Goal: Task Accomplishment & Management: Manage account settings

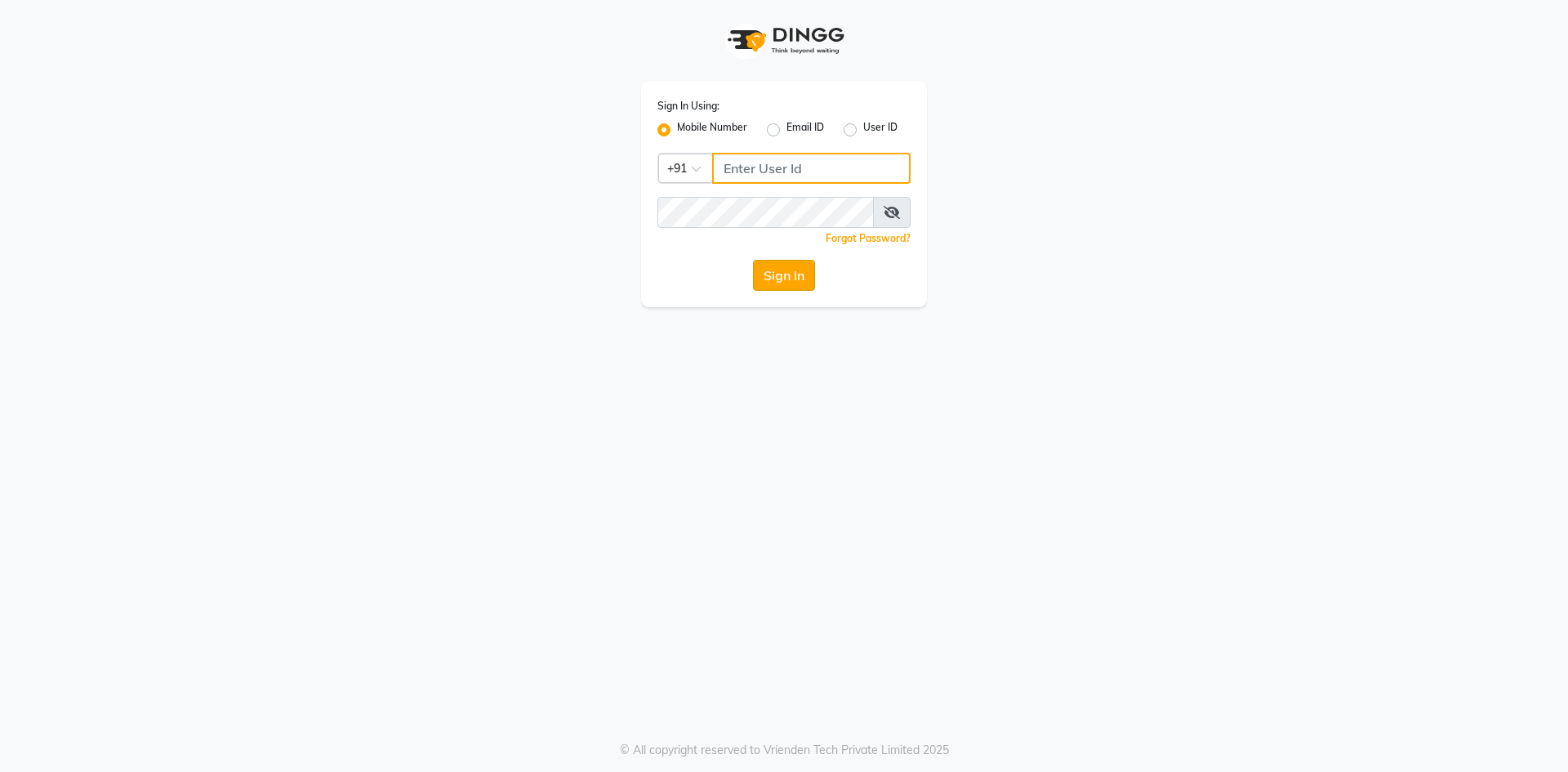
type input "7788994224"
click at [815, 266] on button "Sign In" at bounding box center [784, 275] width 62 height 31
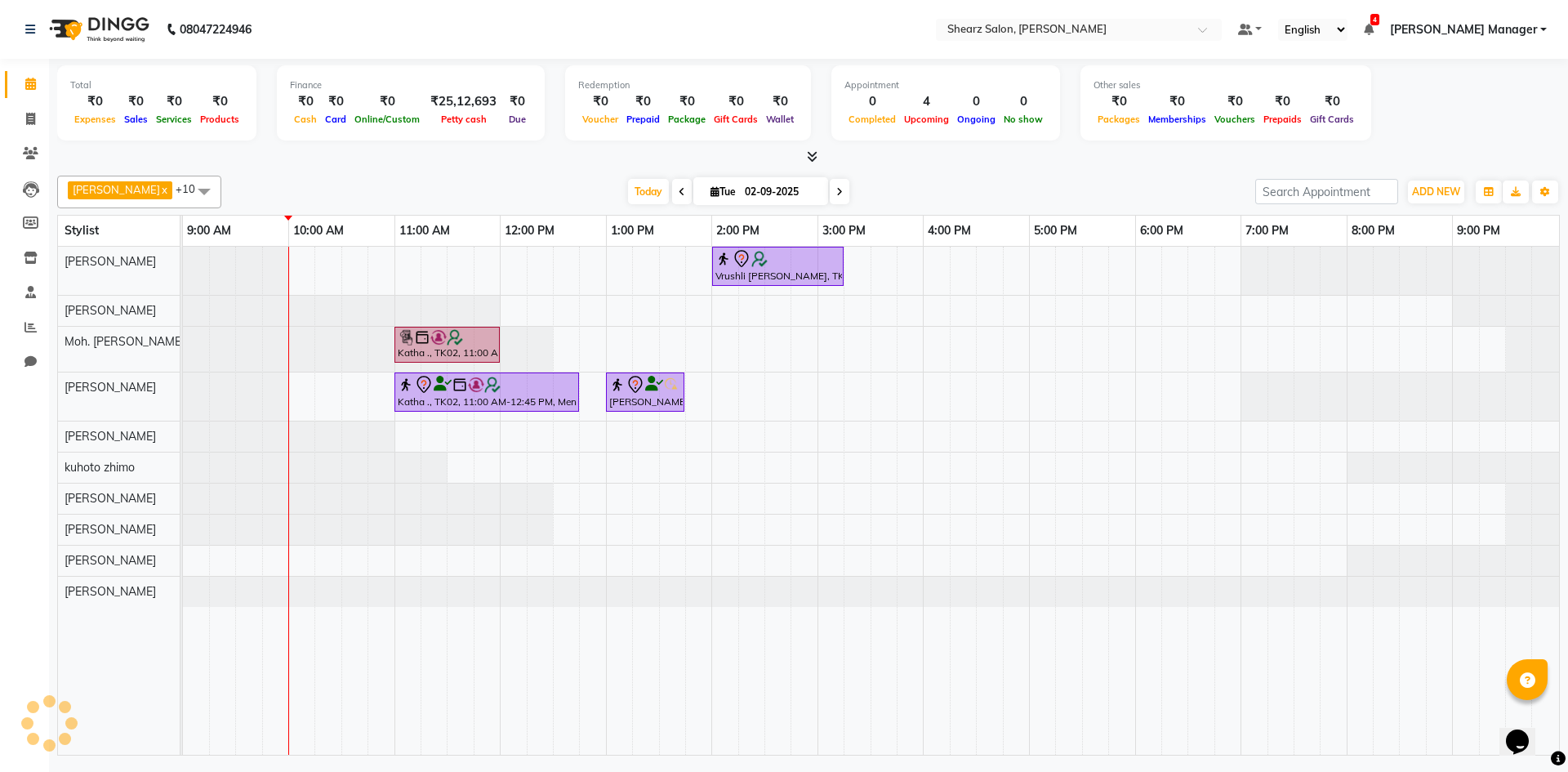
click at [183, 356] on div at bounding box center [183, 349] width 0 height 45
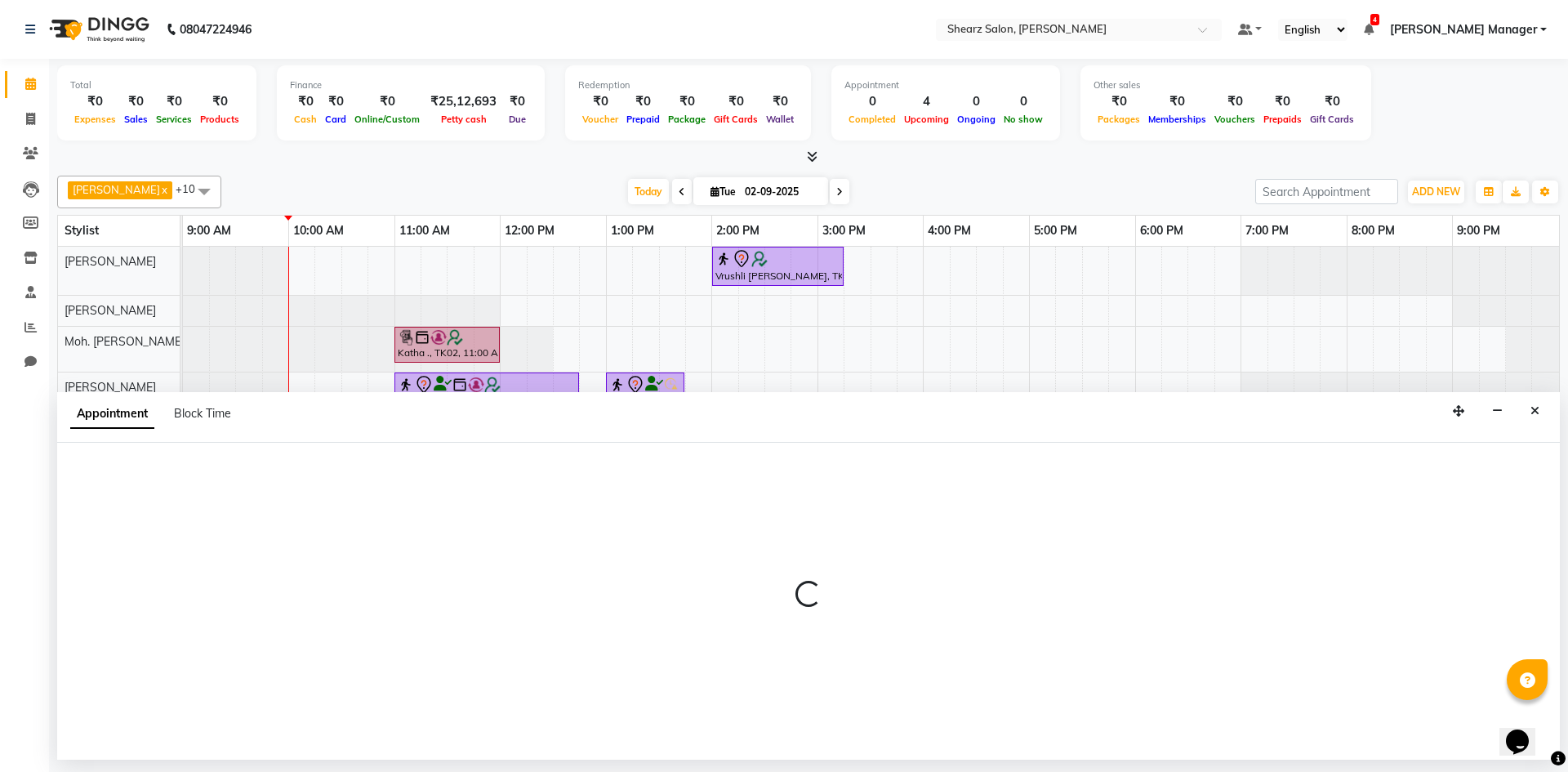
select select "77335"
select select "600"
select select "tentative"
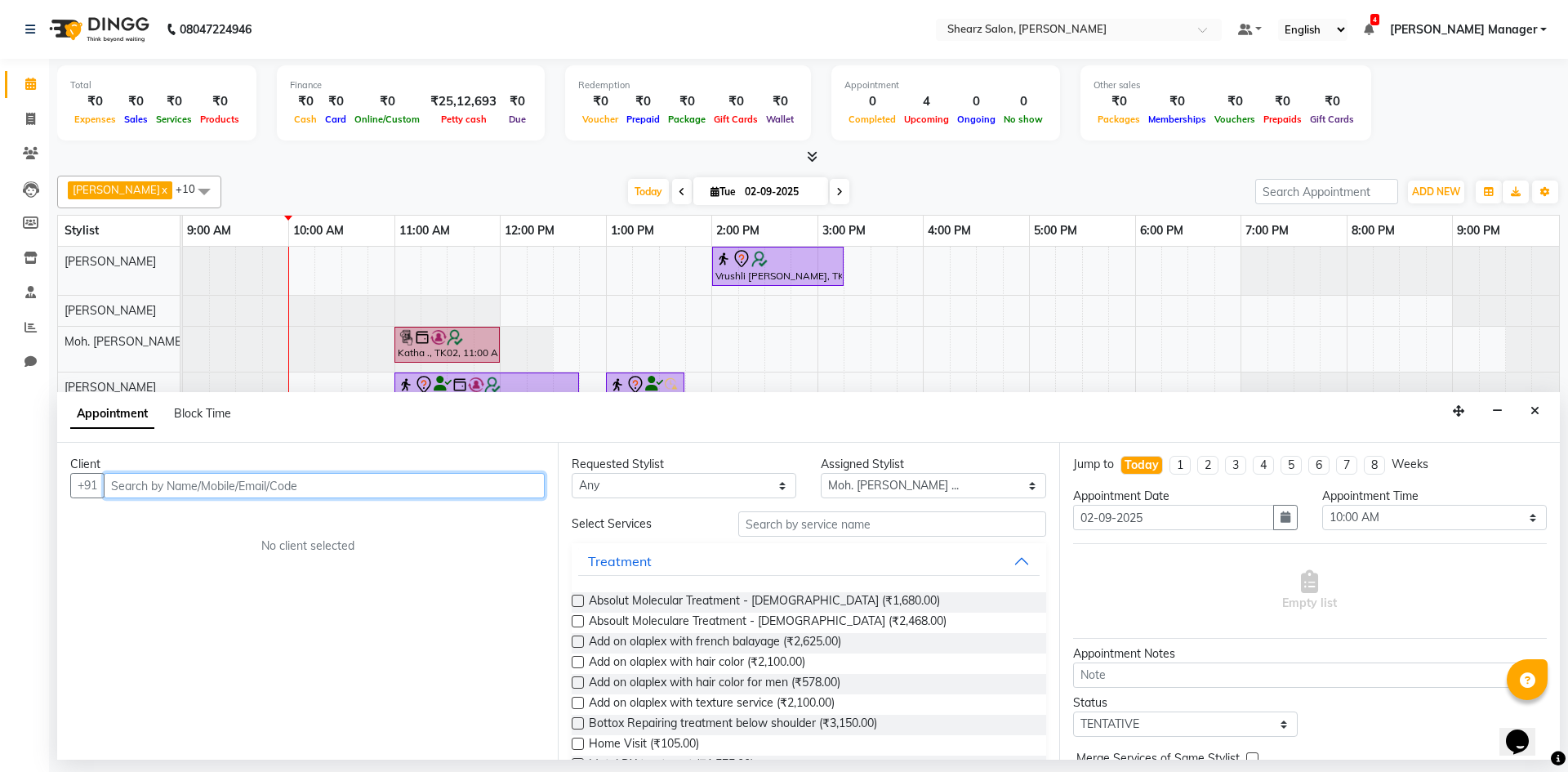
click at [197, 487] on input "text" at bounding box center [324, 485] width 441 height 25
click at [200, 483] on input "text" at bounding box center [324, 485] width 441 height 25
click at [1526, 412] on button "Close" at bounding box center [1535, 411] width 24 height 25
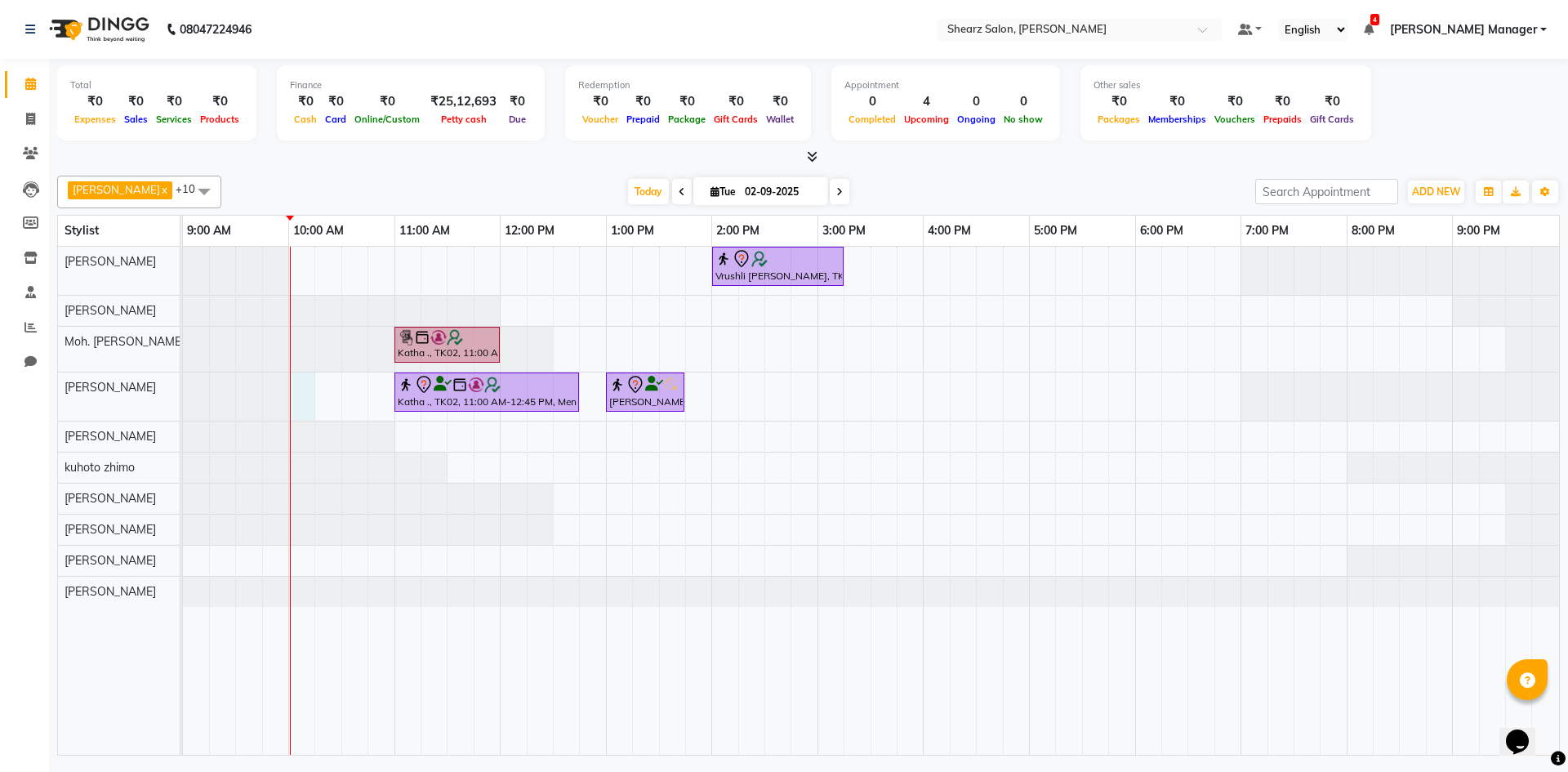
click at [297, 396] on div "Vrushli Mevada, TK03, 02:00 PM-03:15 PM, Full Back Massage Katha ., TK02, 11:00…" at bounding box center [870, 501] width 1376 height 508
select select "77315"
select select "600"
select select "tentative"
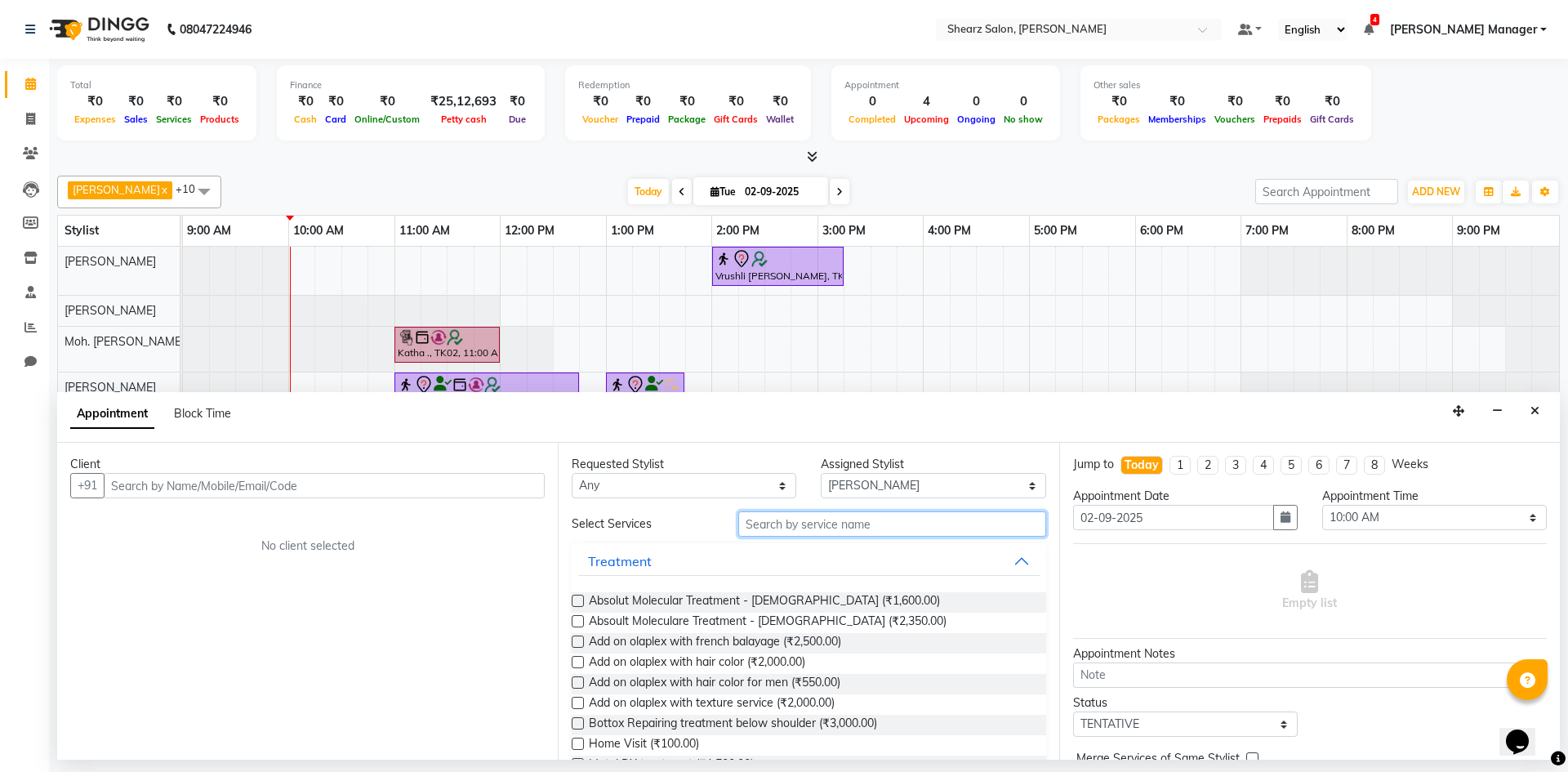
click at [833, 523] on input "text" at bounding box center [892, 524] width 308 height 25
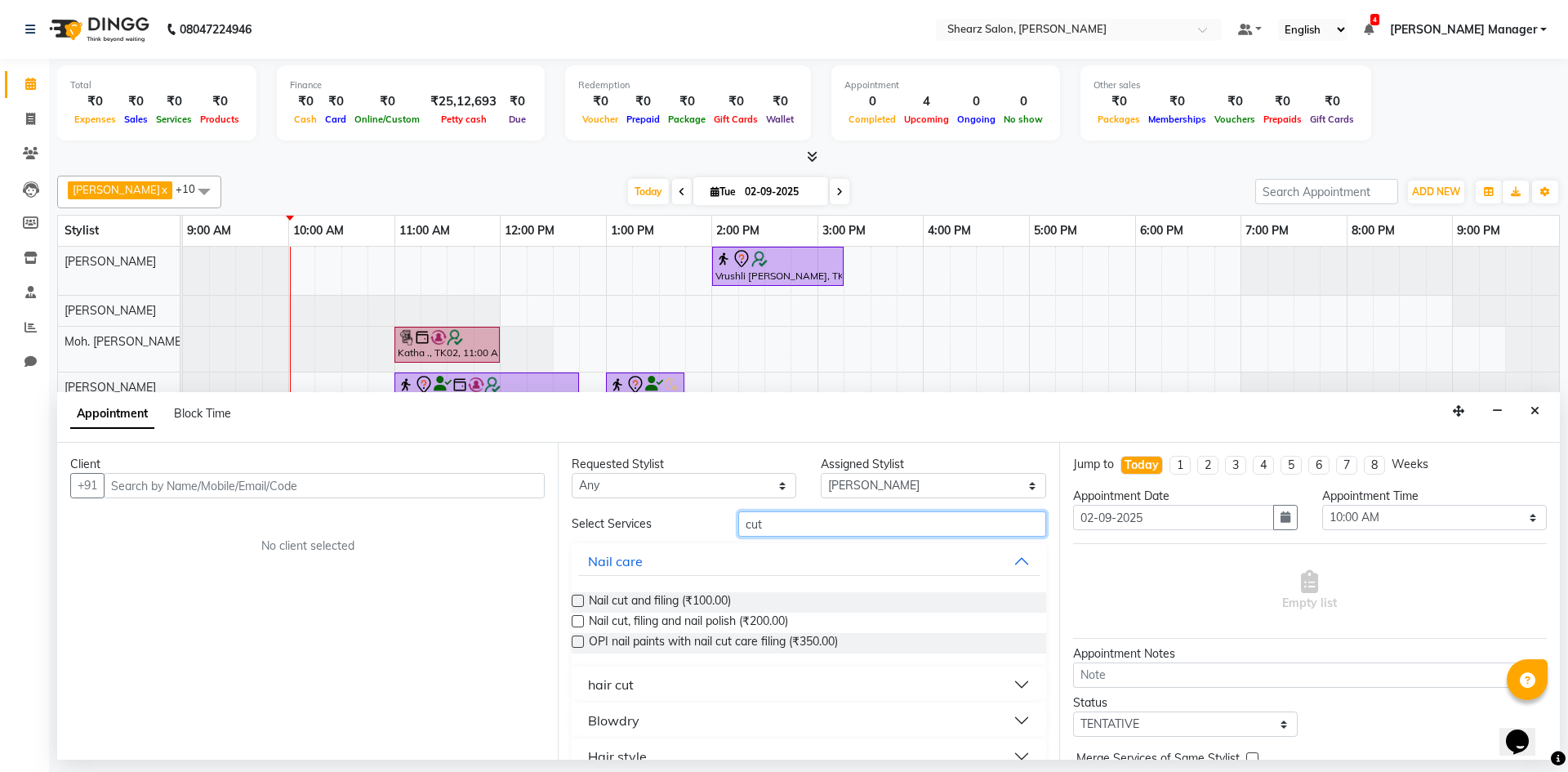
type input "cut"
click at [820, 677] on button "hair cut" at bounding box center [808, 684] width 461 height 29
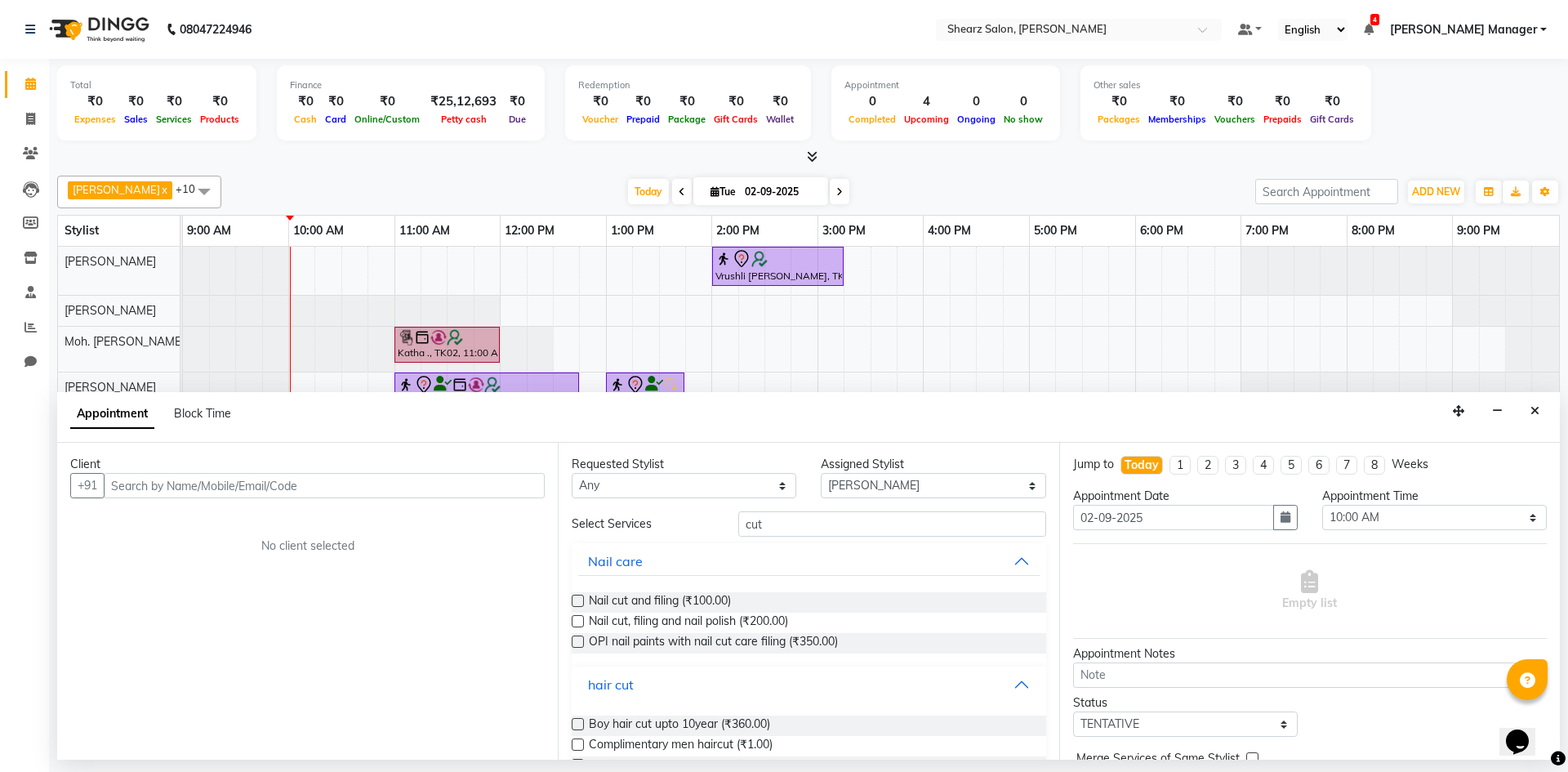
scroll to position [245, 0]
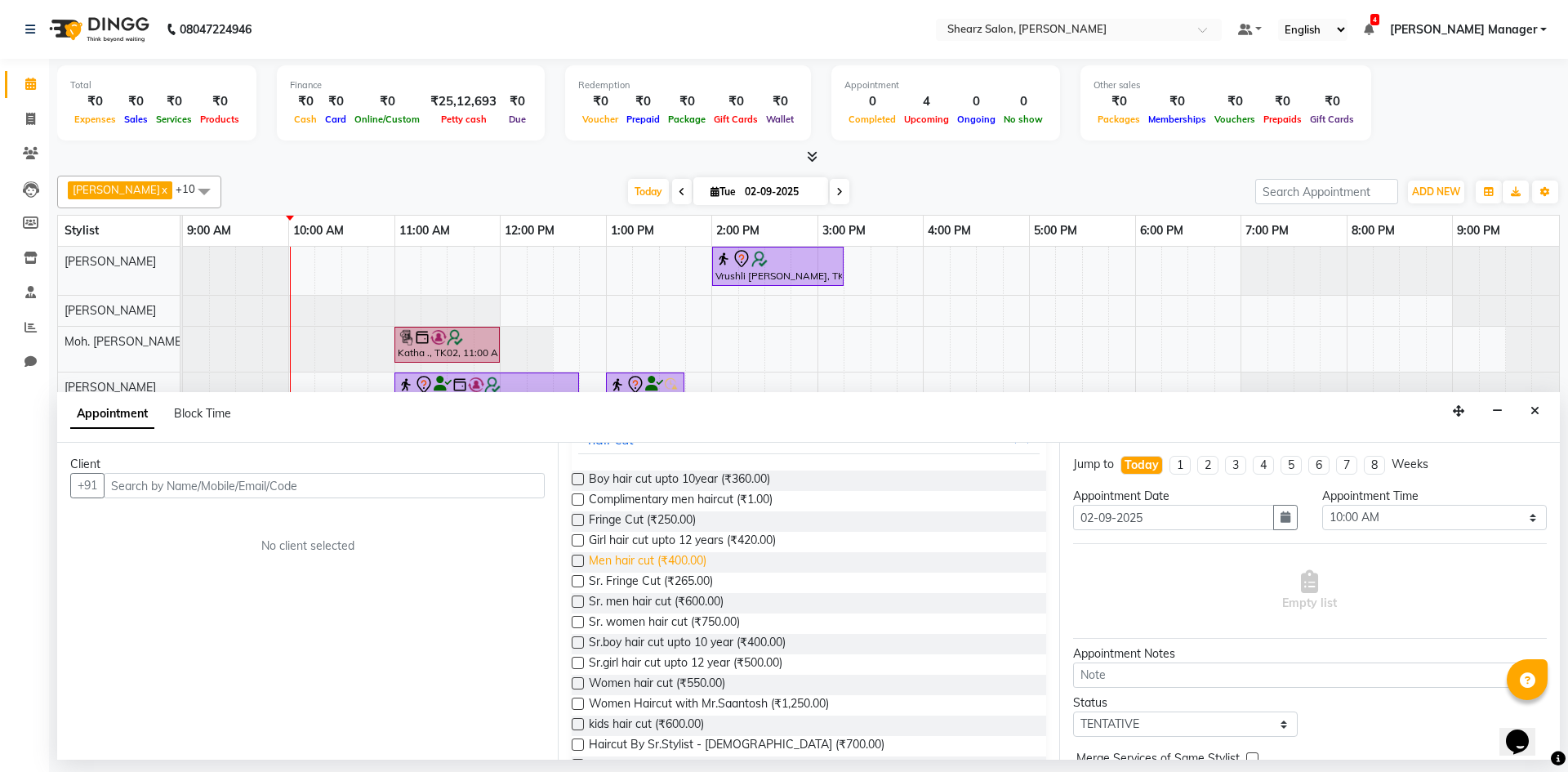
click at [683, 567] on span "Men hair cut (₹400.00)" at bounding box center [648, 562] width 118 height 20
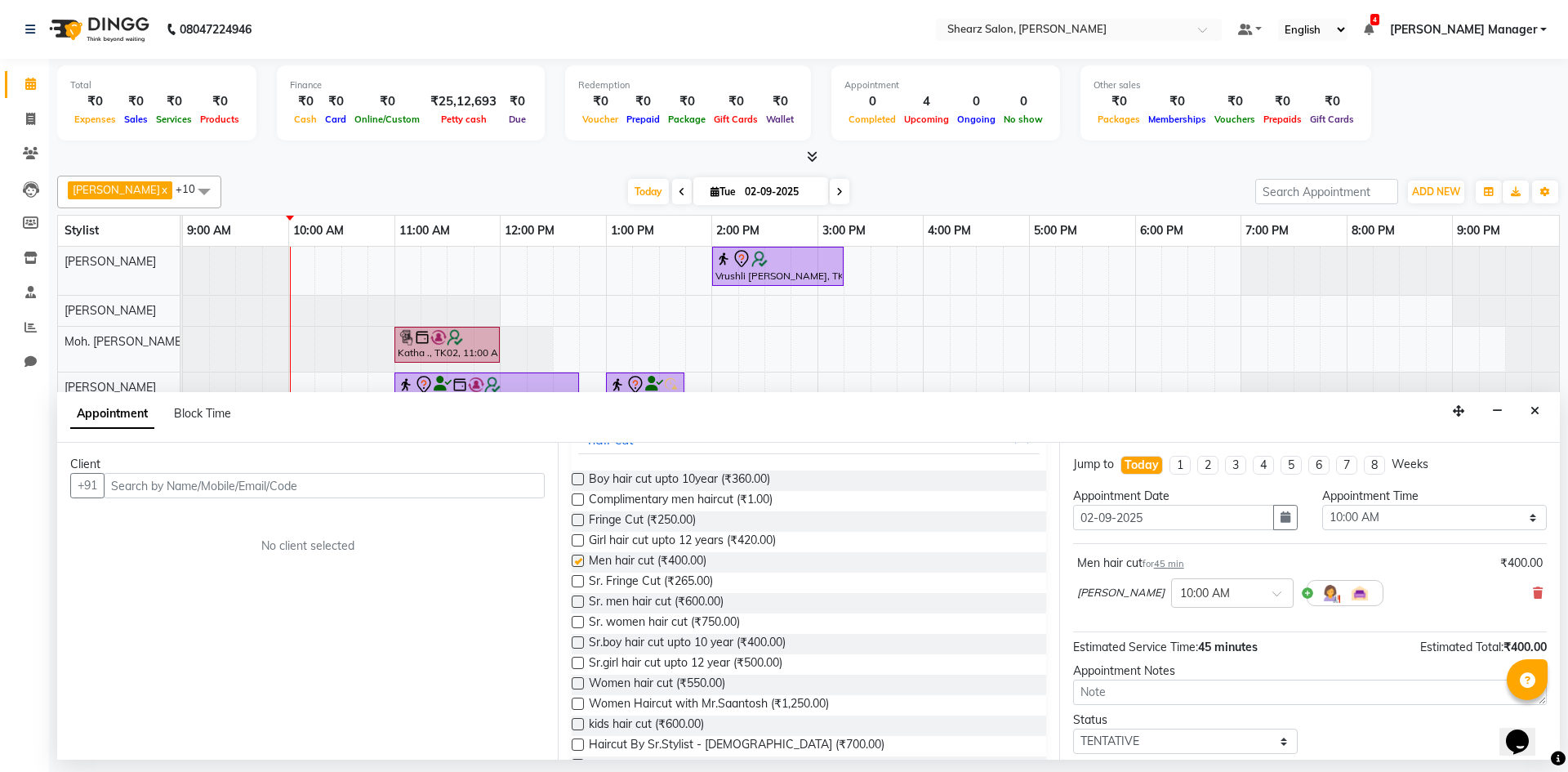
checkbox input "false"
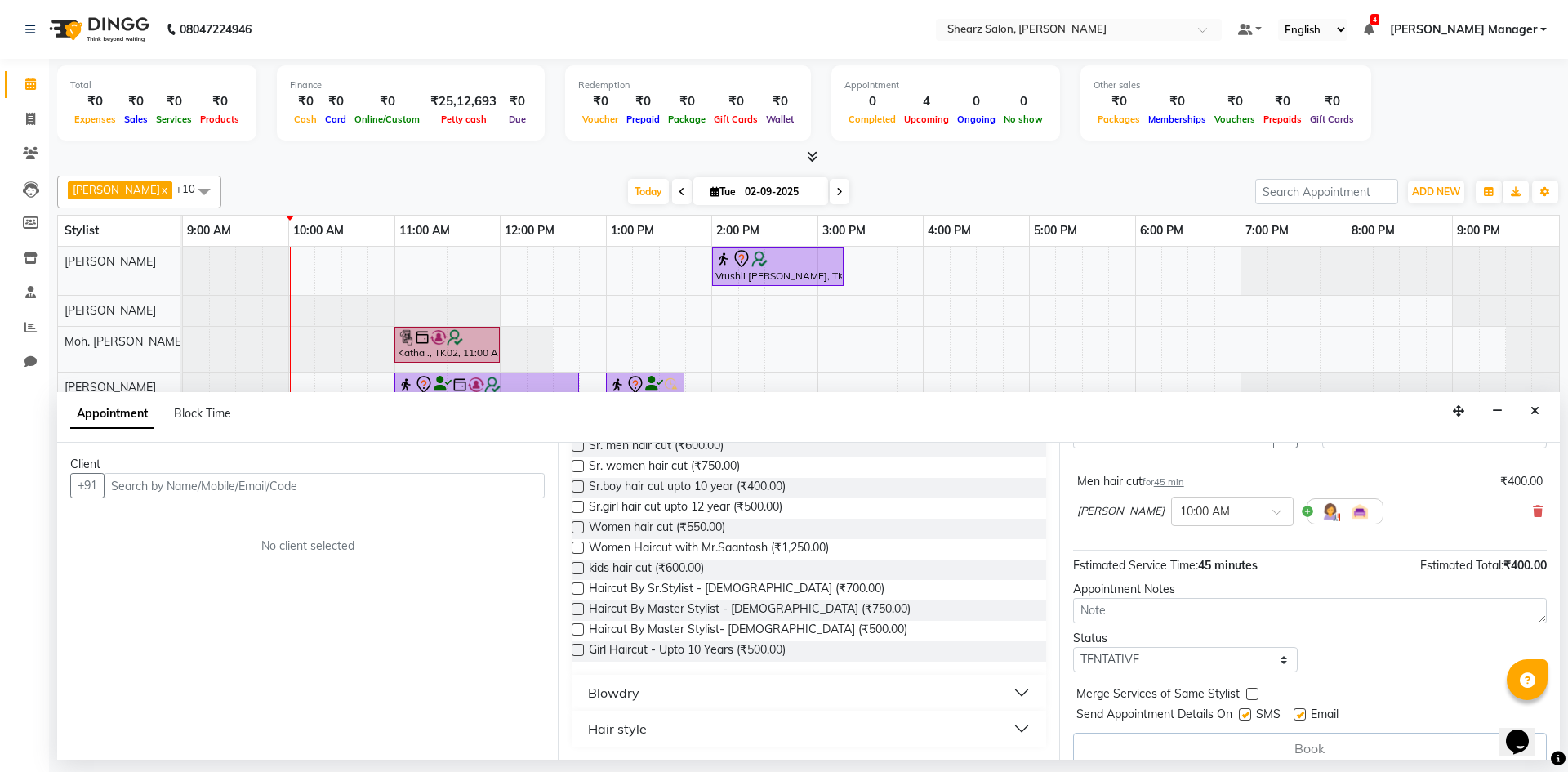
scroll to position [320, 0]
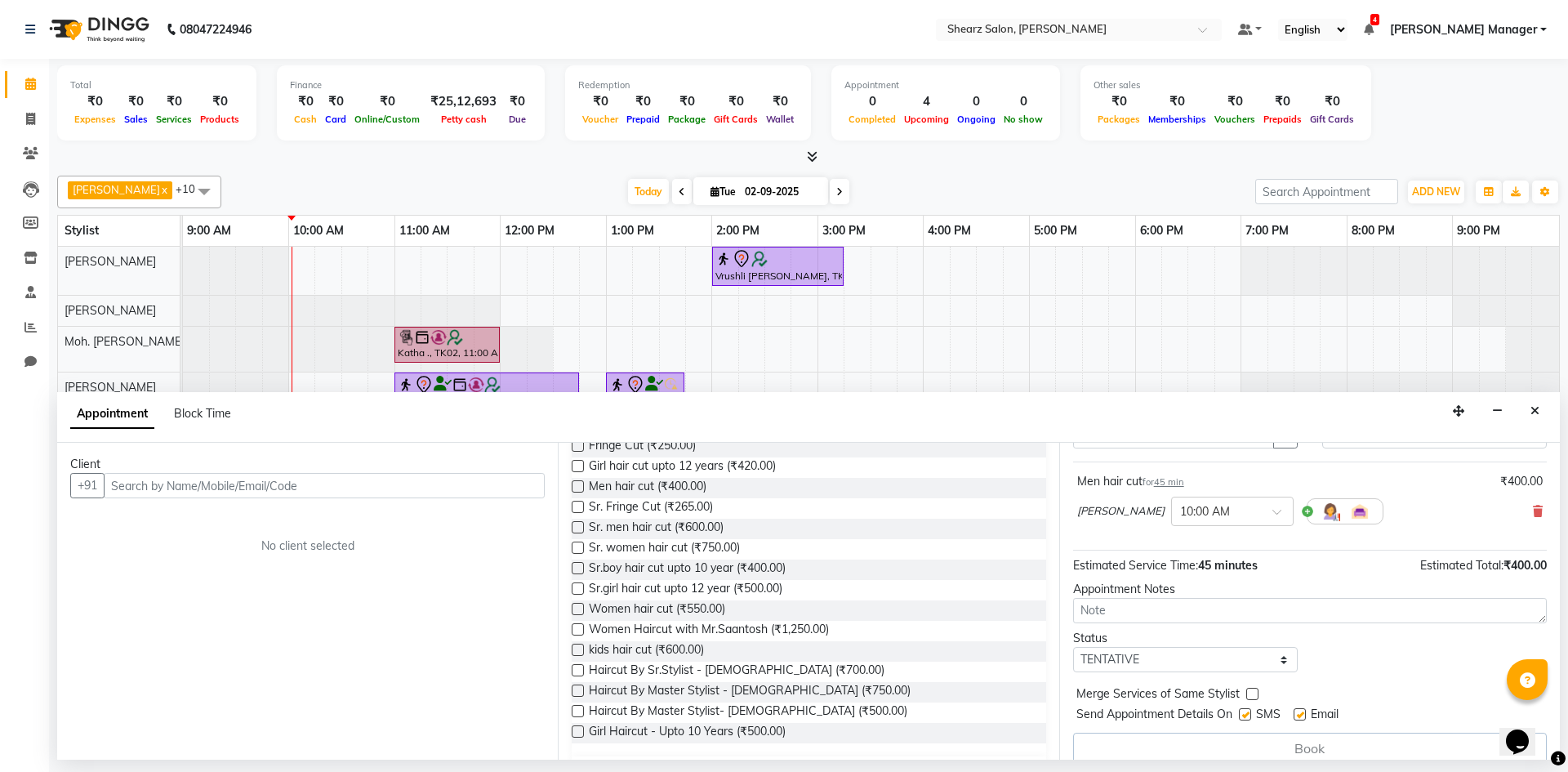
click at [1521, 410] on div "Appointment Block Time" at bounding box center [808, 417] width 1503 height 51
click at [1526, 410] on button "Close" at bounding box center [1535, 411] width 24 height 25
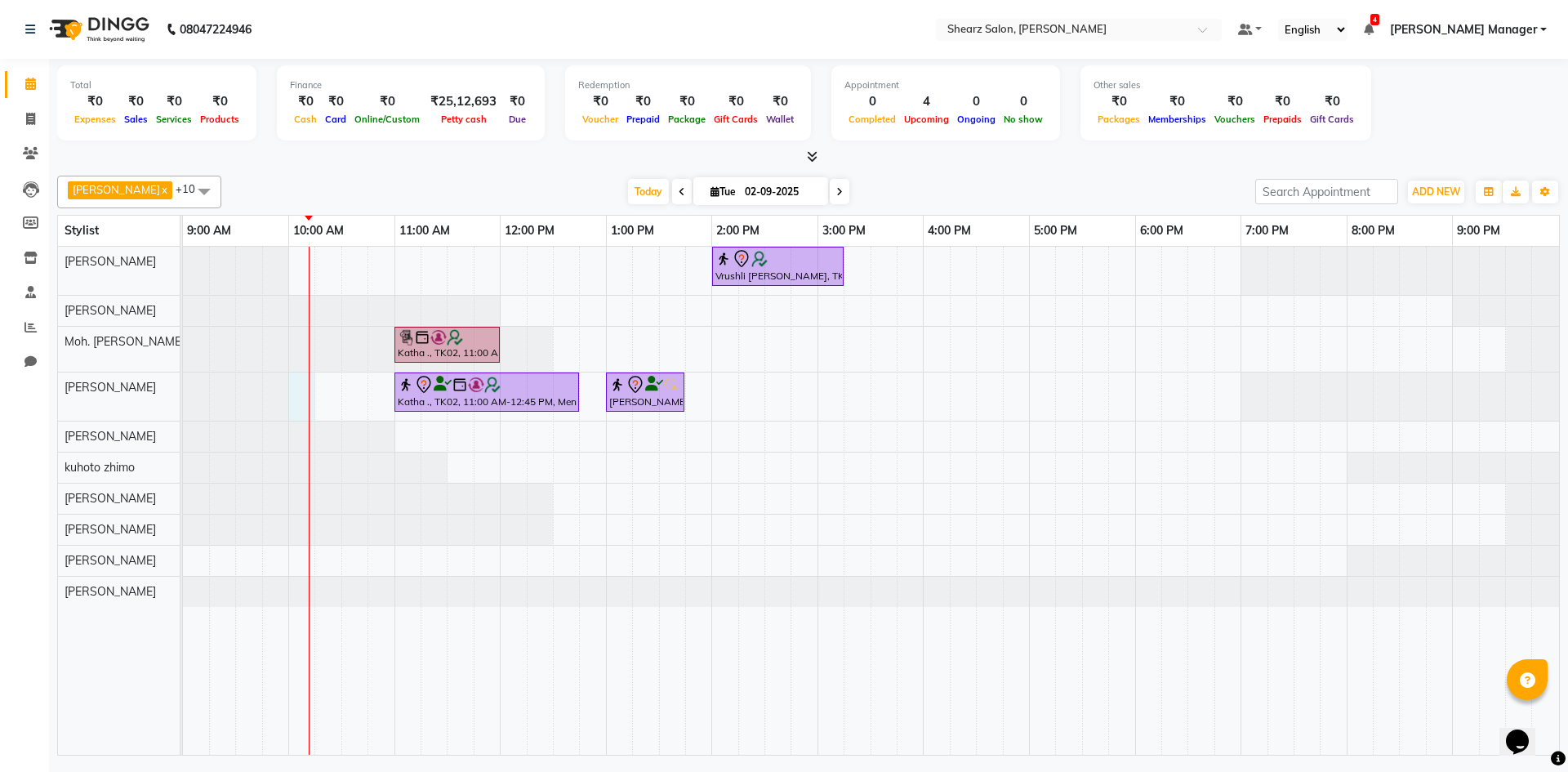
click at [306, 392] on div "Vrushli Mevada, TK03, 02:00 PM-03:15 PM, Full Back Massage Katha ., TK02, 11:00…" at bounding box center [870, 501] width 1376 height 508
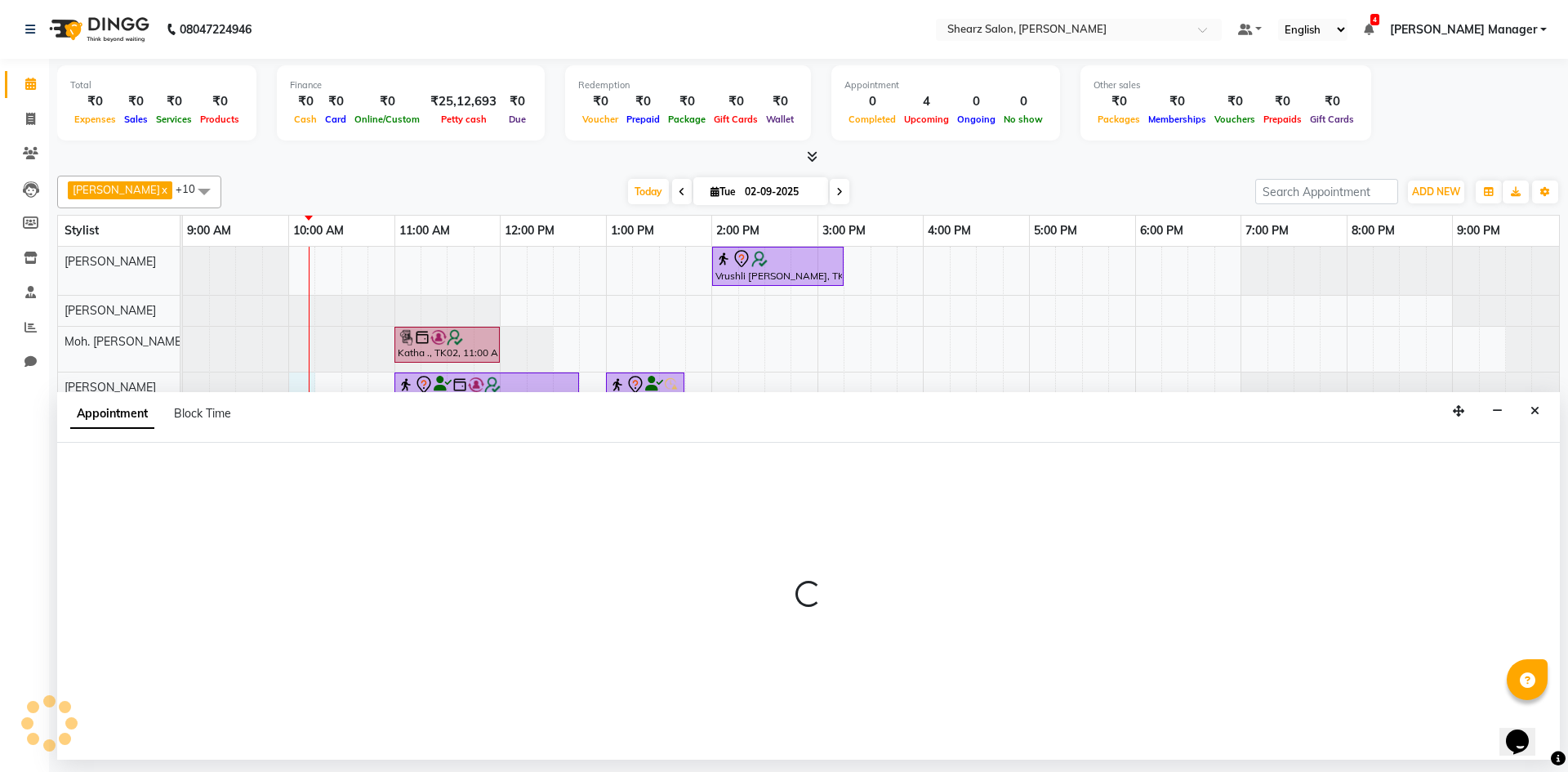
click at [306, 392] on div "Appointment Block Time" at bounding box center [808, 417] width 1503 height 51
select select "77315"
select select "tentative"
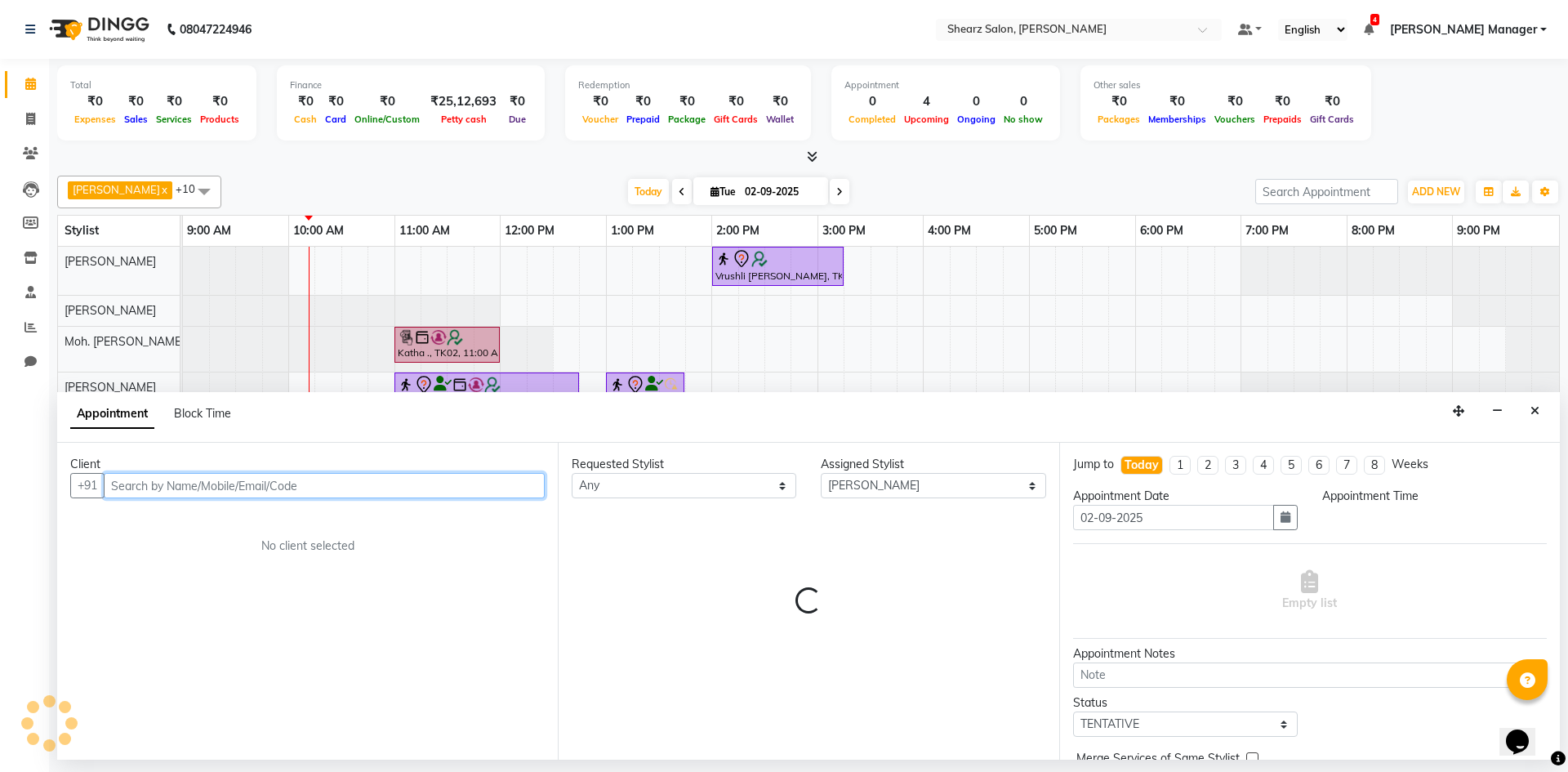
select select "600"
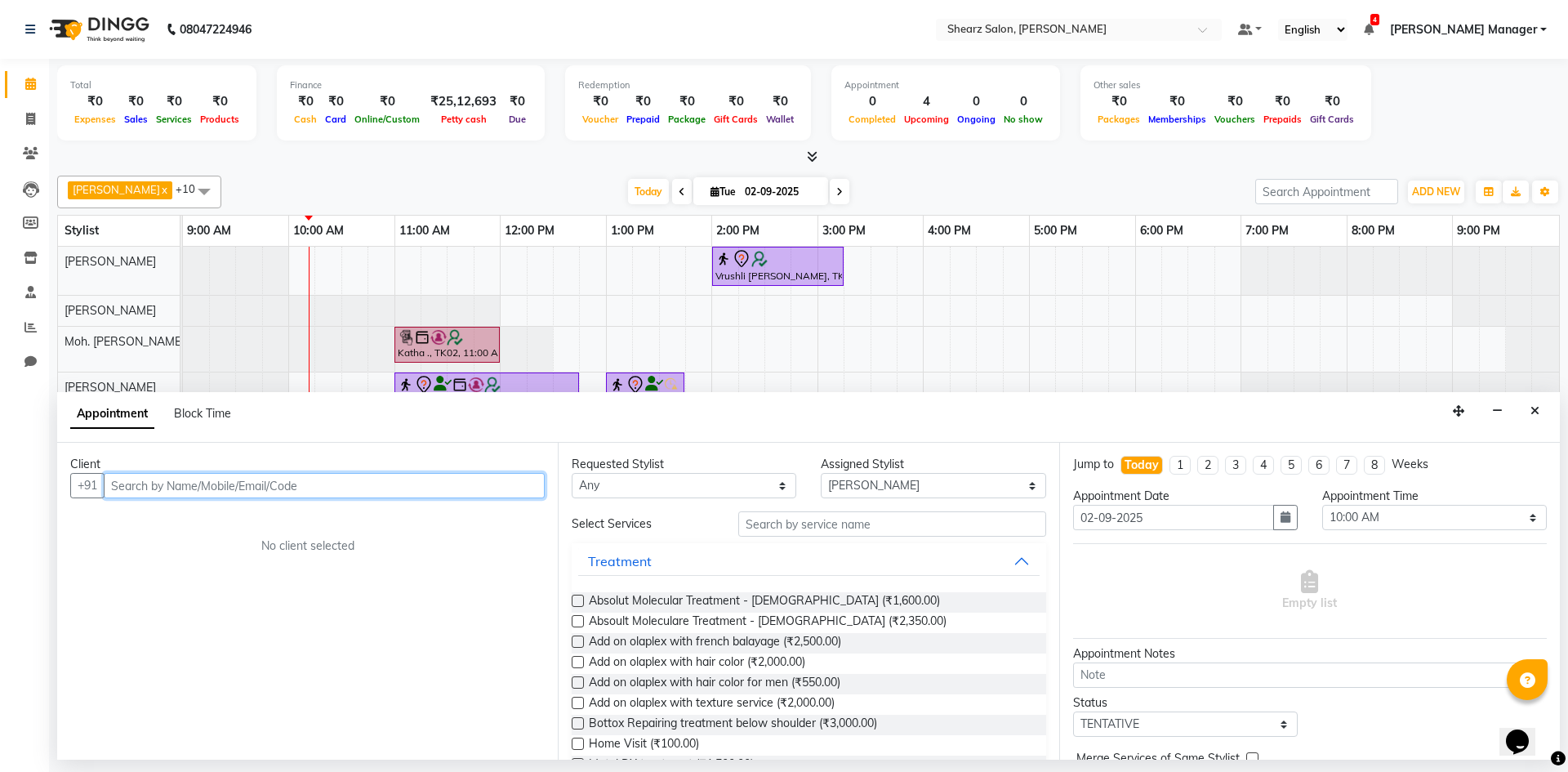
click at [230, 482] on input "text" at bounding box center [324, 485] width 441 height 25
click at [244, 487] on input "text" at bounding box center [324, 485] width 441 height 25
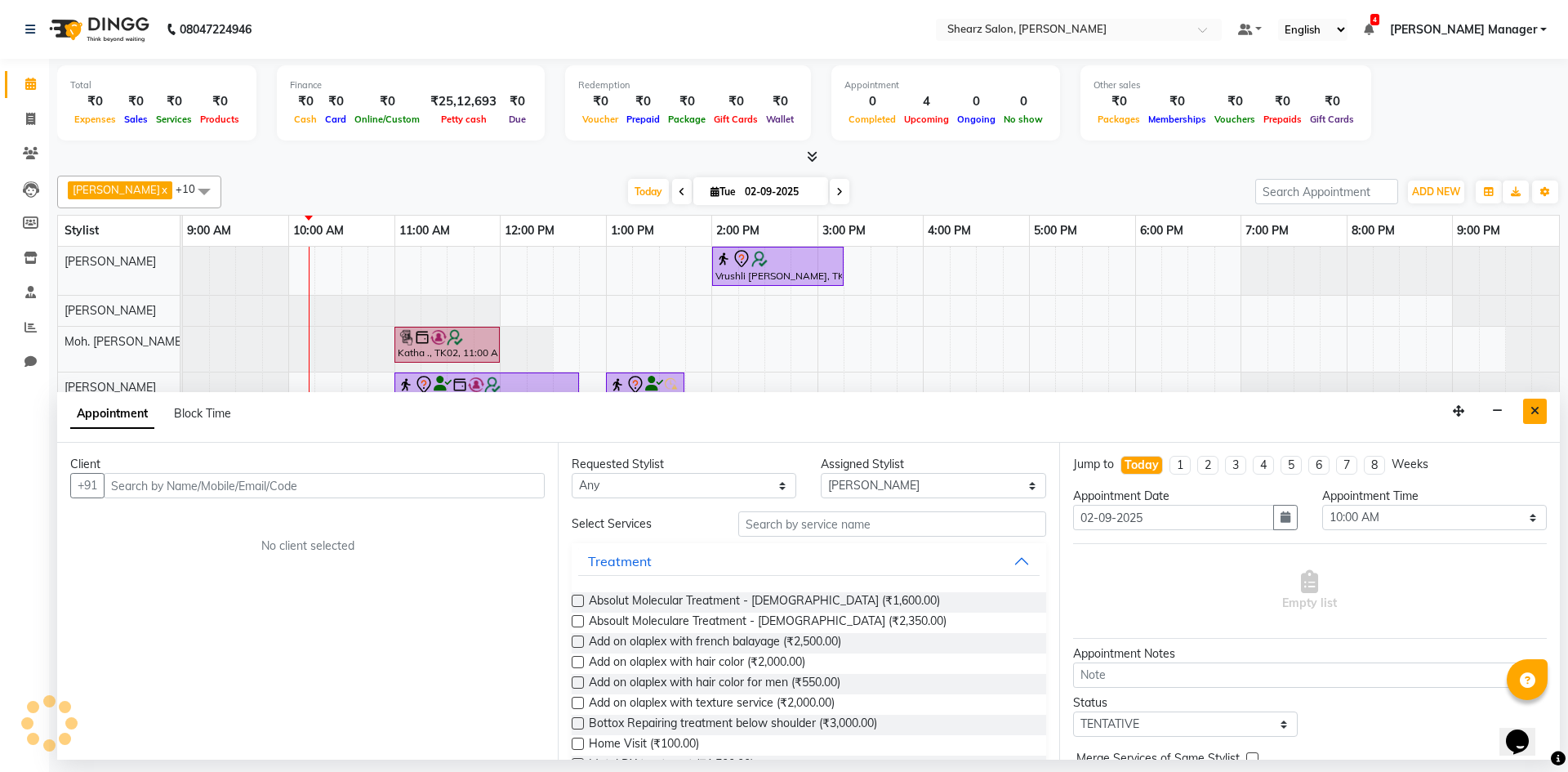
click at [1528, 413] on button "Close" at bounding box center [1535, 411] width 24 height 25
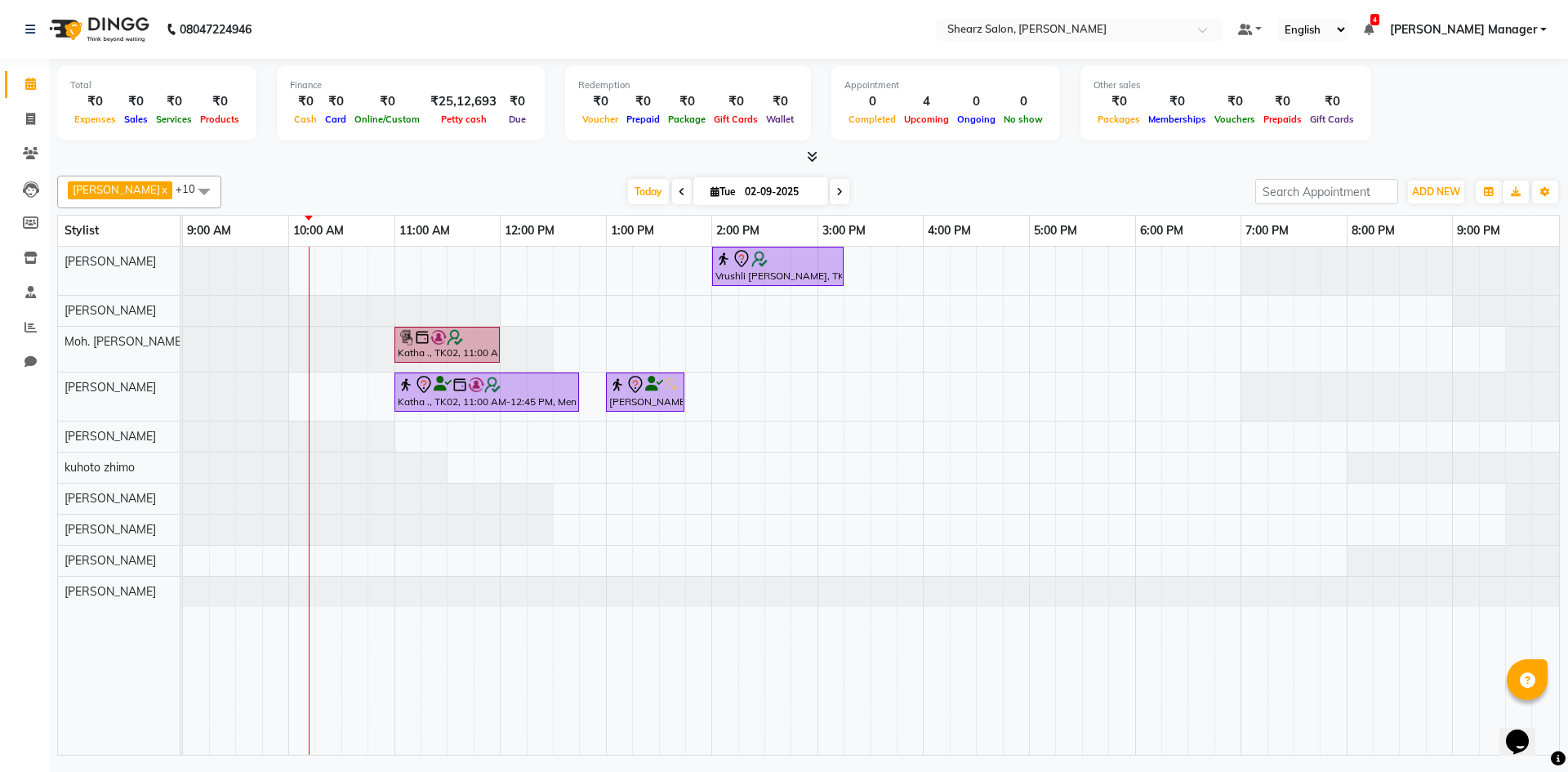
click at [321, 398] on div "Vrushli Mevada, TK03, 02:00 PM-03:15 PM, Full Back Massage Katha ., TK02, 11:00…" at bounding box center [870, 501] width 1376 height 508
select select "77315"
select select "tentative"
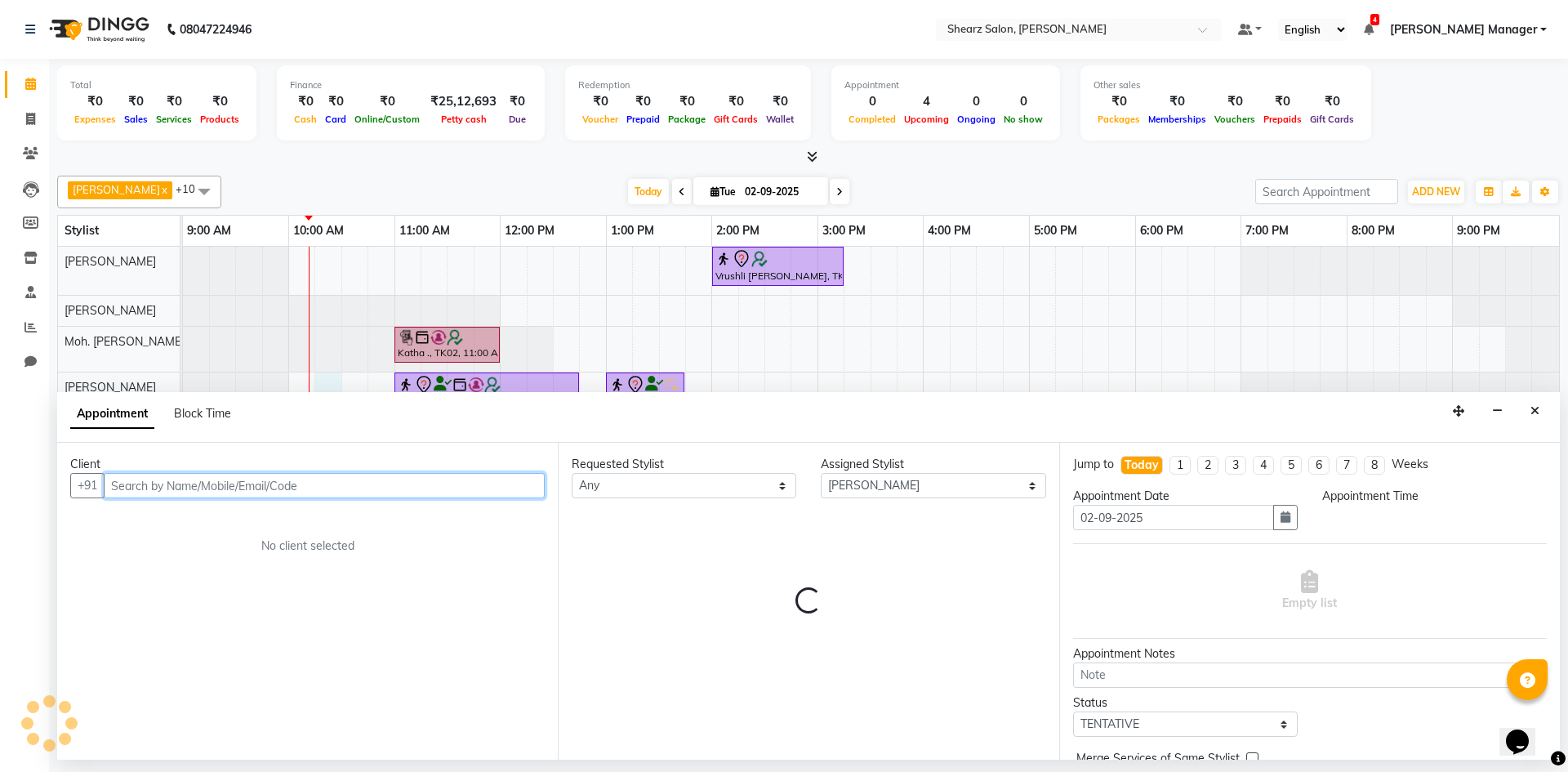
click at [321, 398] on div "Appointment Block Time" at bounding box center [808, 417] width 1503 height 51
select select "615"
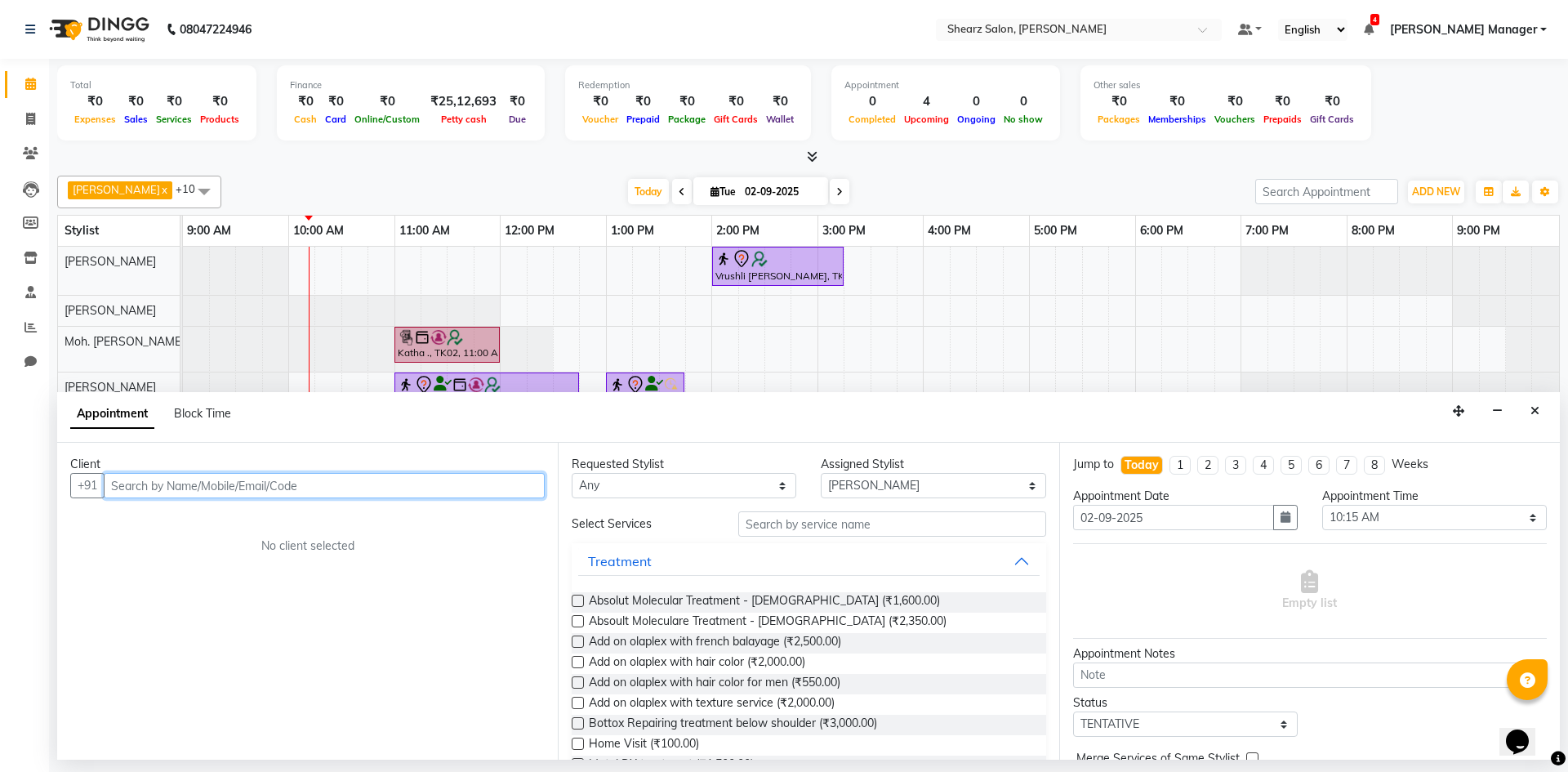
click at [203, 492] on input "text" at bounding box center [324, 485] width 441 height 25
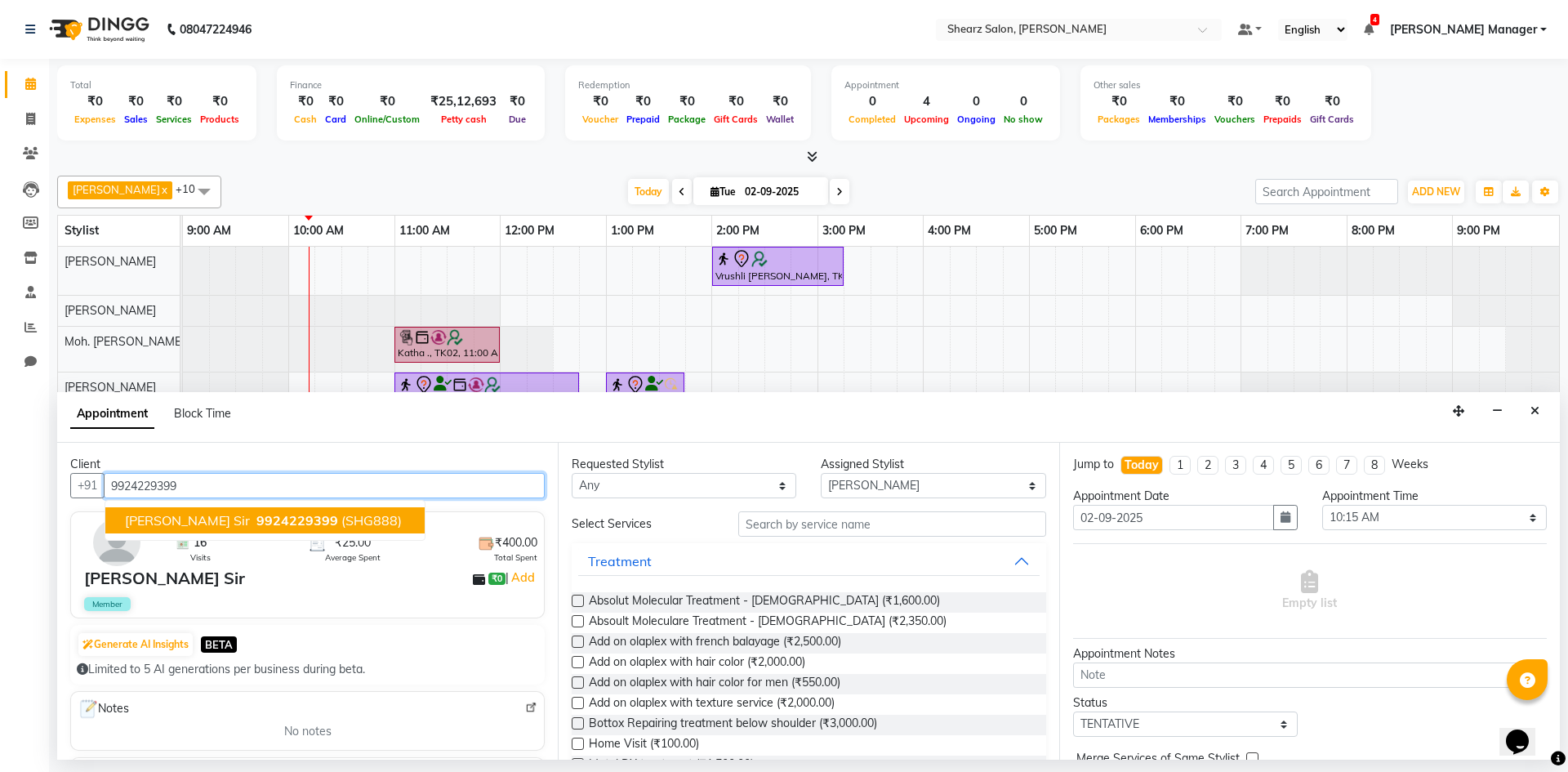
click at [342, 520] on span "(SHG888)" at bounding box center [372, 520] width 60 height 16
type input "9924229399"
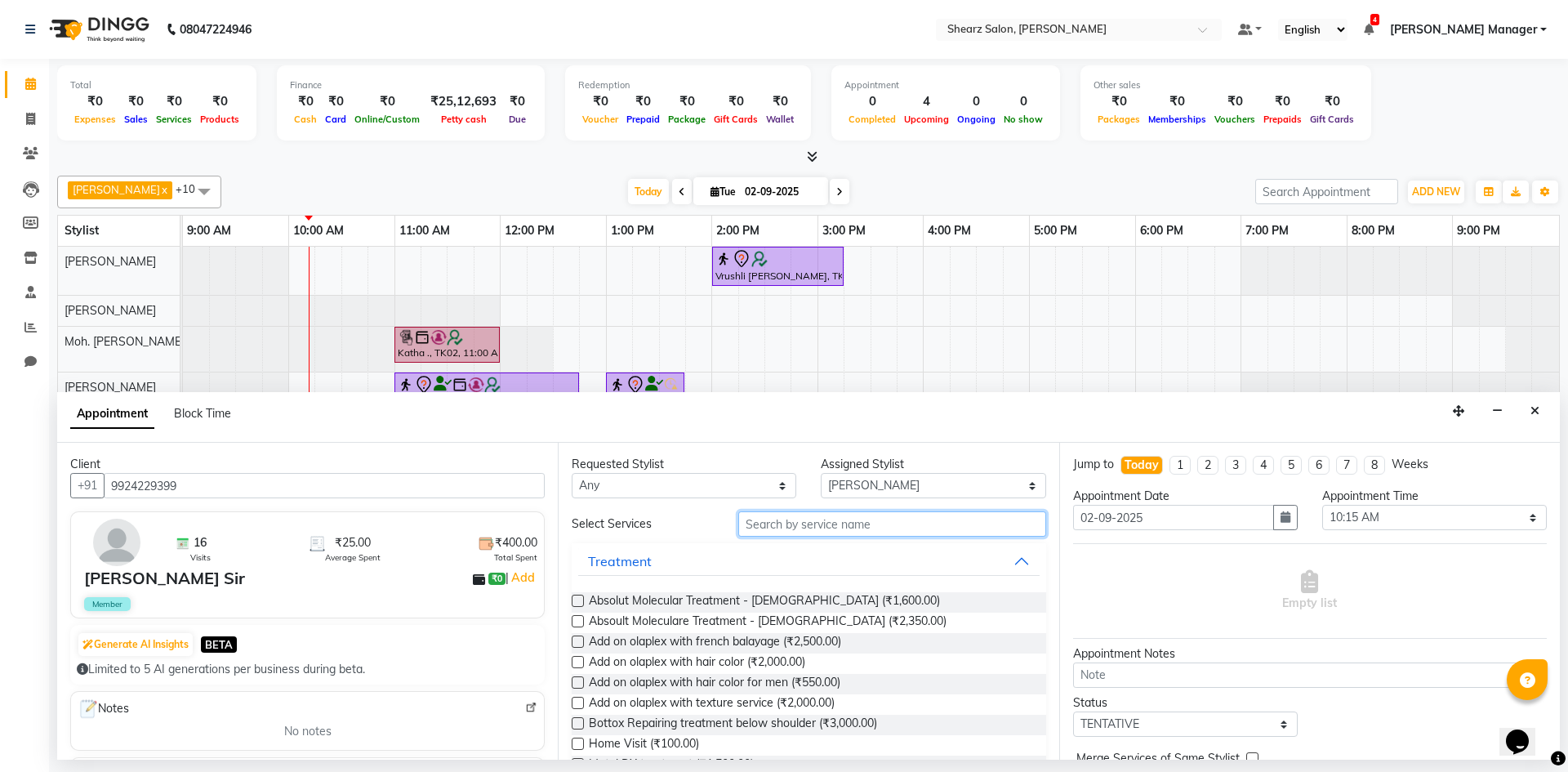
click at [792, 530] on input "text" at bounding box center [892, 524] width 308 height 25
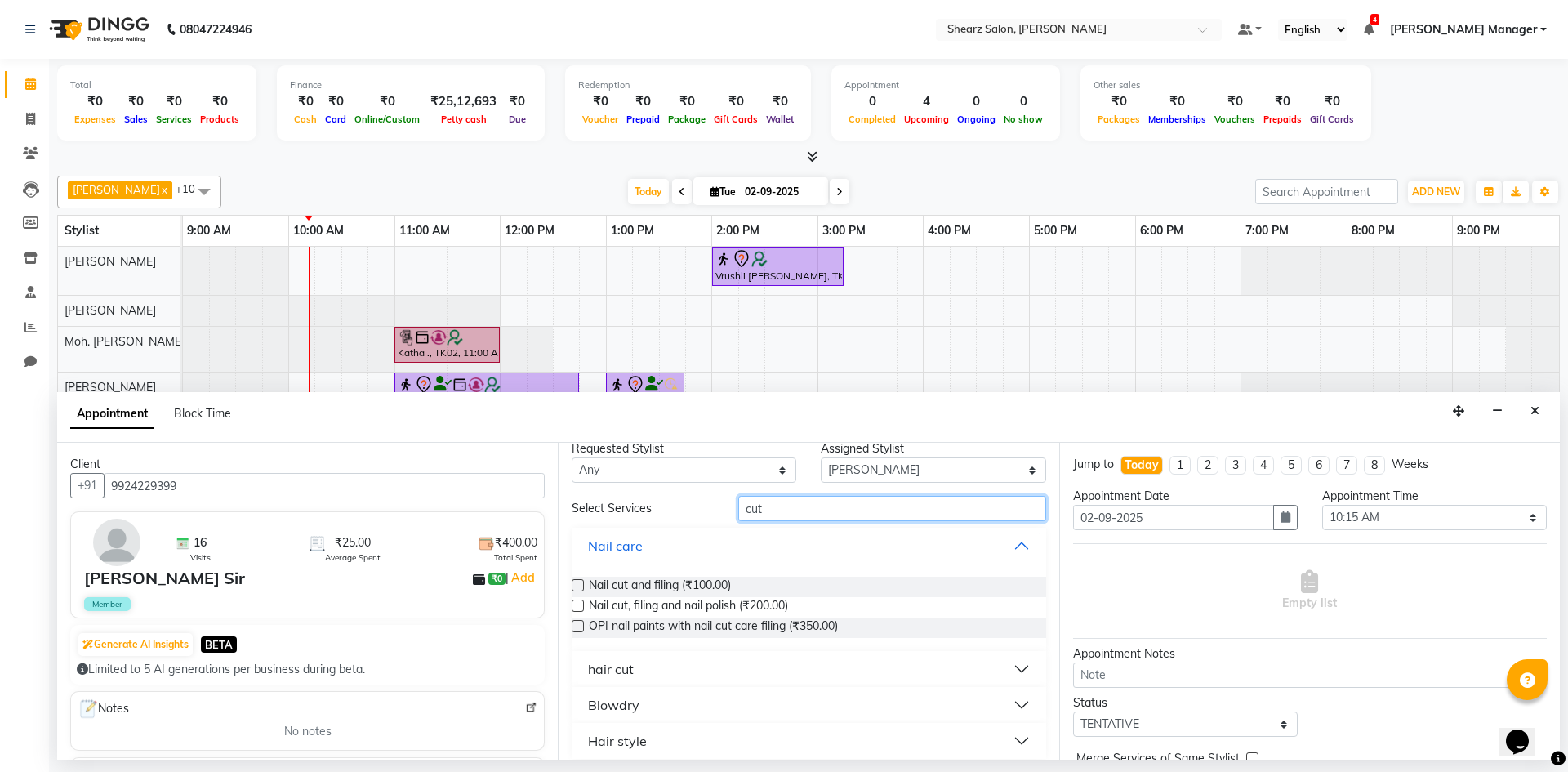
scroll to position [28, 0]
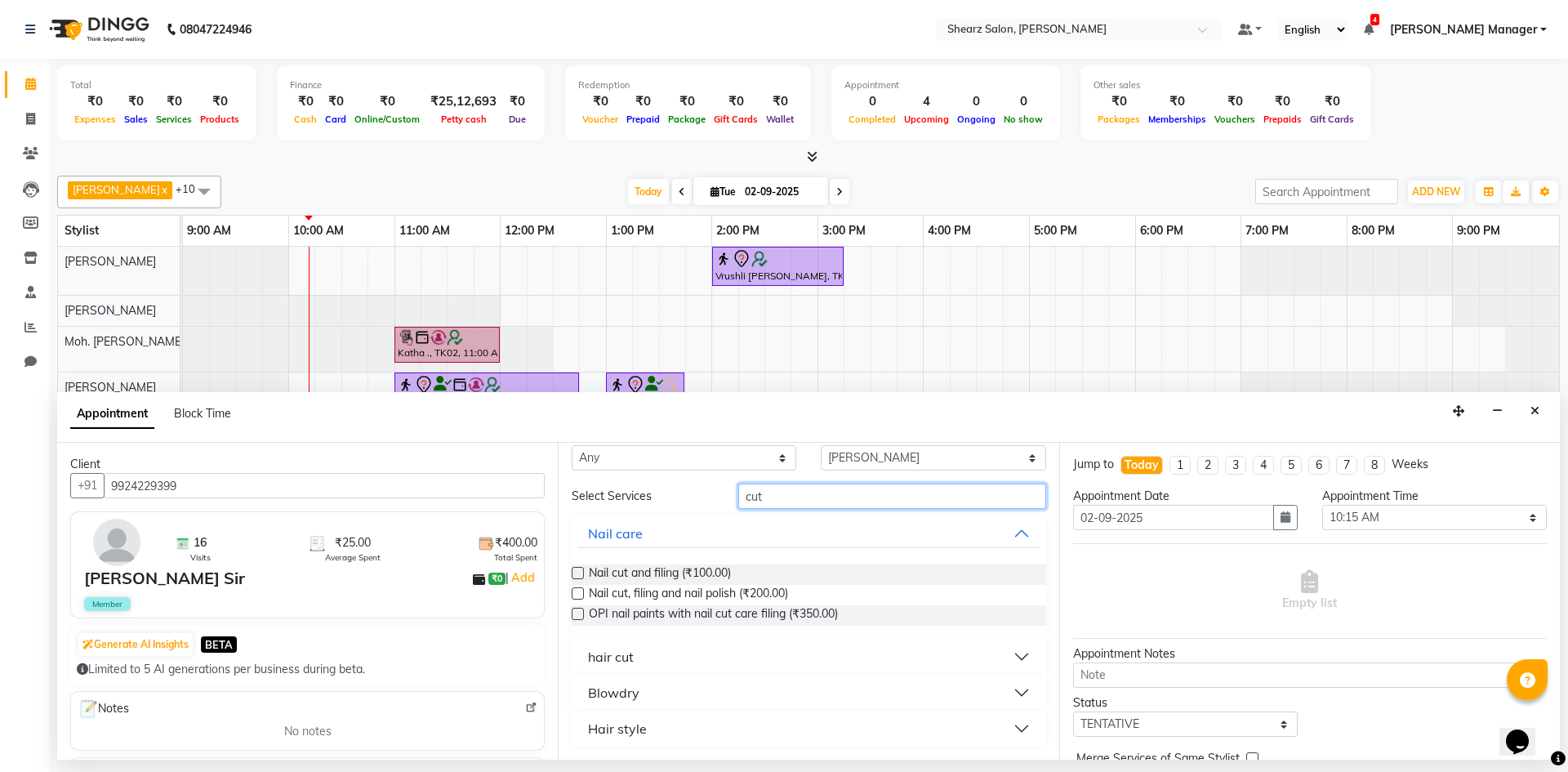
type input "cut"
click at [690, 651] on button "hair cut" at bounding box center [808, 656] width 461 height 29
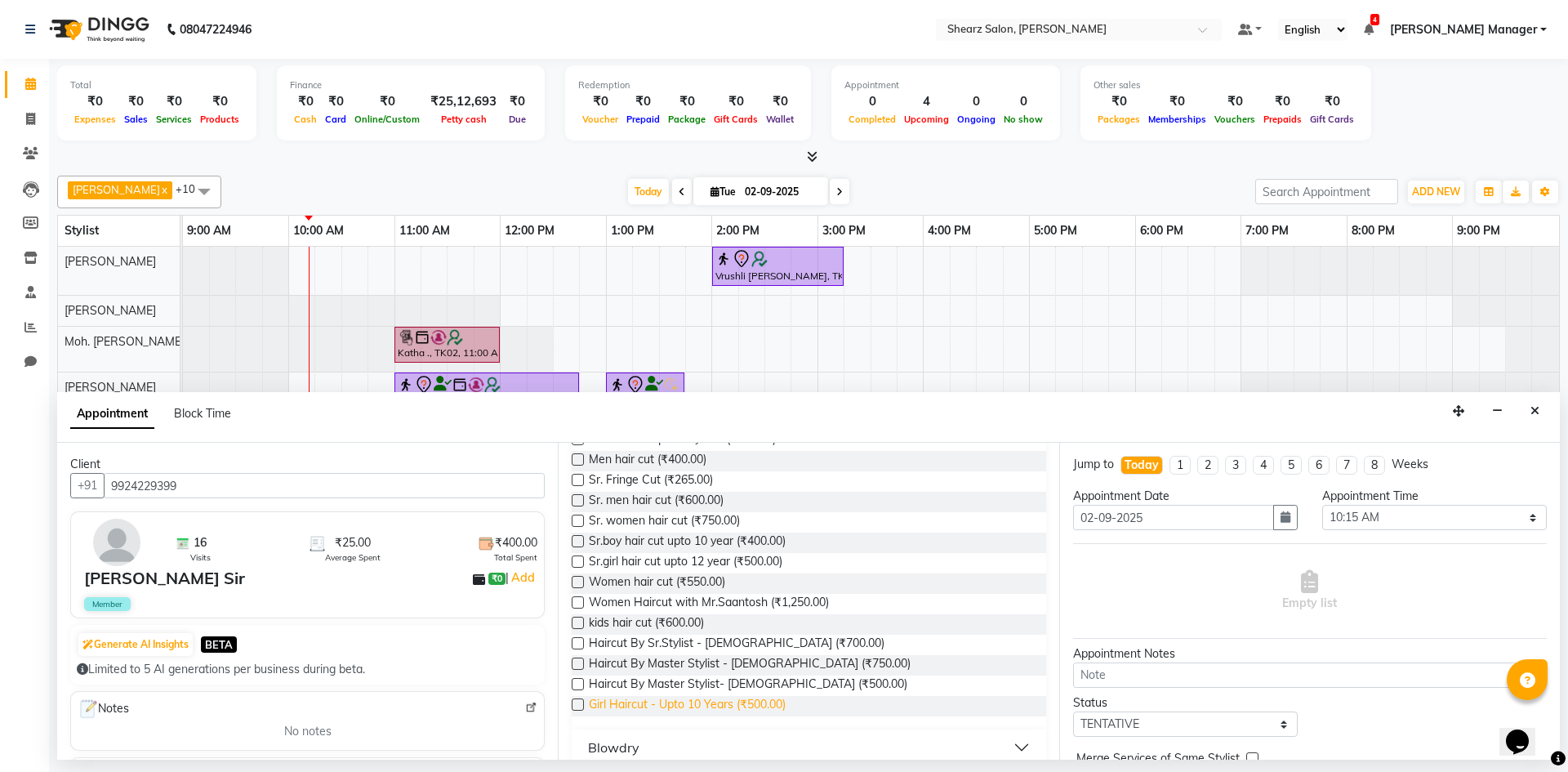
scroll to position [320, 0]
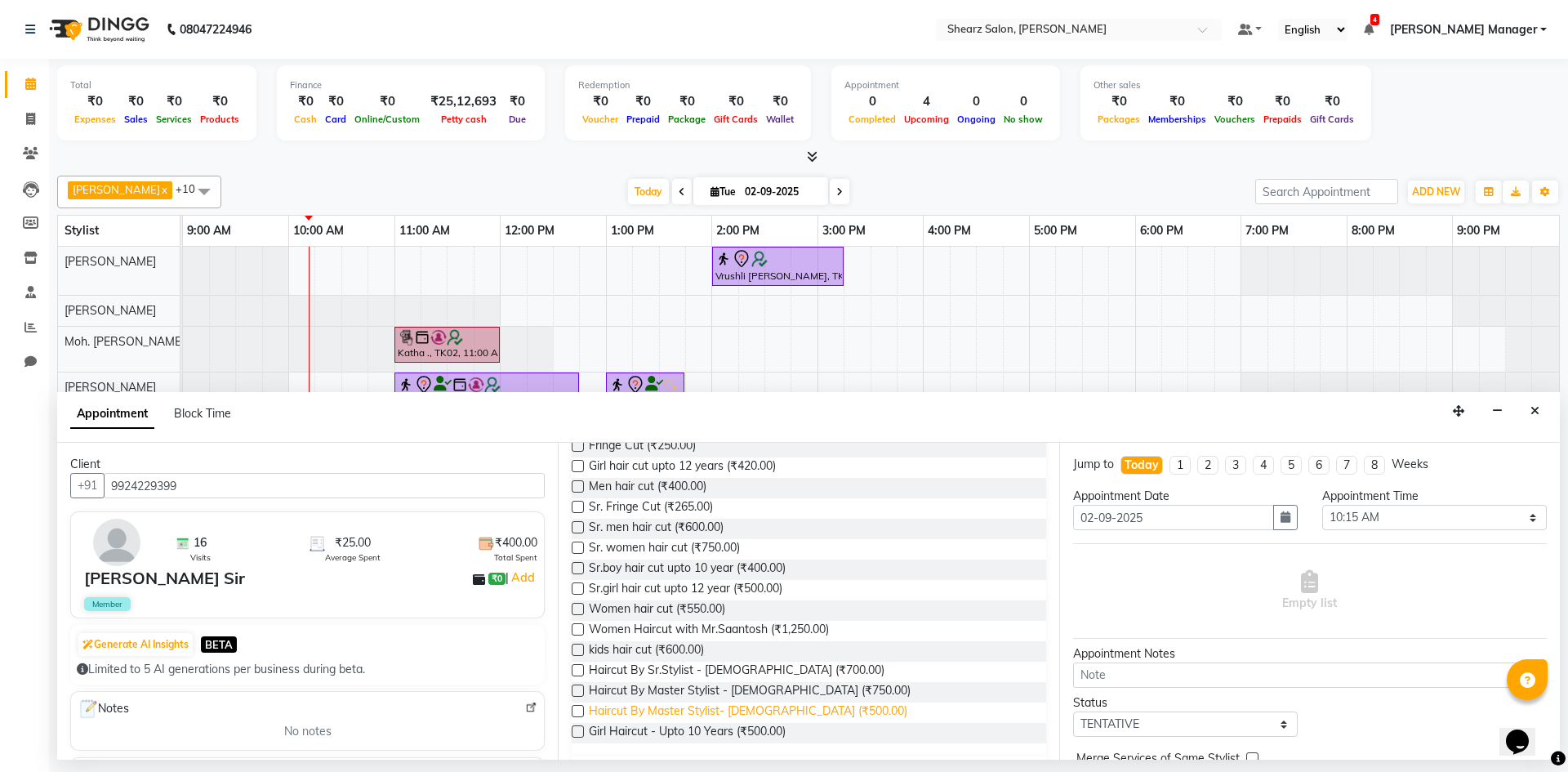
click at [792, 717] on span "Haircut By Master Stylist- [DEMOGRAPHIC_DATA] (₹500.00)" at bounding box center [748, 713] width 319 height 20
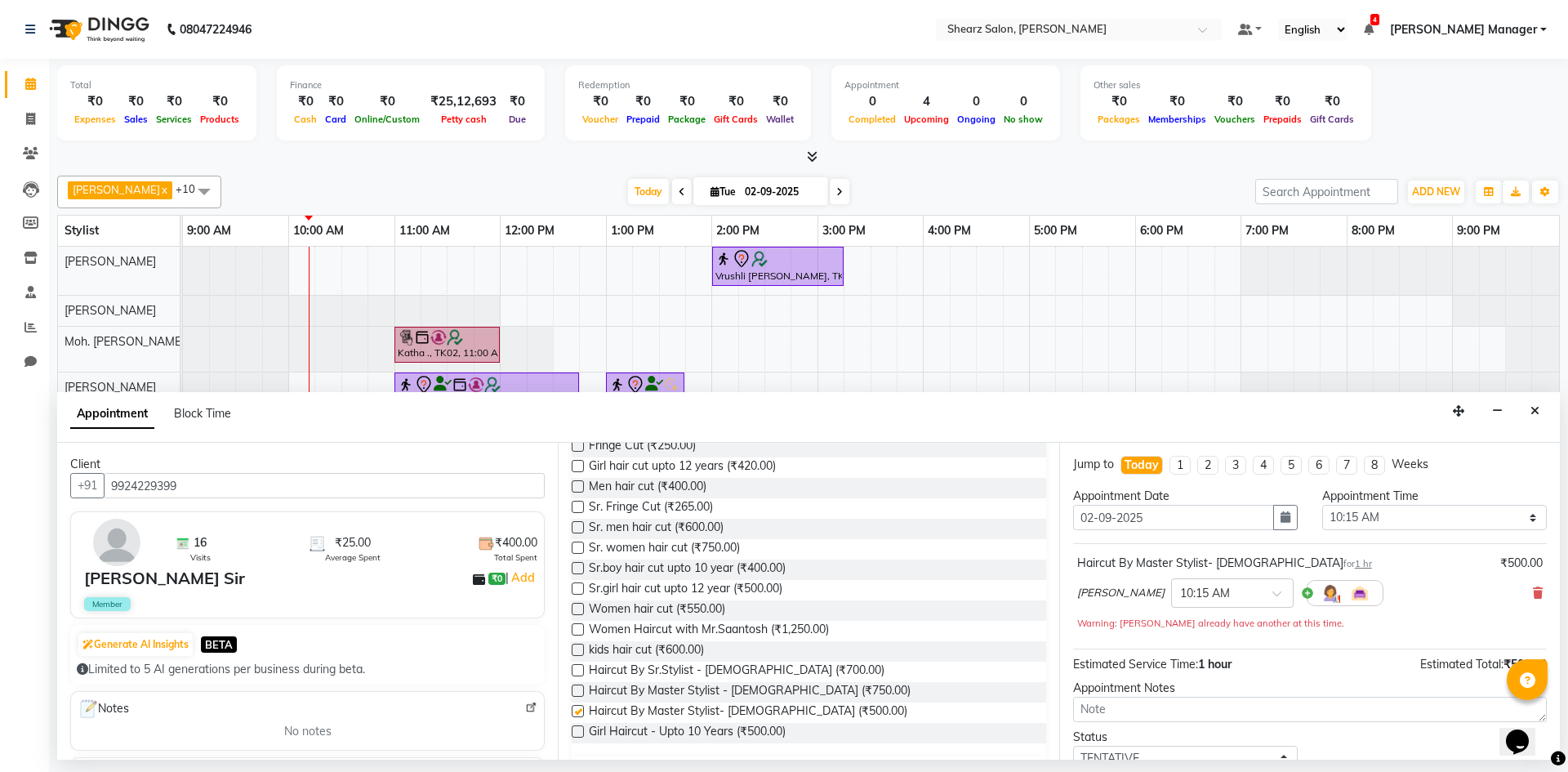
checkbox input "false"
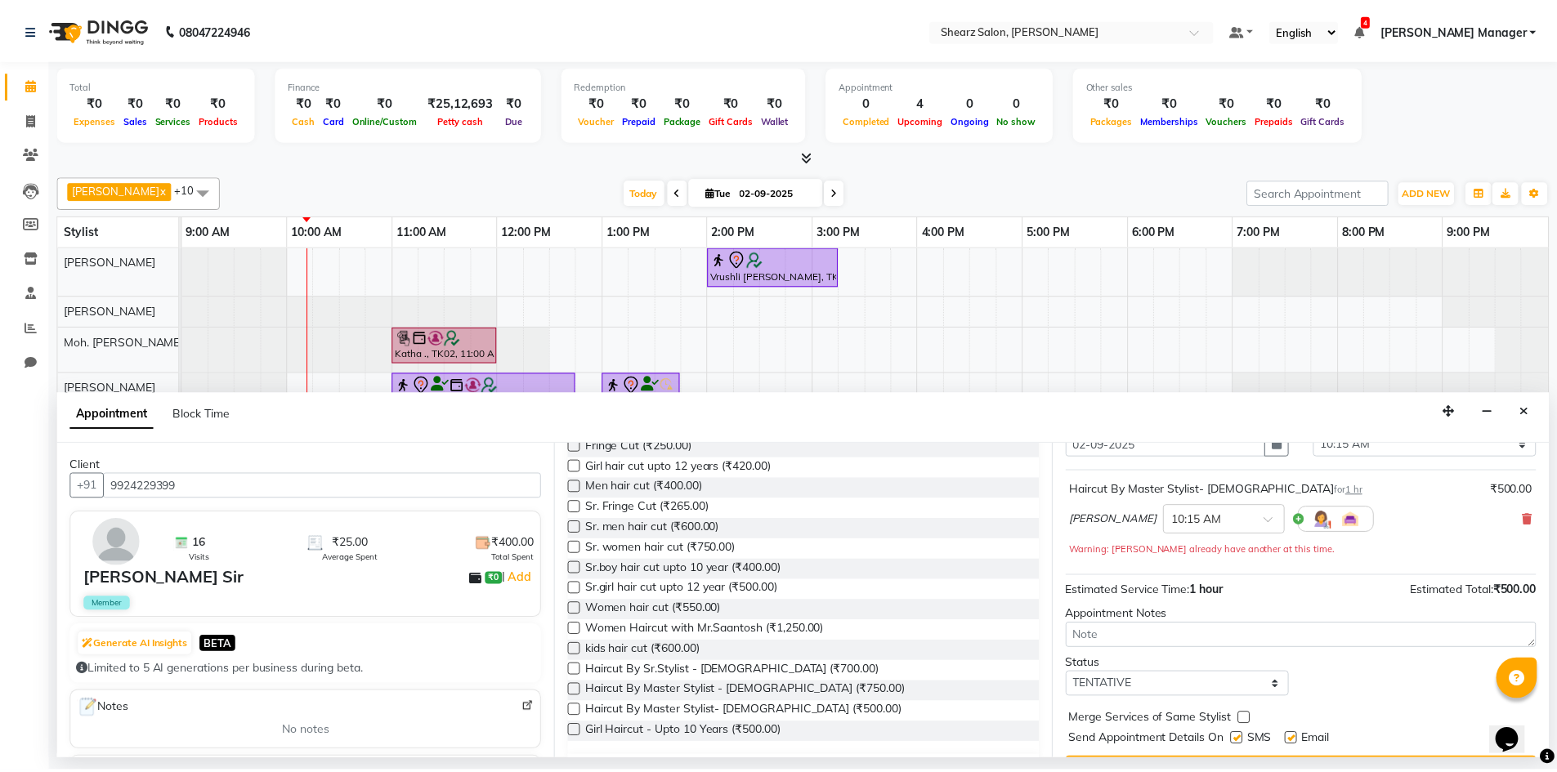
scroll to position [114, 0]
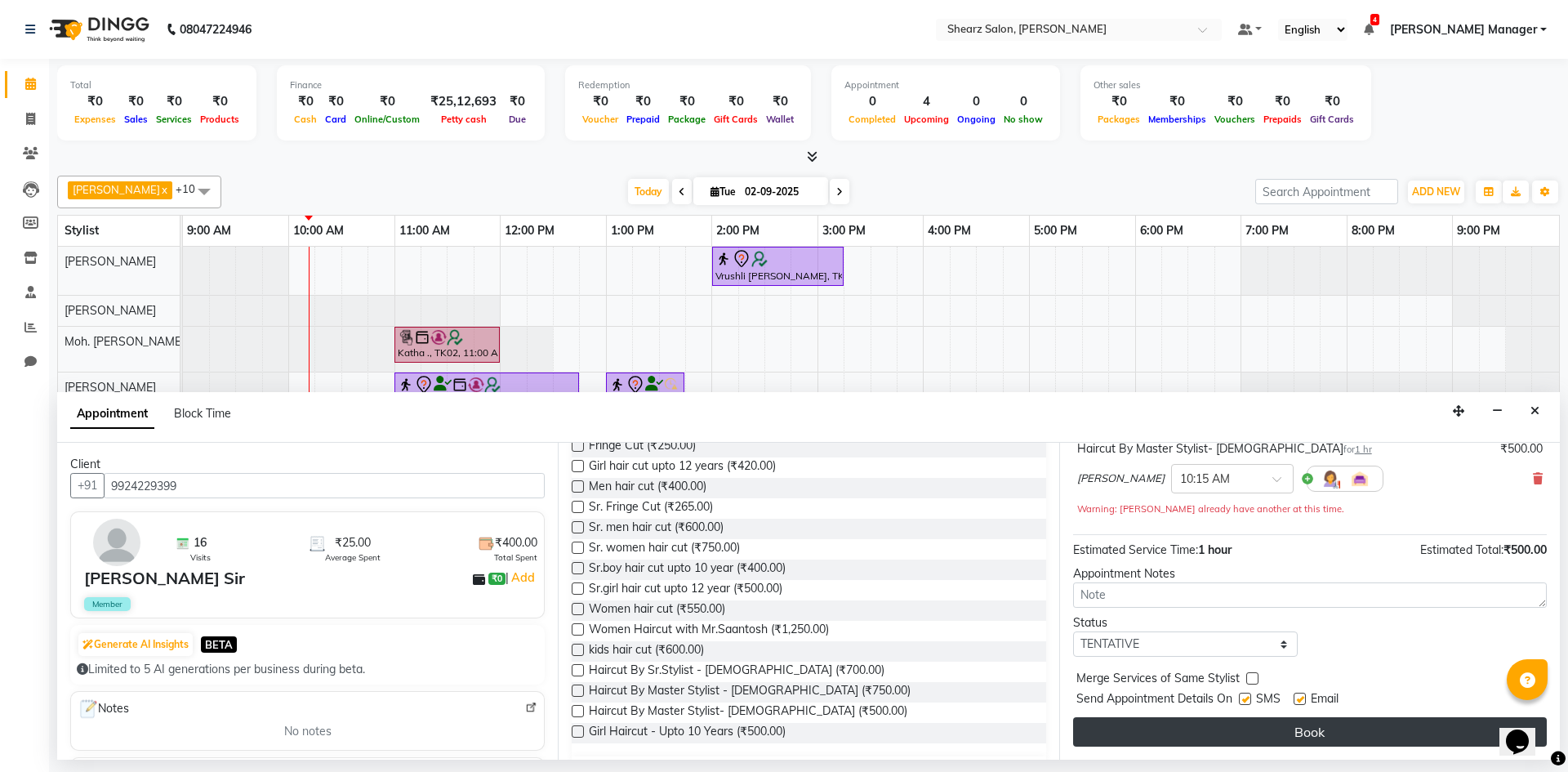
click at [1271, 731] on button "Book" at bounding box center [1310, 731] width 474 height 29
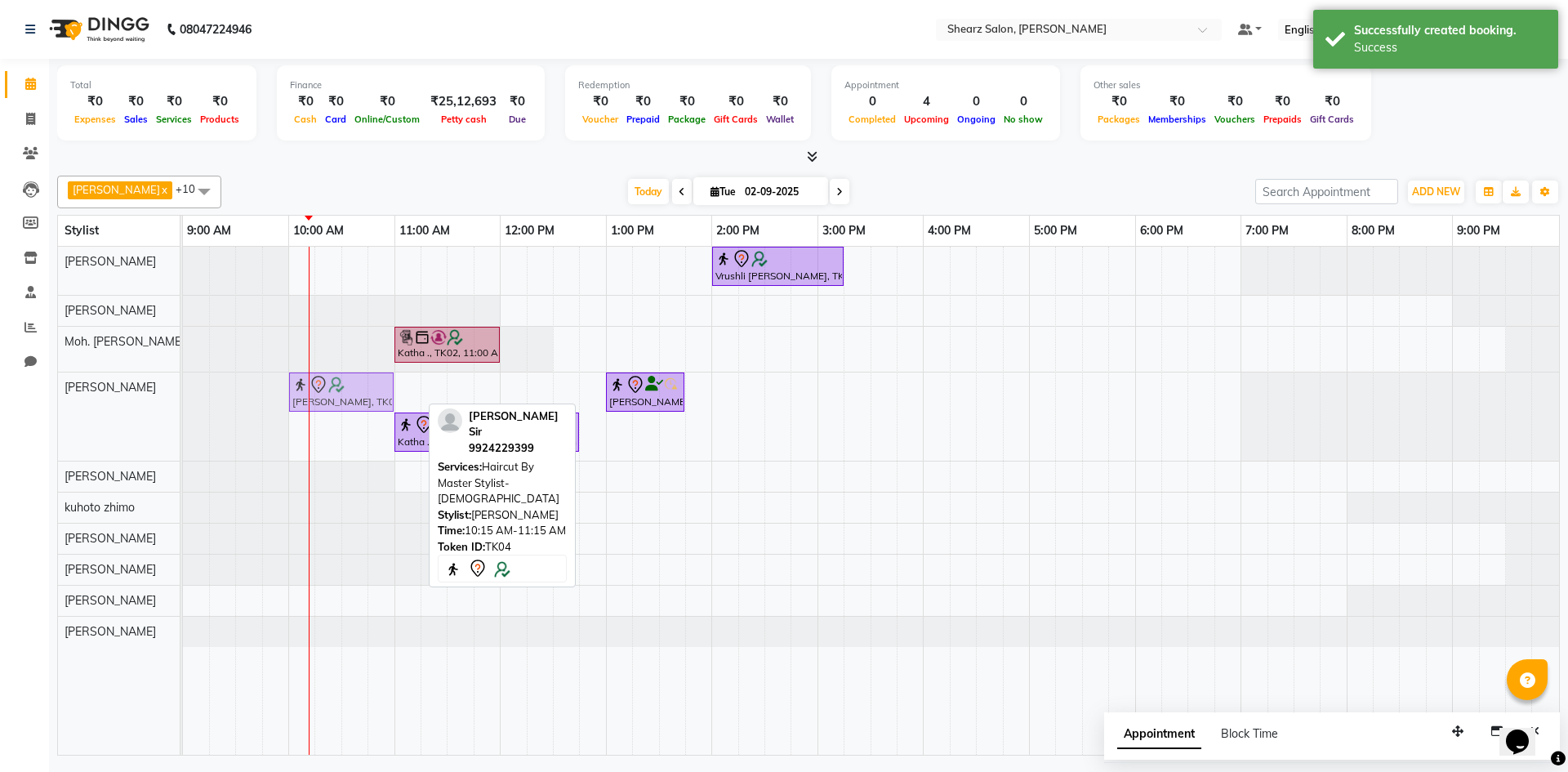
drag, startPoint x: 391, startPoint y: 383, endPoint x: 364, endPoint y: 383, distance: 27.0
click at [183, 383] on div "Kirit Sir, TK04, 10:15 AM-11:15 AM, Haircut By Master Stylist- Male Paulomi ., …" at bounding box center [183, 417] width 0 height 88
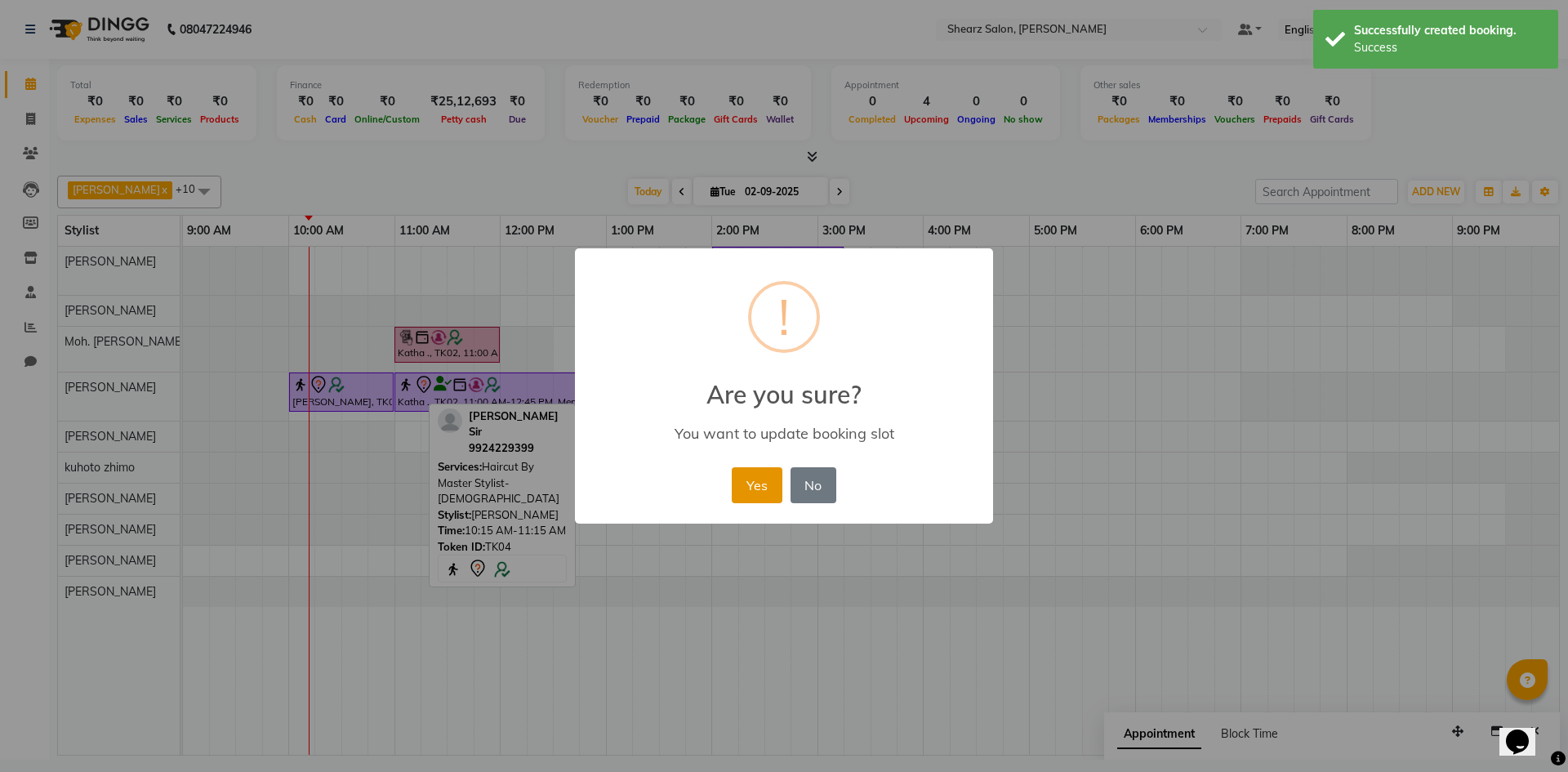
click at [772, 490] on button "Yes" at bounding box center [757, 485] width 50 height 36
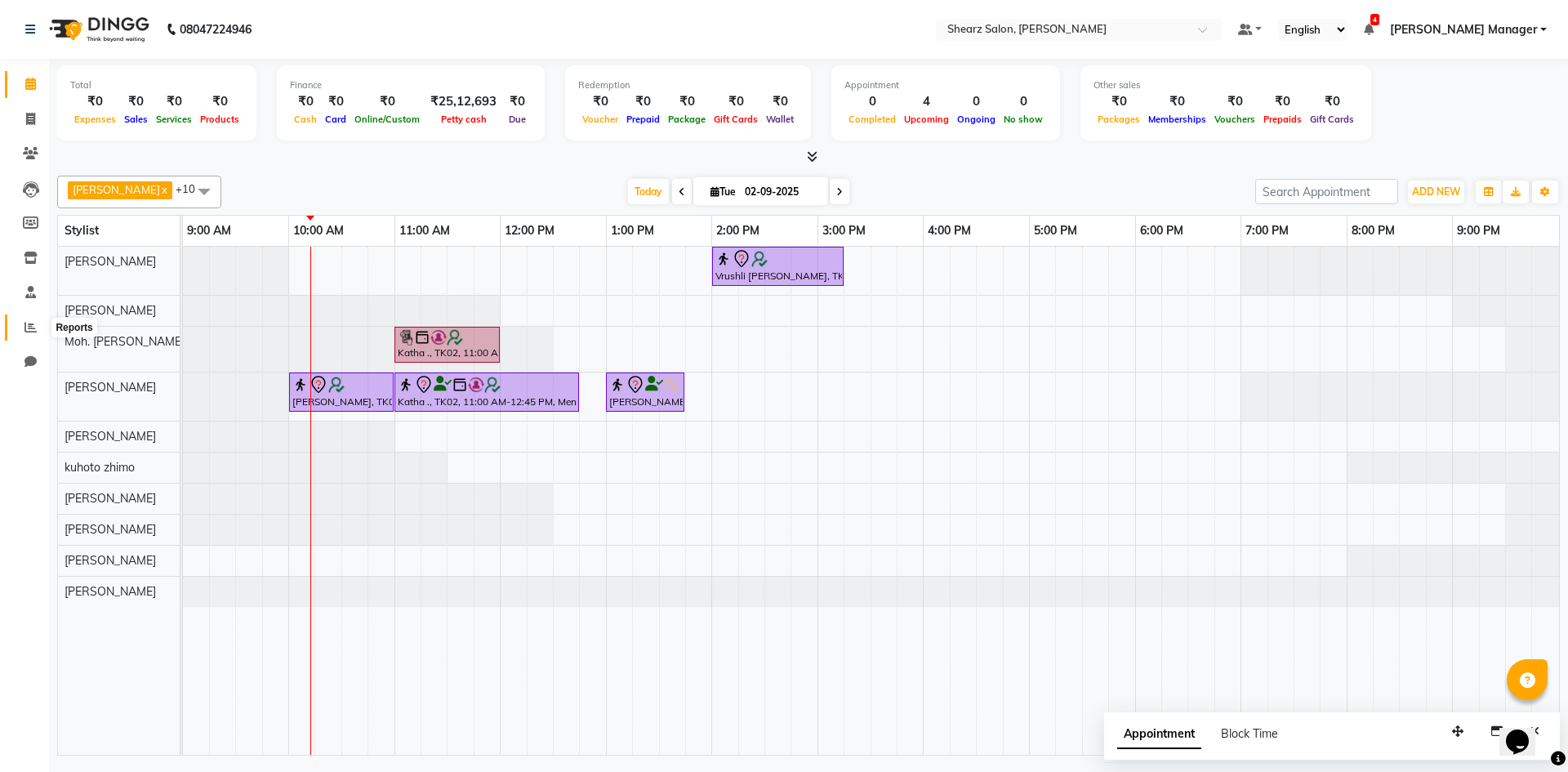
click at [25, 330] on icon at bounding box center [31, 327] width 12 height 12
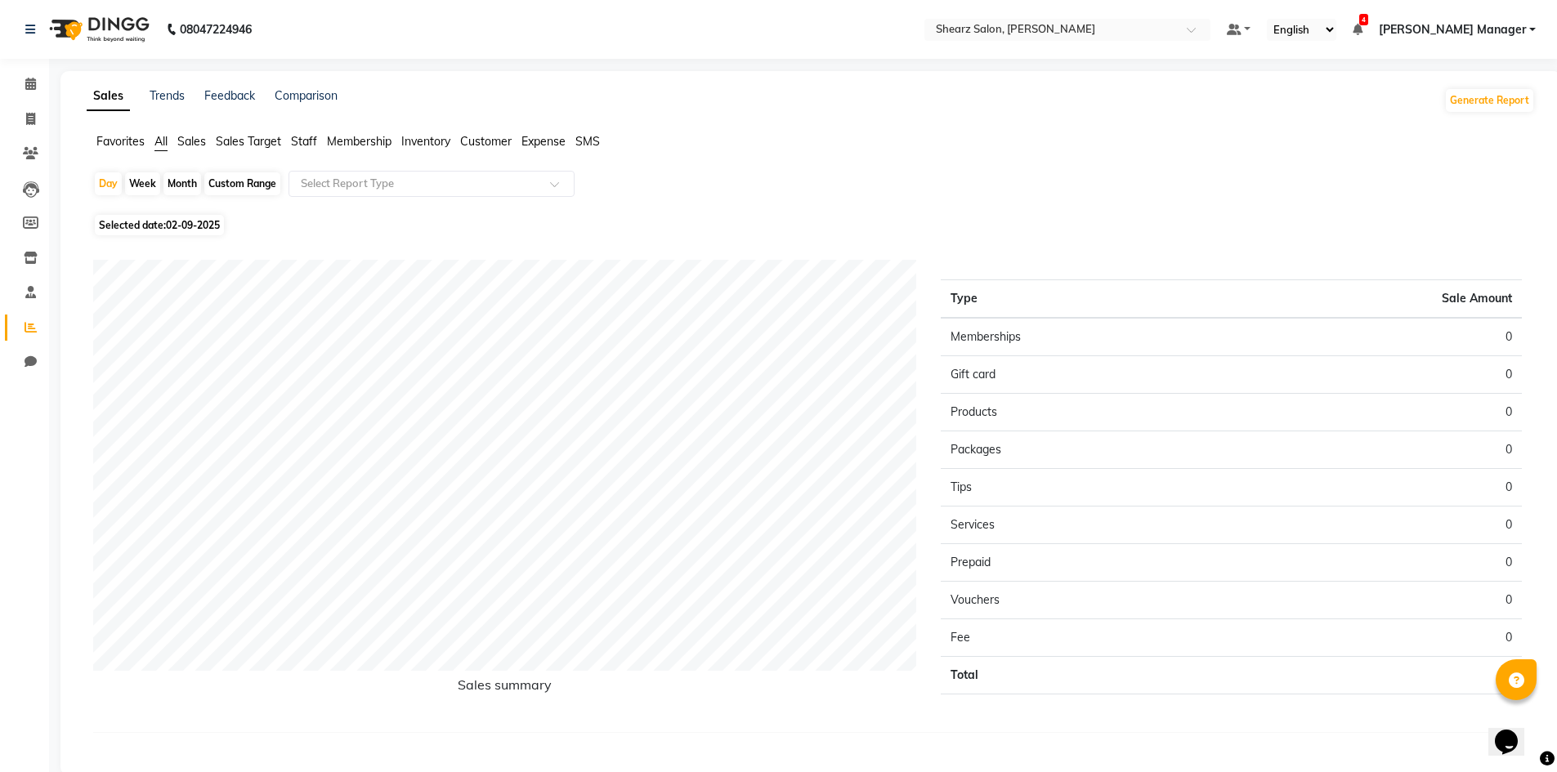
click at [246, 181] on div "Custom Range" at bounding box center [242, 183] width 76 height 23
select select "9"
select select "2025"
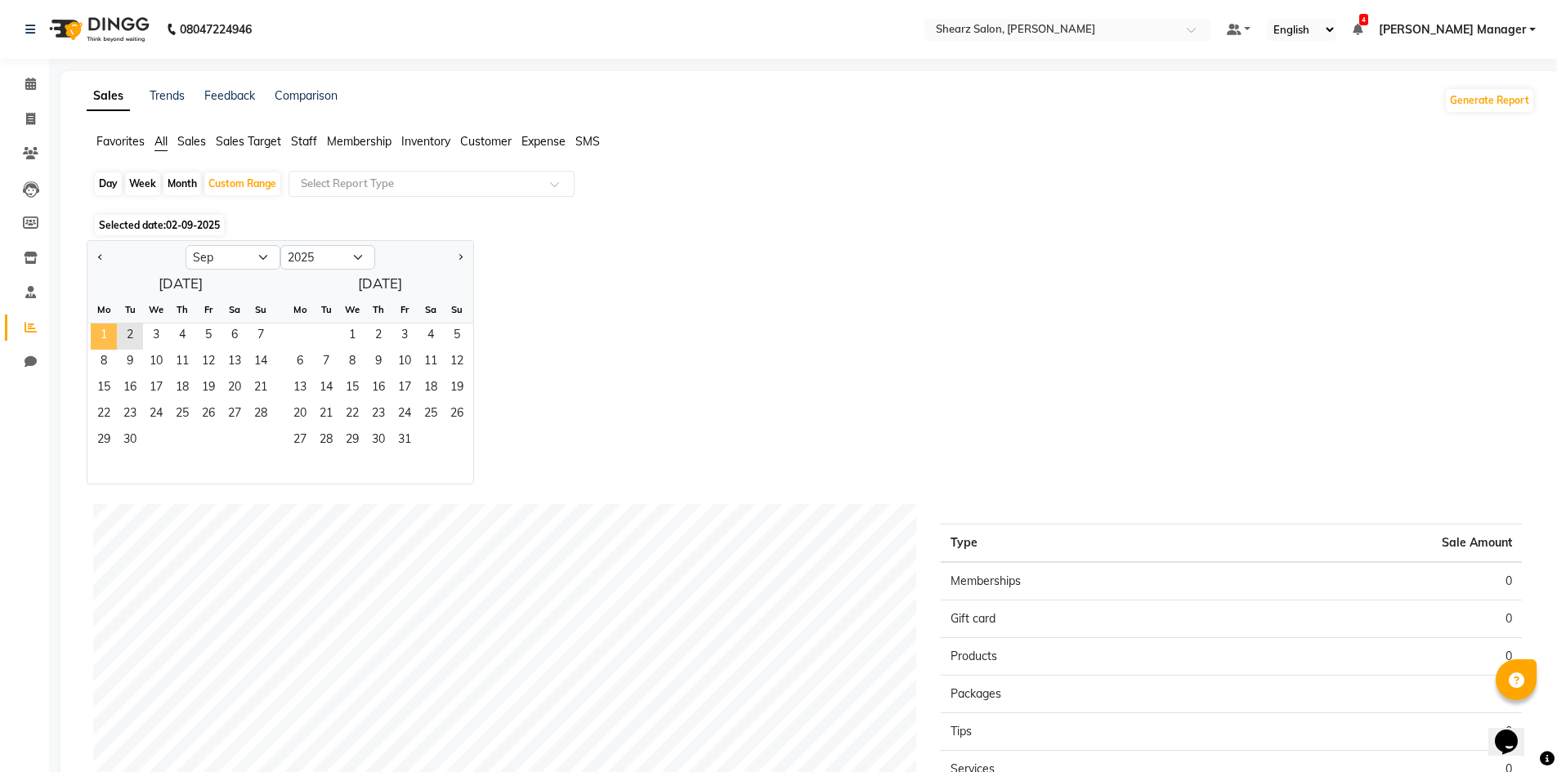
click at [110, 335] on span "1" at bounding box center [104, 337] width 26 height 26
click at [134, 431] on span "30" at bounding box center [130, 441] width 26 height 26
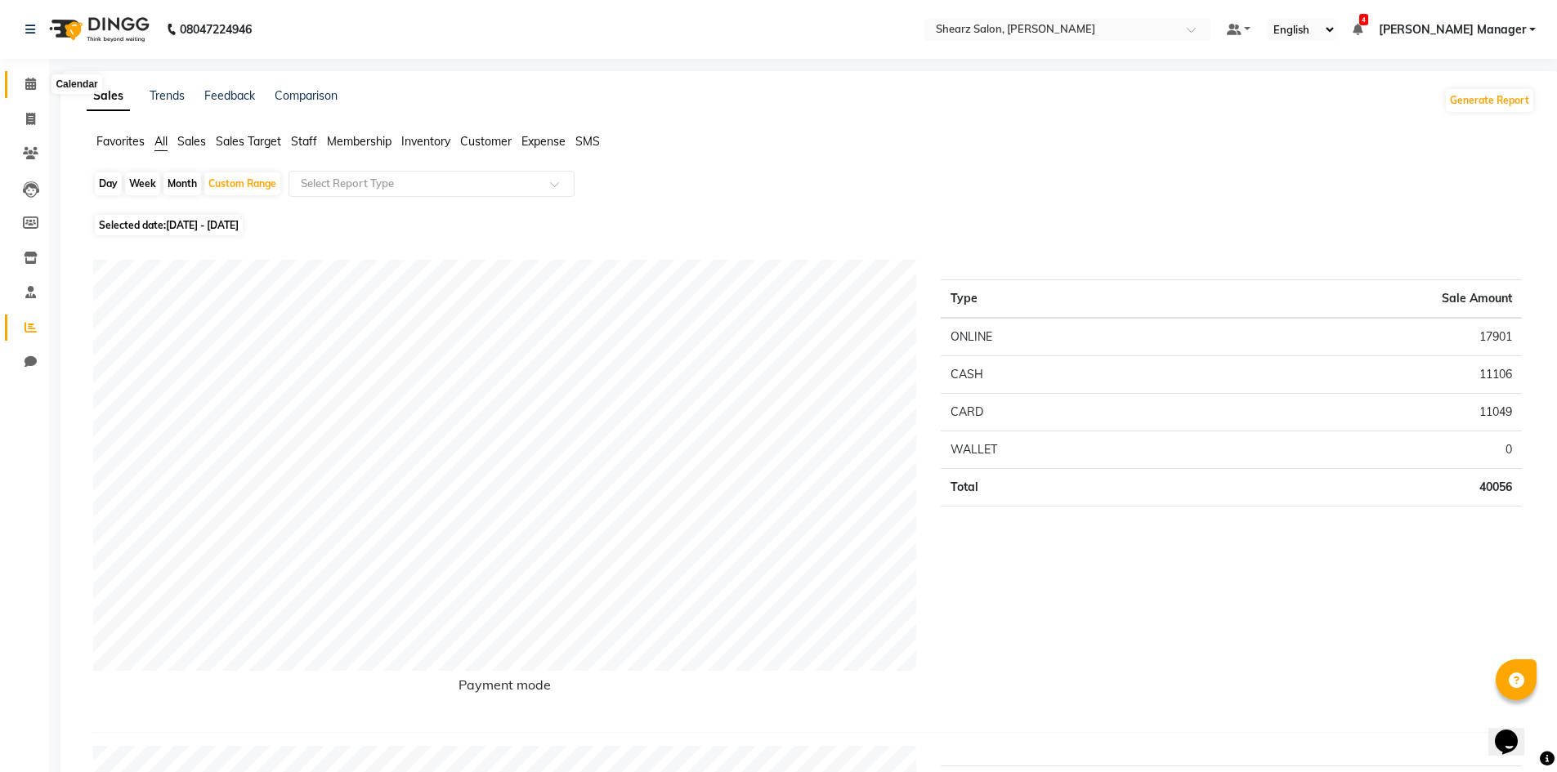
click at [17, 78] on span at bounding box center [30, 84] width 29 height 19
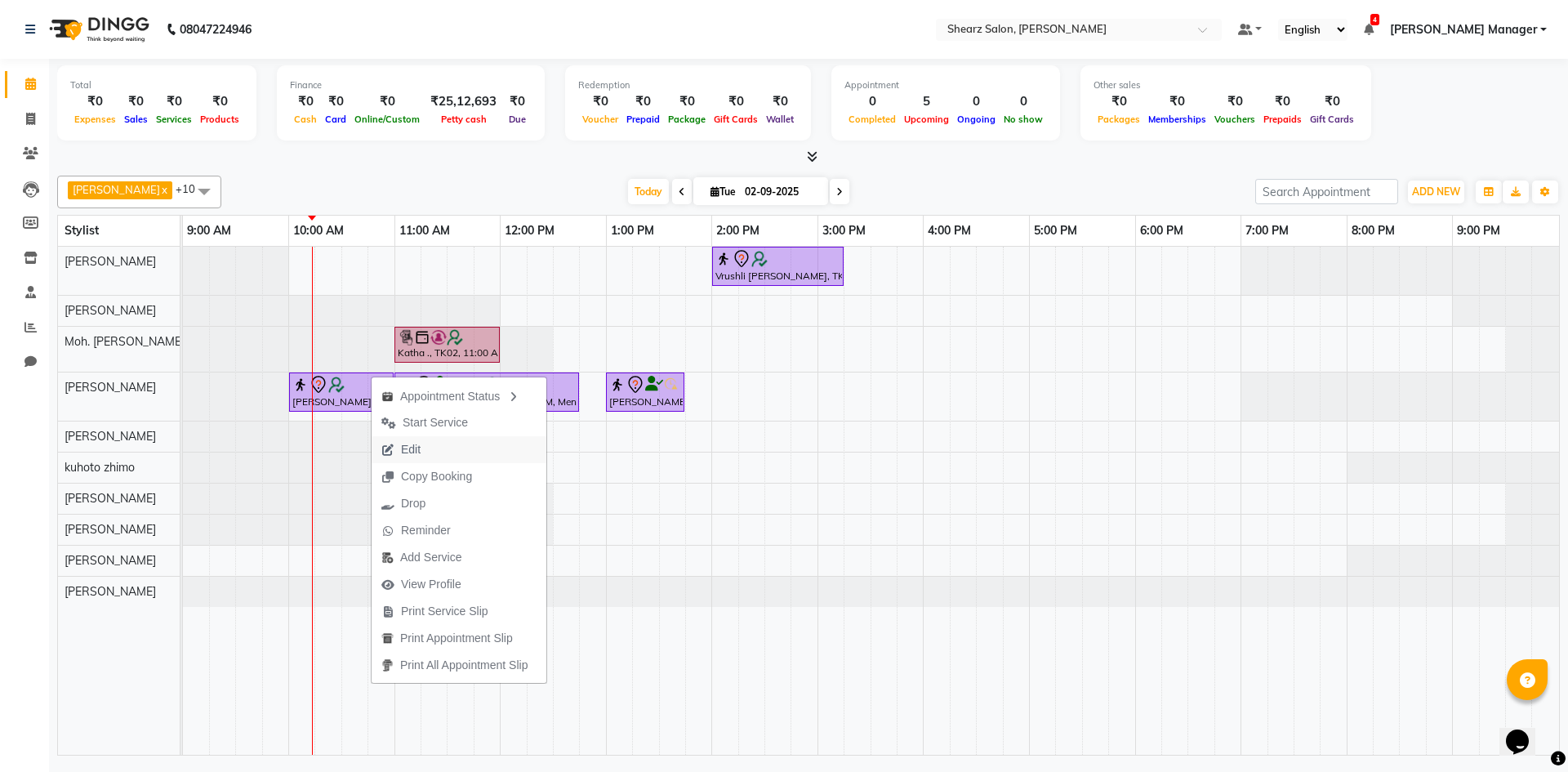
click at [458, 459] on button "Edit" at bounding box center [459, 449] width 175 height 27
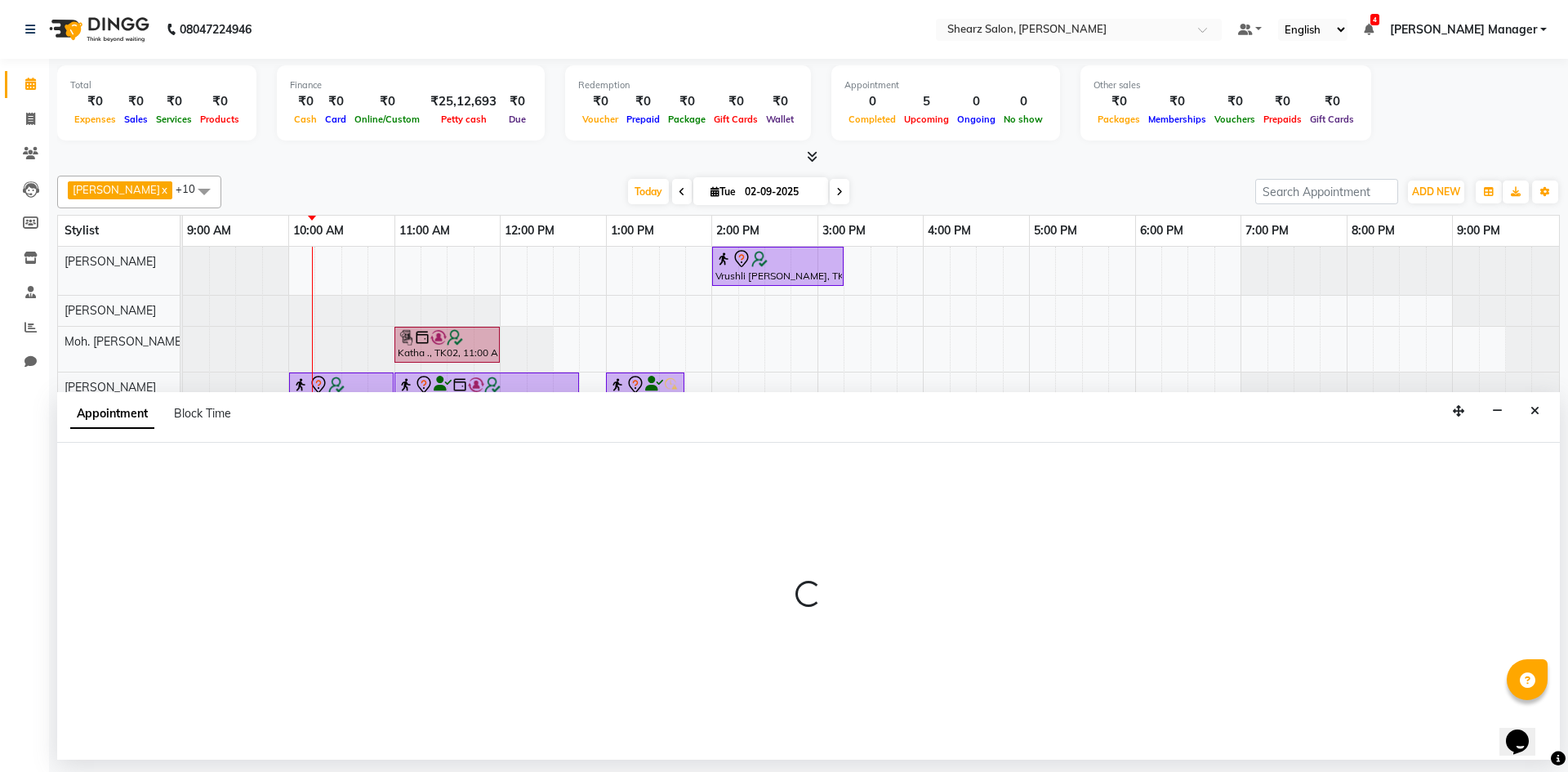
select select "tentative"
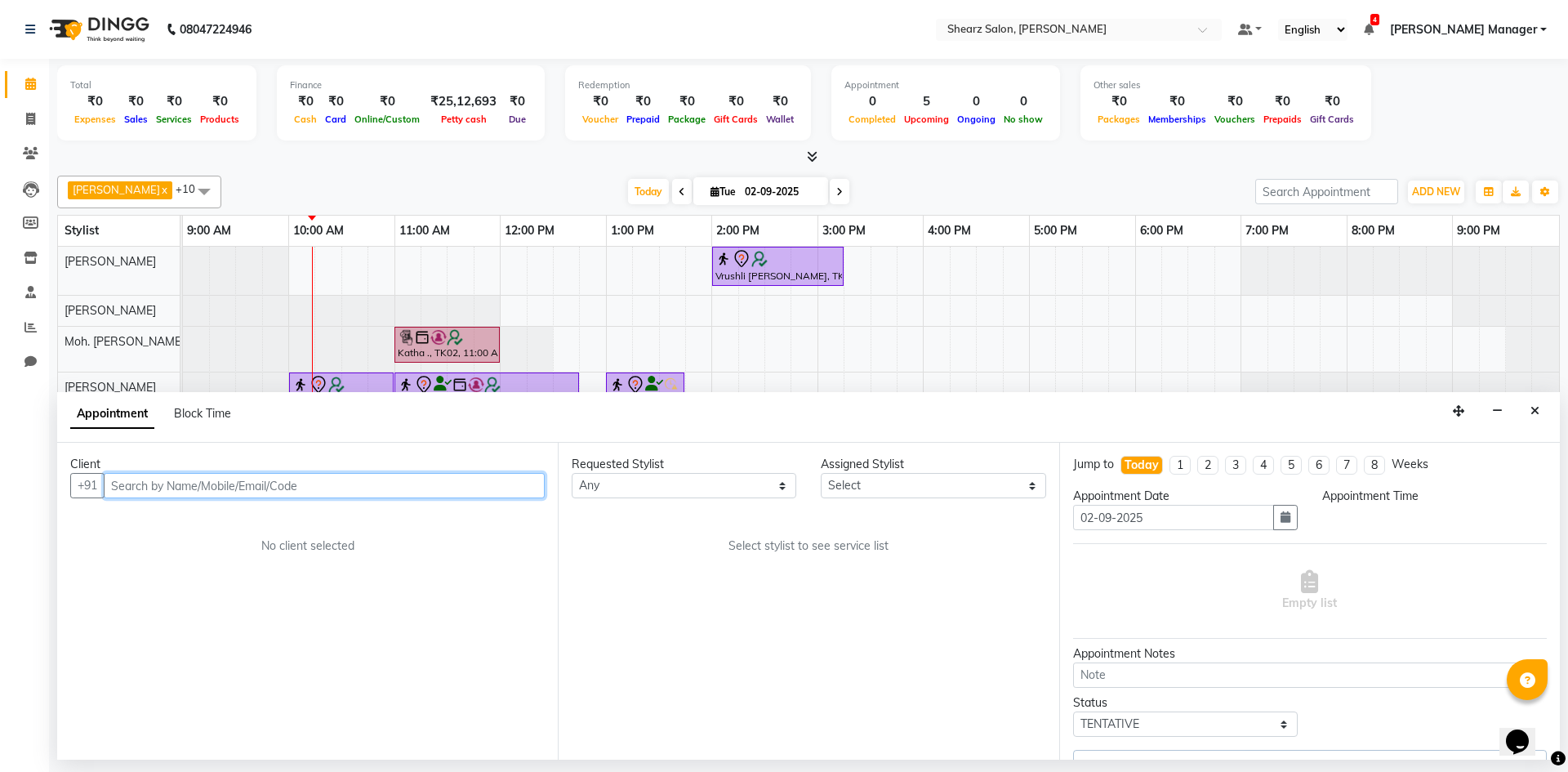
select select "77315"
select select "600"
select select "4099"
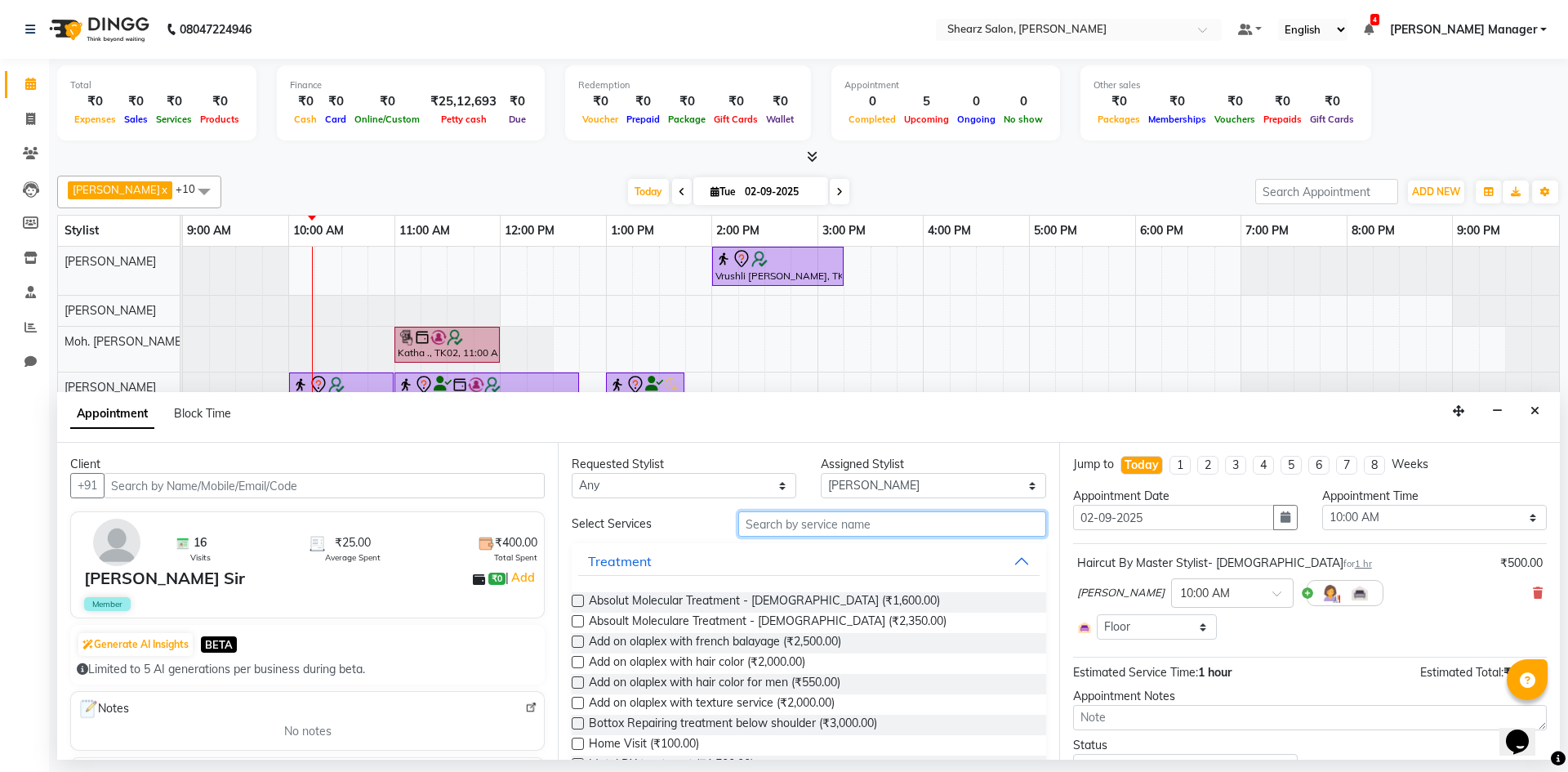
click at [808, 533] on input "text" at bounding box center [892, 524] width 308 height 25
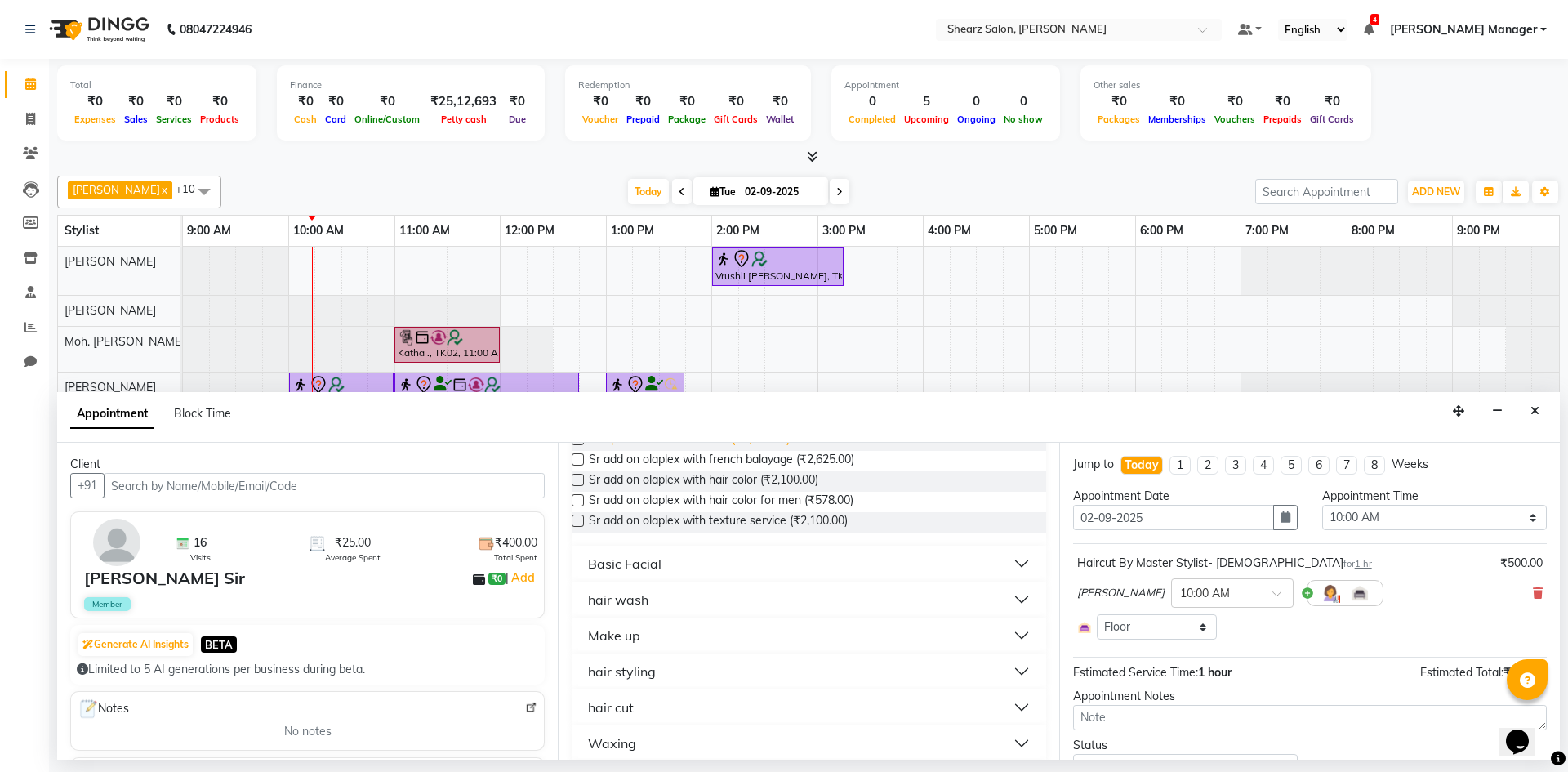
scroll to position [245, 0]
type input "ad"
click at [774, 606] on button "hair wash" at bounding box center [808, 597] width 461 height 29
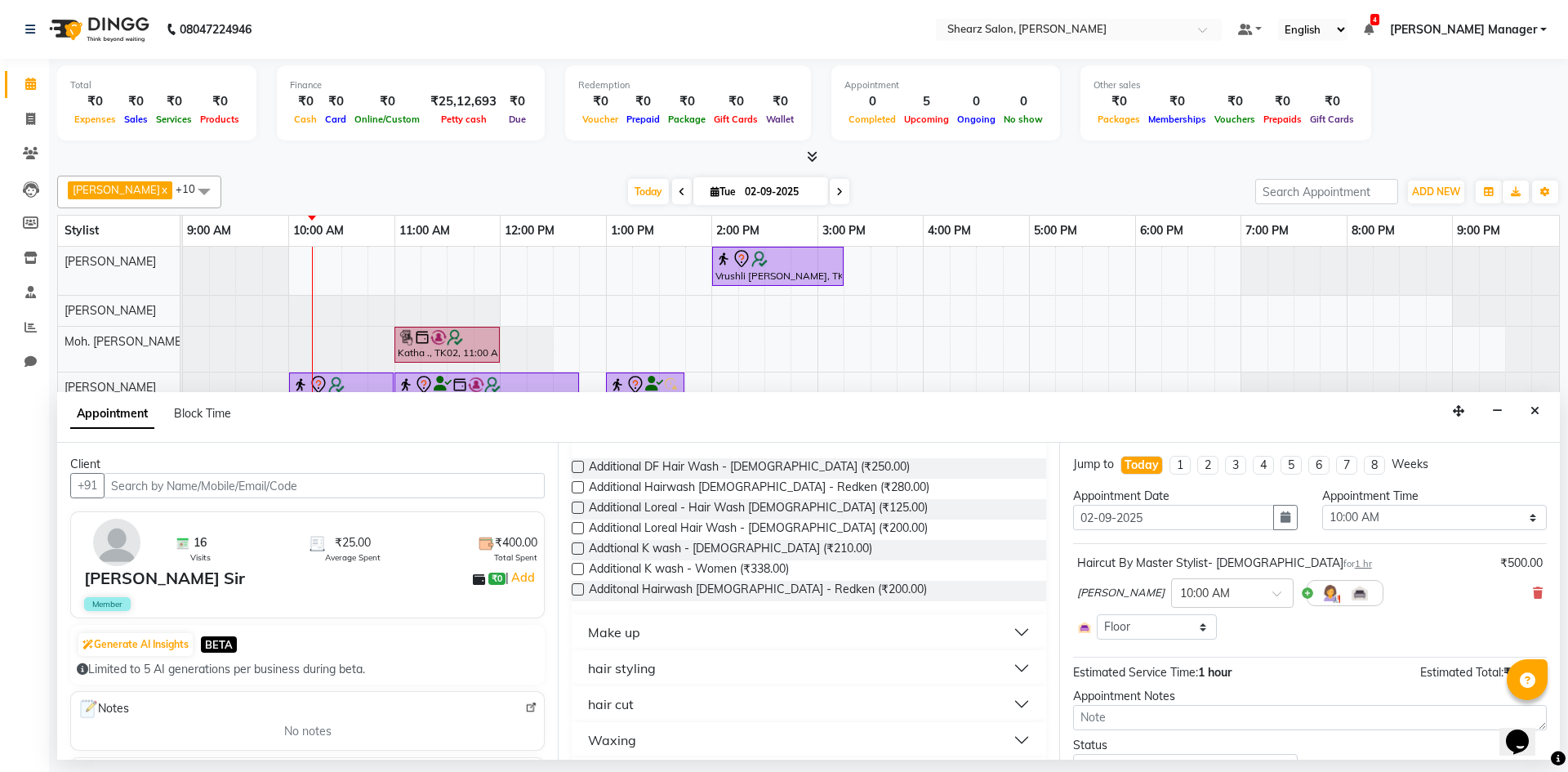
scroll to position [535, 0]
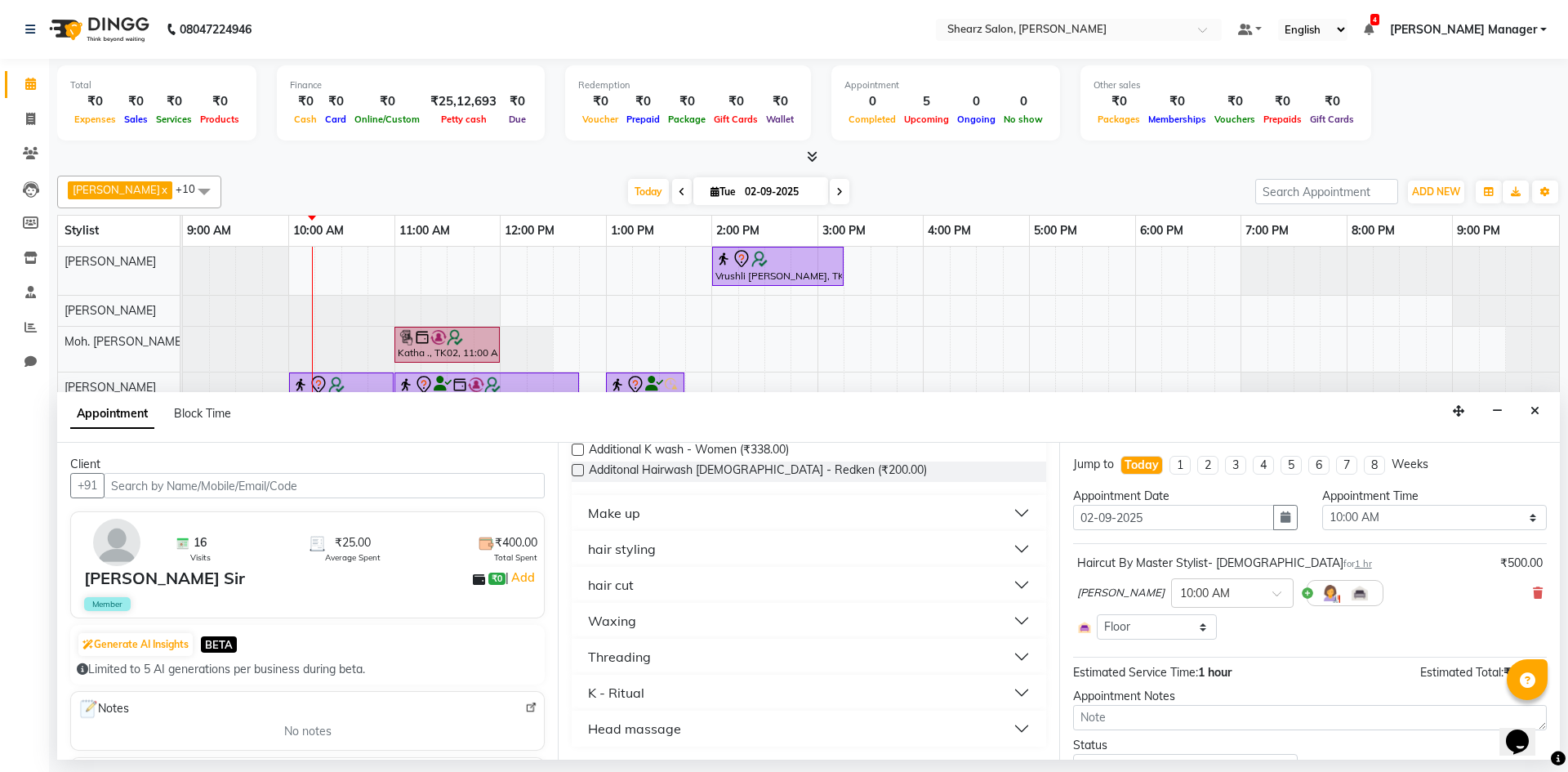
click at [700, 696] on button "K - Ritual" at bounding box center [808, 692] width 461 height 29
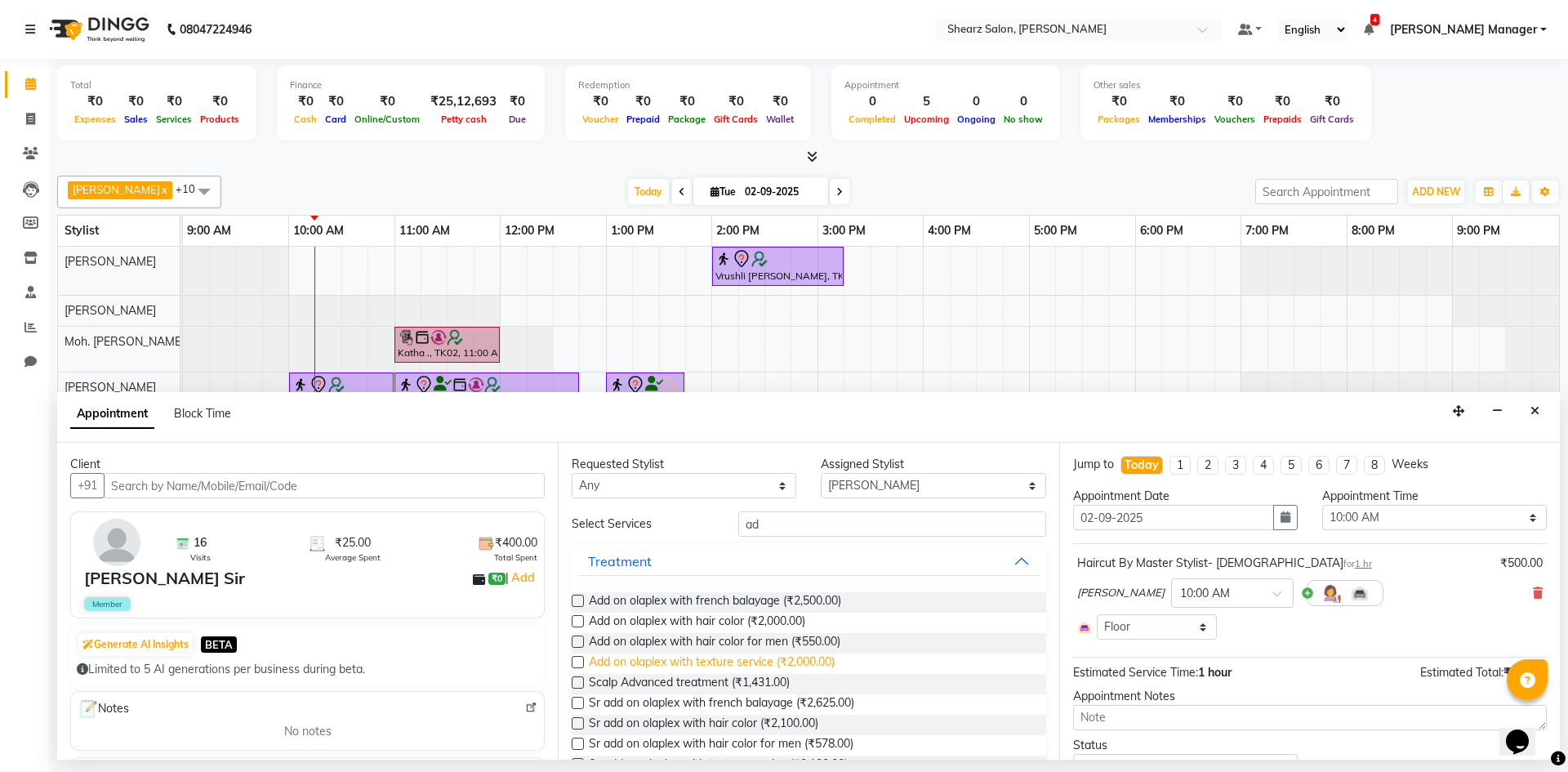
scroll to position [82, 0]
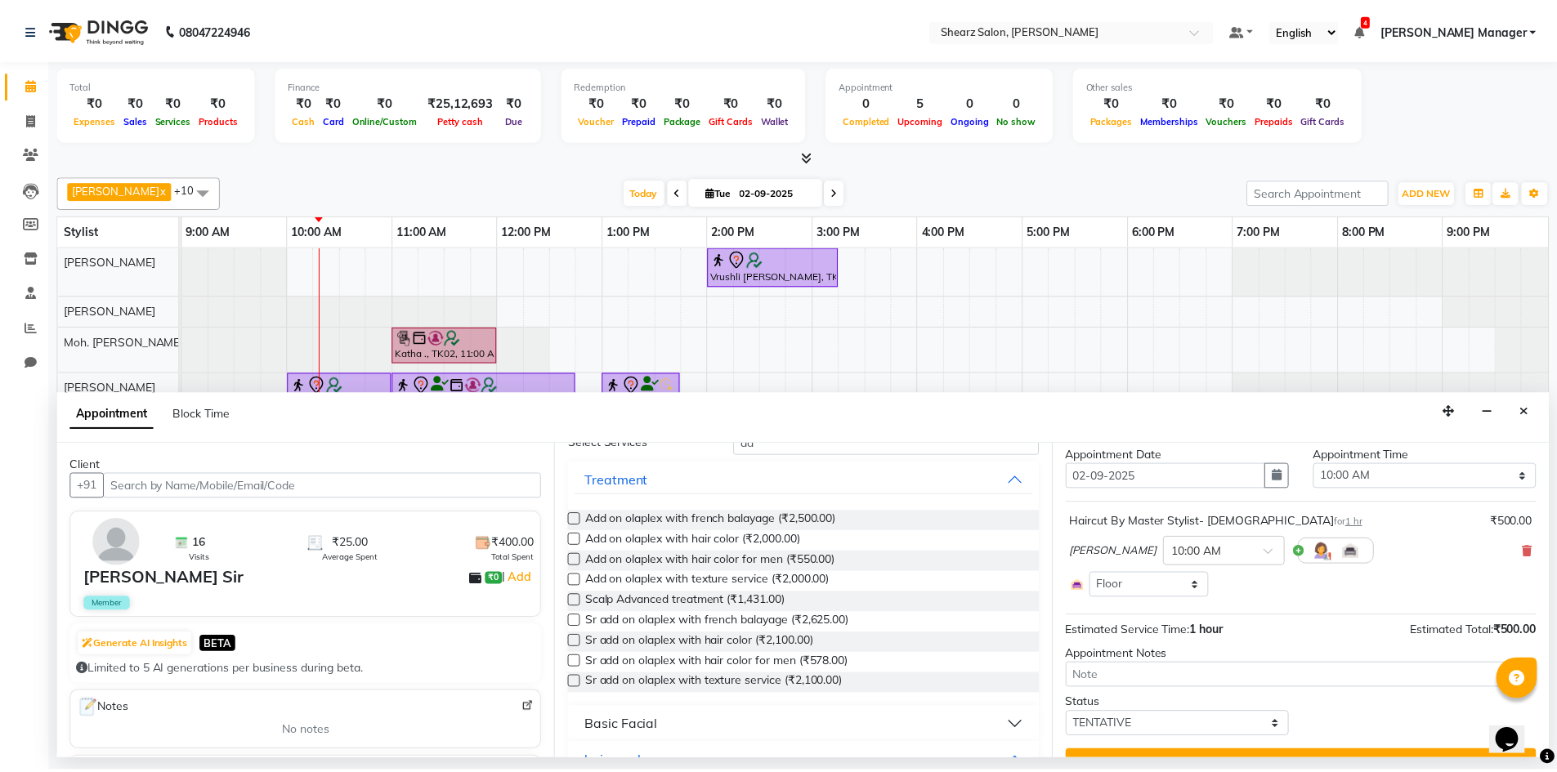
scroll to position [75, 0]
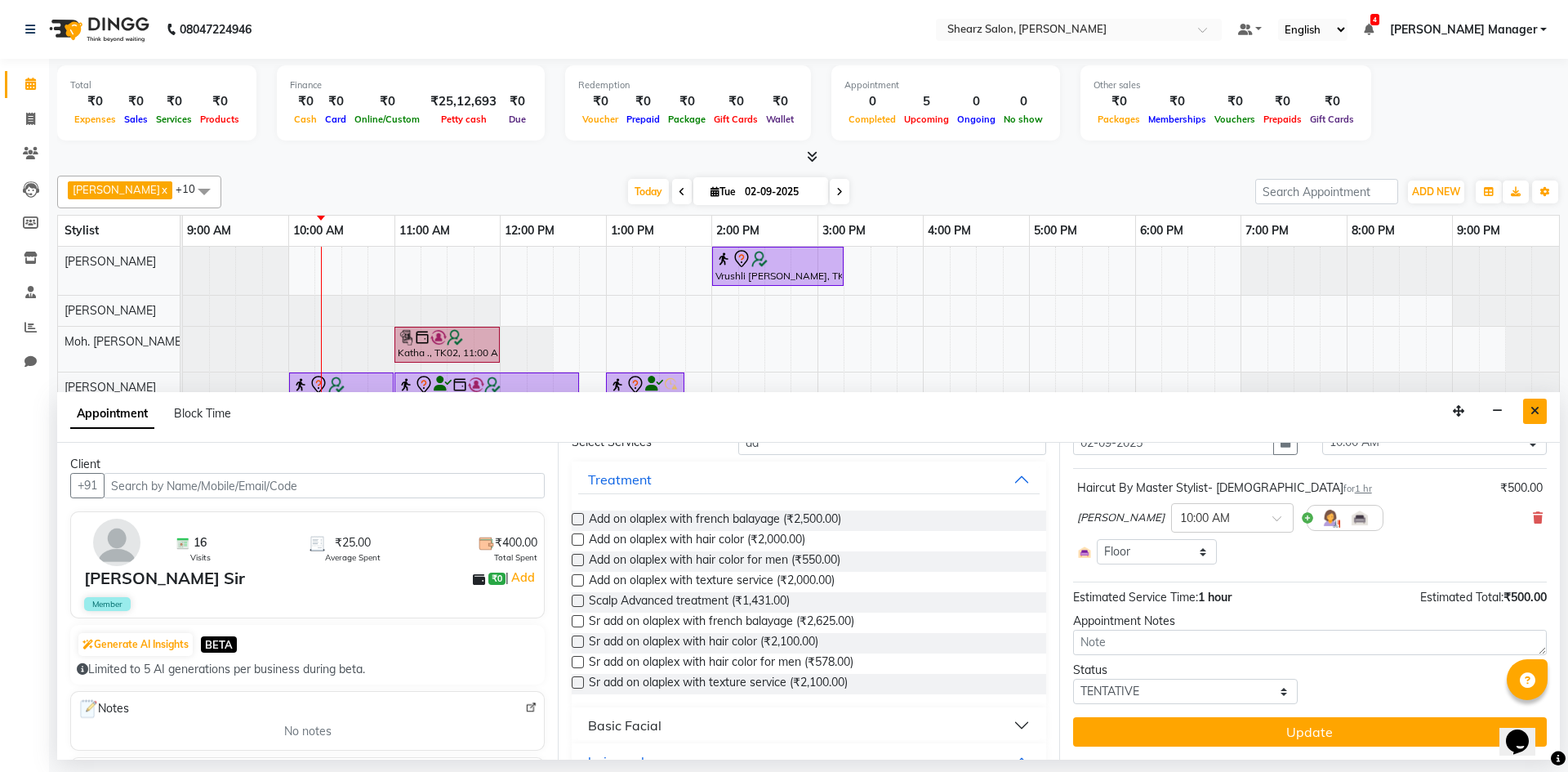
click at [1526, 414] on button "Close" at bounding box center [1535, 411] width 24 height 25
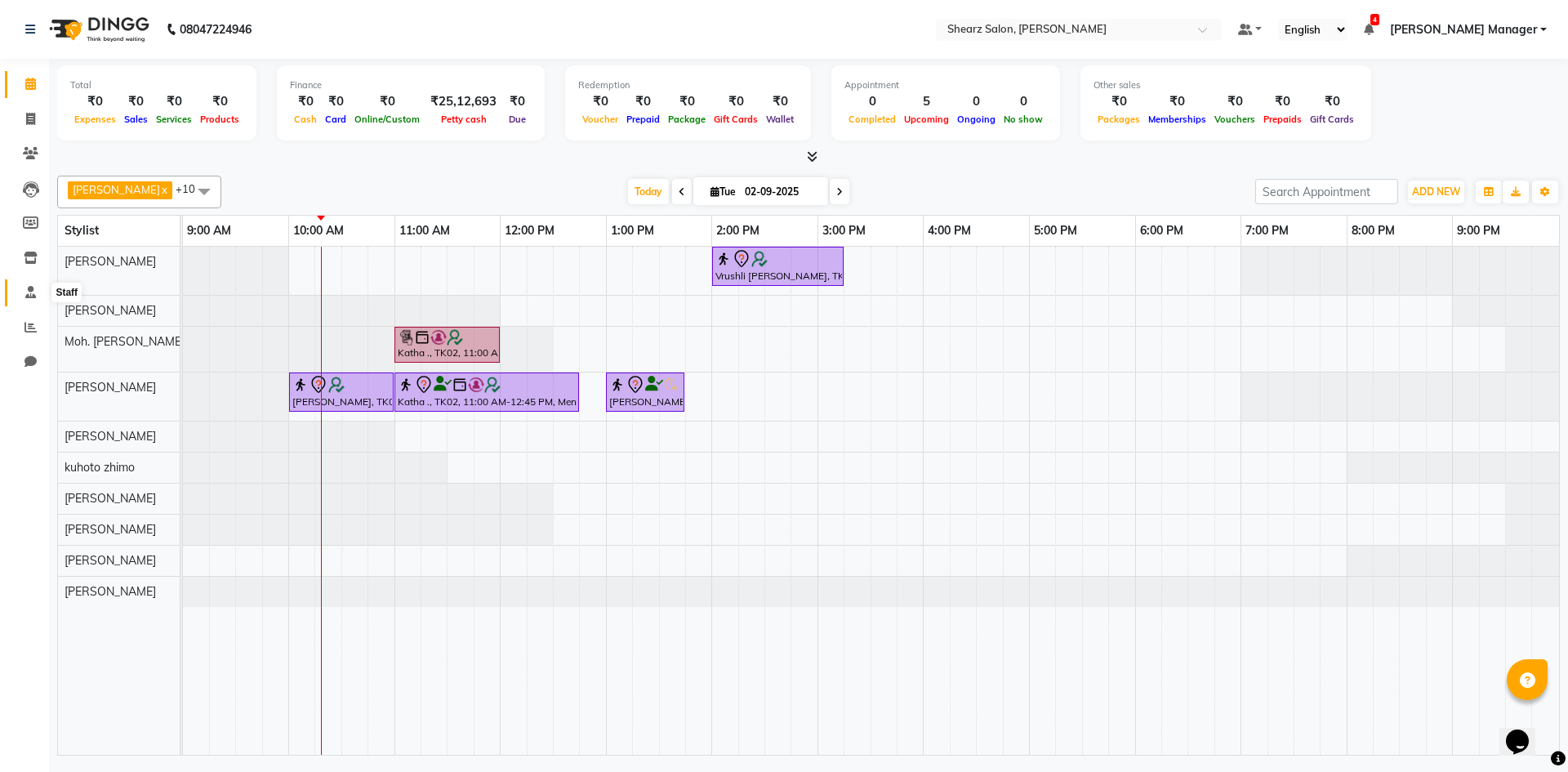
click at [31, 296] on icon at bounding box center [30, 292] width 11 height 12
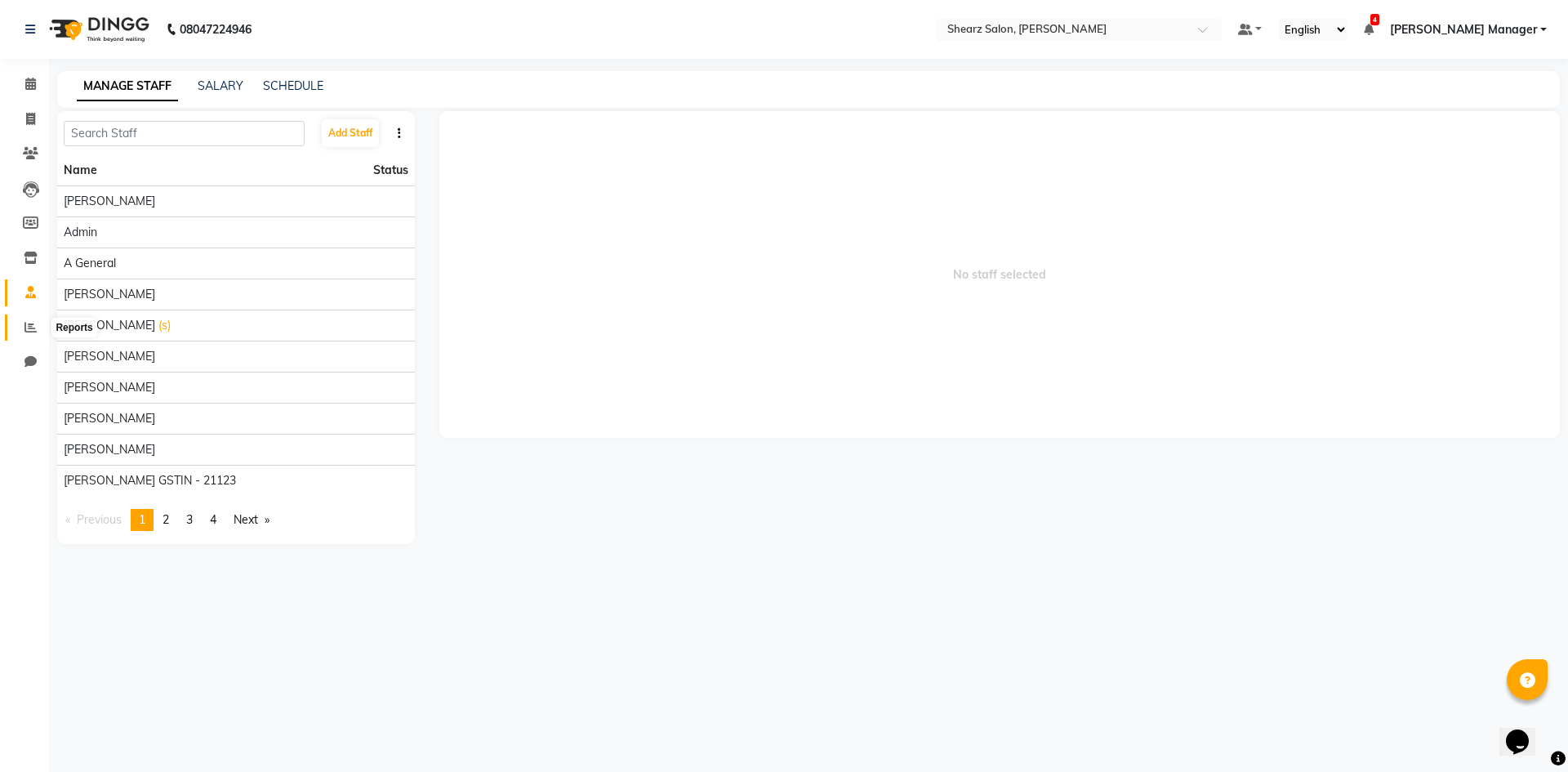
click at [30, 333] on span at bounding box center [30, 328] width 29 height 19
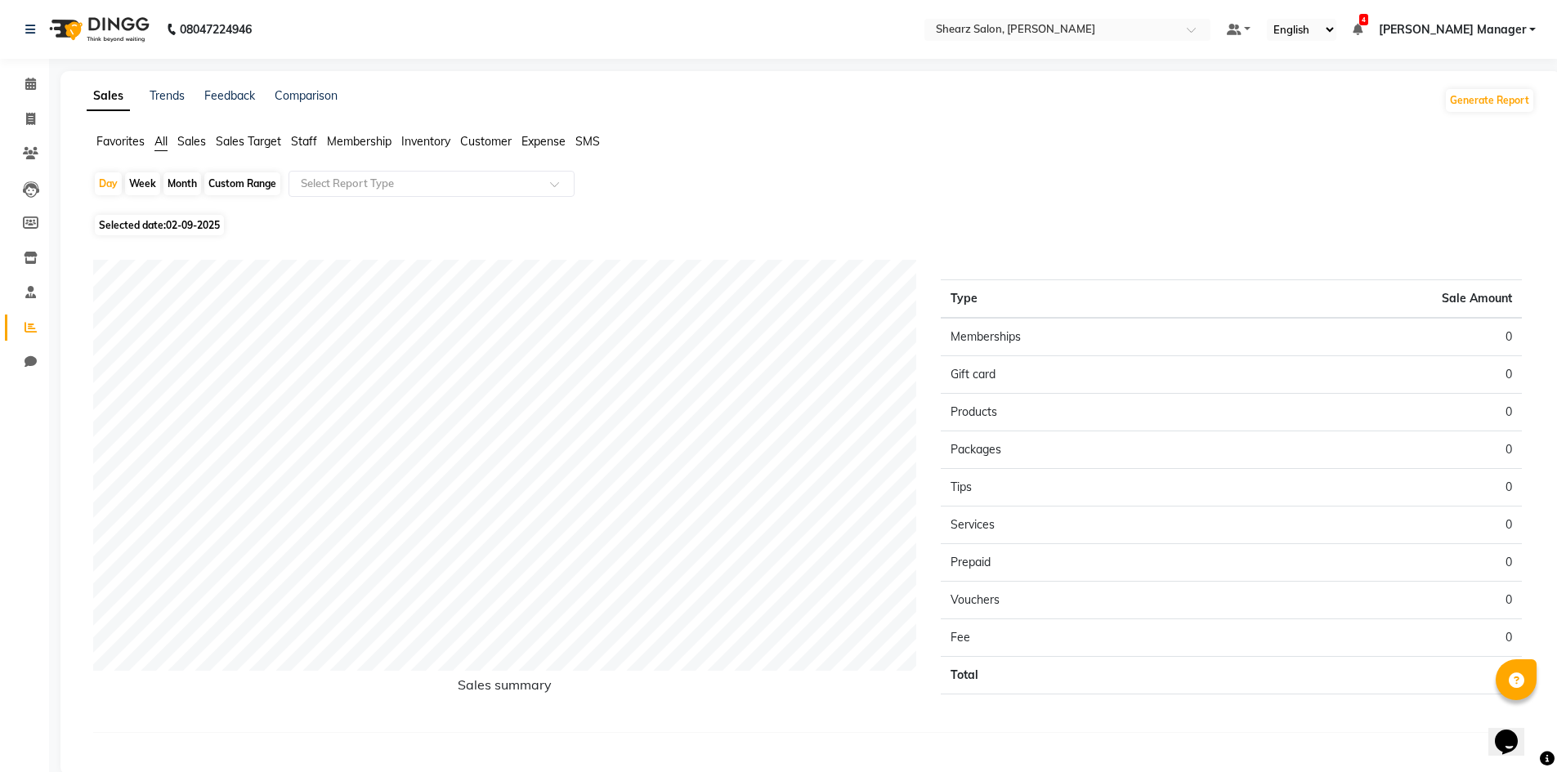
click at [230, 183] on div "Custom Range" at bounding box center [242, 183] width 76 height 23
select select "9"
select select "2025"
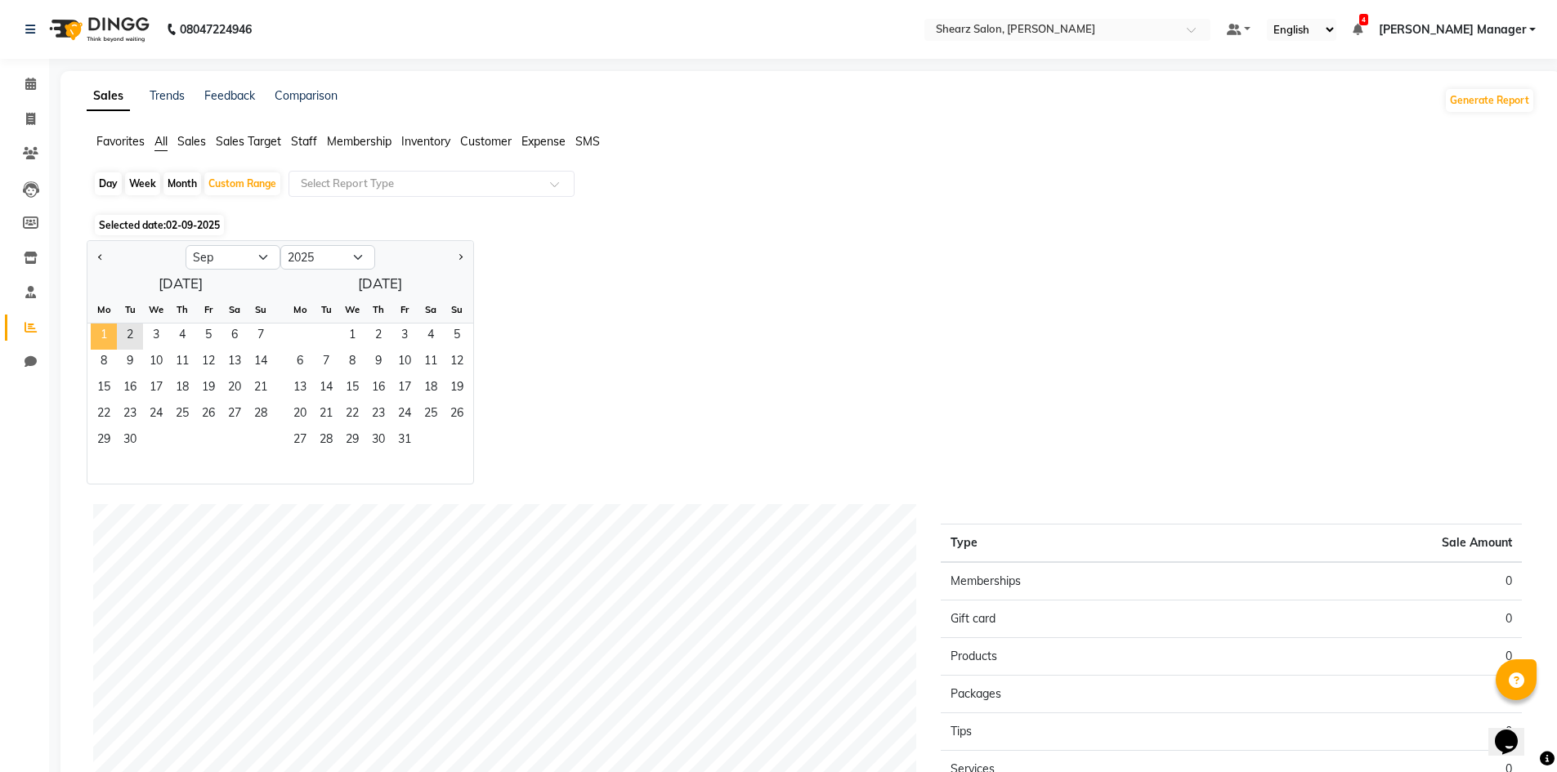
click at [110, 332] on span "1" at bounding box center [104, 337] width 26 height 26
click at [138, 439] on span "30" at bounding box center [130, 441] width 26 height 26
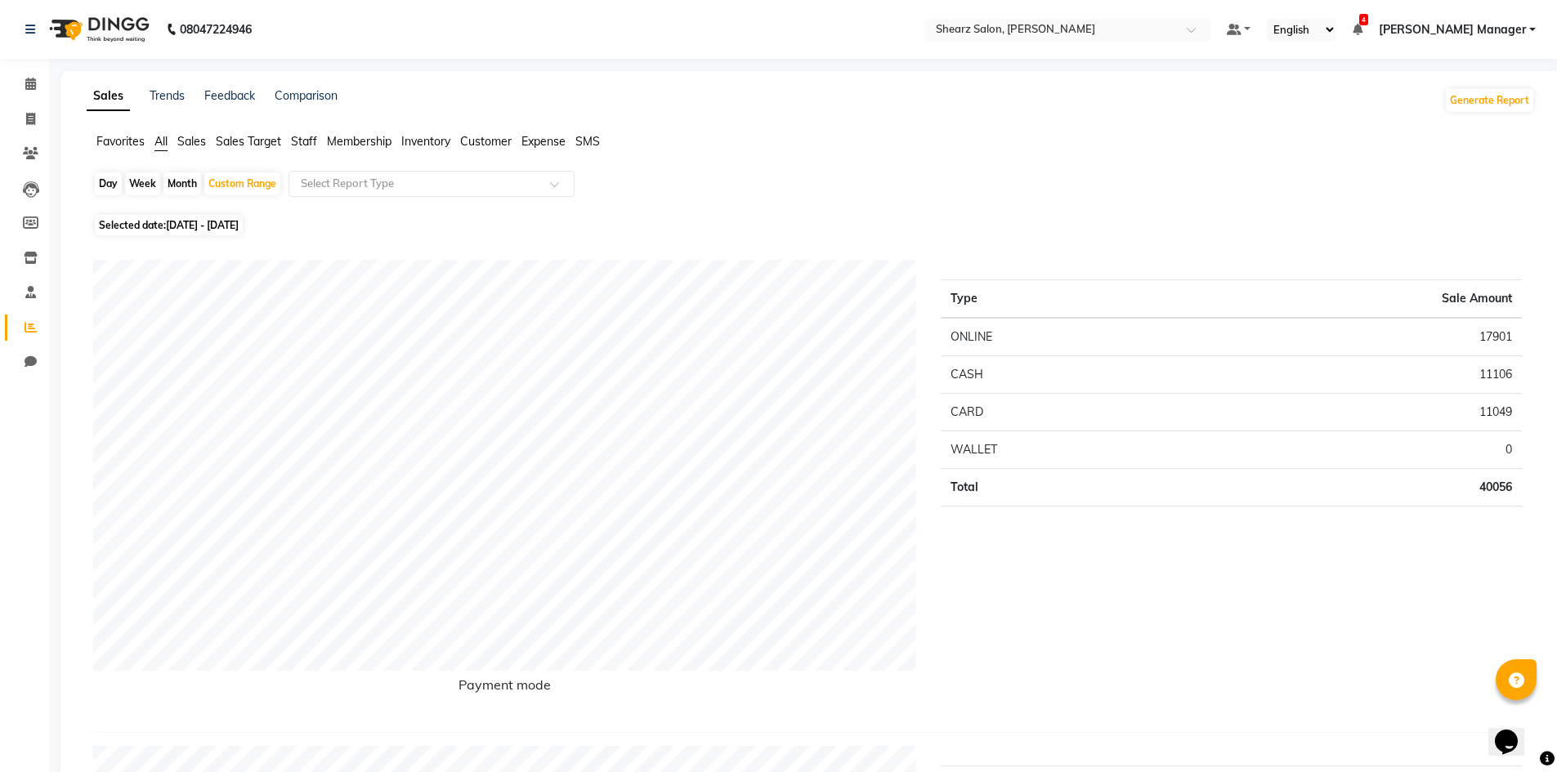
click at [195, 145] on span "Sales" at bounding box center [191, 141] width 29 height 15
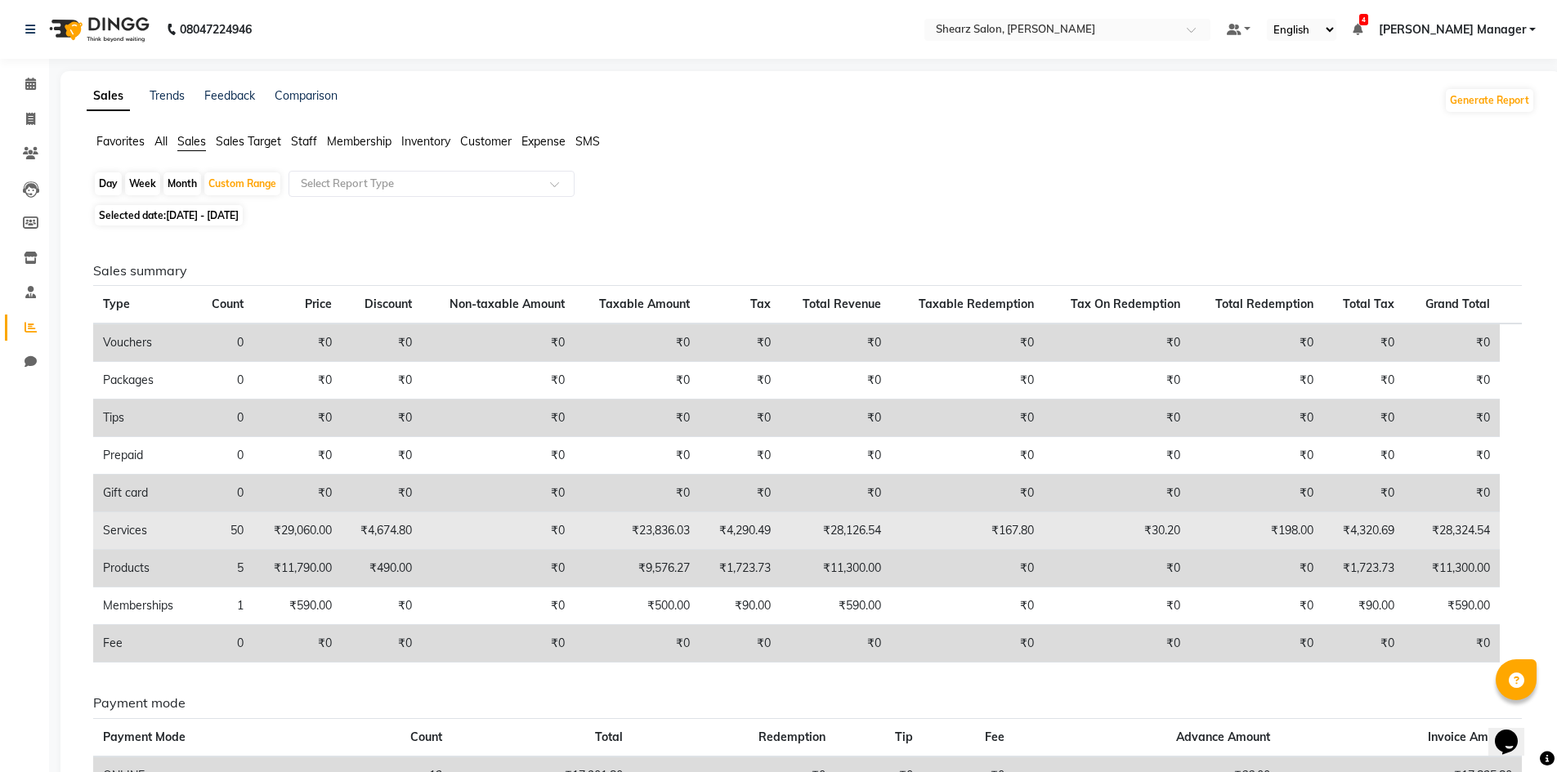
click at [645, 530] on td "₹23,836.03" at bounding box center [636, 531] width 125 height 38
click at [647, 543] on td "₹23,836.03" at bounding box center [636, 531] width 125 height 38
click at [647, 541] on td "₹23,836.03" at bounding box center [636, 531] width 125 height 38
click at [647, 540] on td "₹23,836.03" at bounding box center [636, 531] width 125 height 38
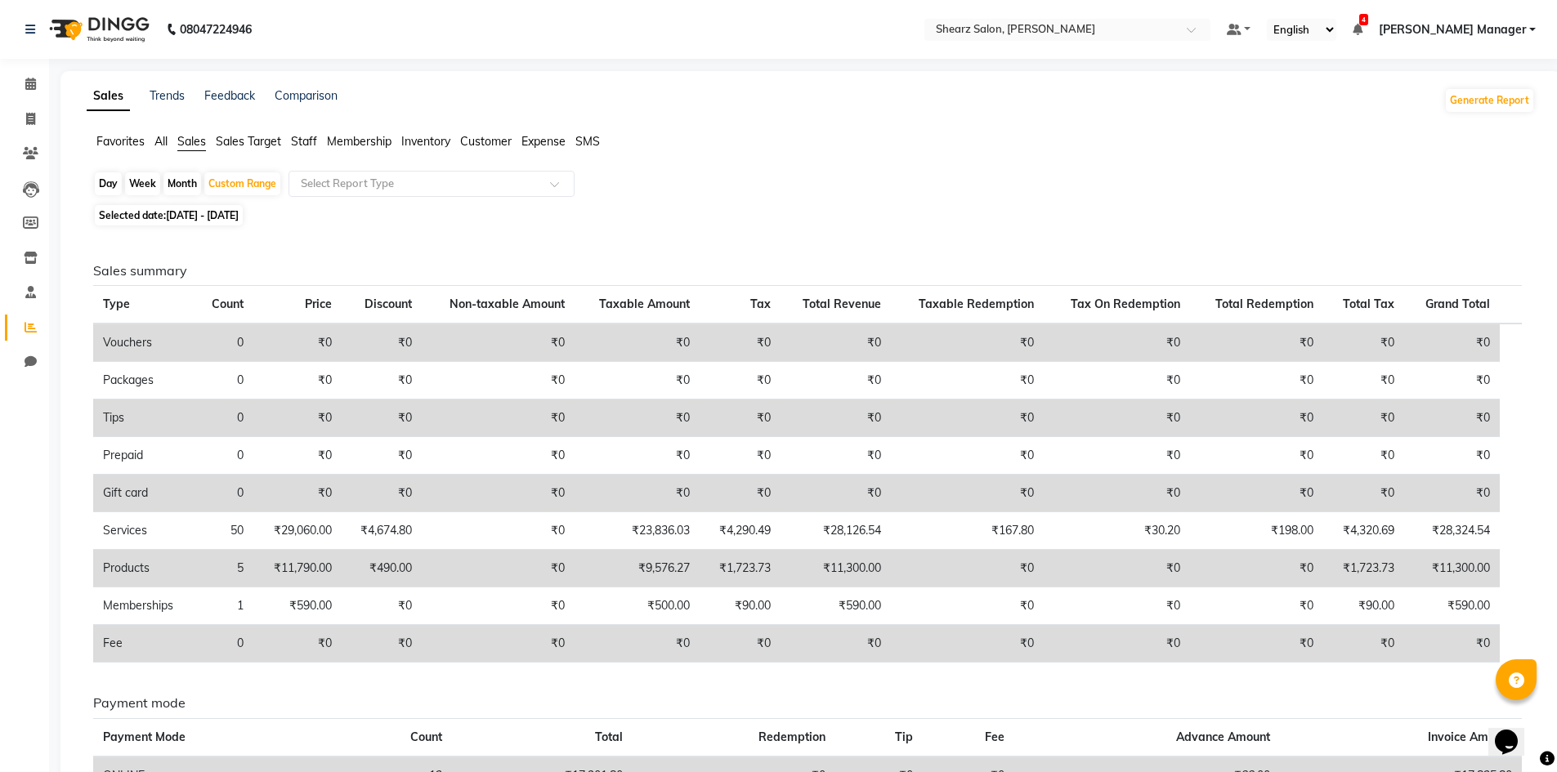
click at [638, 568] on td "₹9,576.27" at bounding box center [636, 569] width 125 height 38
click at [637, 568] on td "₹9,576.27" at bounding box center [636, 569] width 125 height 38
click at [645, 569] on td "₹9,576.27" at bounding box center [636, 569] width 125 height 38
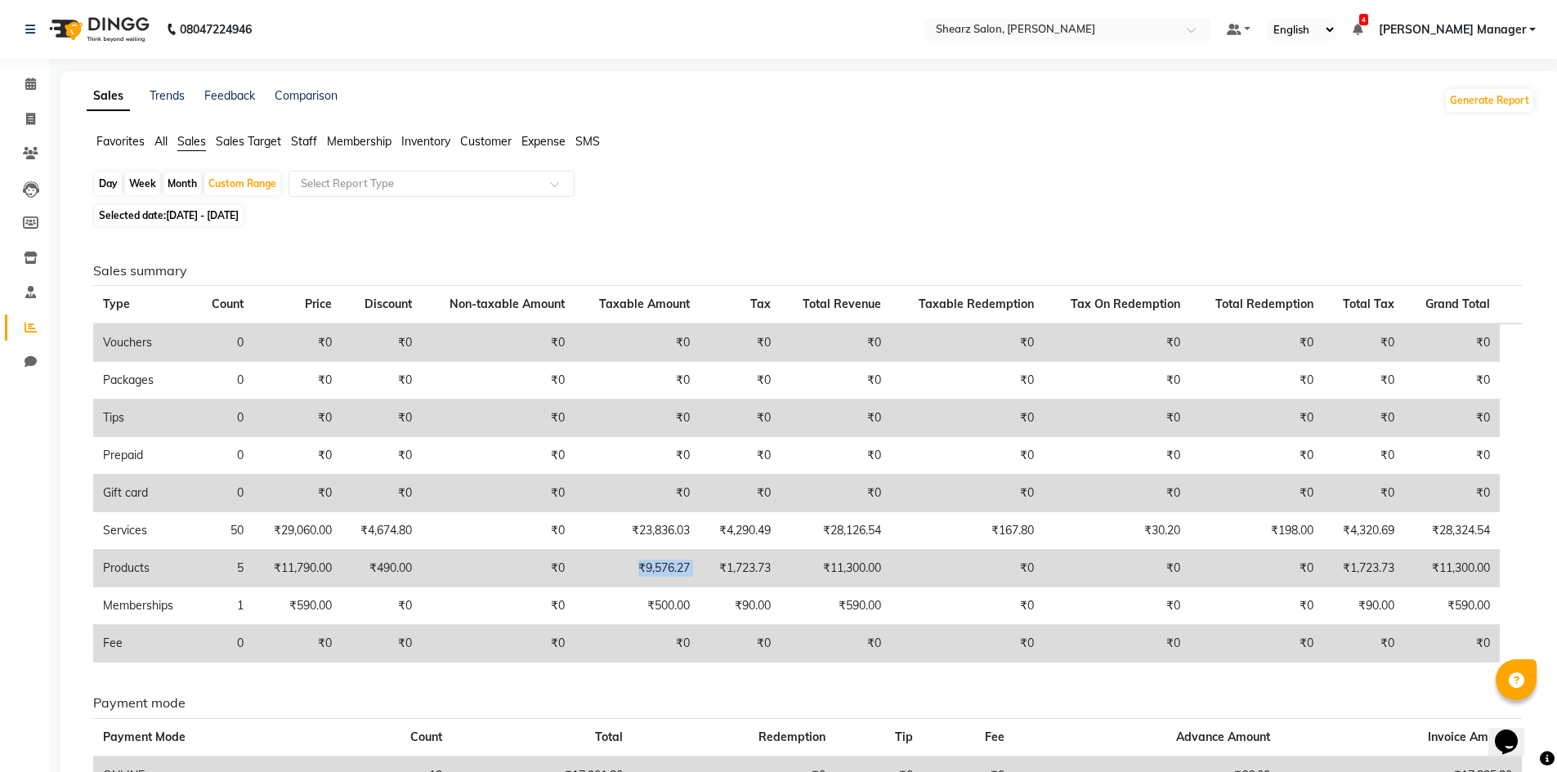
click at [650, 569] on td "₹9,576.27" at bounding box center [636, 569] width 125 height 38
click at [377, 172] on div "Select Report Type" at bounding box center [431, 184] width 286 height 26
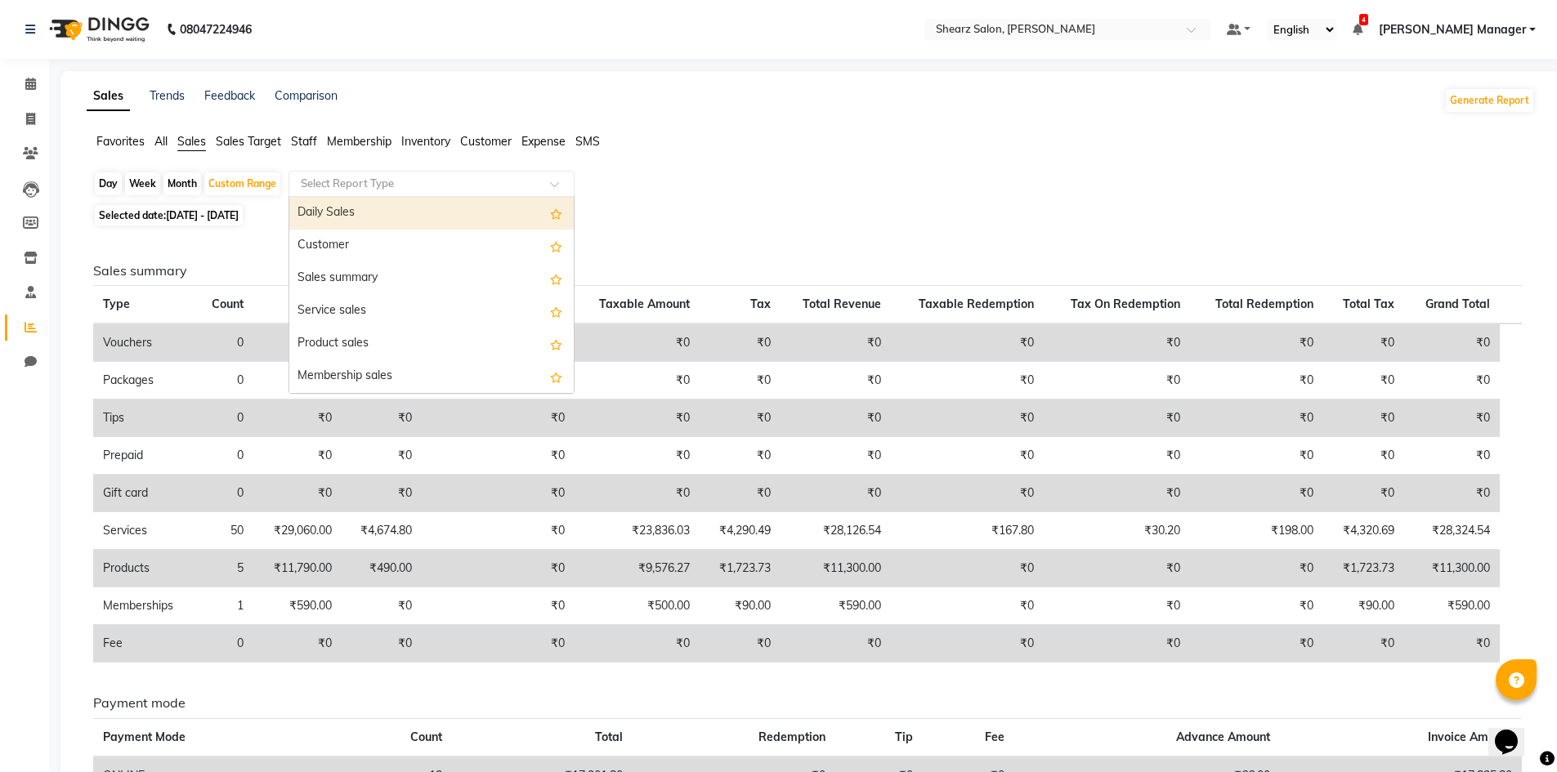
click at [376, 178] on input "text" at bounding box center [414, 184] width 235 height 16
click at [360, 171] on div "Select Report Type" at bounding box center [431, 184] width 286 height 26
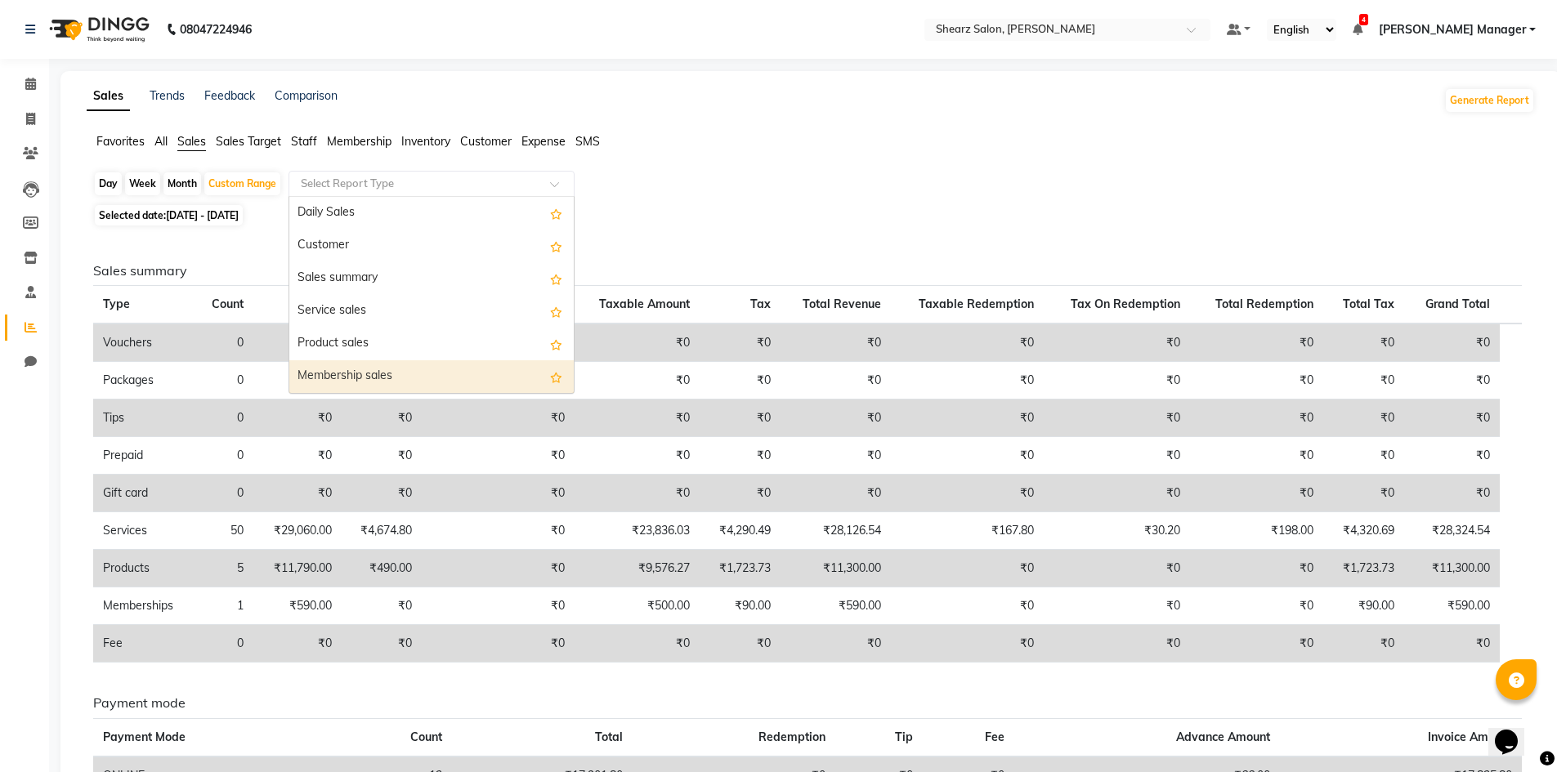
click at [977, 213] on div "Selected date: 01-09-2025 - 30-09-2025" at bounding box center [814, 215] width 1442 height 17
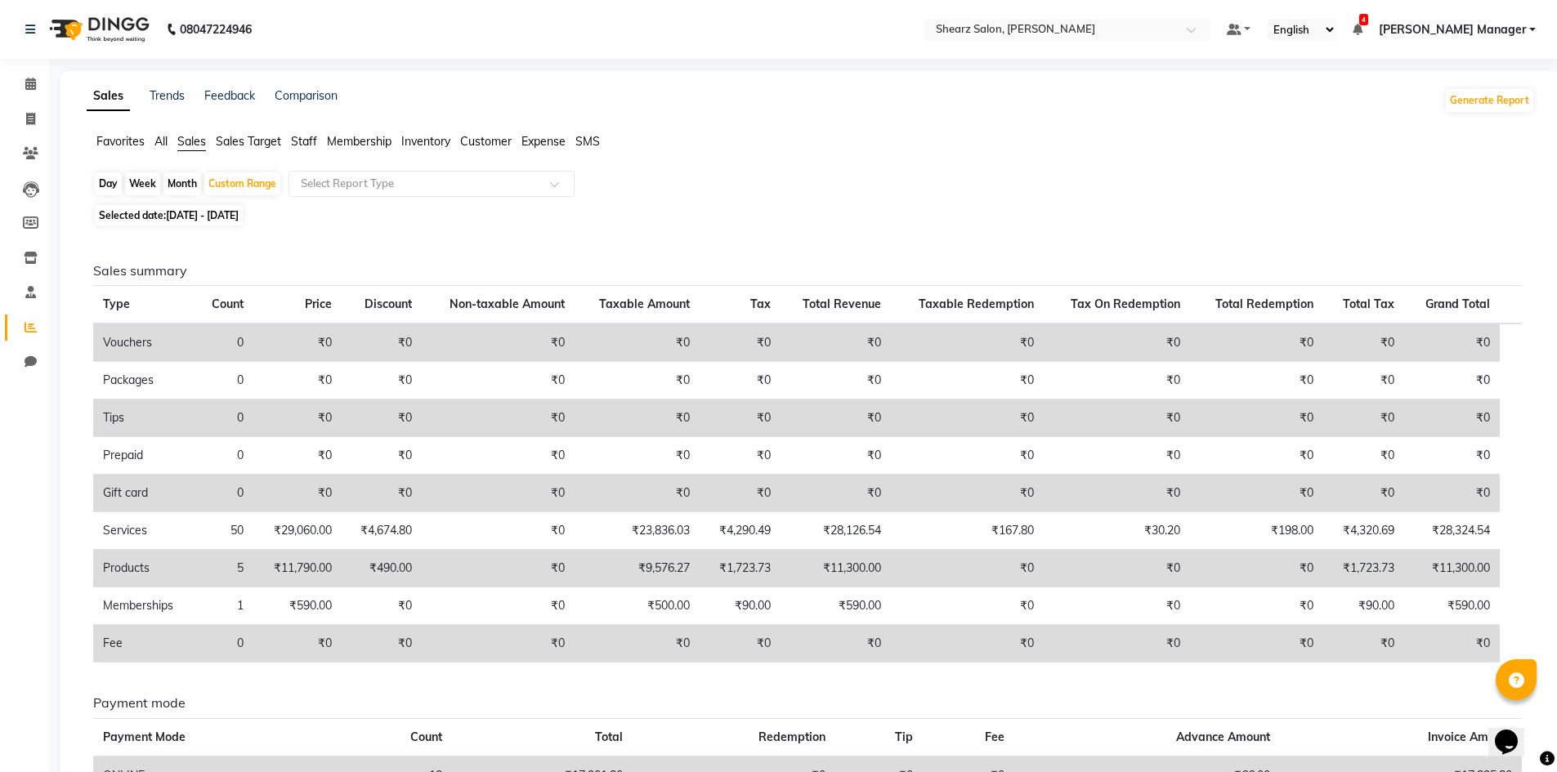
click at [972, 228] on div "Day Week Month Custom Range Select Report Type Selected date: 01-09-2025 - 30-0…" at bounding box center [811, 562] width 1448 height 783
click at [971, 228] on div "Day Week Month Custom Range Select Report Type Selected date: 01-09-2025 - 30-0…" at bounding box center [811, 562] width 1448 height 783
click at [968, 226] on div "Day Week Month Custom Range Select Report Type Selected date: 01-09-2025 - 30-0…" at bounding box center [811, 562] width 1448 height 783
click at [914, 226] on div "Day Week Month Custom Range Select Report Type Selected date: 01-09-2025 - 30-0…" at bounding box center [811, 562] width 1448 height 783
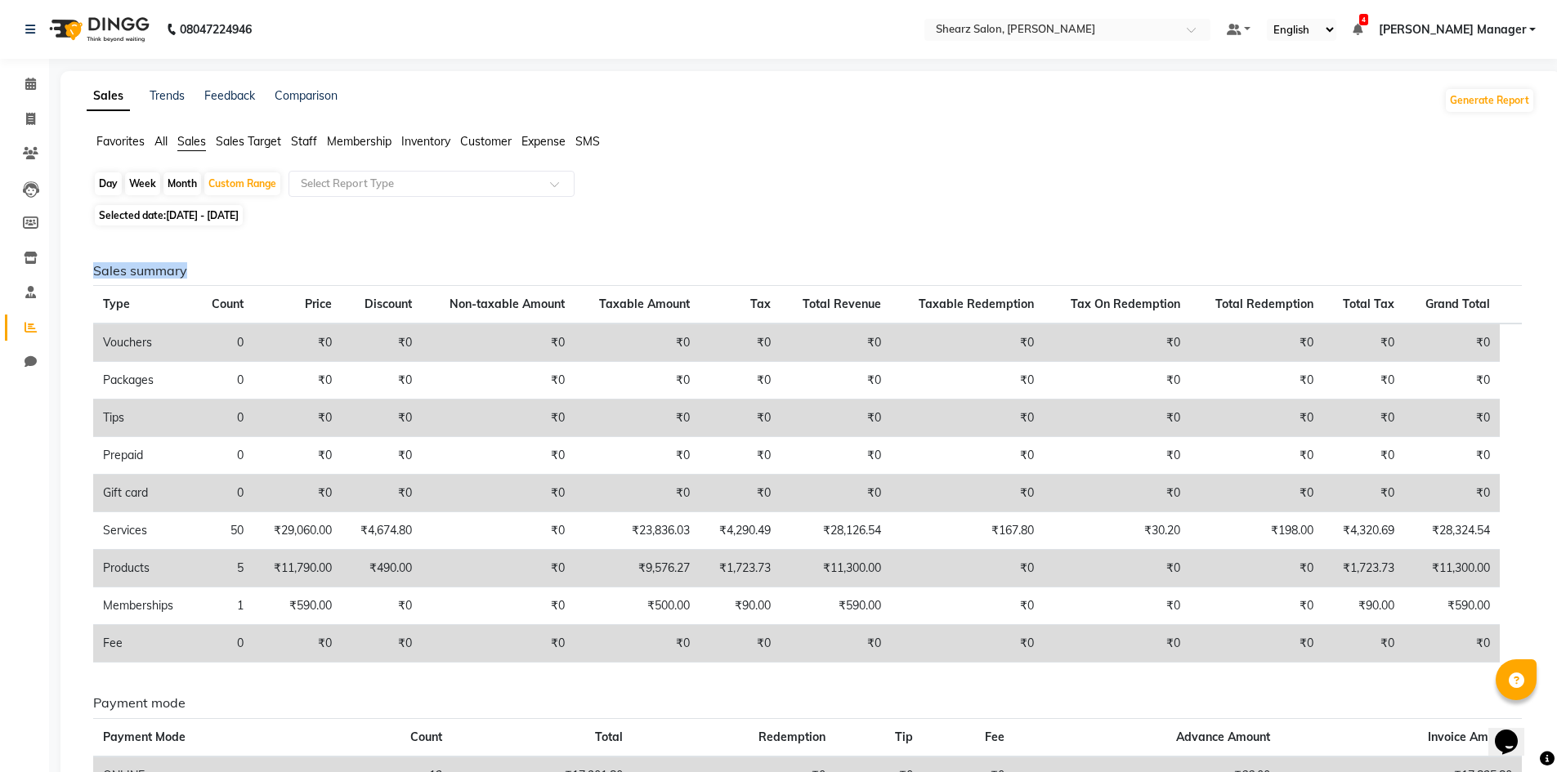
drag, startPoint x: 914, startPoint y: 226, endPoint x: 901, endPoint y: 221, distance: 14.3
click at [909, 224] on div "Day Week Month Custom Range Select Report Type Selected date: 01-09-2025 - 30-0…" at bounding box center [811, 562] width 1448 height 783
click at [901, 221] on div "Selected date: 01-09-2025 - 30-09-2025" at bounding box center [814, 215] width 1442 height 17
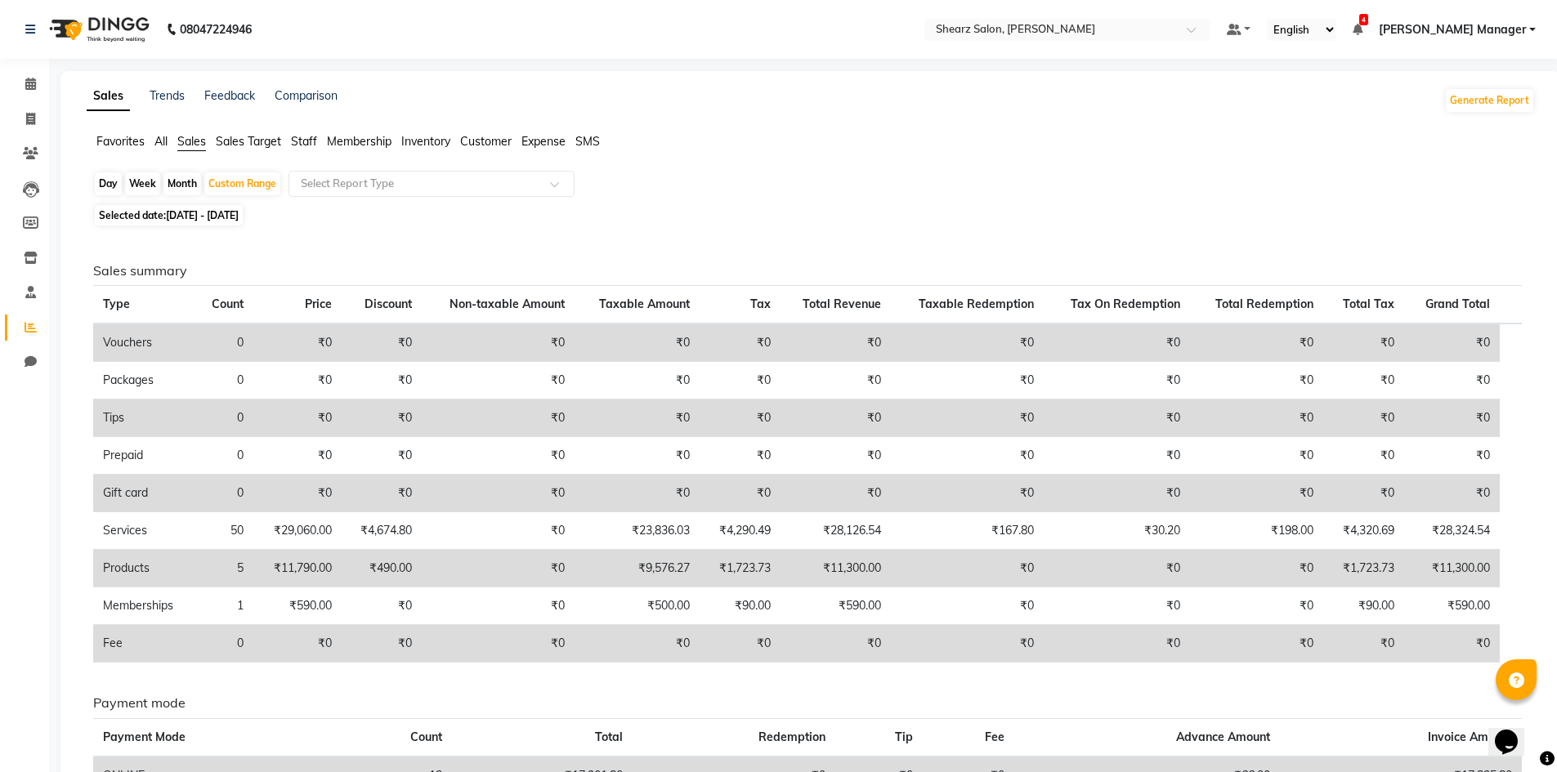
click at [901, 221] on div "Selected date: 01-09-2025 - 30-09-2025" at bounding box center [814, 215] width 1442 height 17
click at [266, 183] on div "Custom Range" at bounding box center [242, 183] width 76 height 23
select select "9"
select select "2025"
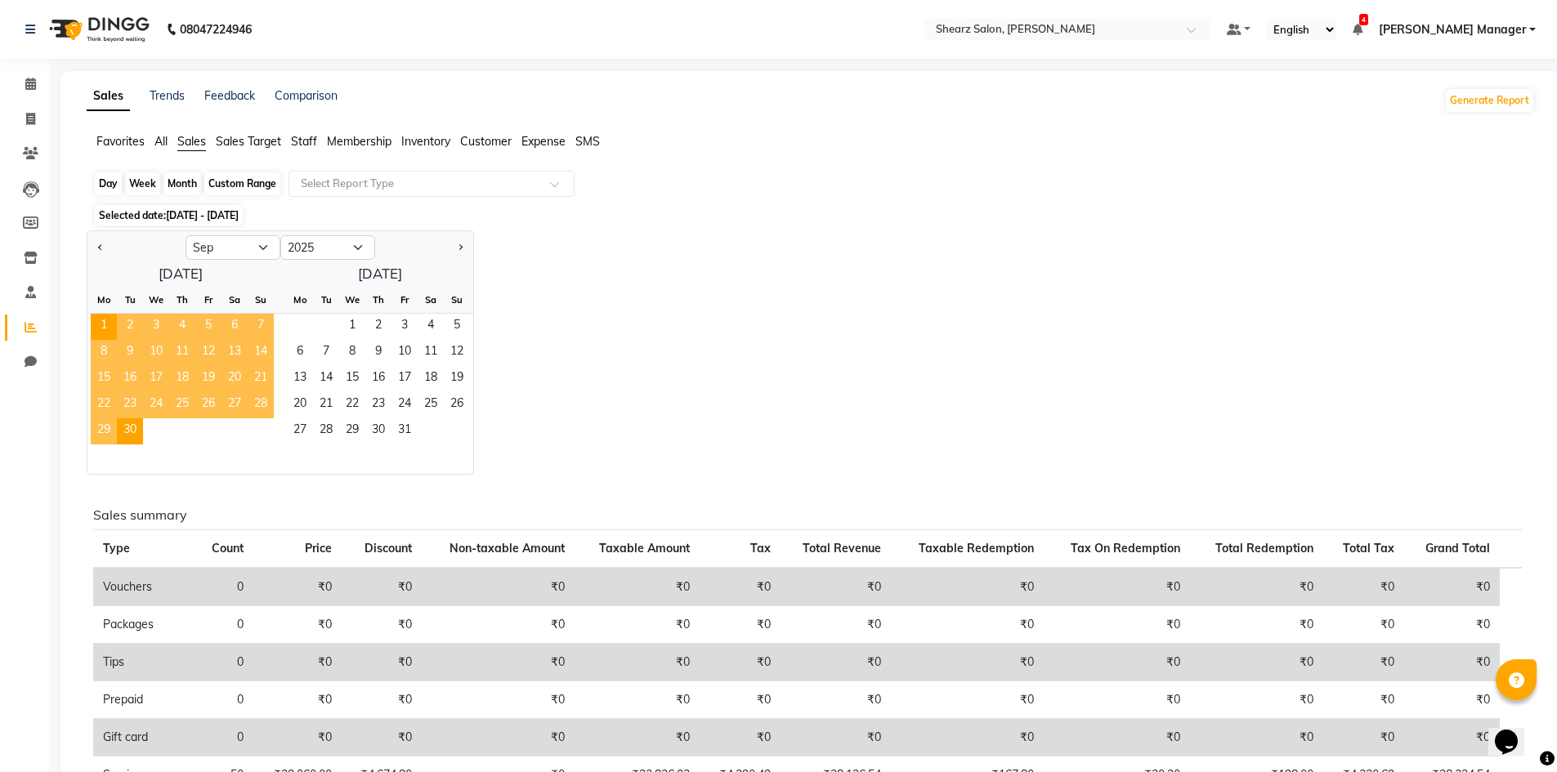
click at [266, 183] on div "Custom Range" at bounding box center [242, 183] width 76 height 23
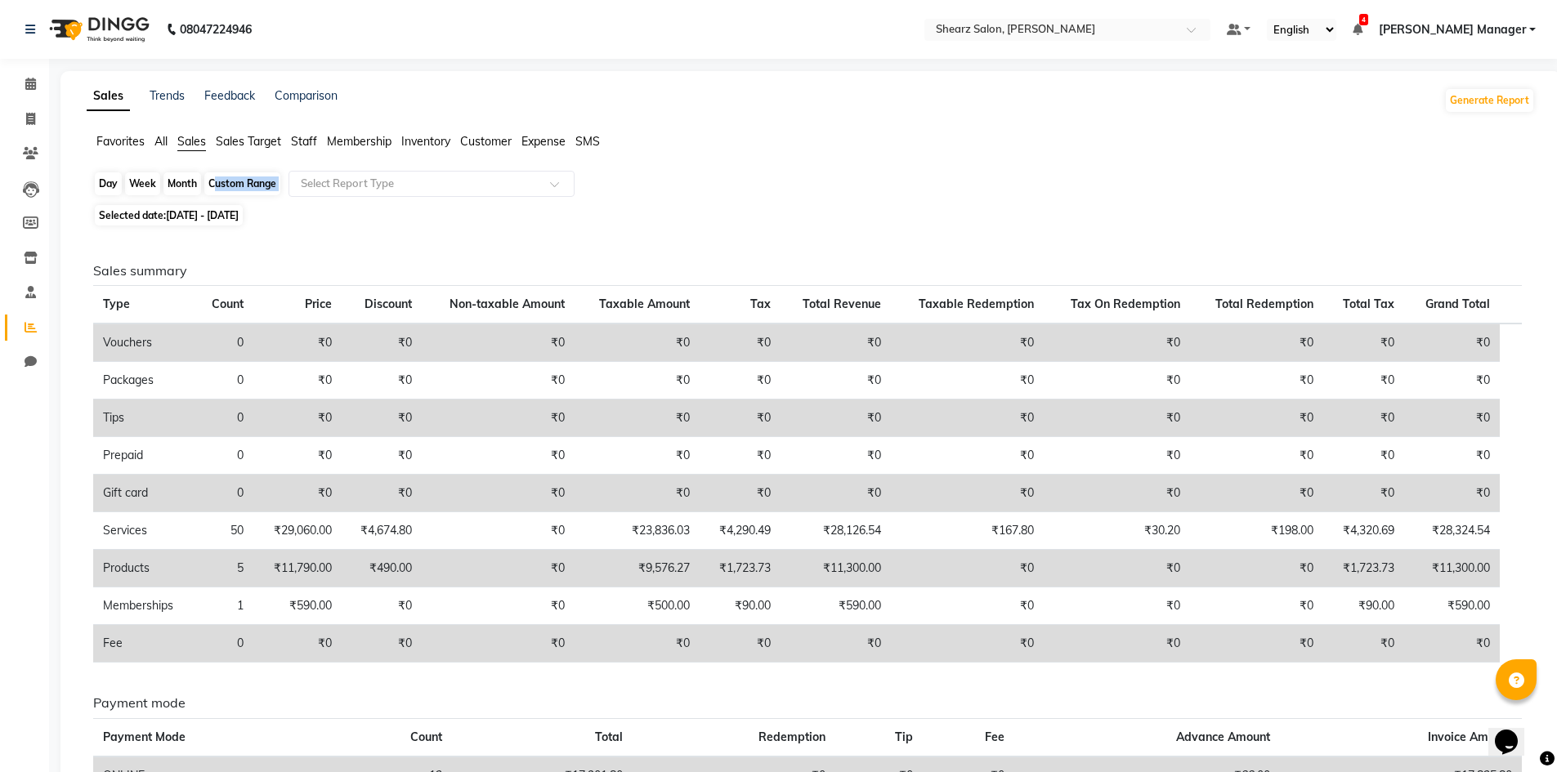
click at [266, 183] on div "Custom Range" at bounding box center [242, 183] width 76 height 23
select select "9"
select select "2025"
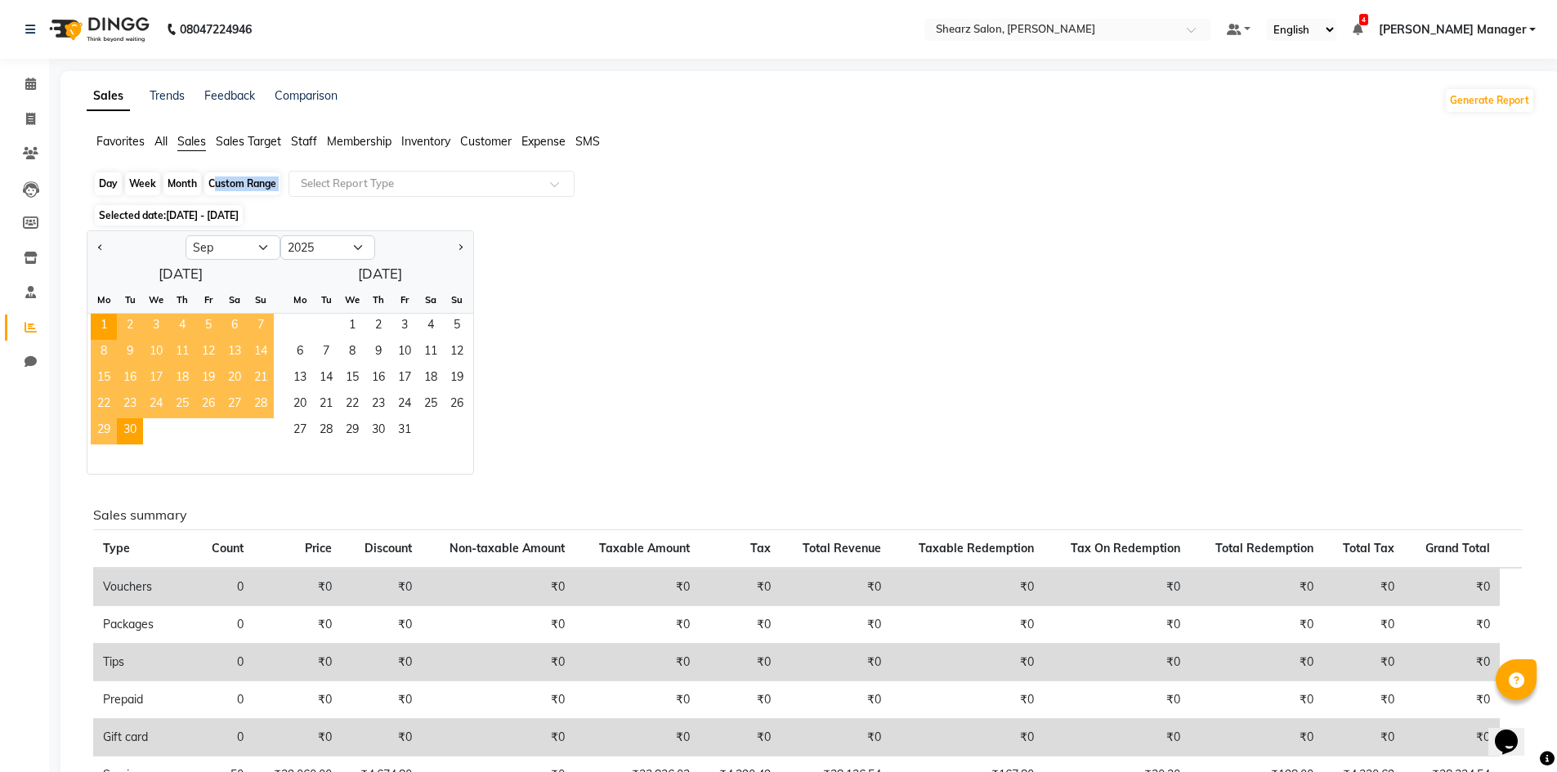
click at [266, 183] on div "Custom Range" at bounding box center [242, 183] width 76 height 23
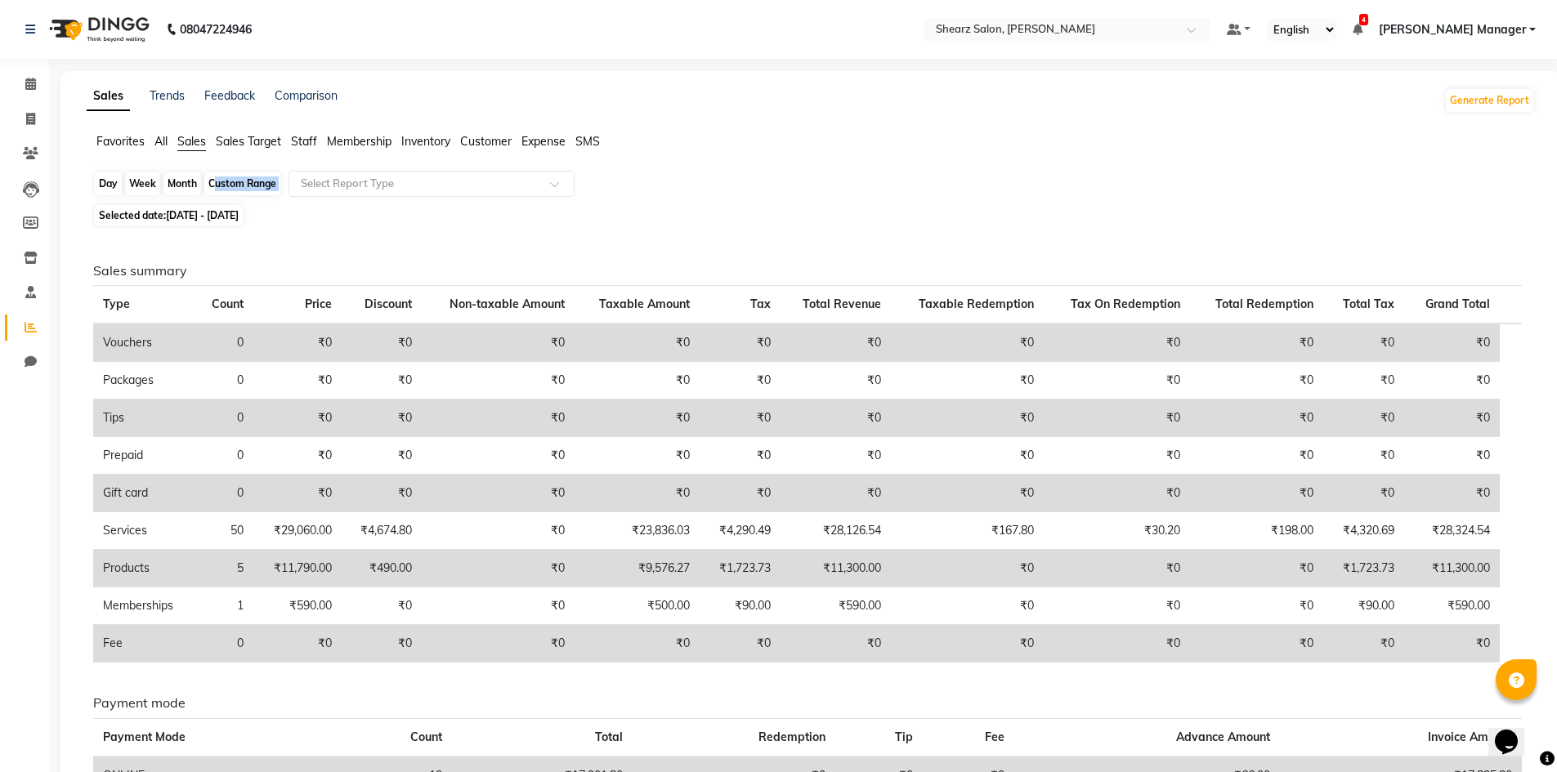
click at [266, 183] on div "Custom Range" at bounding box center [242, 183] width 76 height 23
select select "9"
select select "2025"
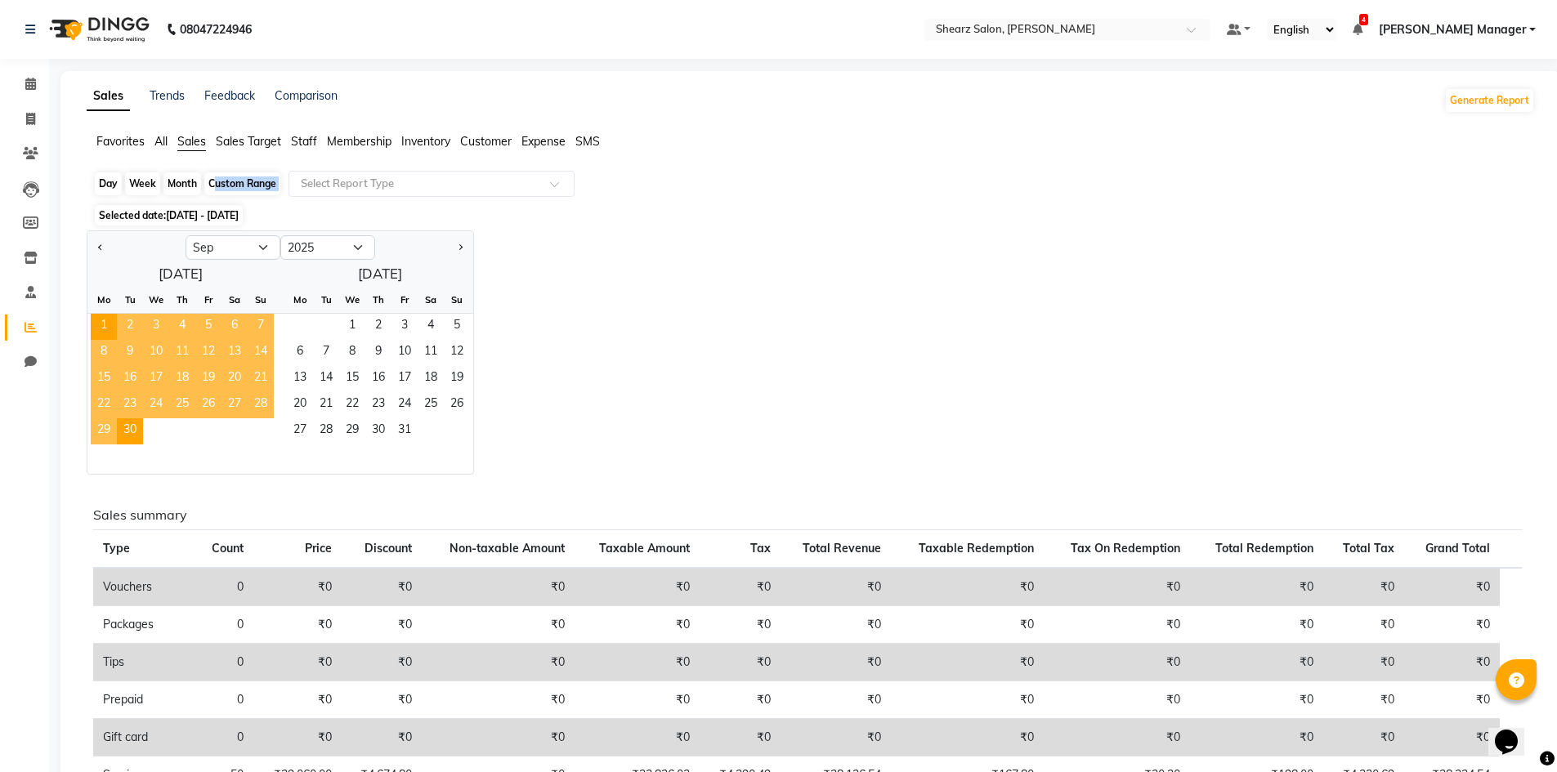
click at [266, 183] on div "Custom Range" at bounding box center [242, 183] width 76 height 23
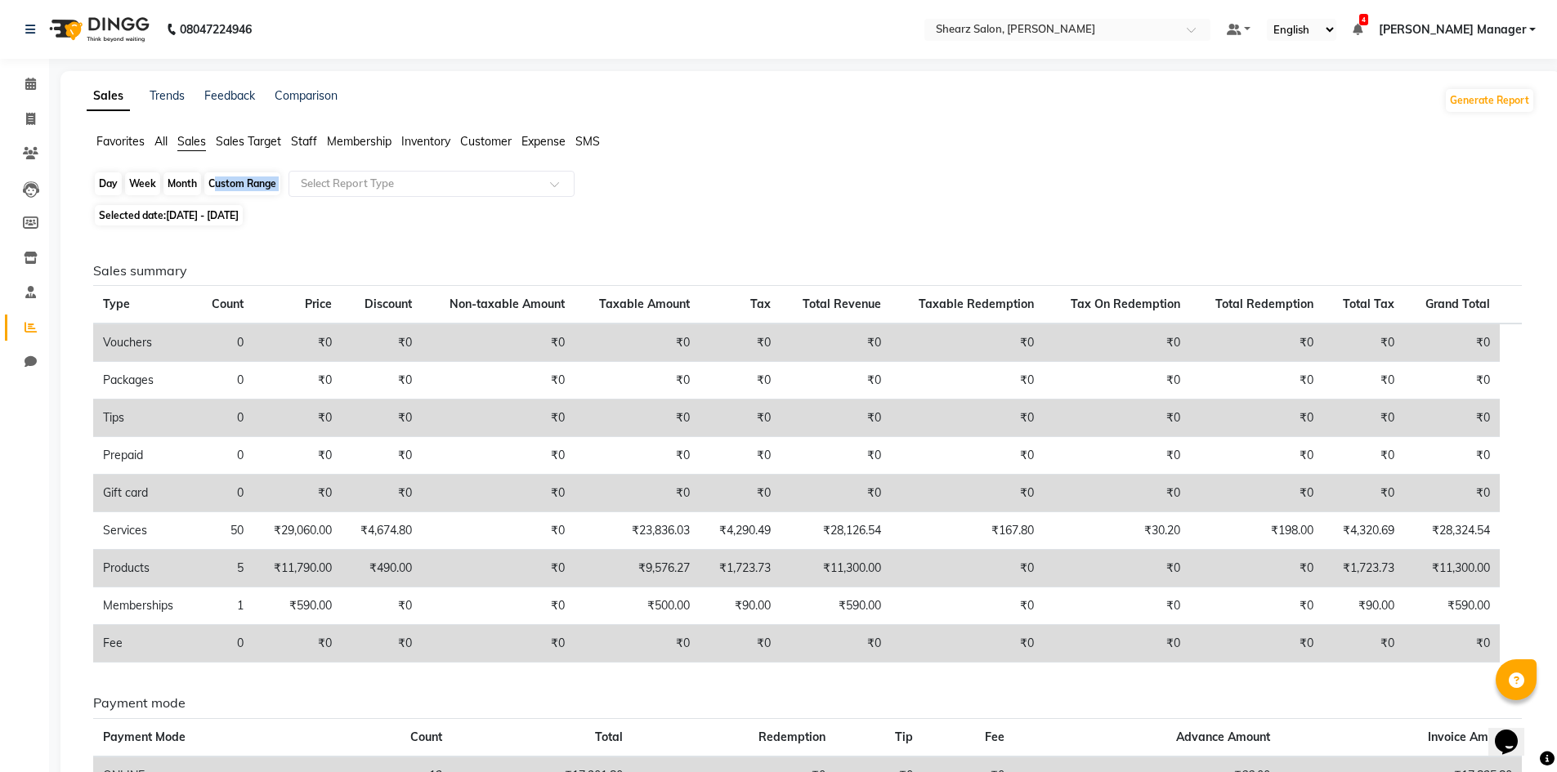
click at [266, 183] on div "Custom Range" at bounding box center [242, 183] width 76 height 23
select select "9"
select select "2025"
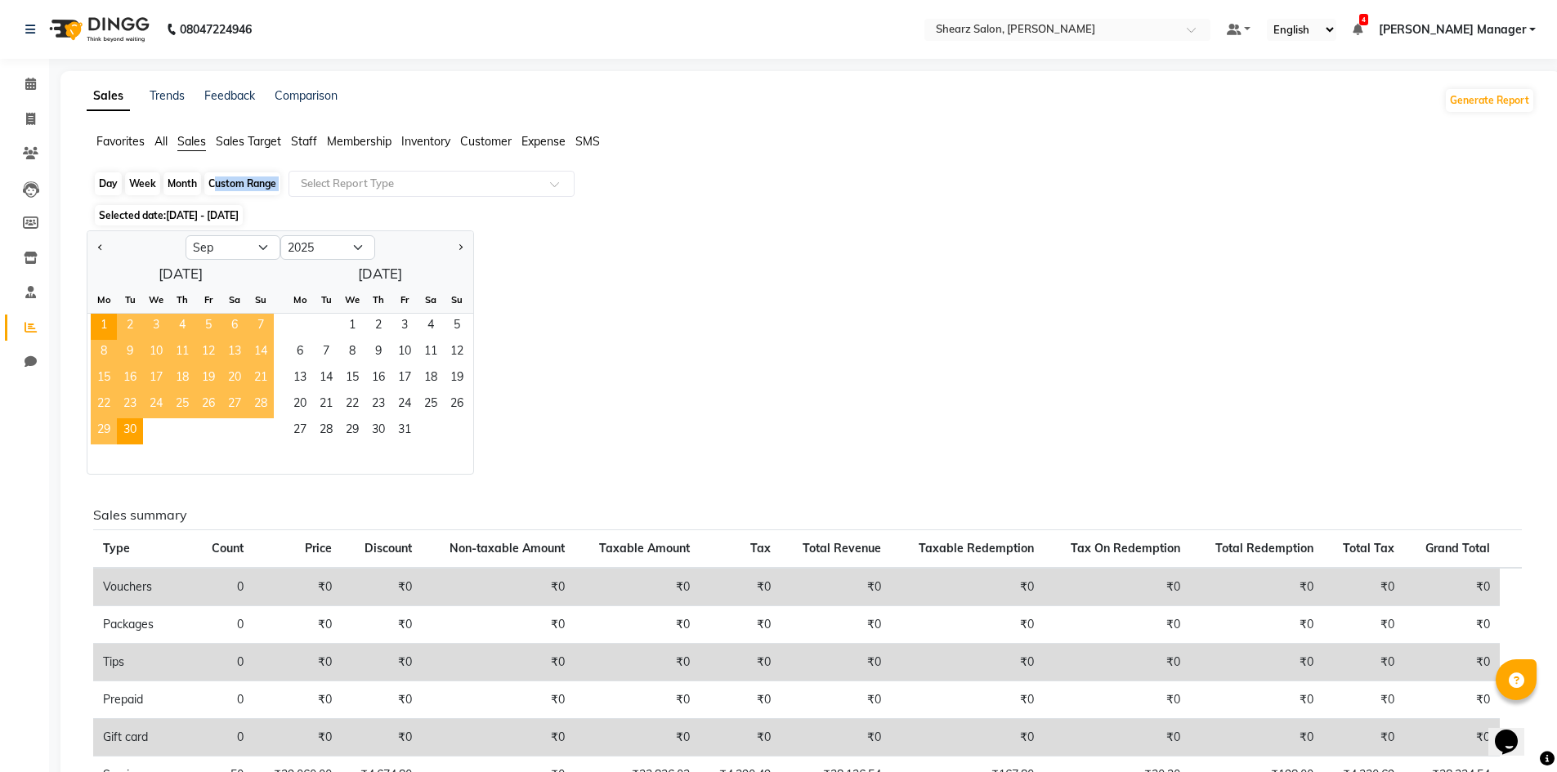
click at [266, 183] on div "Custom Range" at bounding box center [242, 183] width 76 height 23
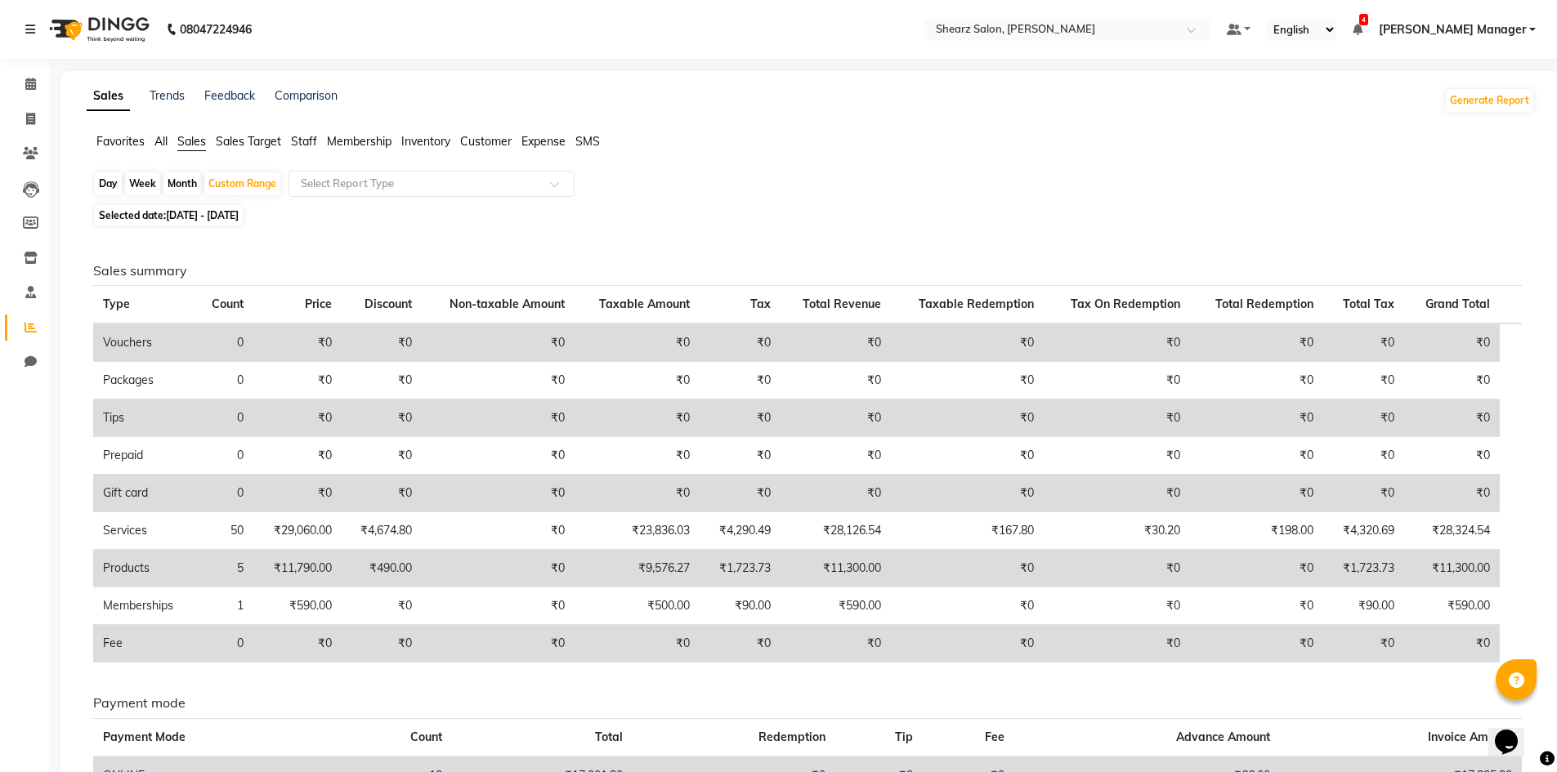
click at [243, 221] on span "Selected date: 01-09-2025 - 30-09-2025" at bounding box center [169, 215] width 148 height 20
select select "9"
select select "2025"
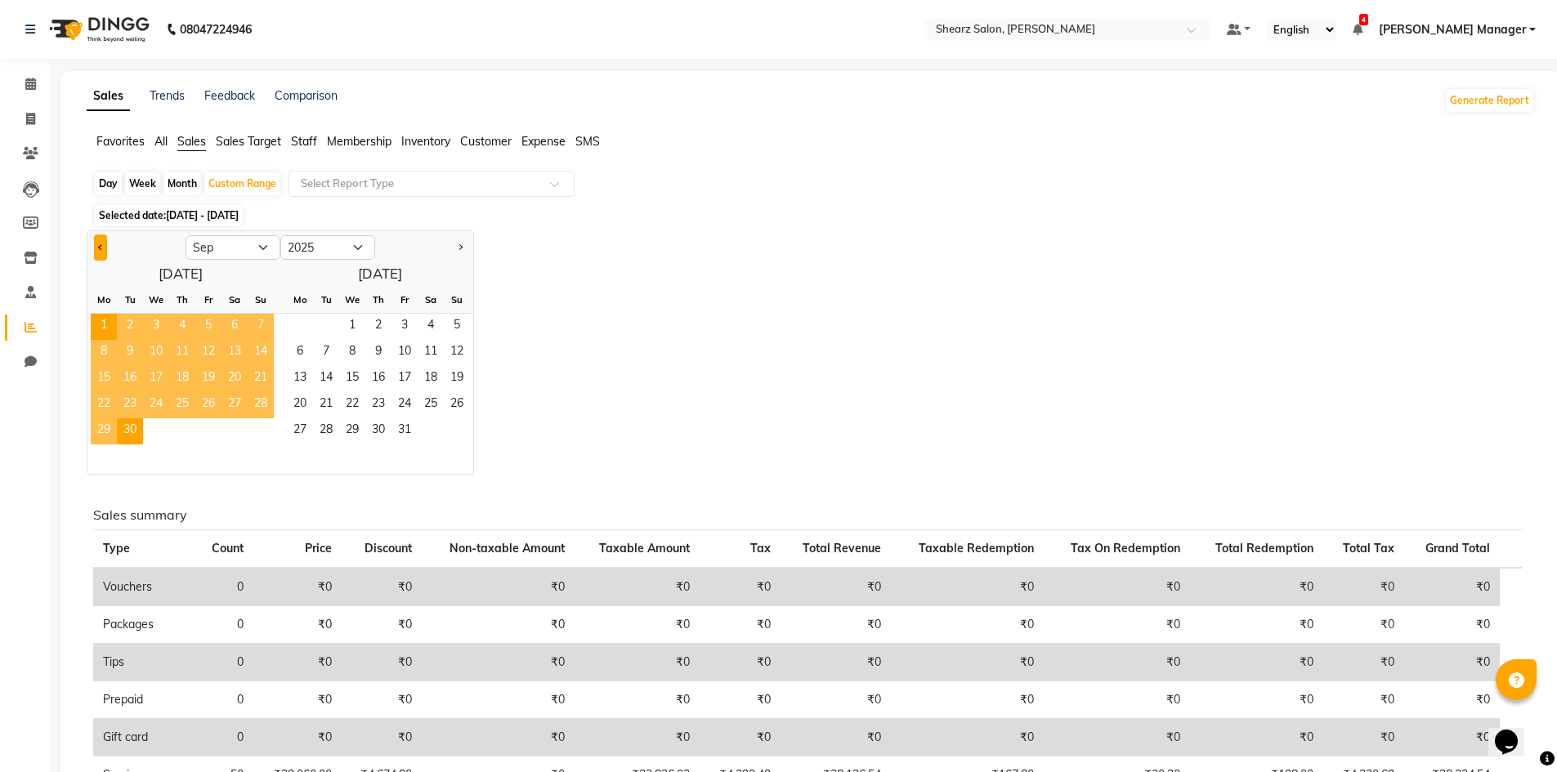
click at [100, 250] on button "Previous month" at bounding box center [100, 248] width 13 height 26
select select "8"
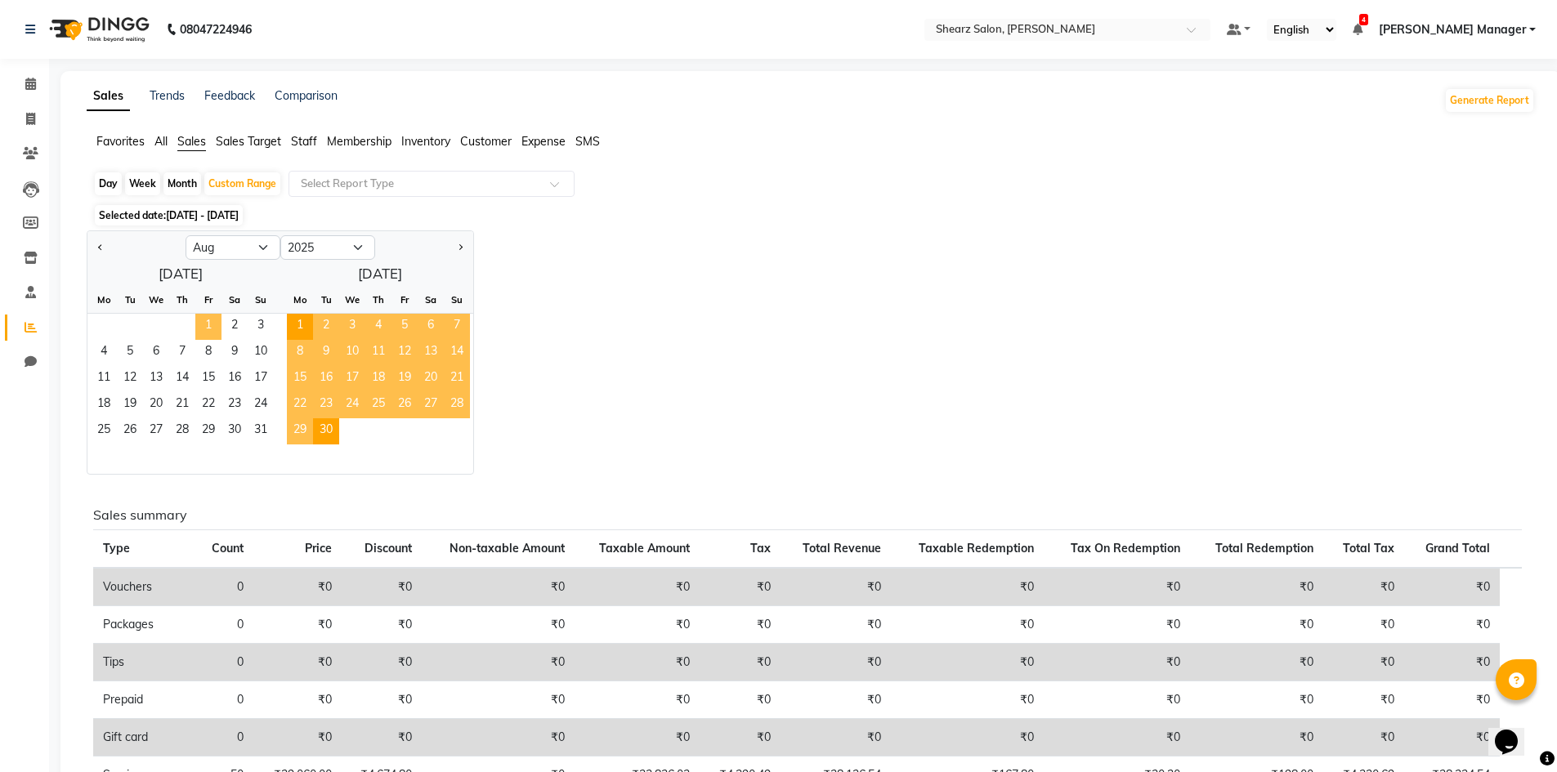
click at [217, 332] on span "1" at bounding box center [208, 327] width 26 height 26
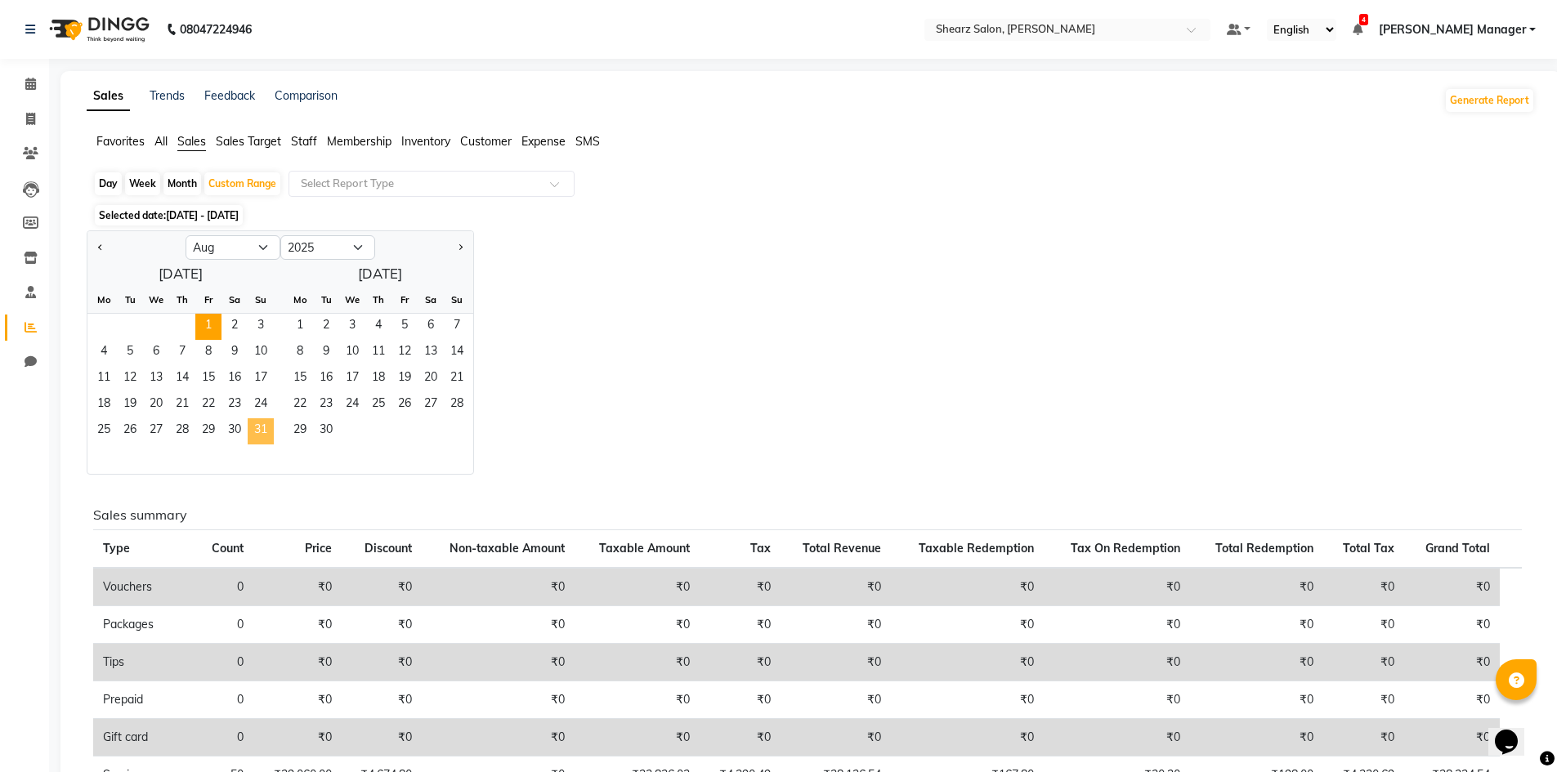
click at [257, 427] on span "31" at bounding box center [261, 431] width 26 height 26
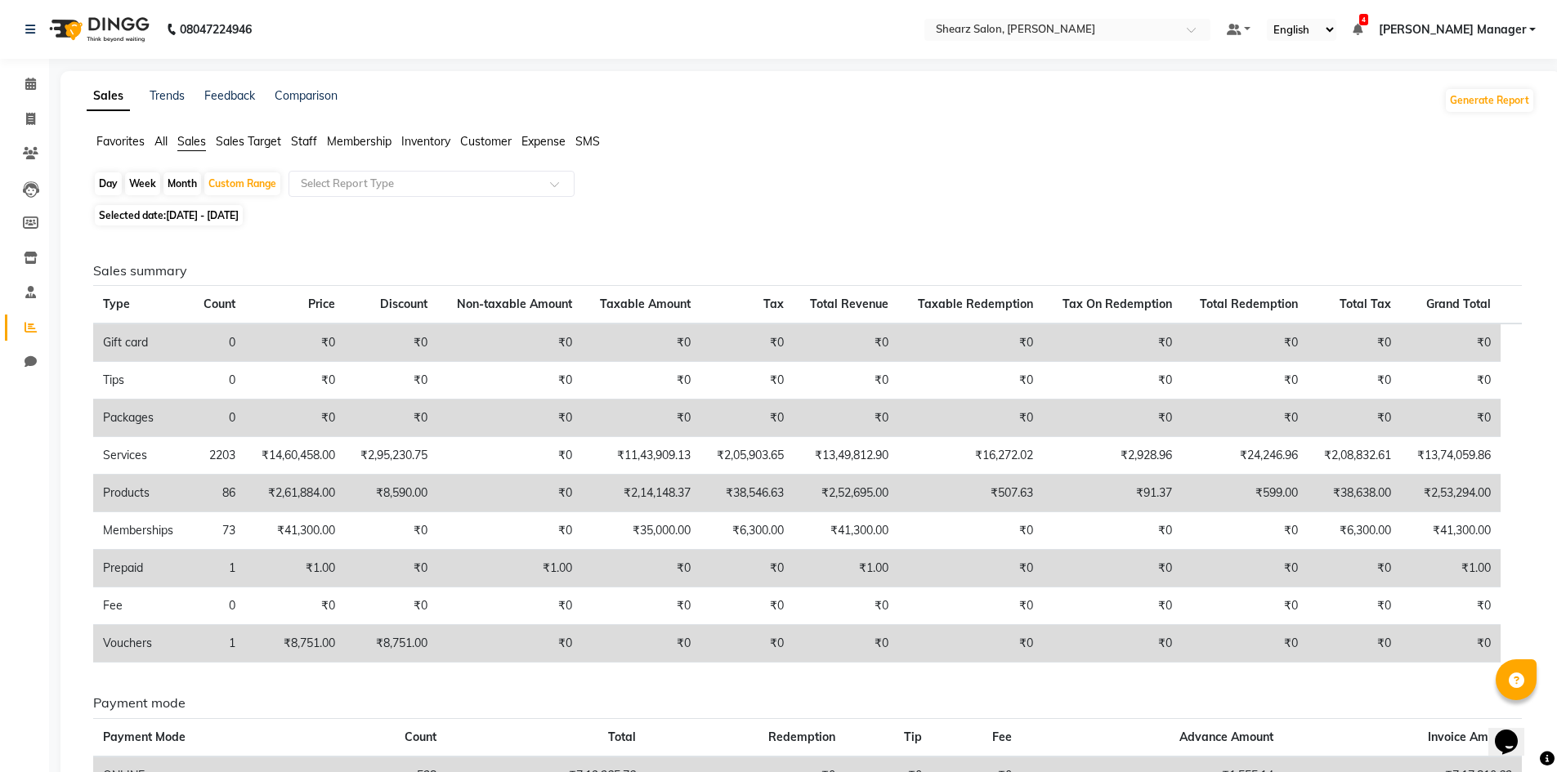
click at [308, 143] on span "Staff" at bounding box center [304, 141] width 26 height 15
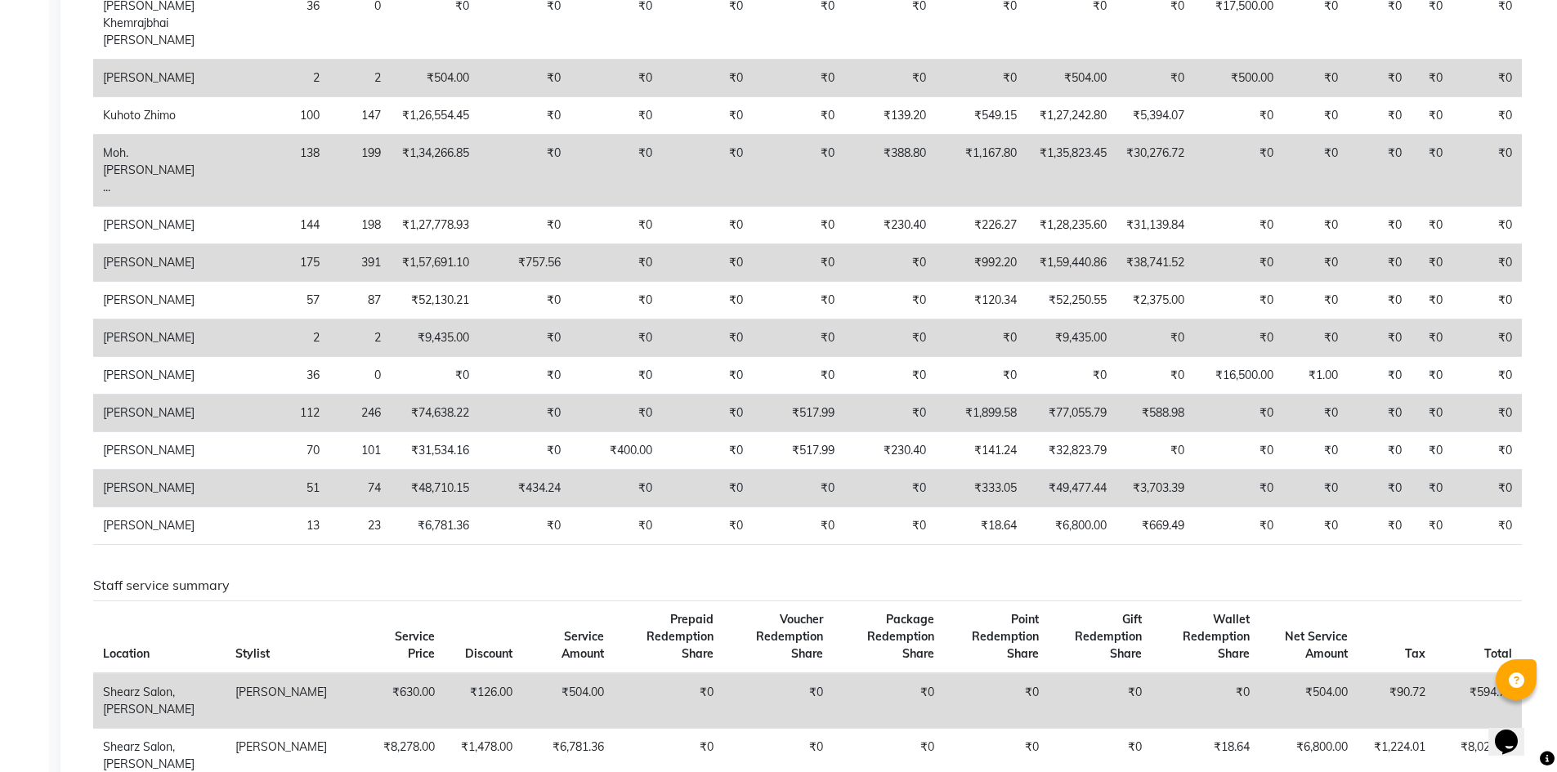
scroll to position [654, 0]
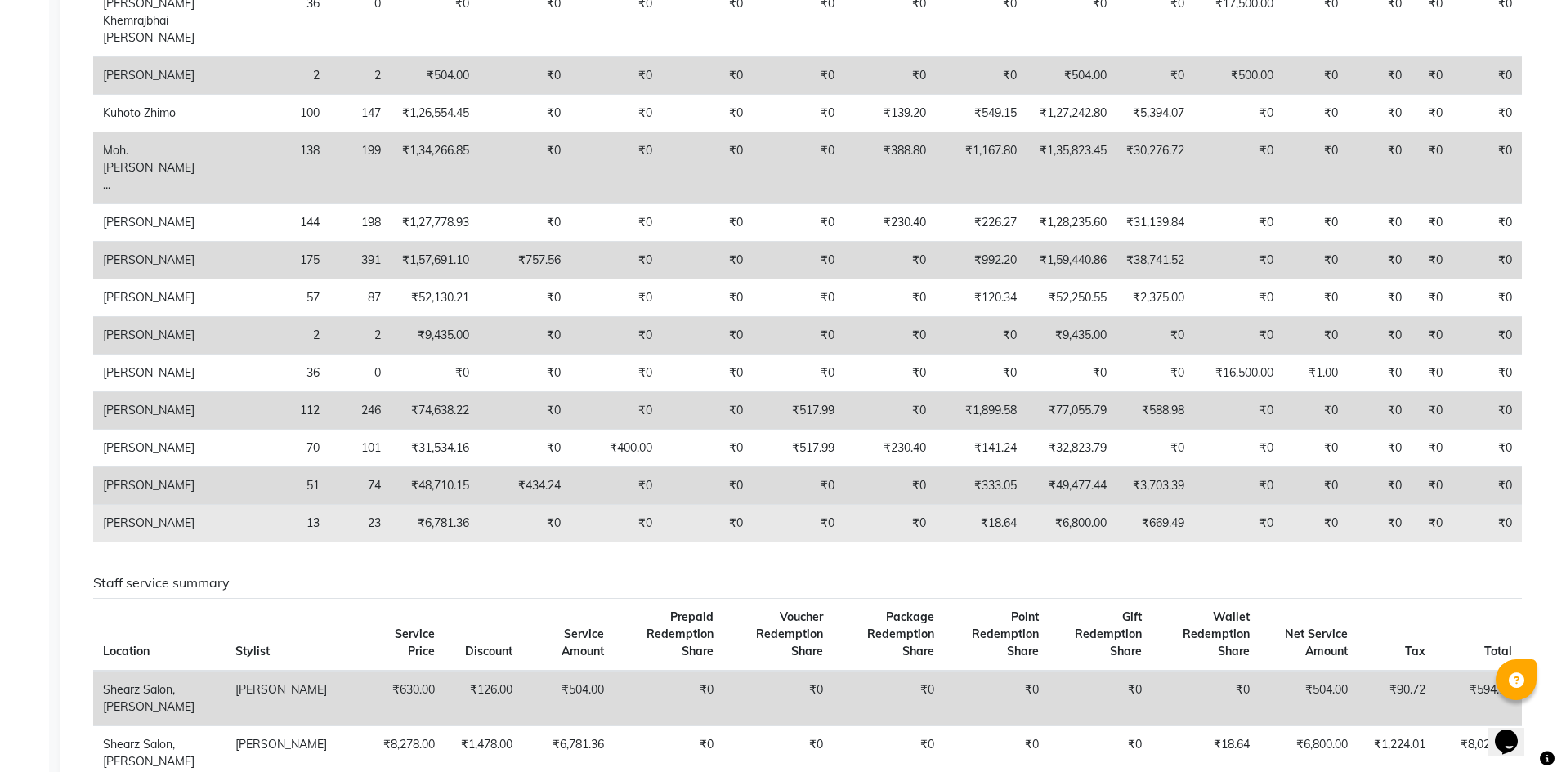
drag, startPoint x: 1521, startPoint y: 556, endPoint x: 615, endPoint y: 521, distance: 906.9
click at [662, 521] on td "₹0" at bounding box center [707, 524] width 90 height 38
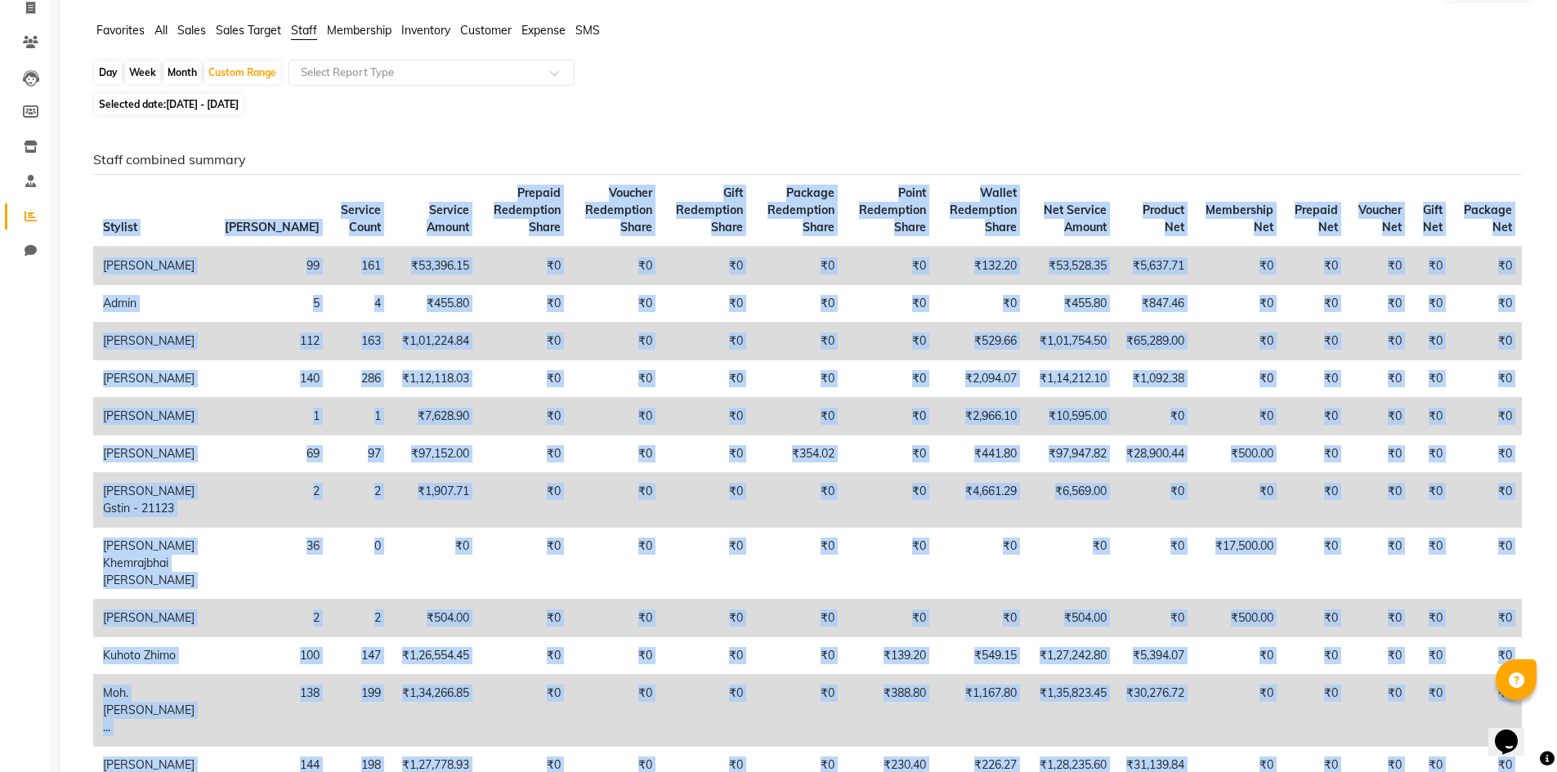
scroll to position [82, 0]
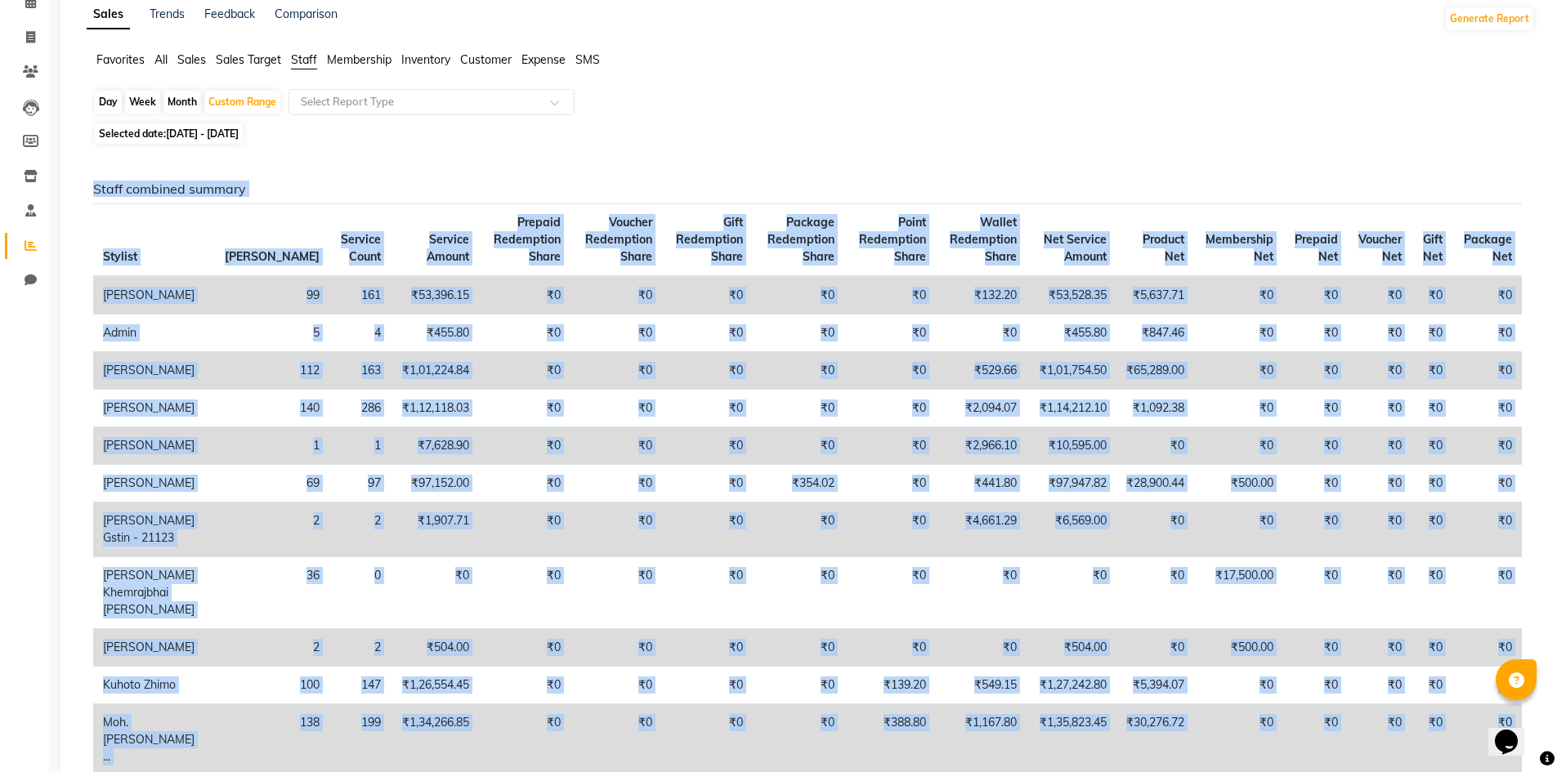
drag, startPoint x: 1528, startPoint y: 628, endPoint x: 77, endPoint y: 234, distance: 1504.0
copy div "Staff combined summary Stylist Bill Count Service Count Service Amount Prepaid …"
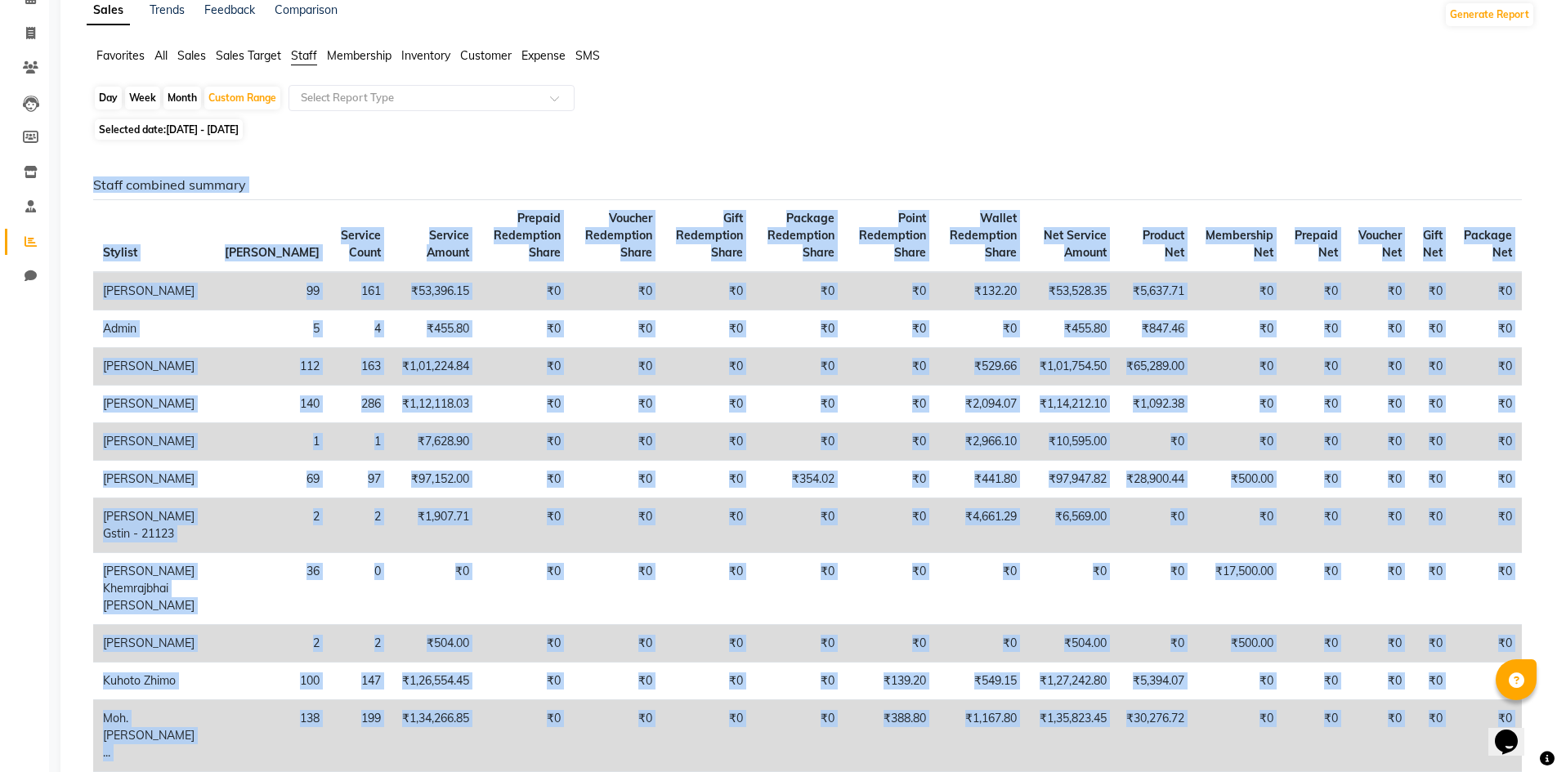
scroll to position [0, 0]
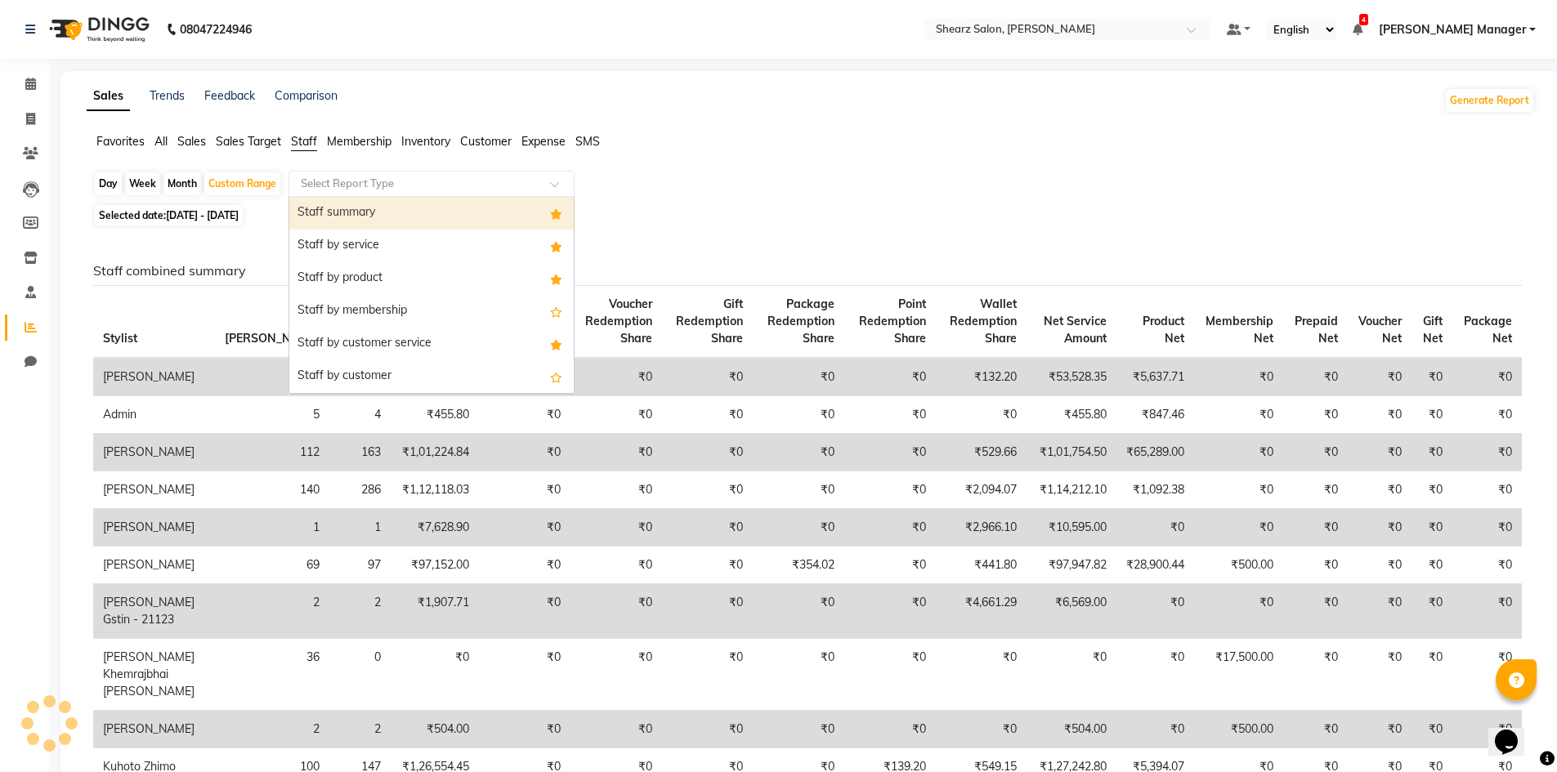
click at [557, 186] on span at bounding box center [560, 189] width 20 height 16
click at [488, 212] on div "Staff summary" at bounding box center [431, 213] width 284 height 33
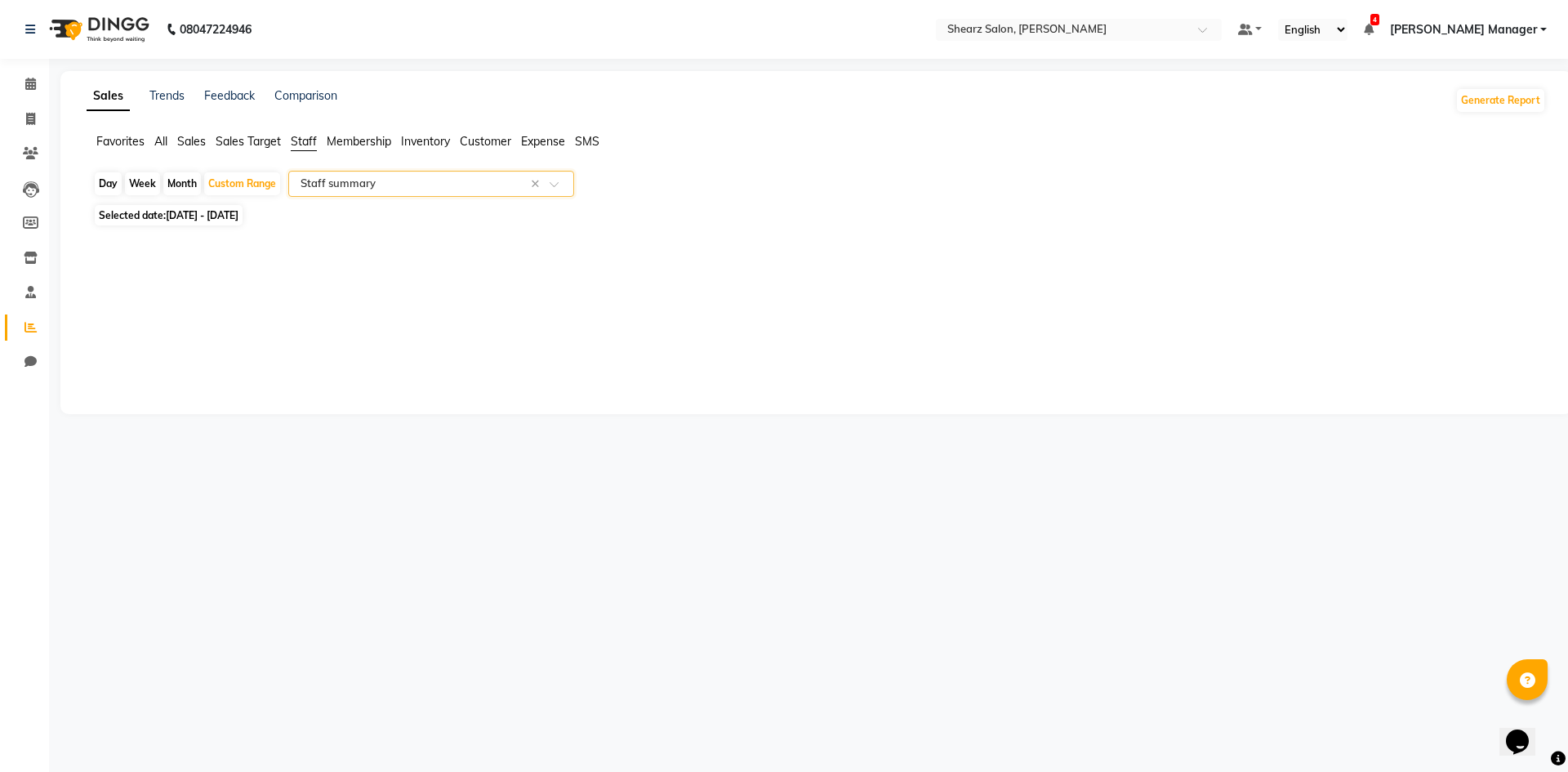
select select "csv"
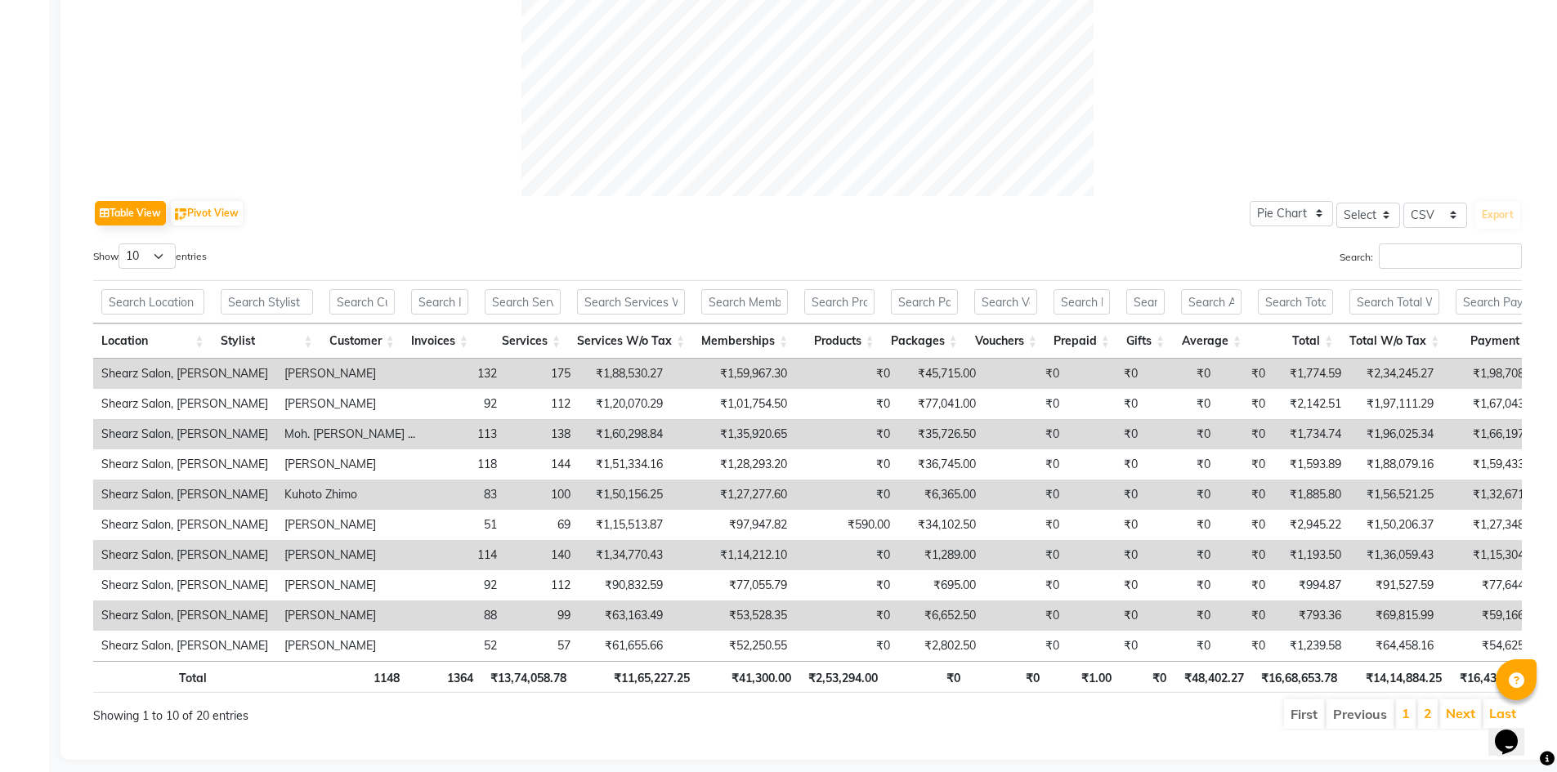
scroll to position [676, 0]
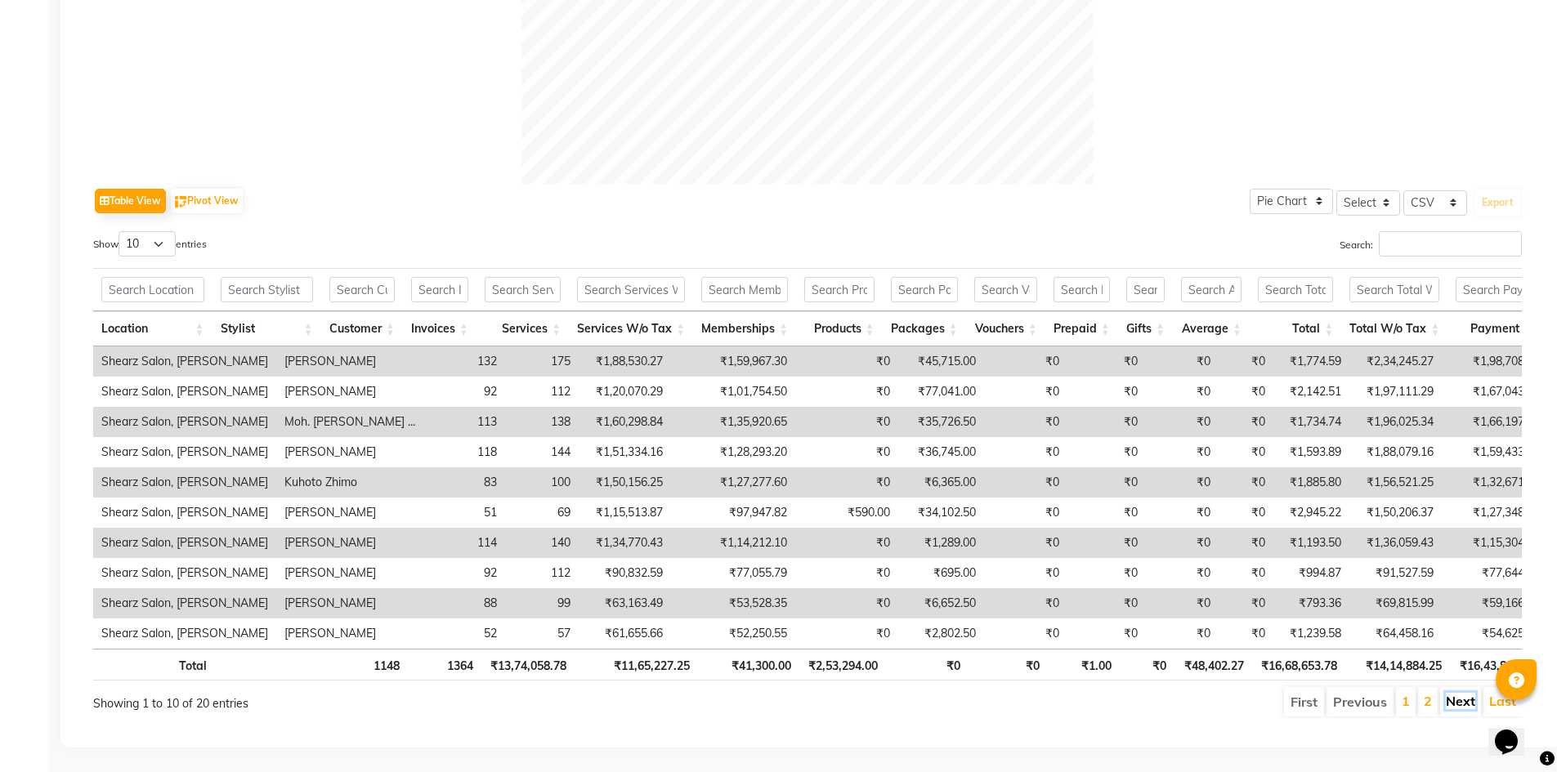
click at [1454, 693] on link "Next" at bounding box center [1460, 701] width 29 height 16
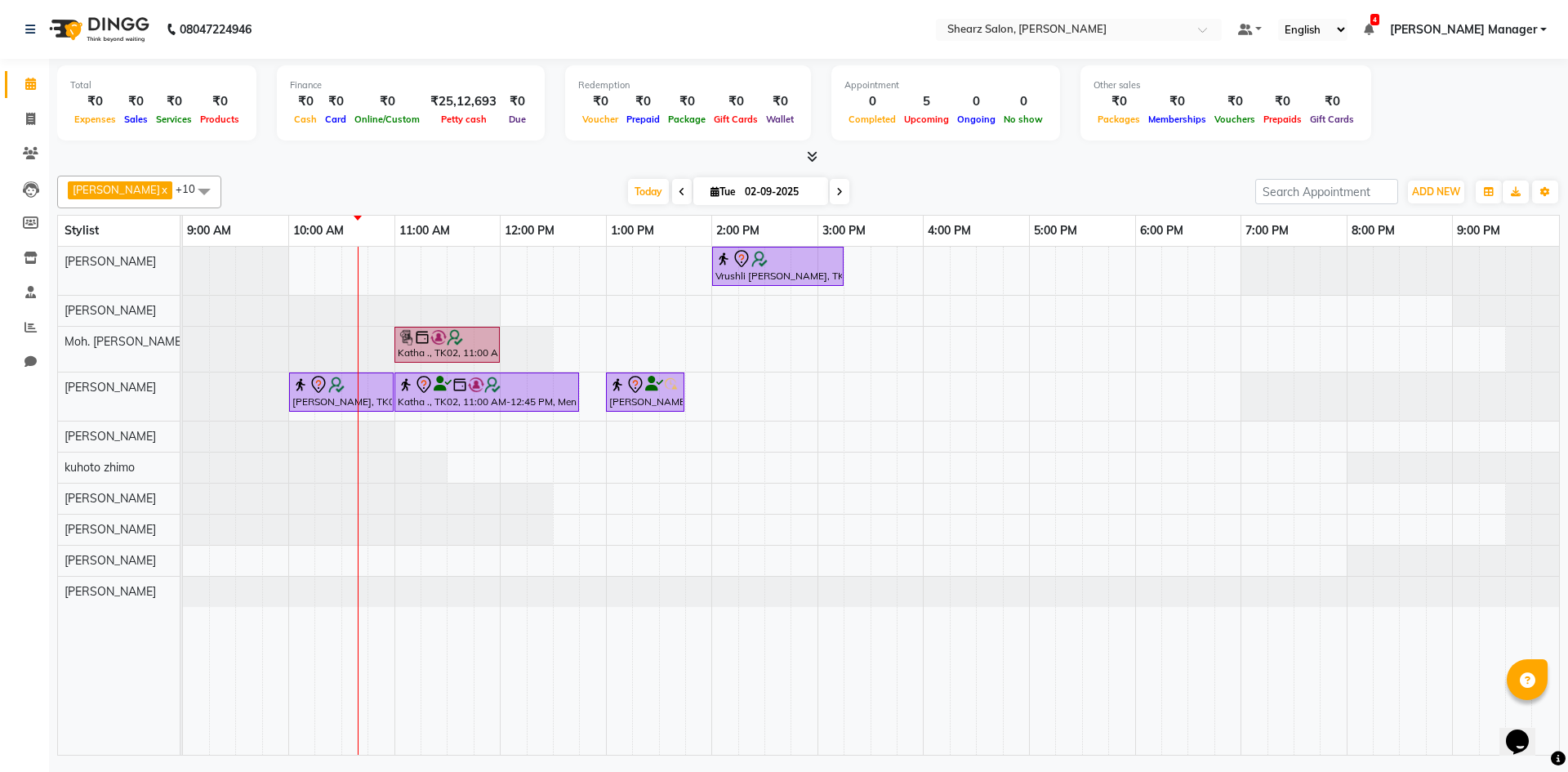
click at [681, 303] on div "Vrushli [PERSON_NAME], TK03, 02:00 PM-03:15 PM, Full Back Massage Katha ., TK02…" at bounding box center [870, 501] width 1376 height 508
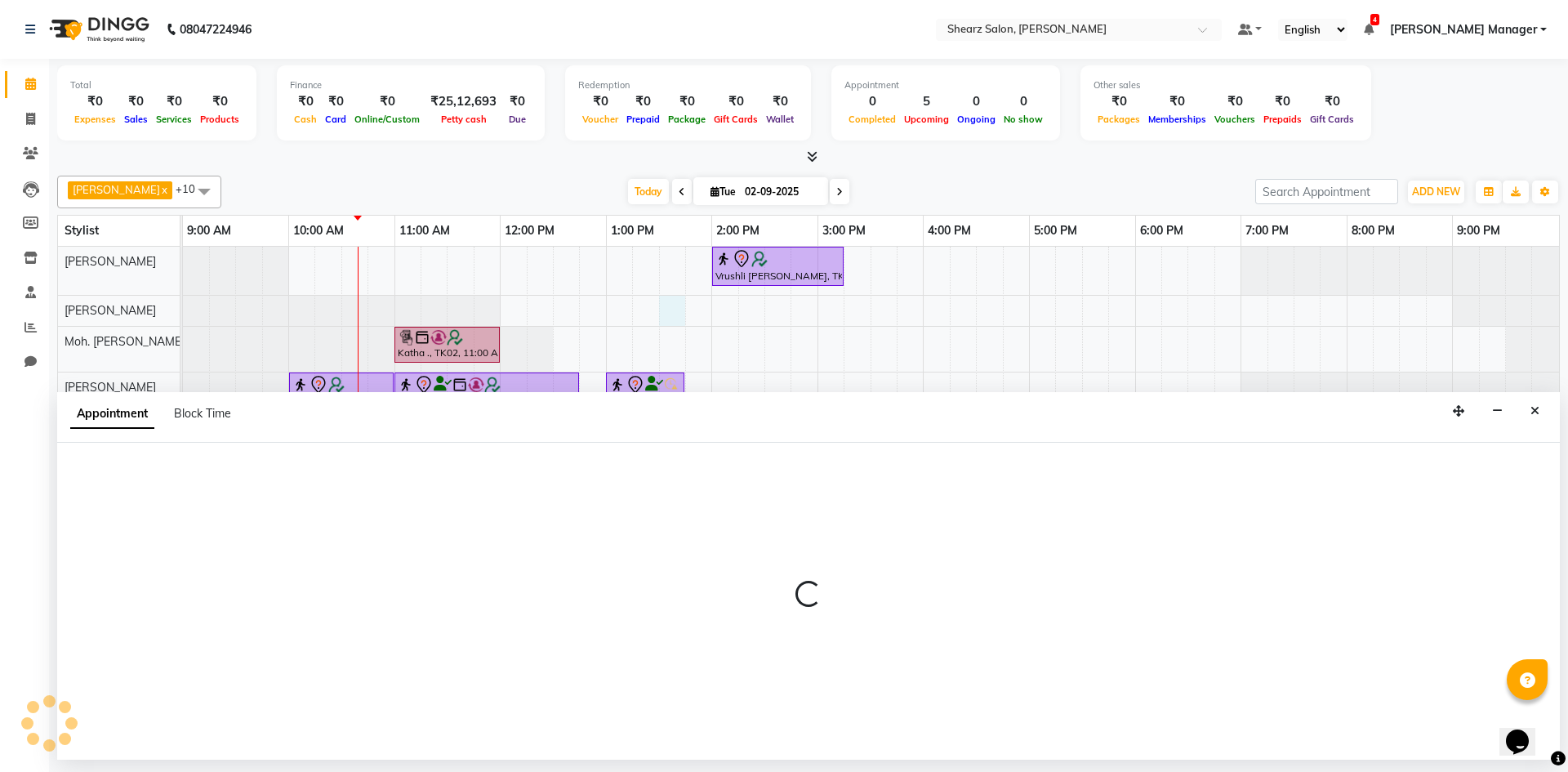
select select "77331"
select select "810"
select select "tentative"
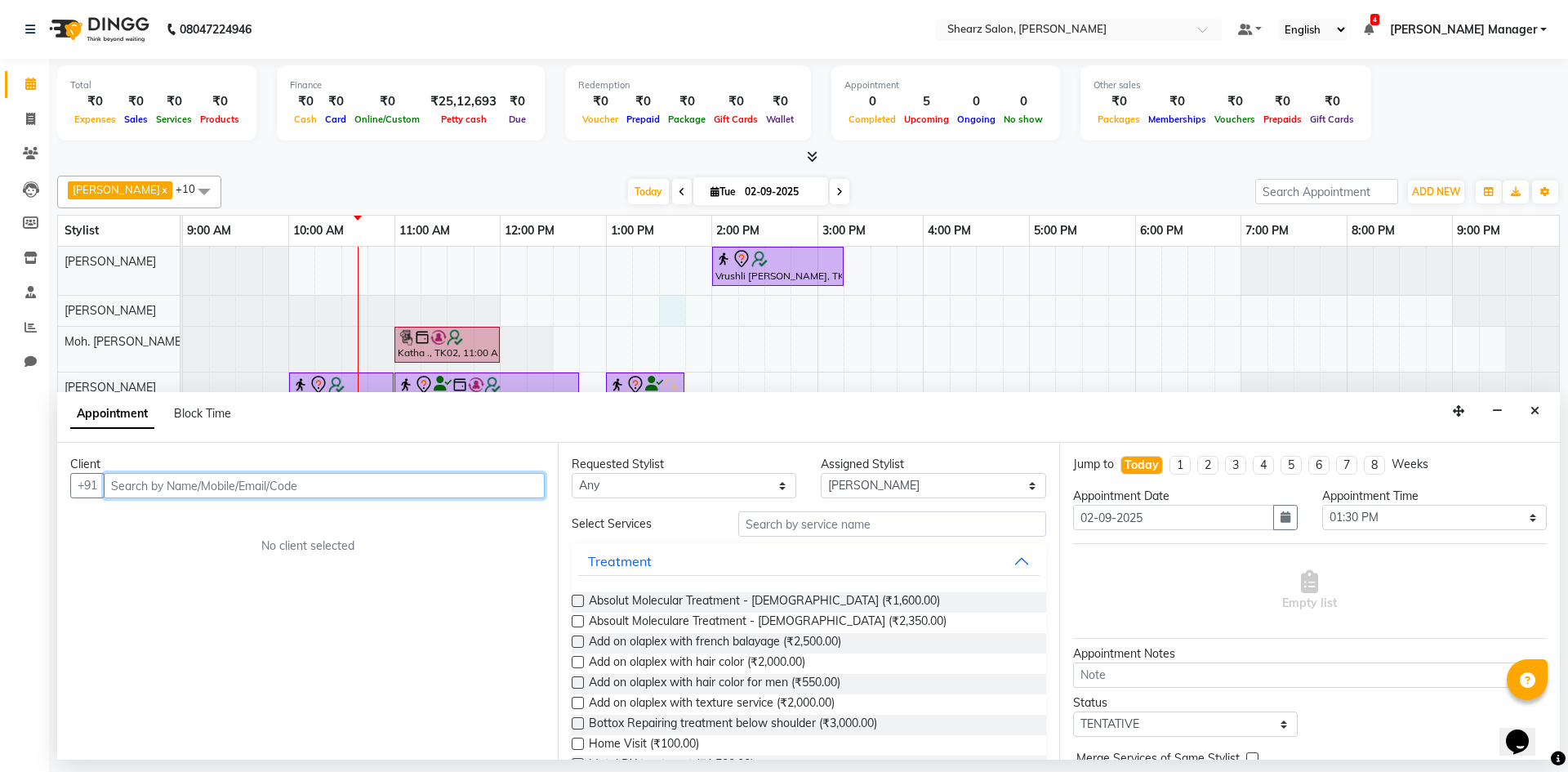
click at [376, 486] on input "text" at bounding box center [324, 485] width 441 height 25
type input "9"
type input "9426622754"
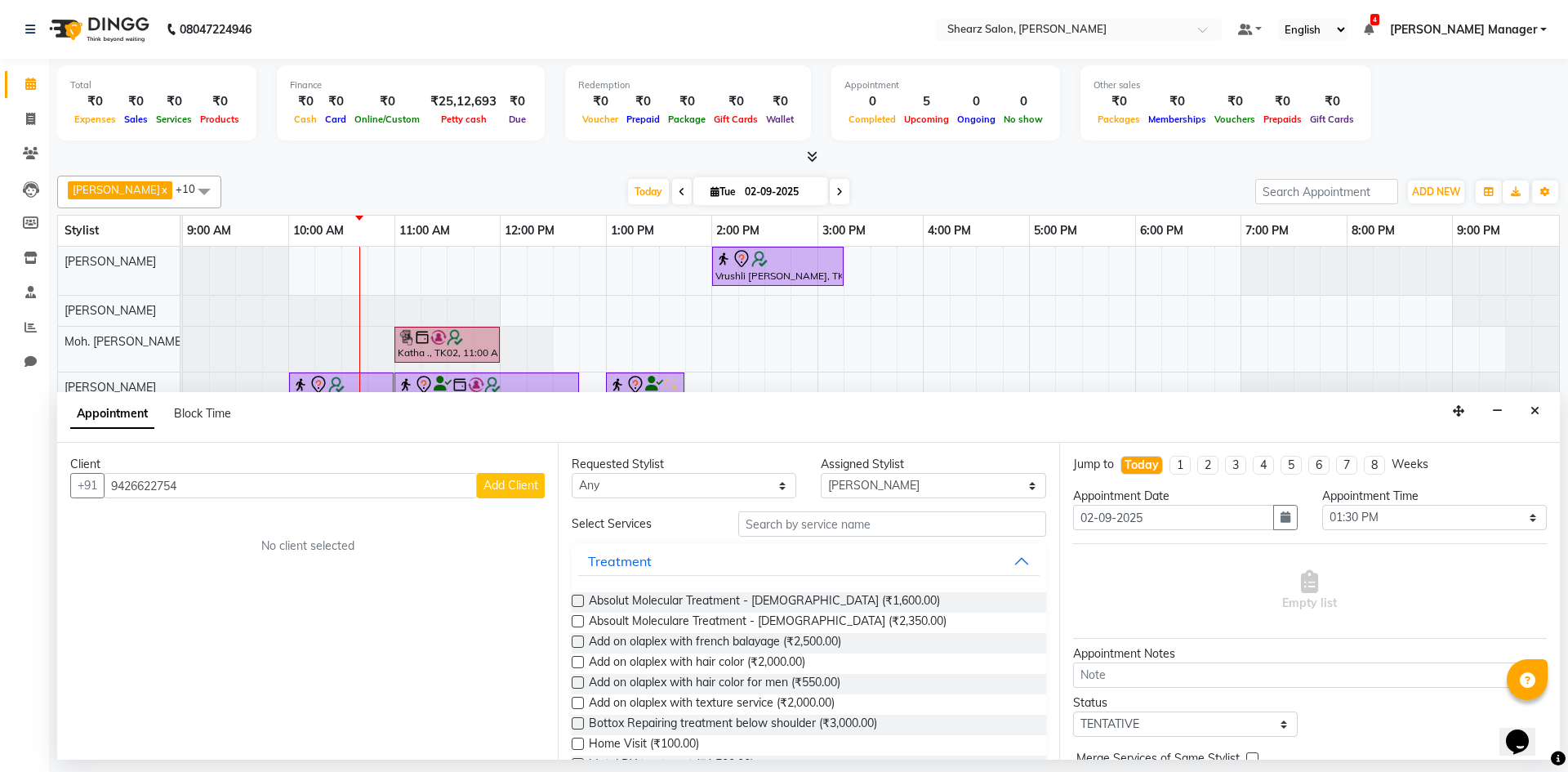
click at [516, 481] on span "Add Client" at bounding box center [511, 485] width 55 height 15
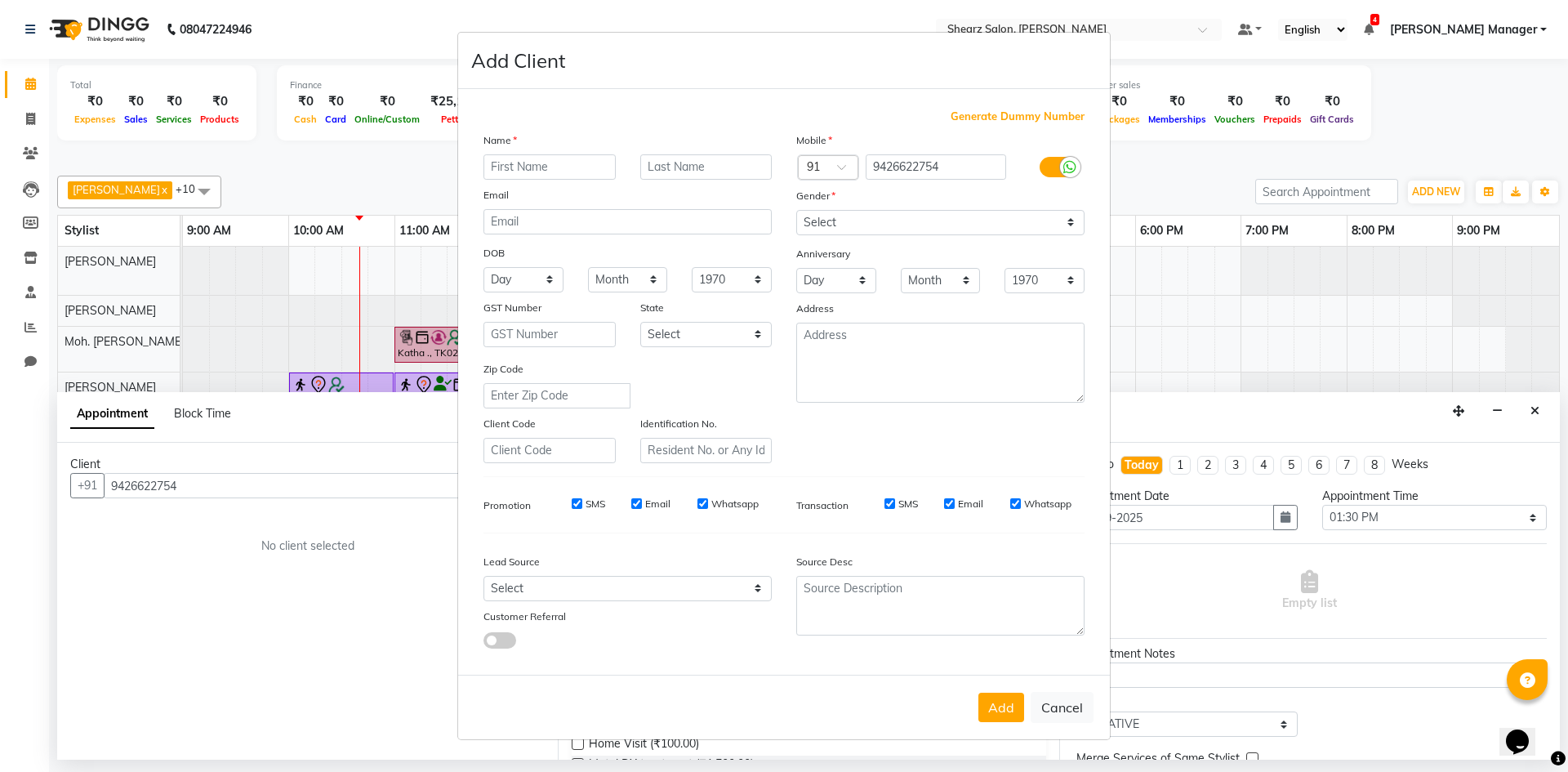
click at [561, 172] on input "text" at bounding box center [550, 166] width 132 height 25
click at [550, 155] on input "text" at bounding box center [550, 166] width 132 height 25
type input "[PERSON_NAME]"
click at [739, 172] on input "text" at bounding box center [707, 166] width 132 height 25
type input "MAM"
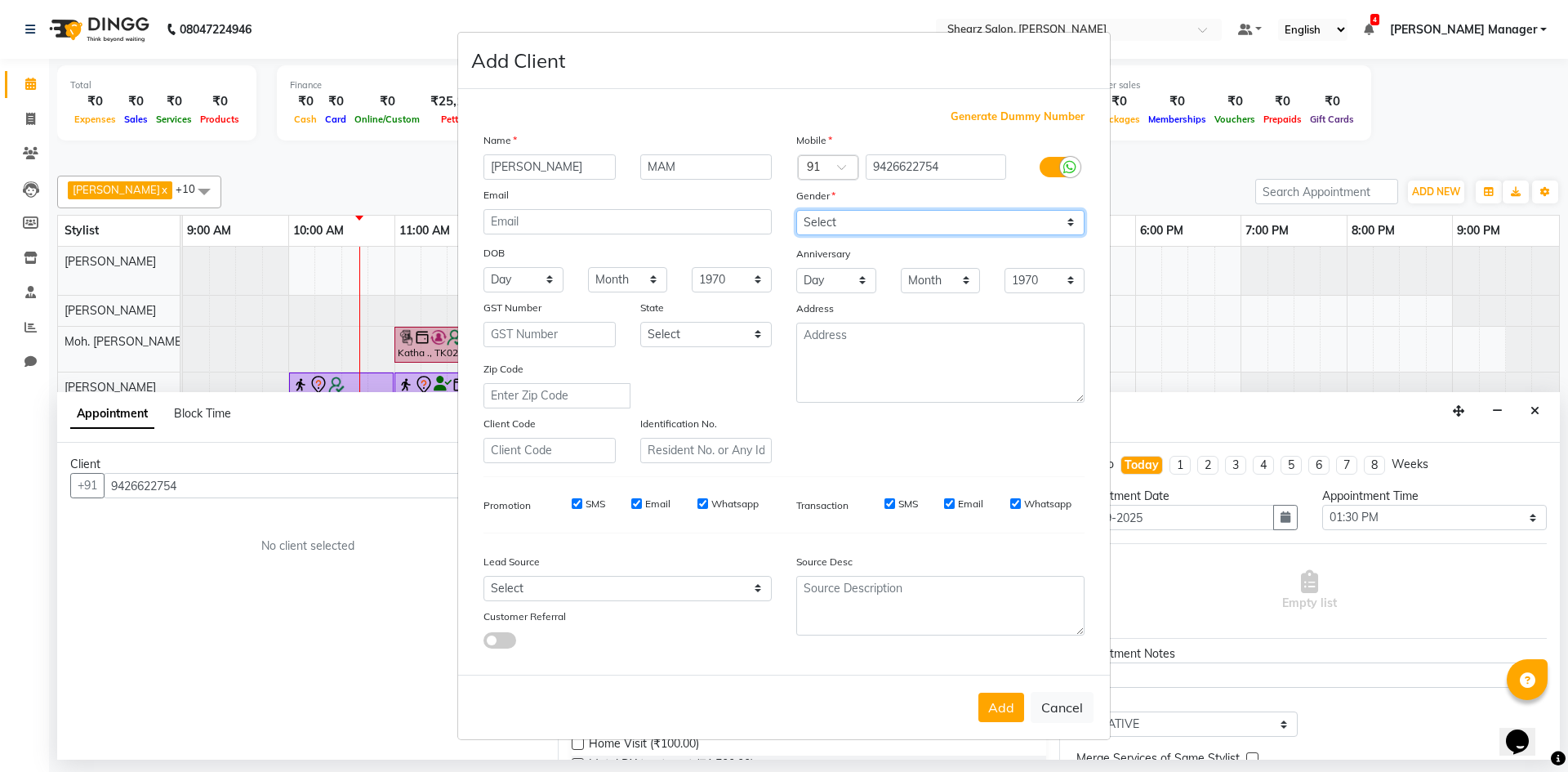
drag, startPoint x: 949, startPoint y: 214, endPoint x: 947, endPoint y: 232, distance: 18.1
click at [949, 214] on select "Select [DEMOGRAPHIC_DATA] [DEMOGRAPHIC_DATA] Other Prefer Not To Say" at bounding box center [940, 222] width 288 height 25
select select "[DEMOGRAPHIC_DATA]"
click at [796, 210] on select "Select [DEMOGRAPHIC_DATA] [DEMOGRAPHIC_DATA] Other Prefer Not To Say" at bounding box center [940, 222] width 288 height 25
click at [1007, 707] on button "Add" at bounding box center [1001, 707] width 46 height 29
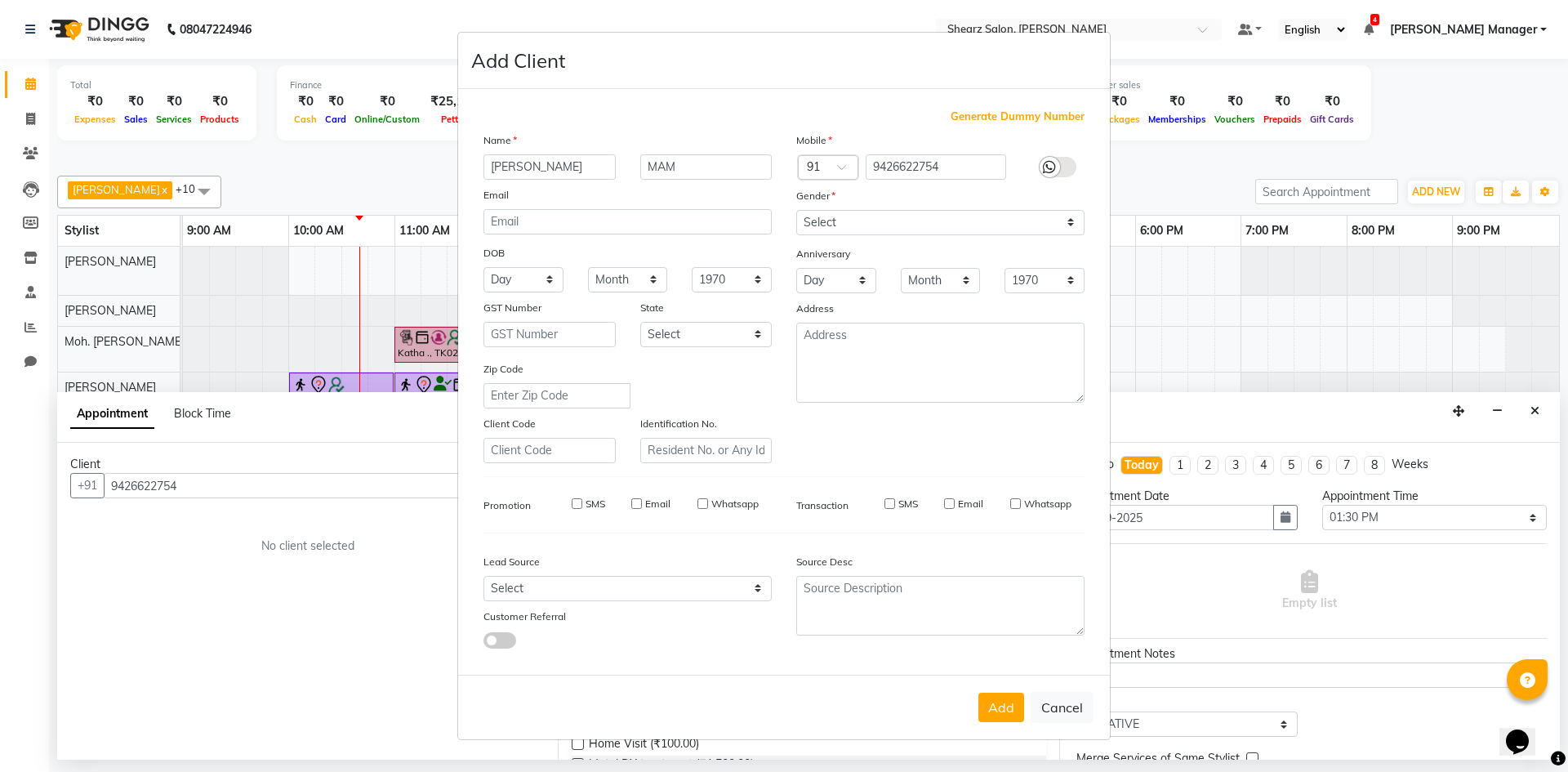
select select
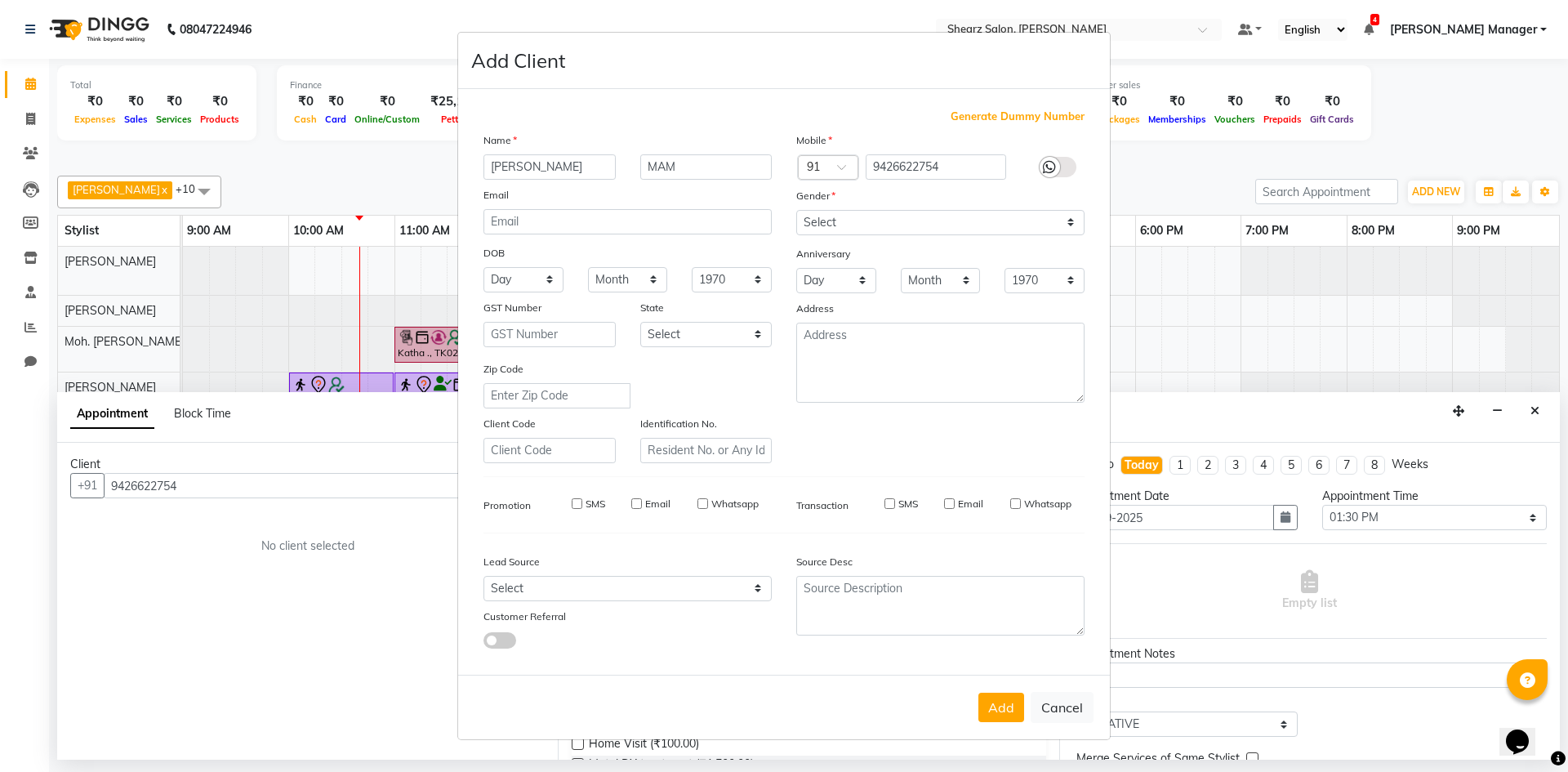
select select
checkbox input "false"
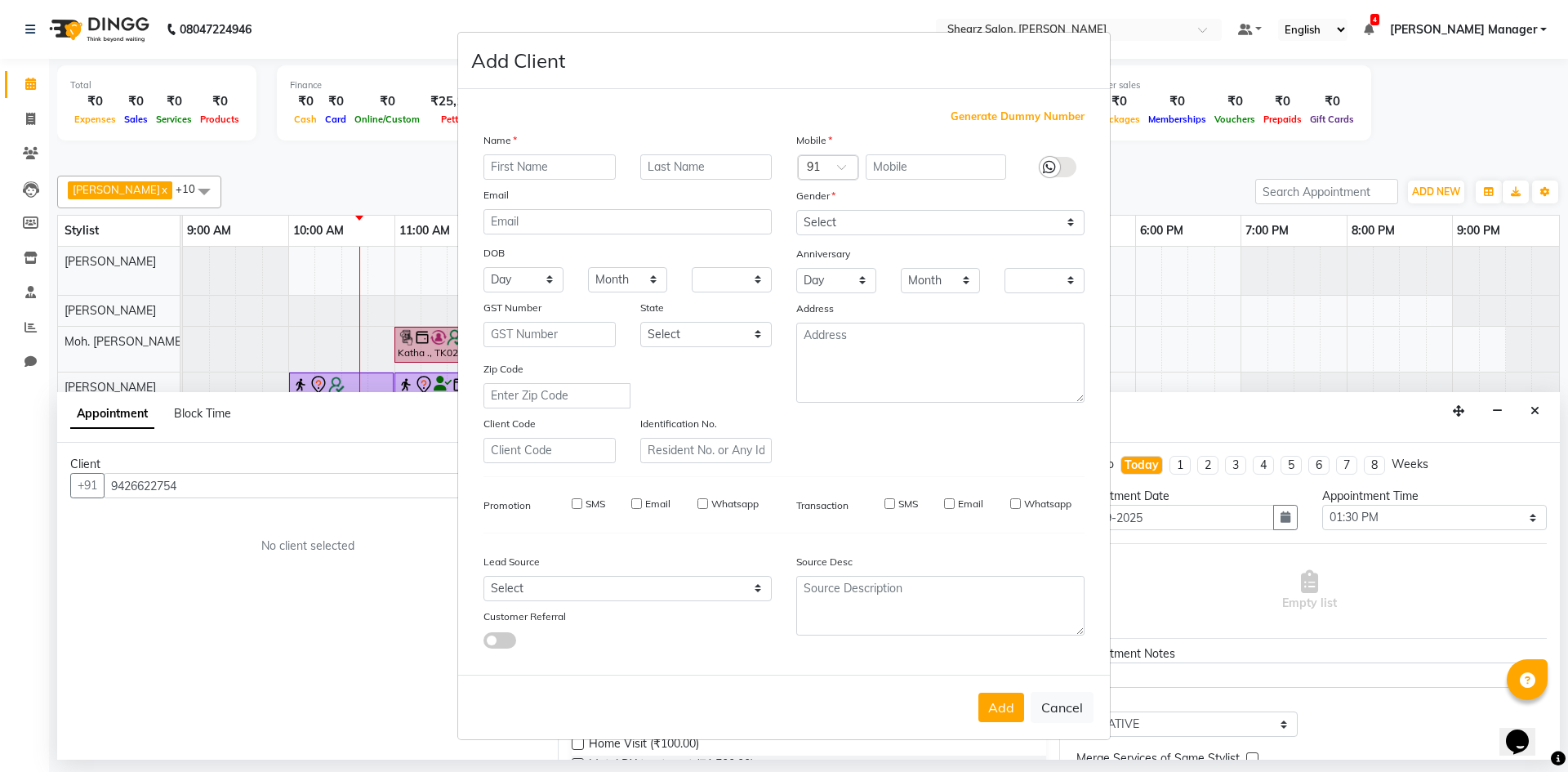
checkbox input "false"
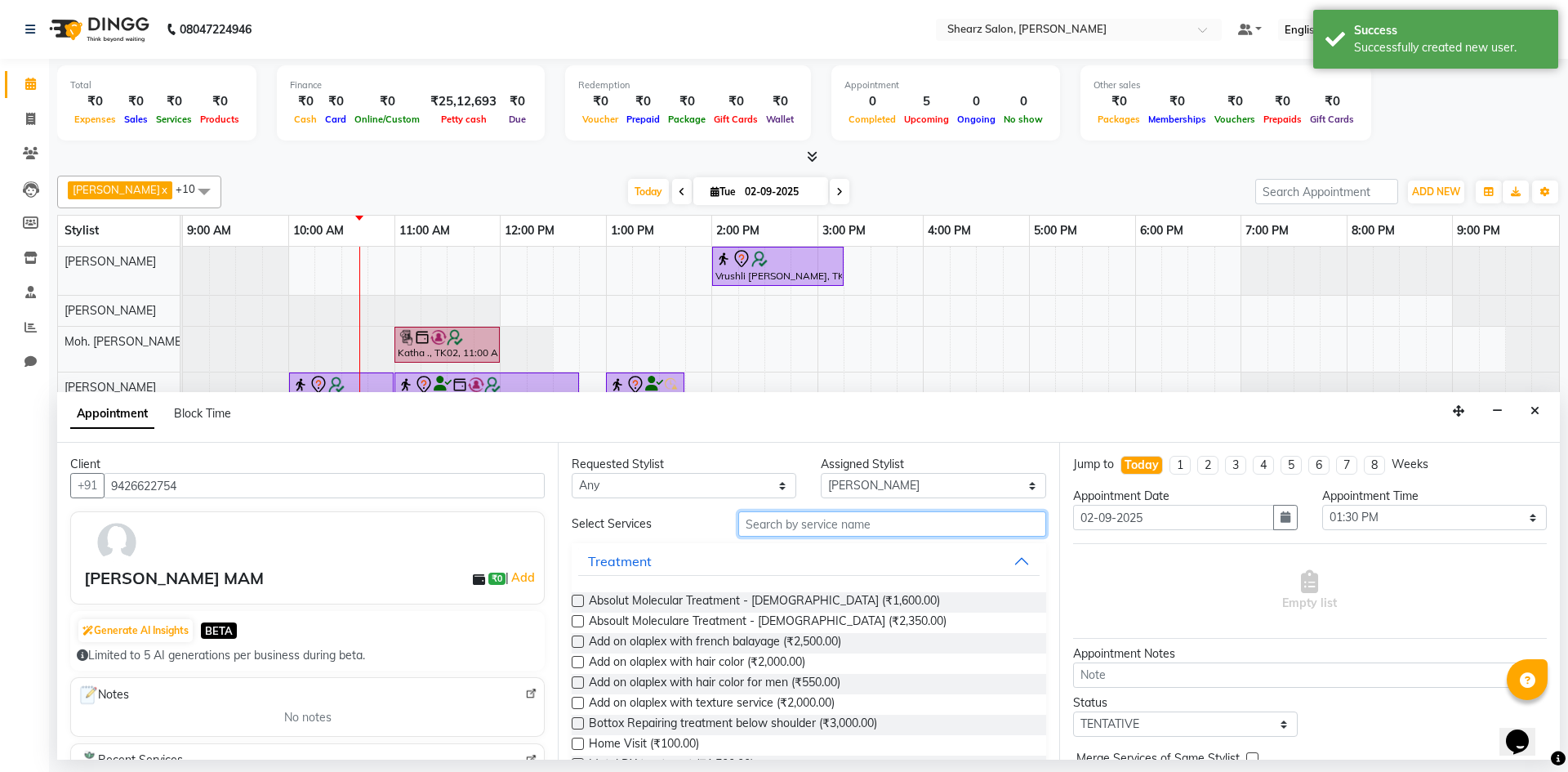
click at [873, 516] on input "text" at bounding box center [892, 524] width 308 height 25
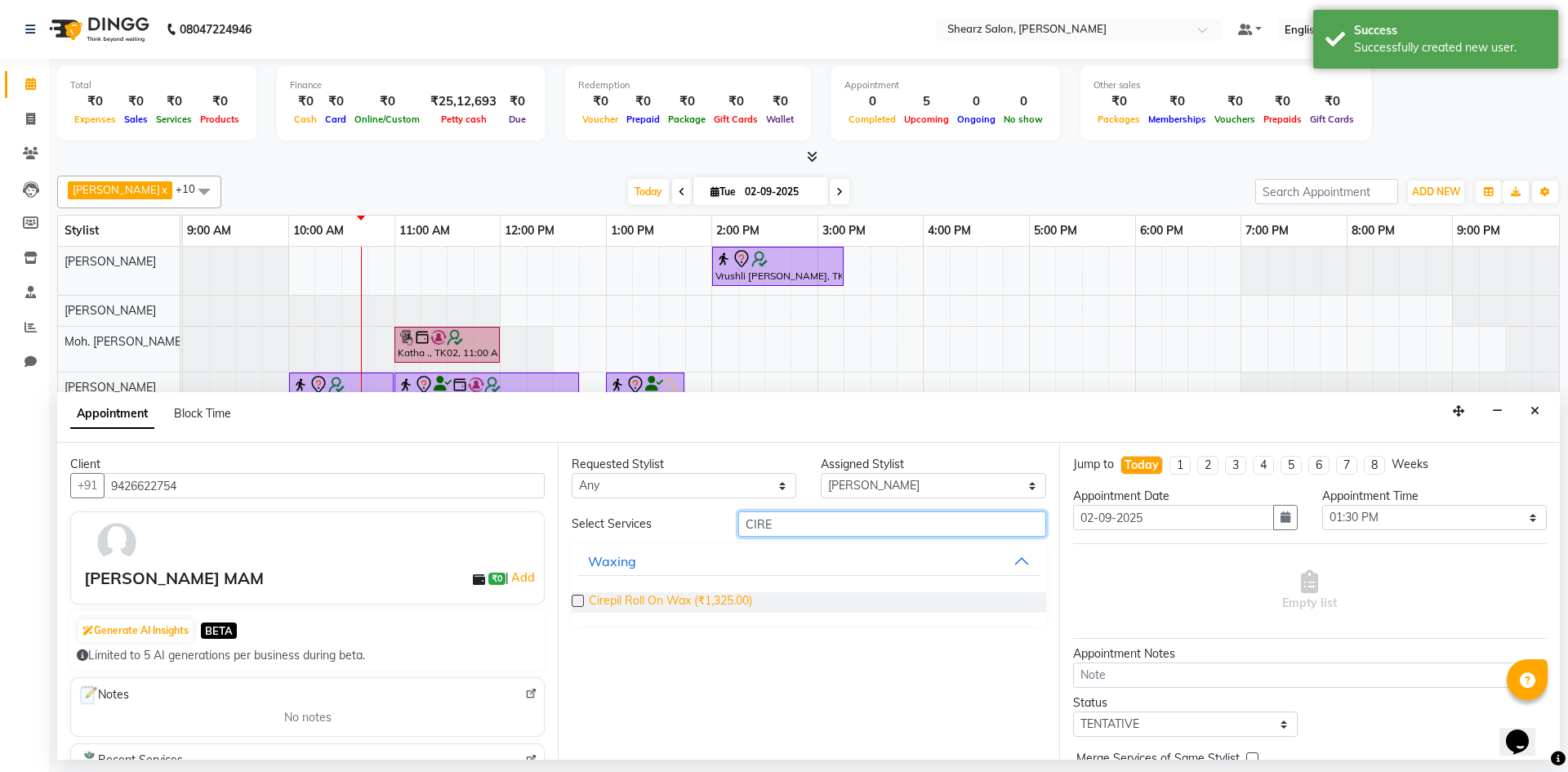
type input "CIRE"
click at [706, 605] on span "Cirepil Roll On Wax (₹1,325.00)" at bounding box center [670, 602] width 163 height 20
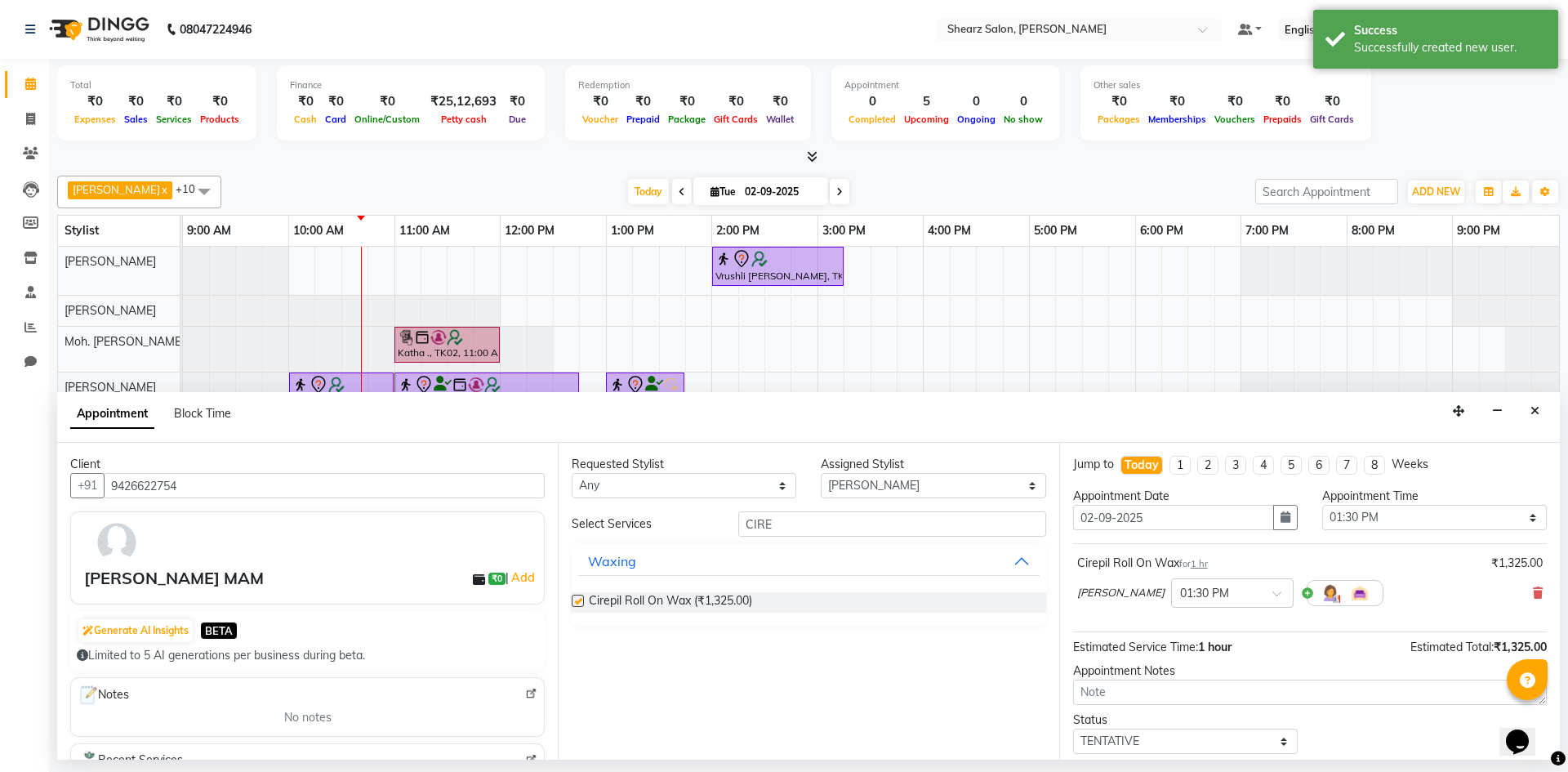
checkbox input "false"
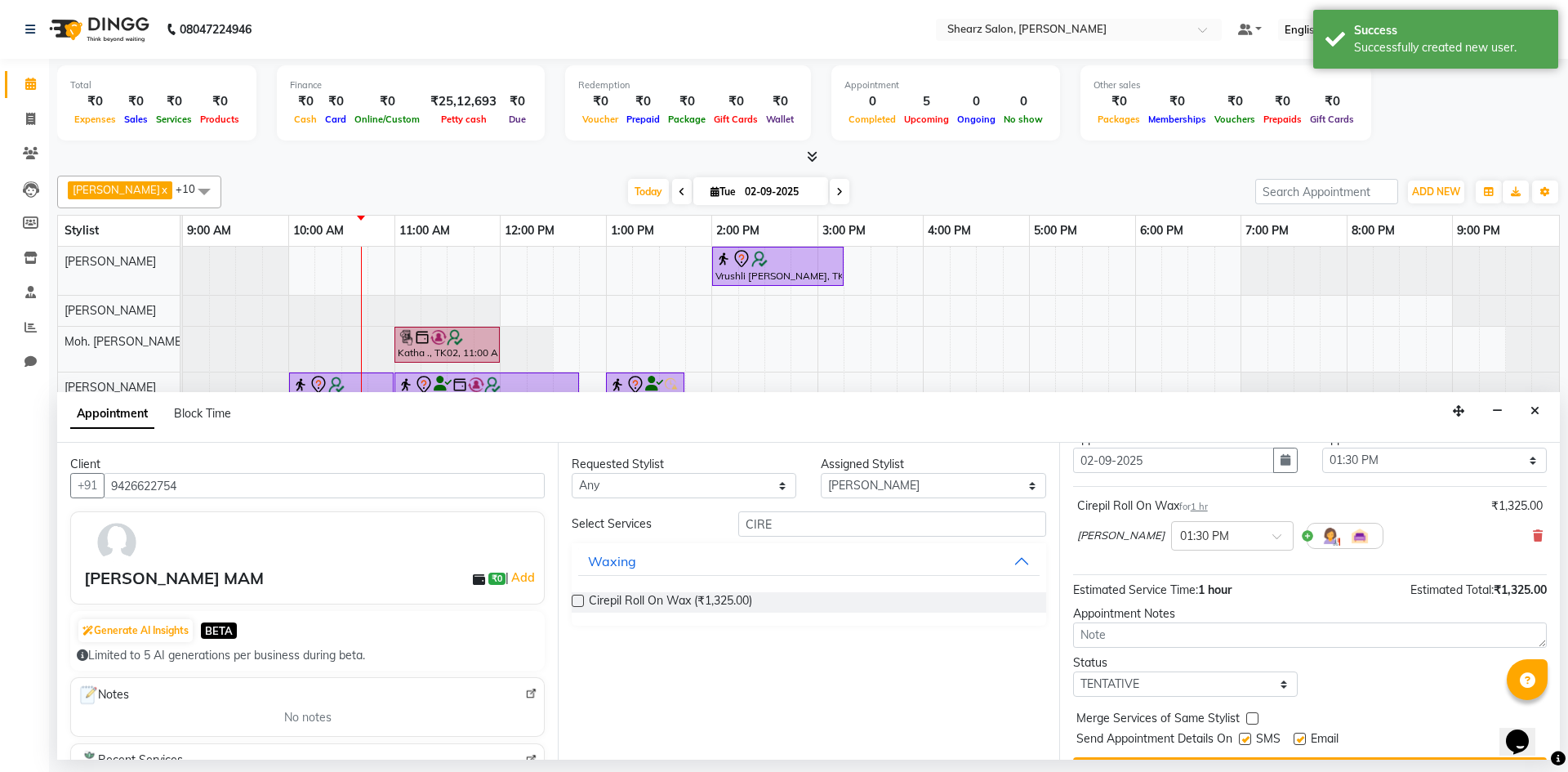
scroll to position [97, 0]
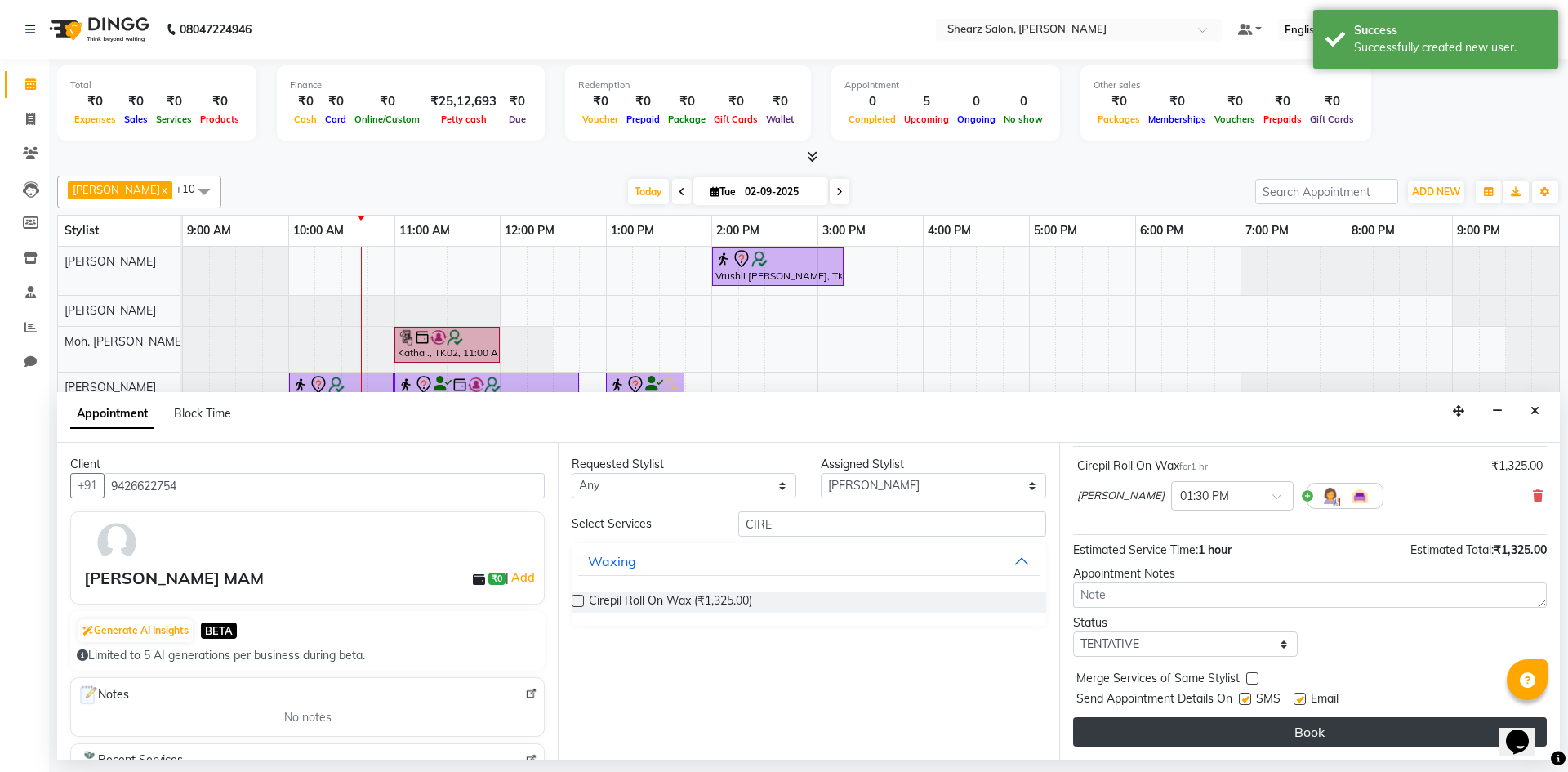
click at [1338, 746] on button "Book" at bounding box center [1310, 731] width 474 height 29
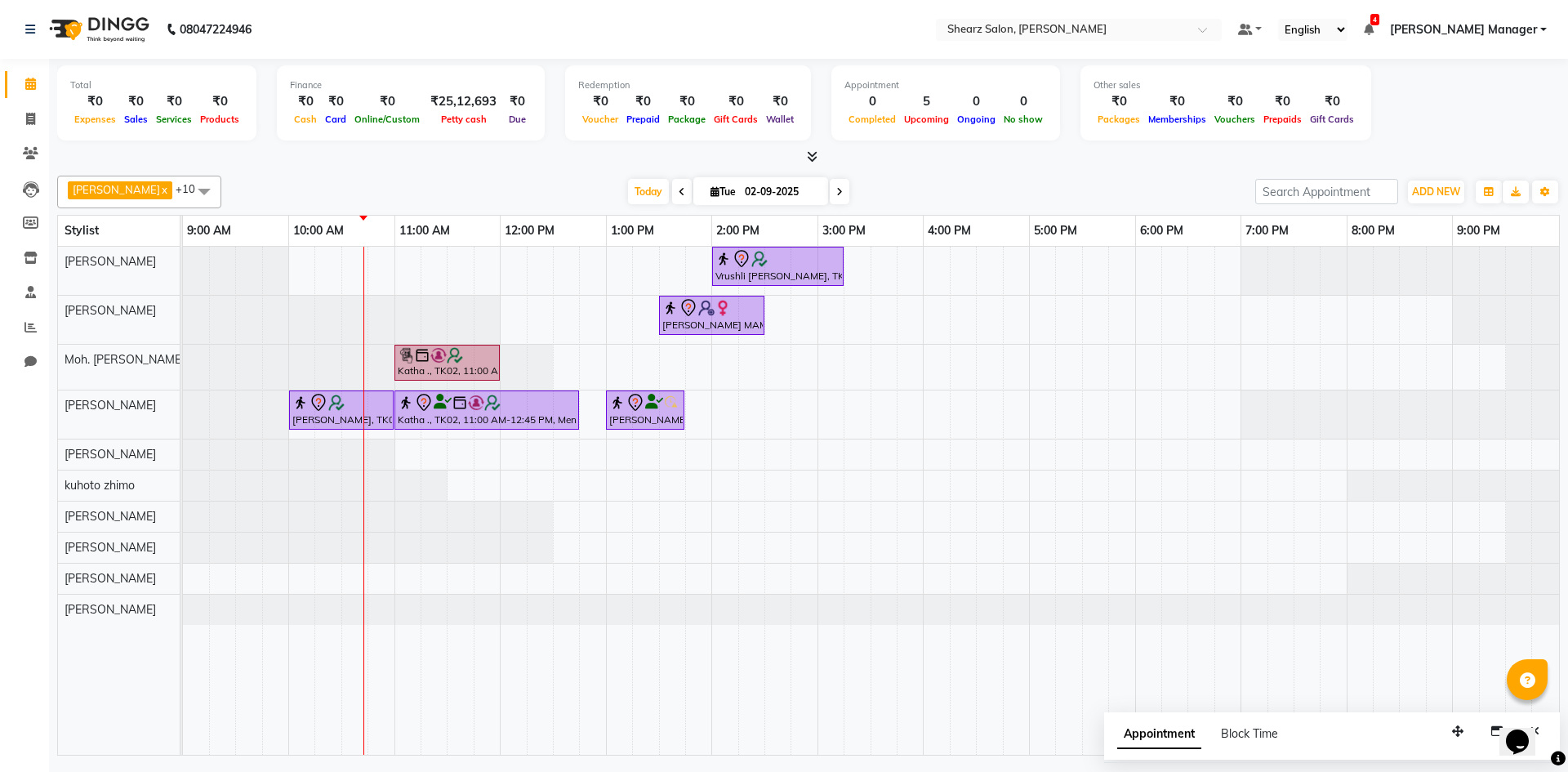
click at [526, 456] on div "Vrushli [PERSON_NAME], TK03, 02:00 PM-03:15 PM, Full Back Massage [PERSON_NAME]…" at bounding box center [870, 501] width 1376 height 508
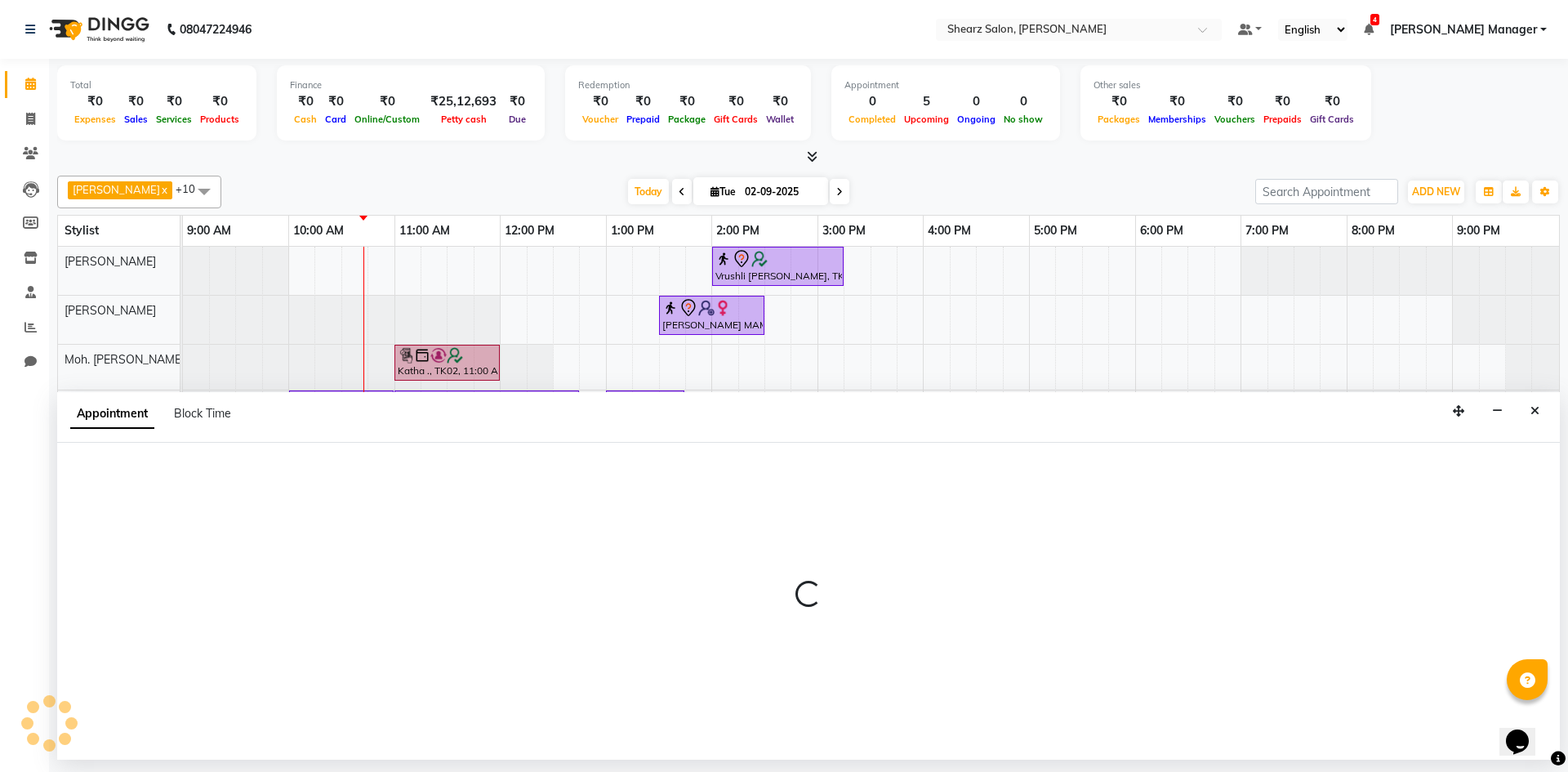
click at [526, 456] on div at bounding box center [808, 601] width 1503 height 317
select select "77286"
select select "720"
select select "tentative"
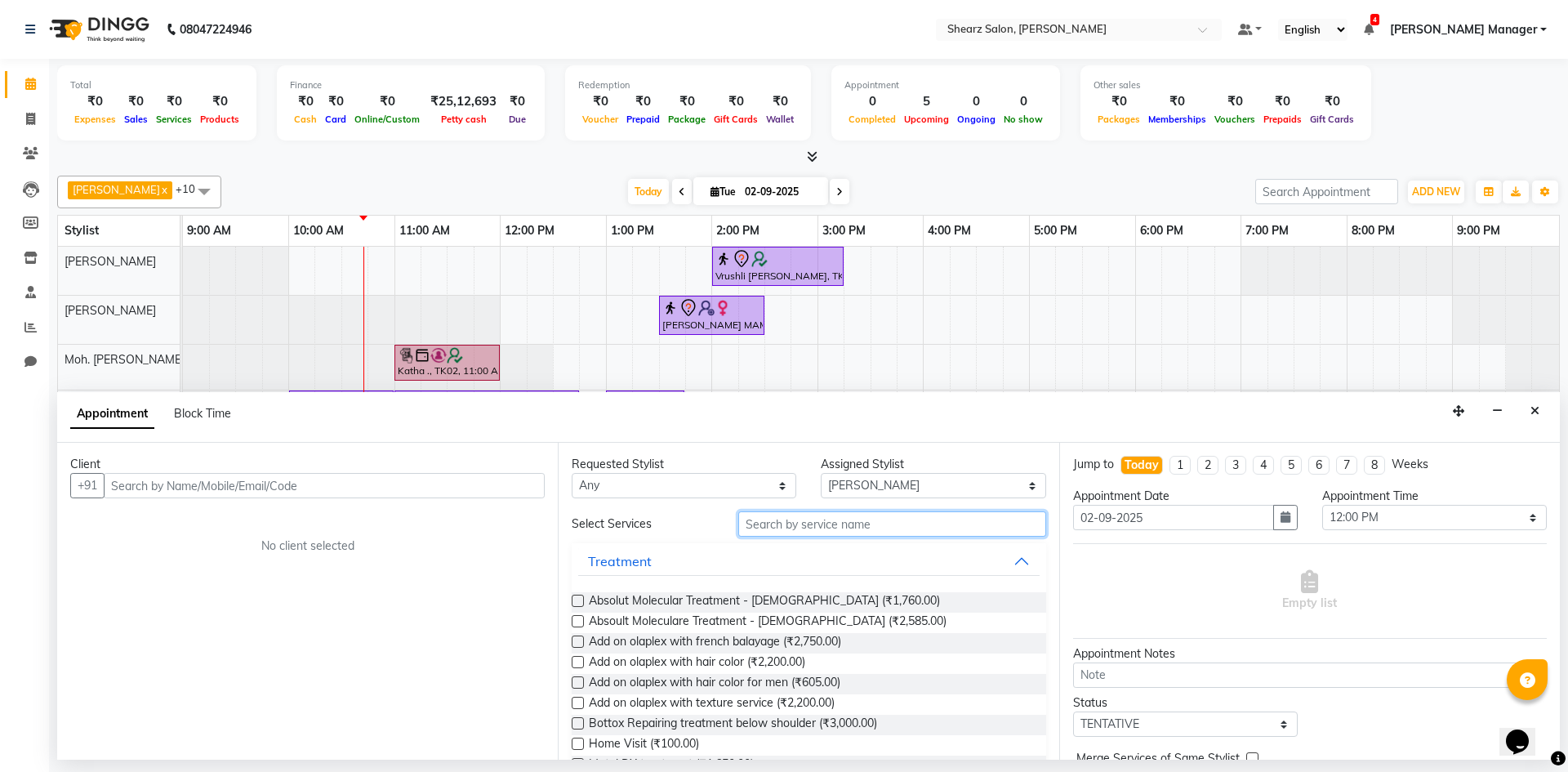
click at [800, 519] on input "text" at bounding box center [892, 524] width 308 height 25
type input "V"
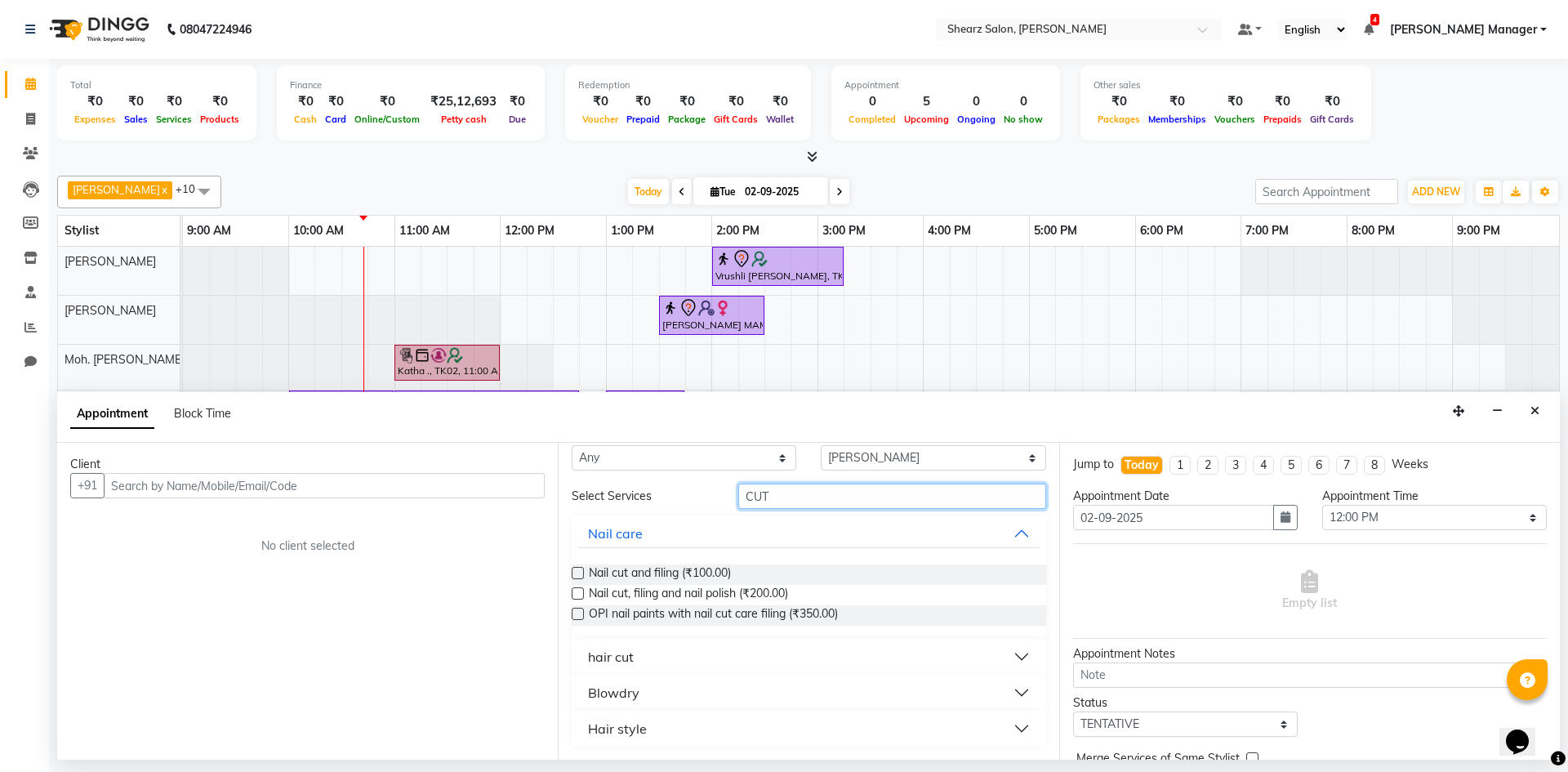
type input "CUT"
click at [768, 656] on button "hair cut" at bounding box center [808, 656] width 461 height 29
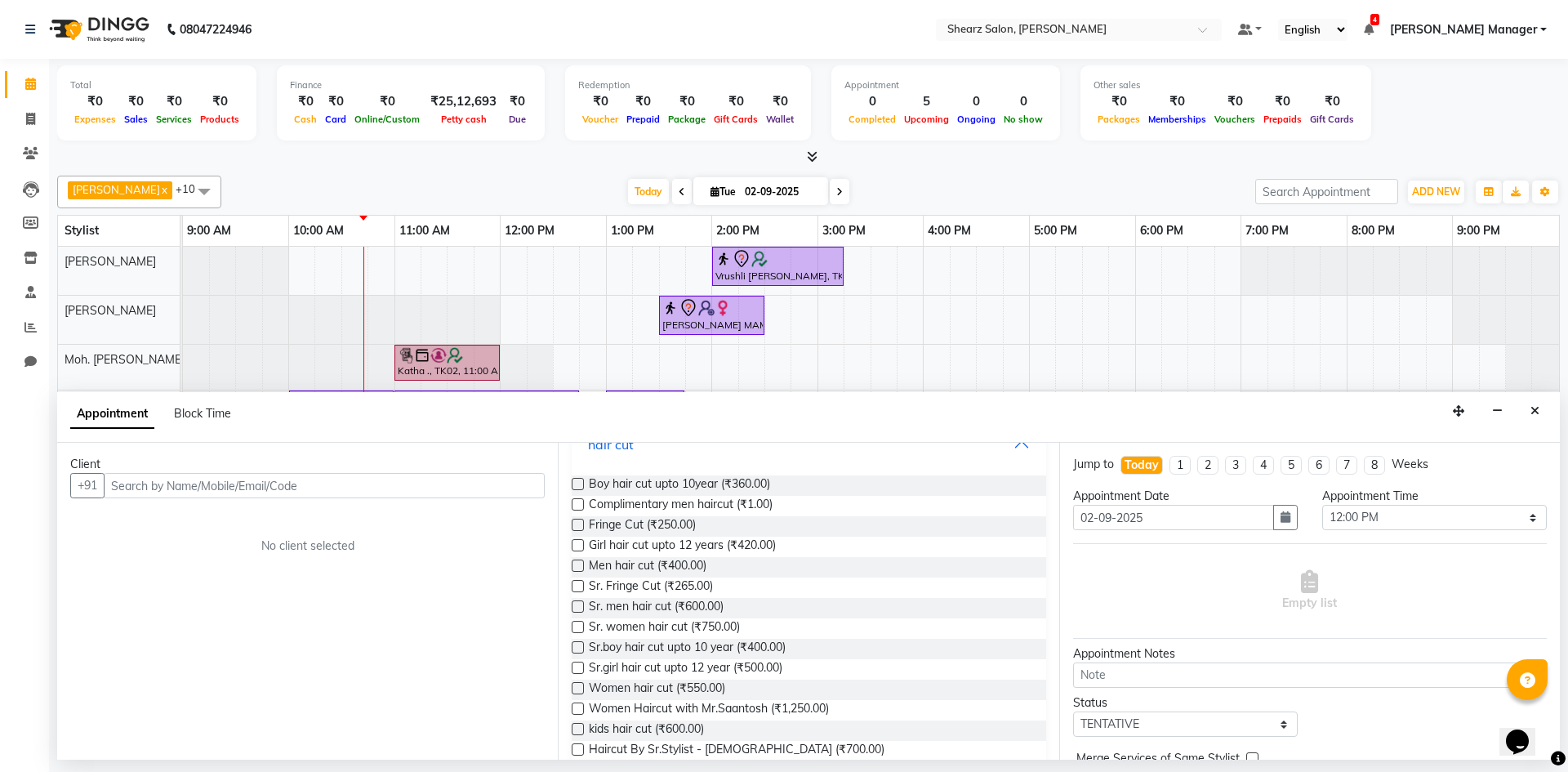
scroll to position [382, 0]
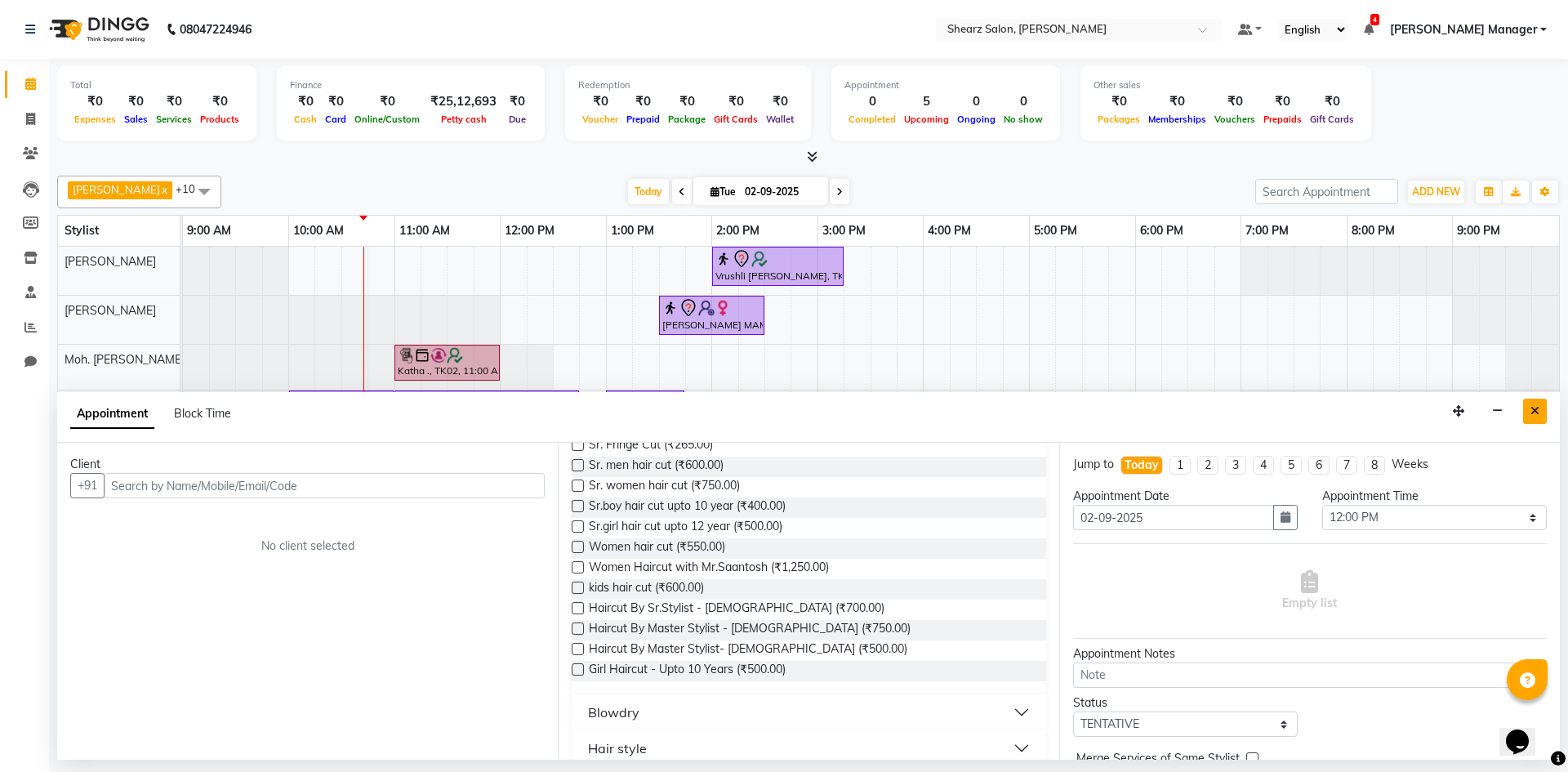
drag, startPoint x: 1523, startPoint y: 407, endPoint x: 994, endPoint y: 580, distance: 556.6
click at [1525, 405] on button "Close" at bounding box center [1535, 411] width 24 height 25
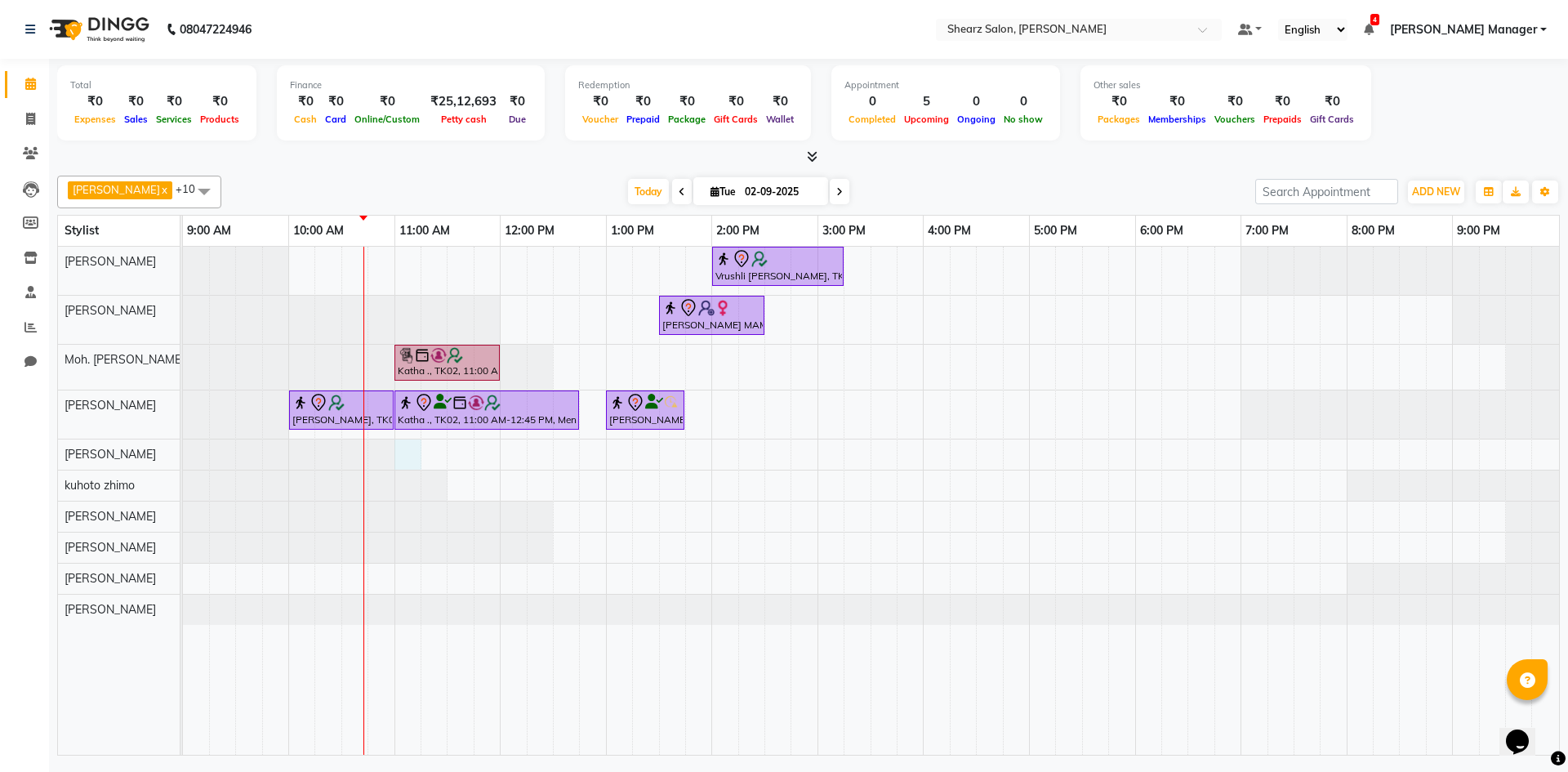
click at [403, 457] on div "Vrushli [PERSON_NAME], TK03, 02:00 PM-03:15 PM, Full Back Massage [PERSON_NAME]…" at bounding box center [870, 501] width 1376 height 508
select select "77286"
select select "660"
select select "tentative"
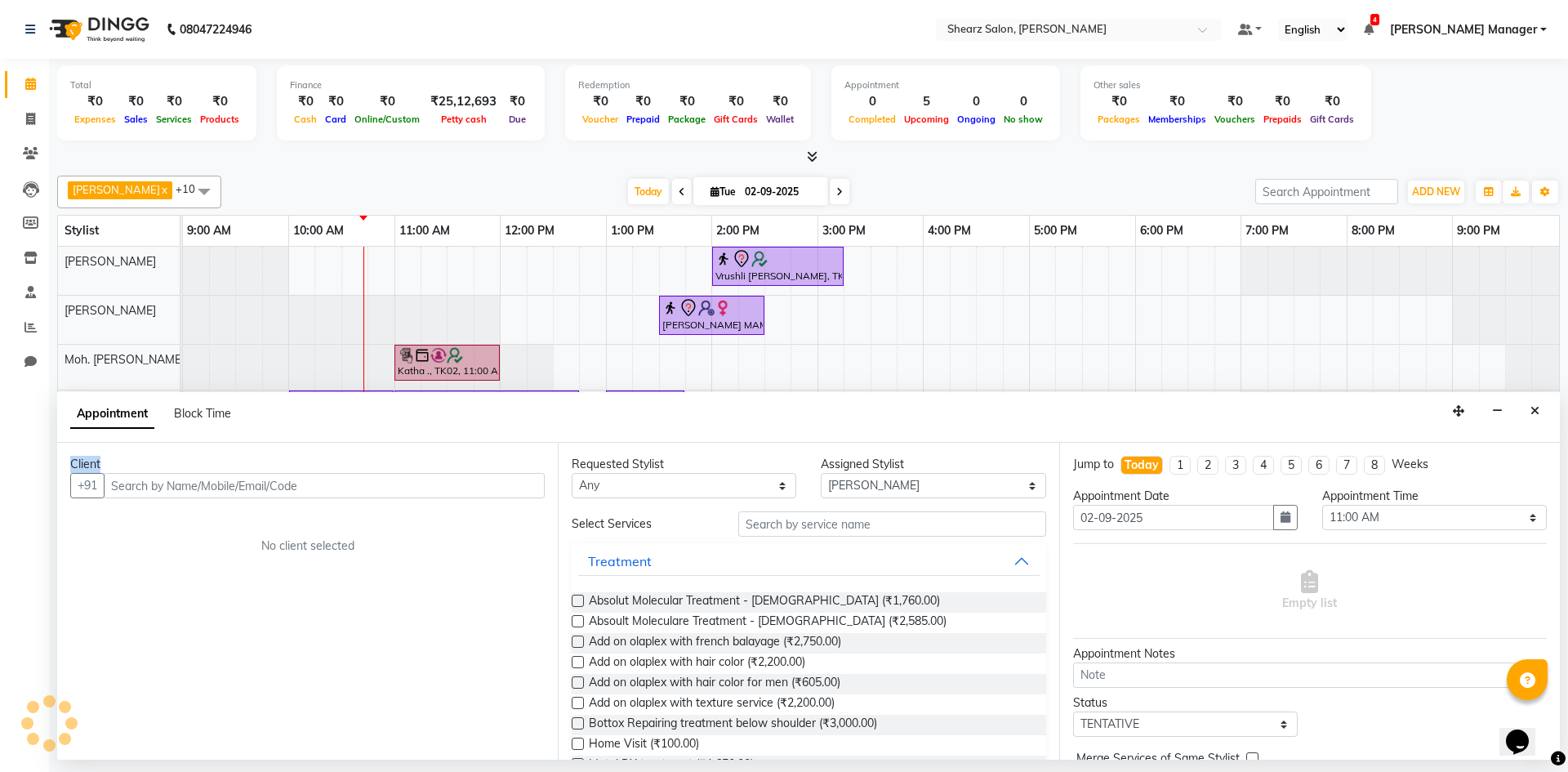
click at [403, 457] on div "Client" at bounding box center [307, 464] width 475 height 17
click at [1526, 414] on button "Close" at bounding box center [1535, 411] width 24 height 25
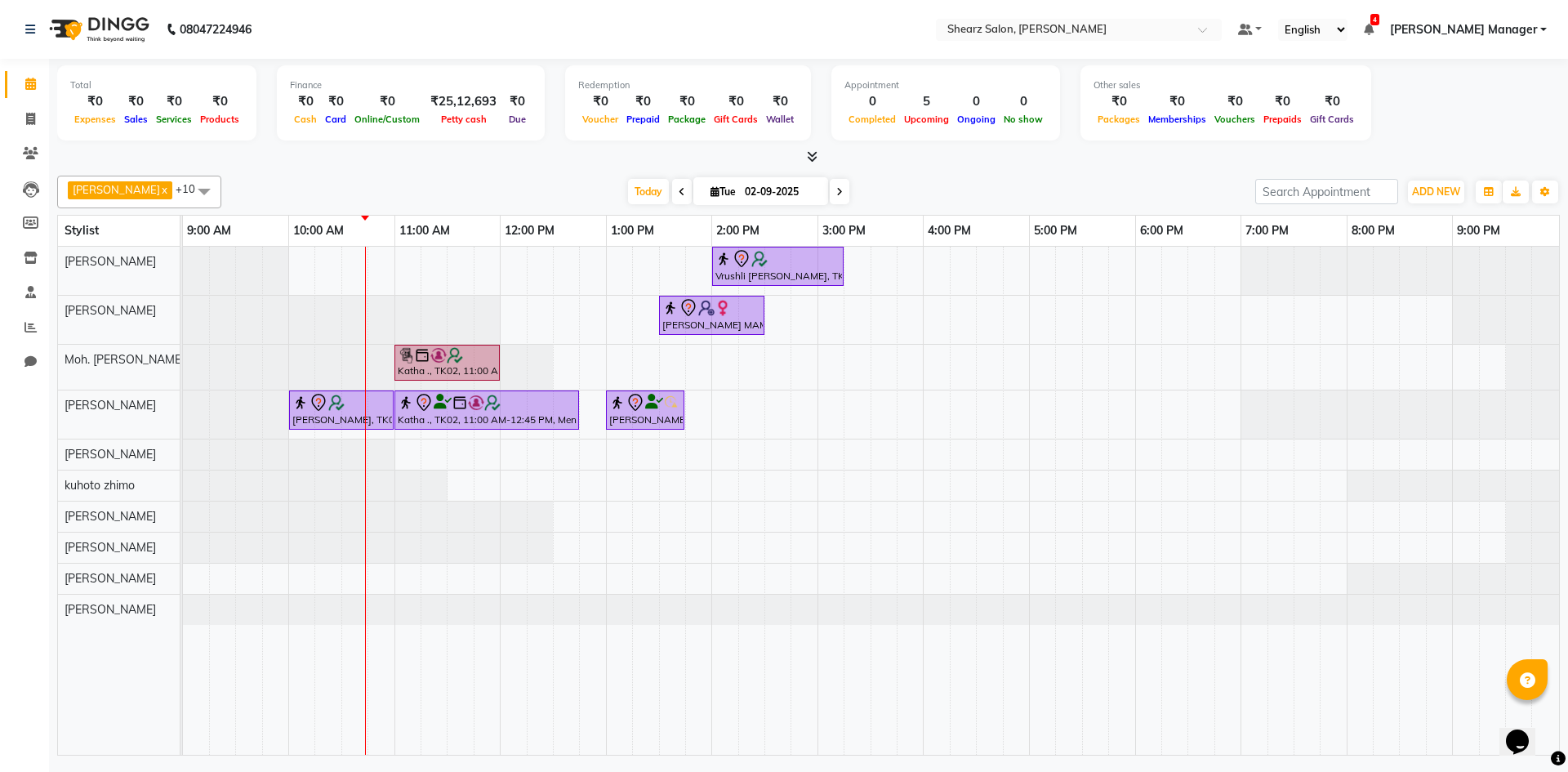
click at [407, 458] on div "Vrushli [PERSON_NAME], TK03, 02:00 PM-03:15 PM, Full Back Massage [PERSON_NAME]…" at bounding box center [870, 501] width 1376 height 508
select select "77286"
select select "tentative"
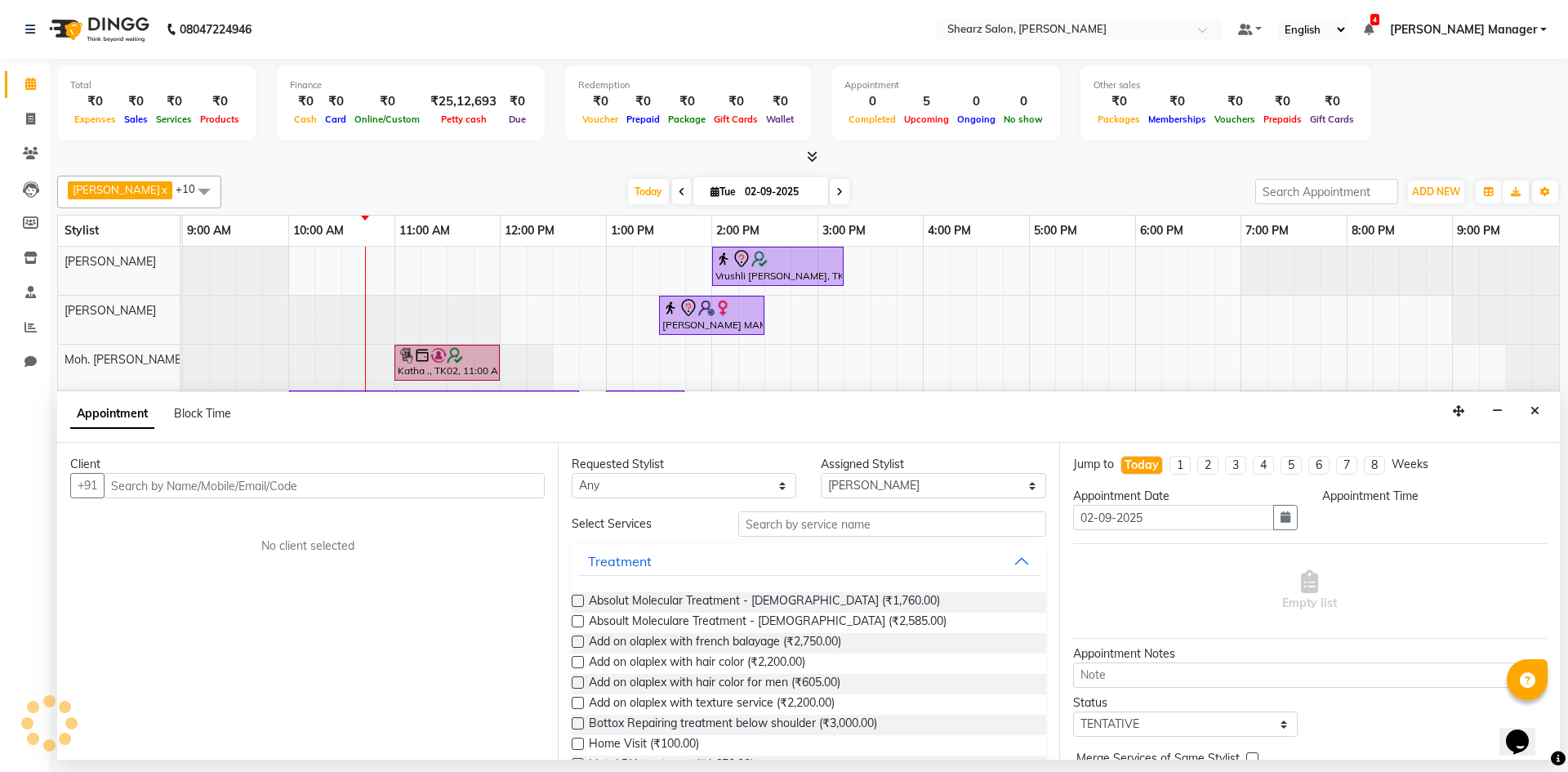
click at [407, 458] on div "Client" at bounding box center [307, 464] width 475 height 17
select select "660"
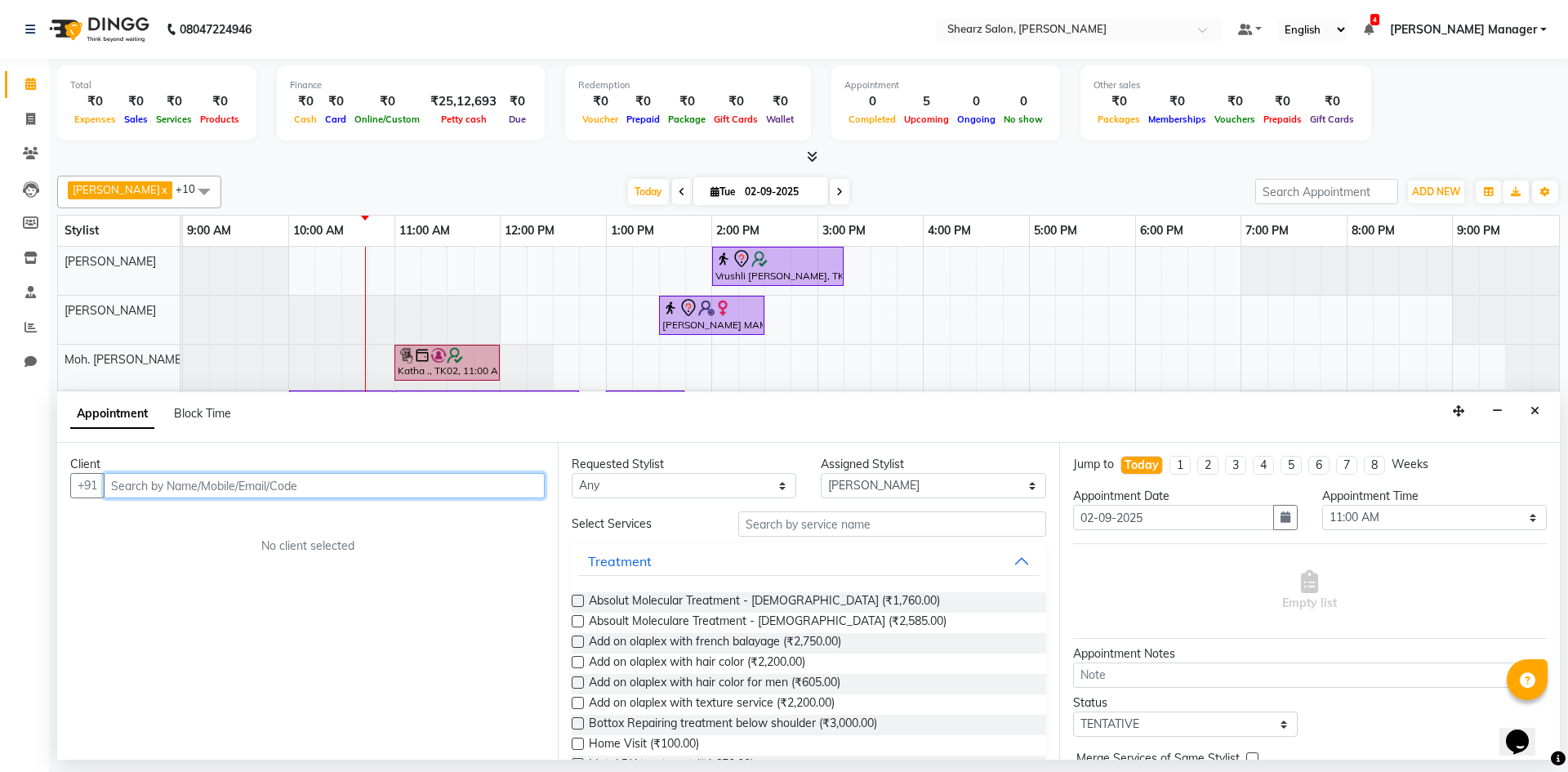
click at [370, 494] on input "text" at bounding box center [324, 485] width 441 height 25
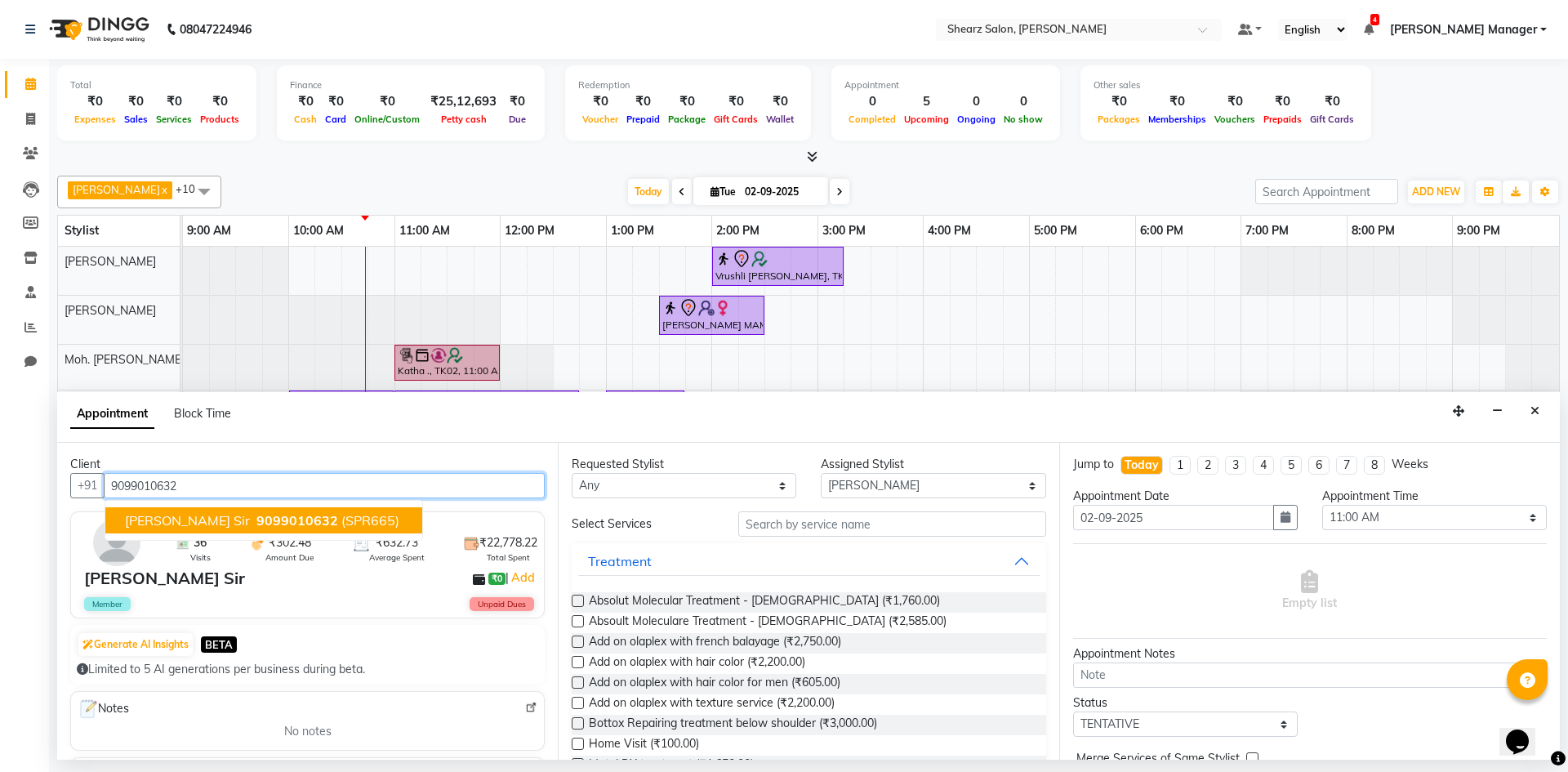
click at [342, 525] on span "(SPR665)" at bounding box center [371, 520] width 58 height 16
type input "9099010632"
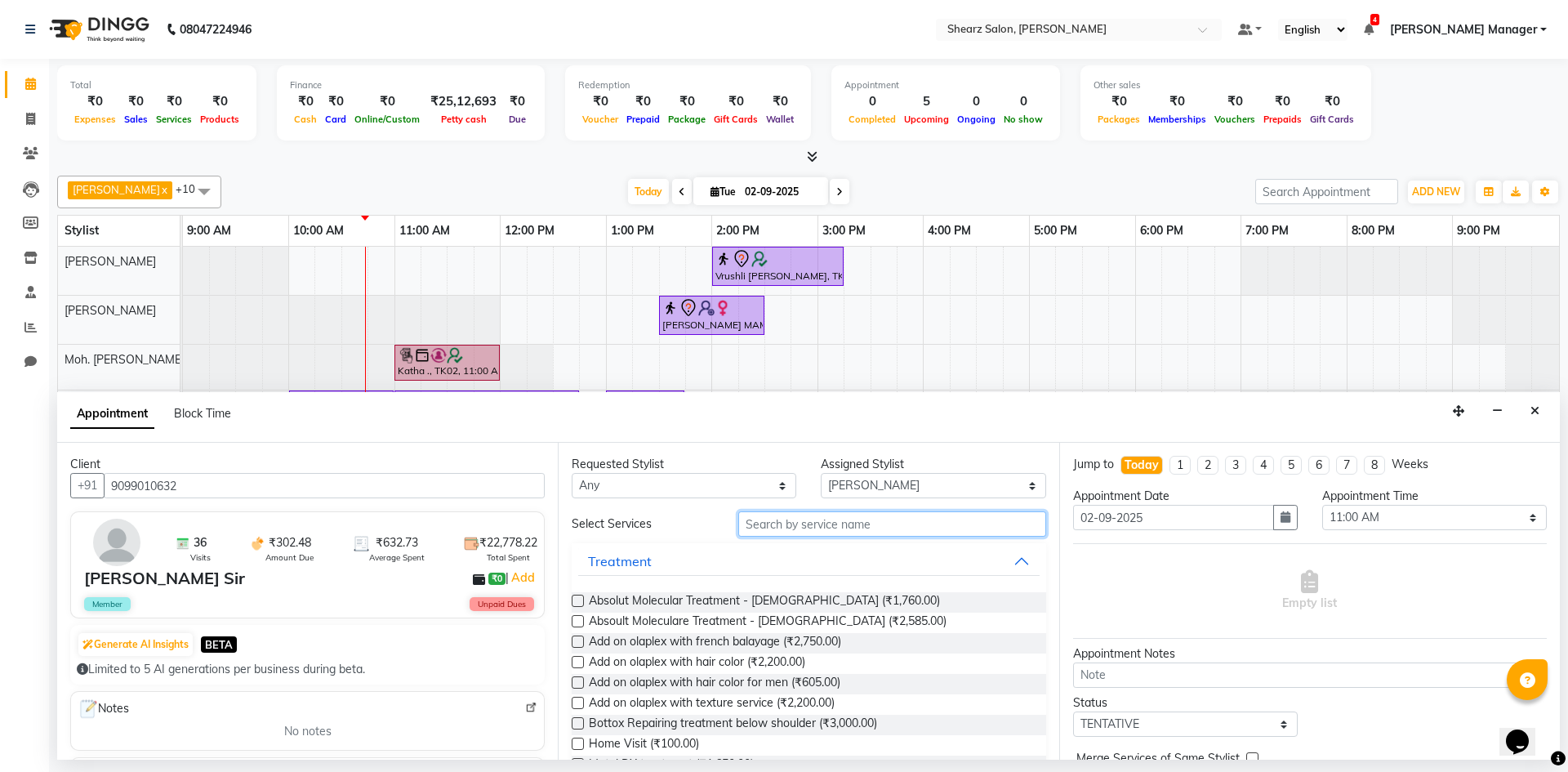
click at [855, 523] on input "text" at bounding box center [892, 524] width 308 height 25
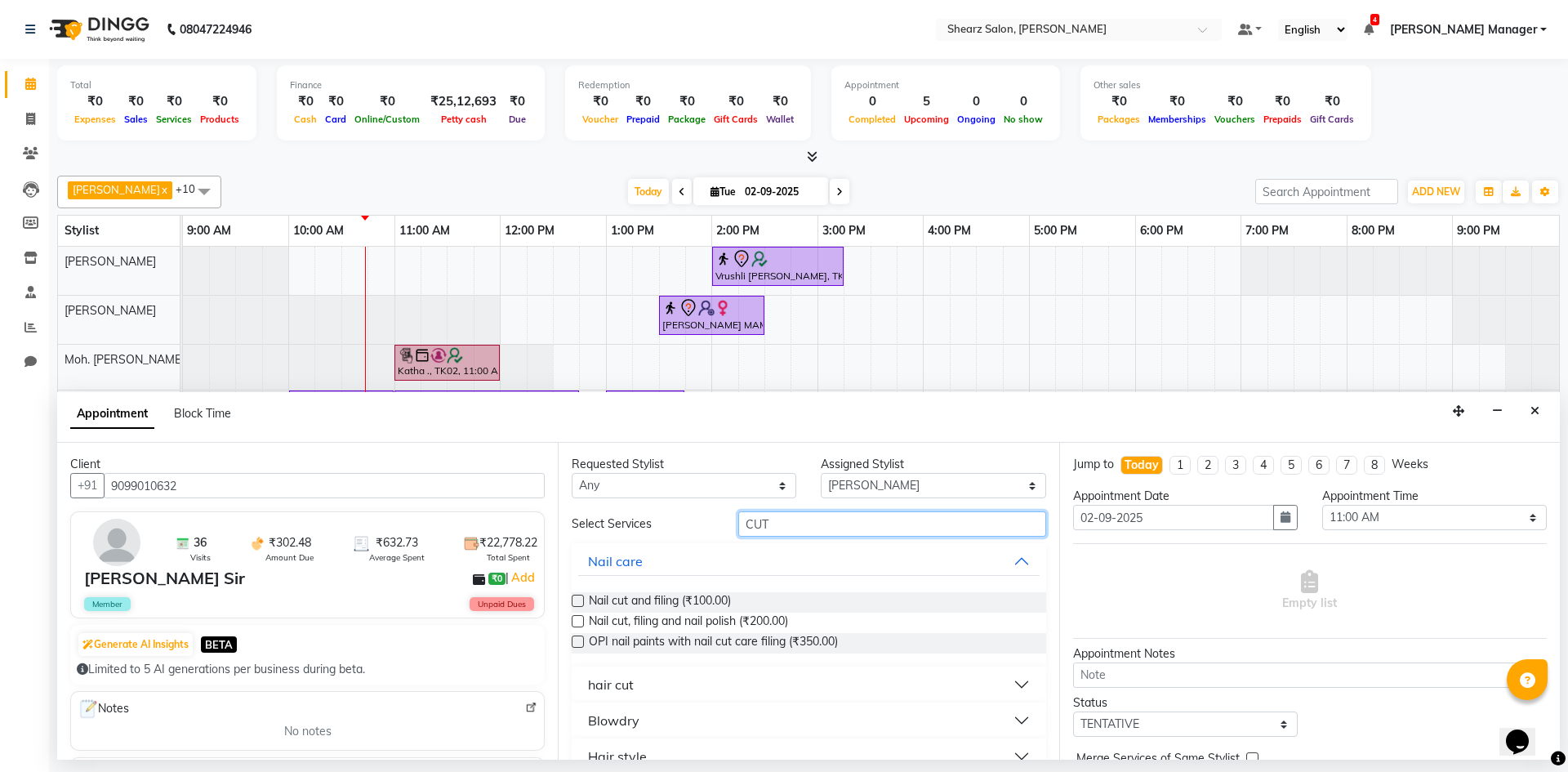
type input "CUT"
click at [722, 684] on button "hair cut" at bounding box center [808, 684] width 461 height 29
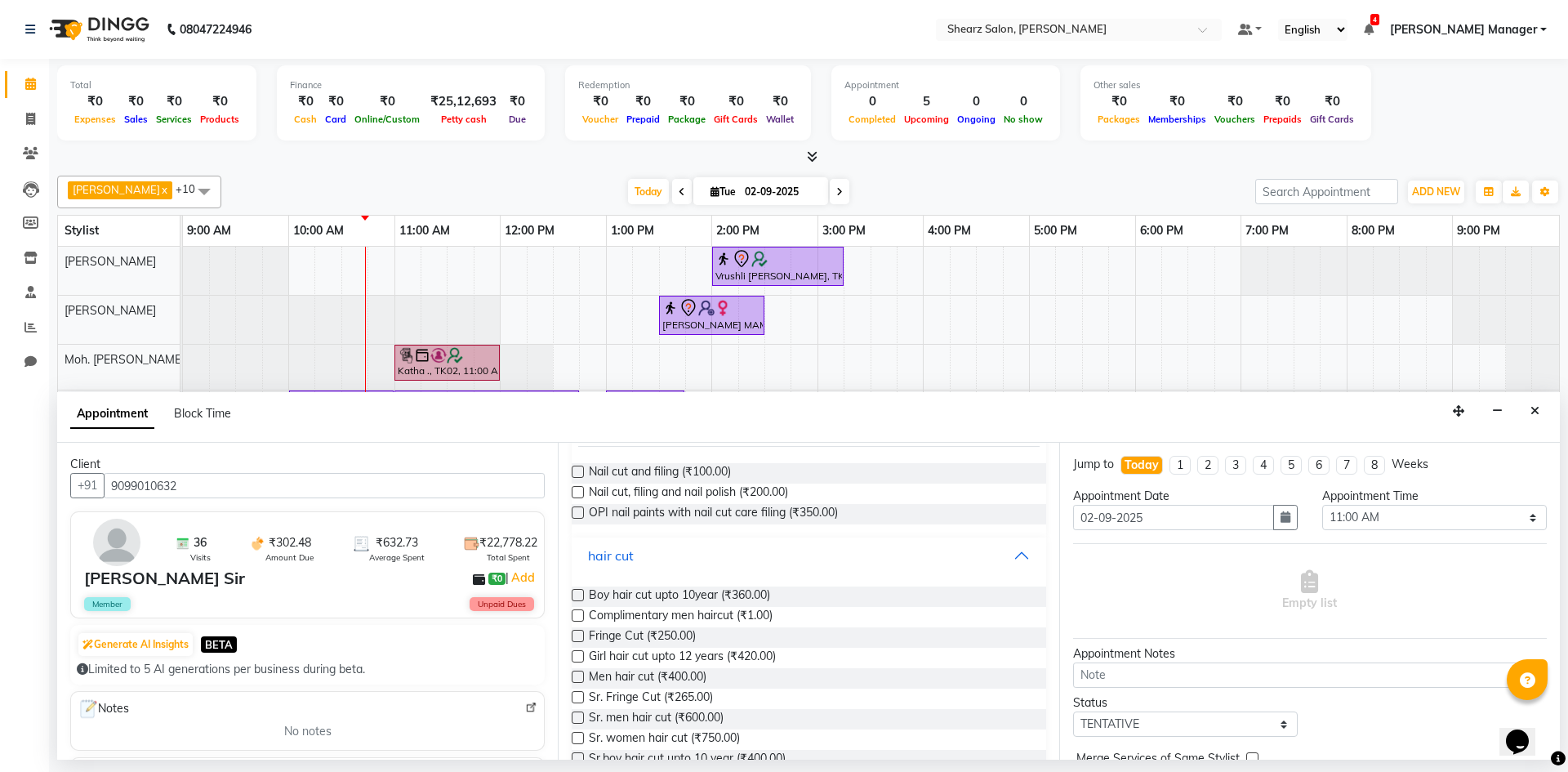
scroll to position [327, 0]
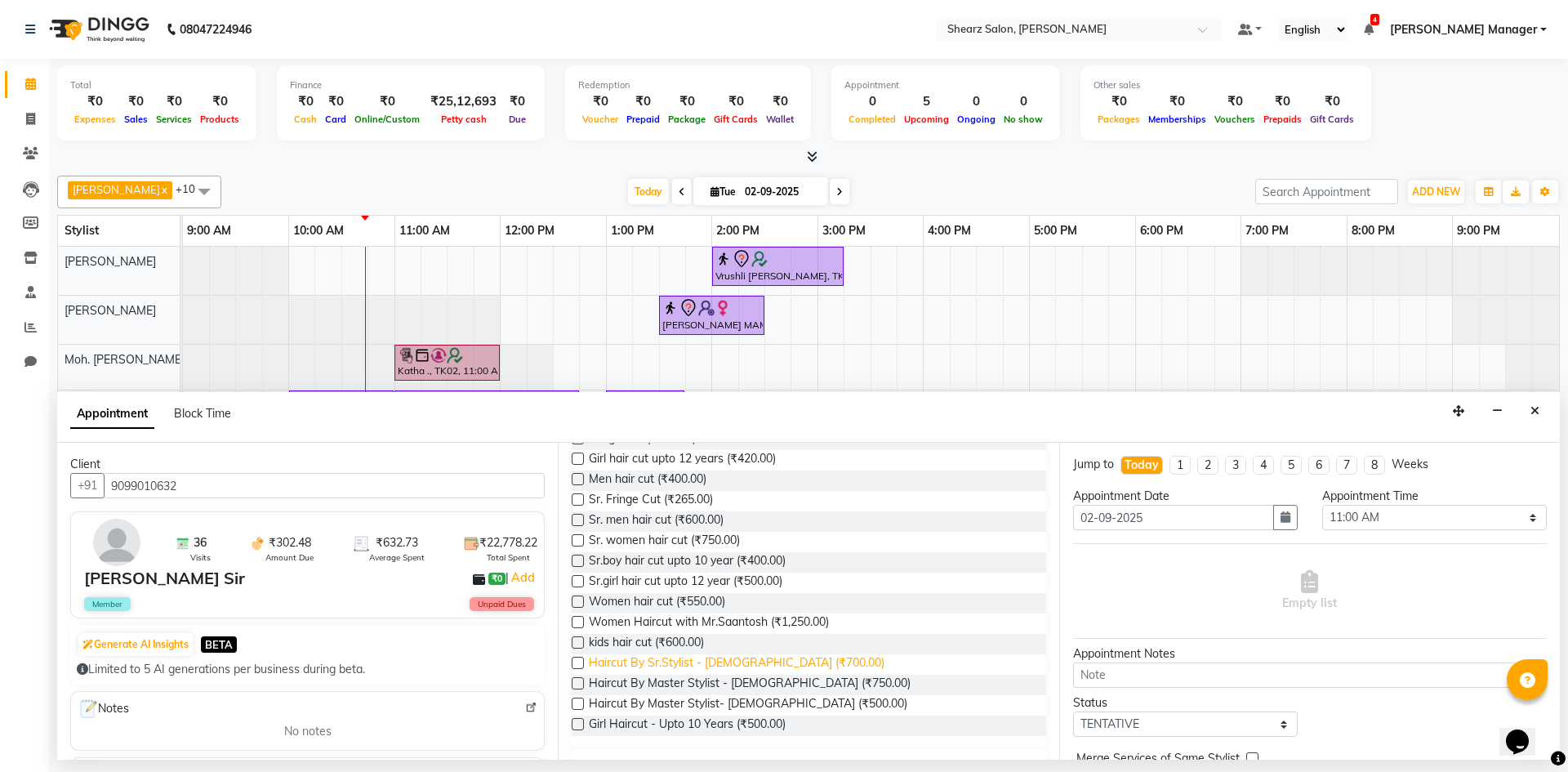
click at [764, 671] on span "Haircut By Sr.Stylist - [DEMOGRAPHIC_DATA] (₹700.00)" at bounding box center [737, 665] width 296 height 20
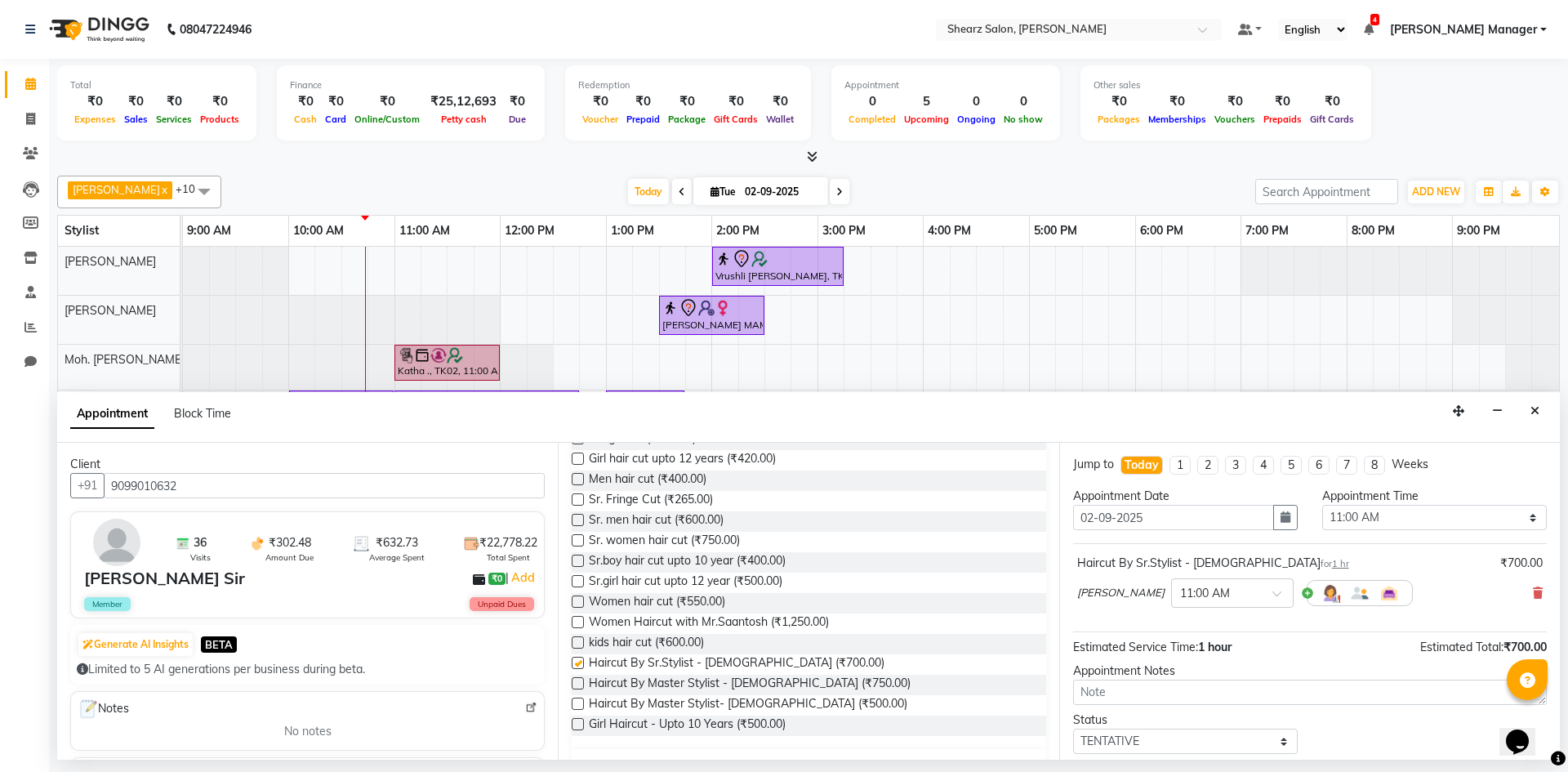
checkbox input "false"
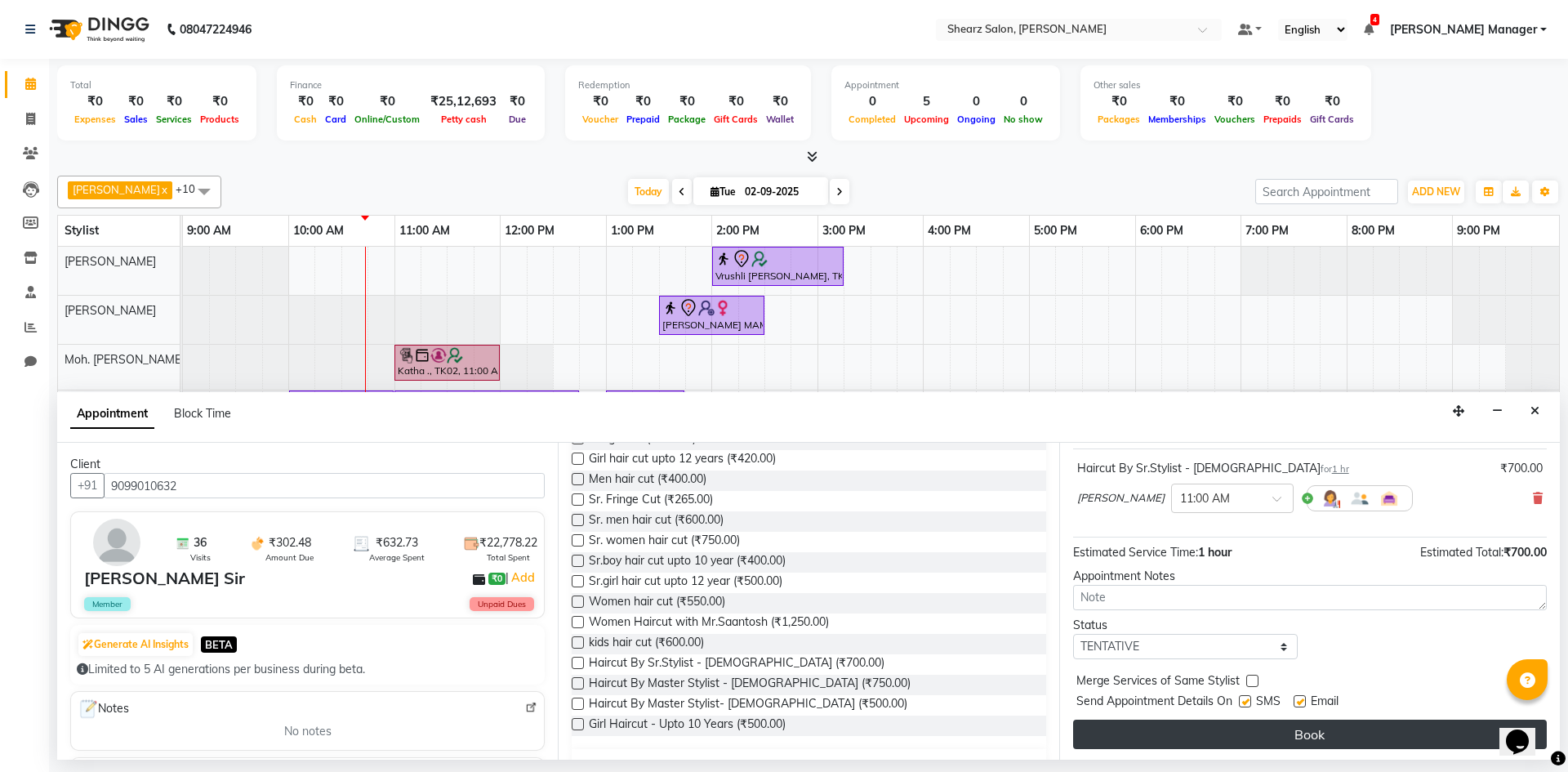
scroll to position [97, 0]
click at [1236, 725] on button "Book" at bounding box center [1310, 731] width 474 height 29
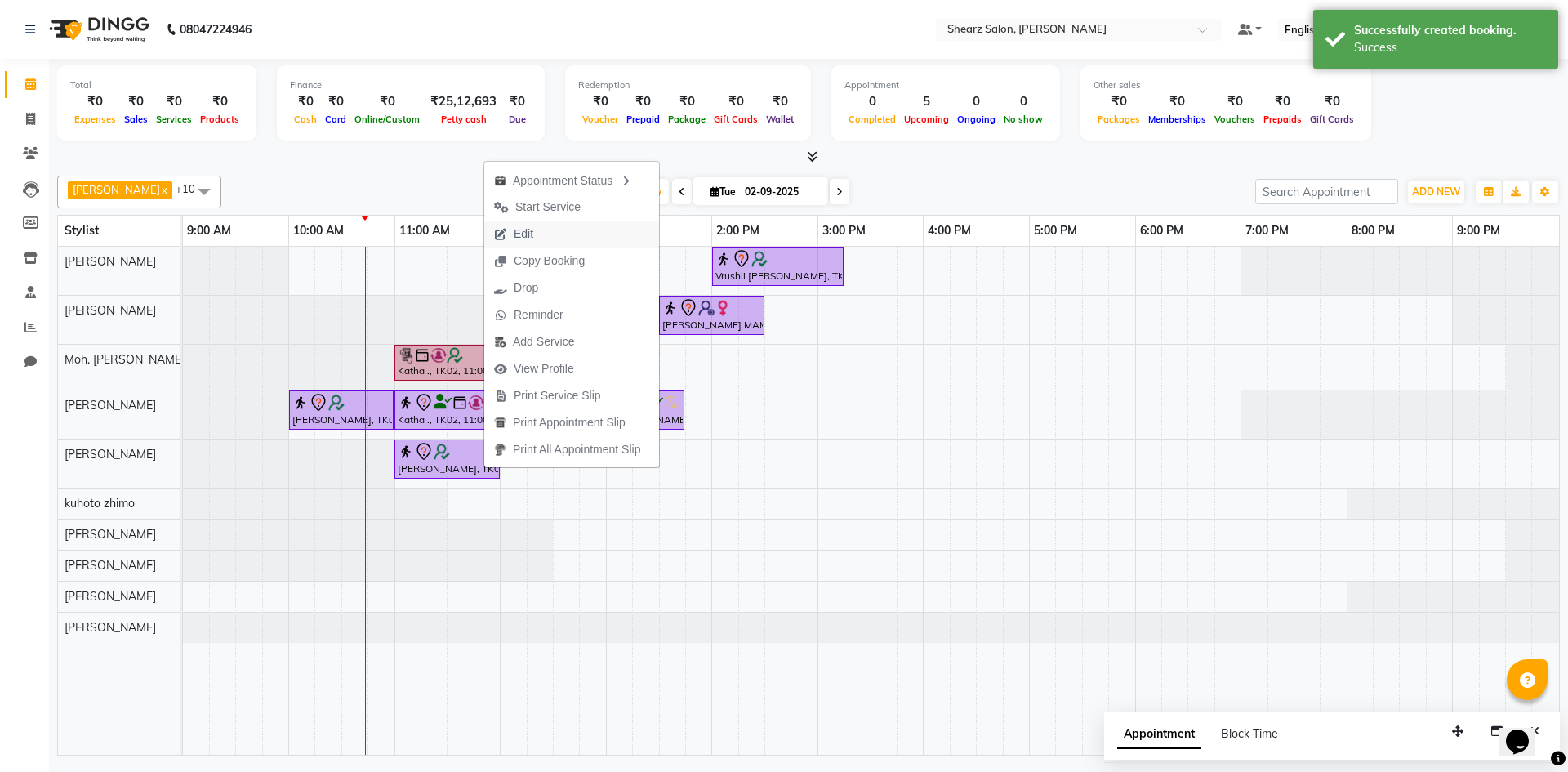
click at [539, 235] on span "Edit" at bounding box center [514, 234] width 59 height 27
select select "77286"
select select "660"
select select "tentative"
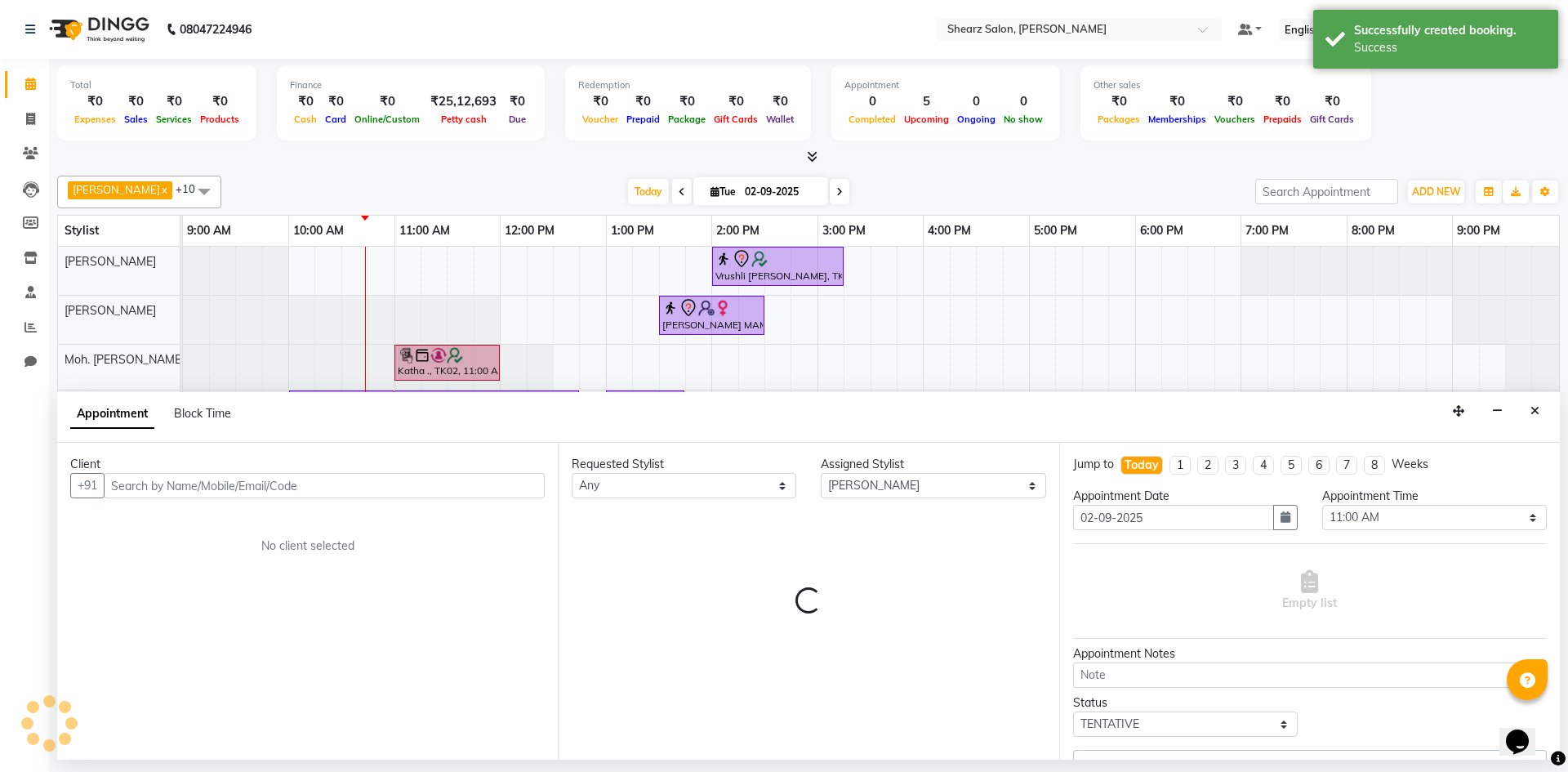
select select "4125"
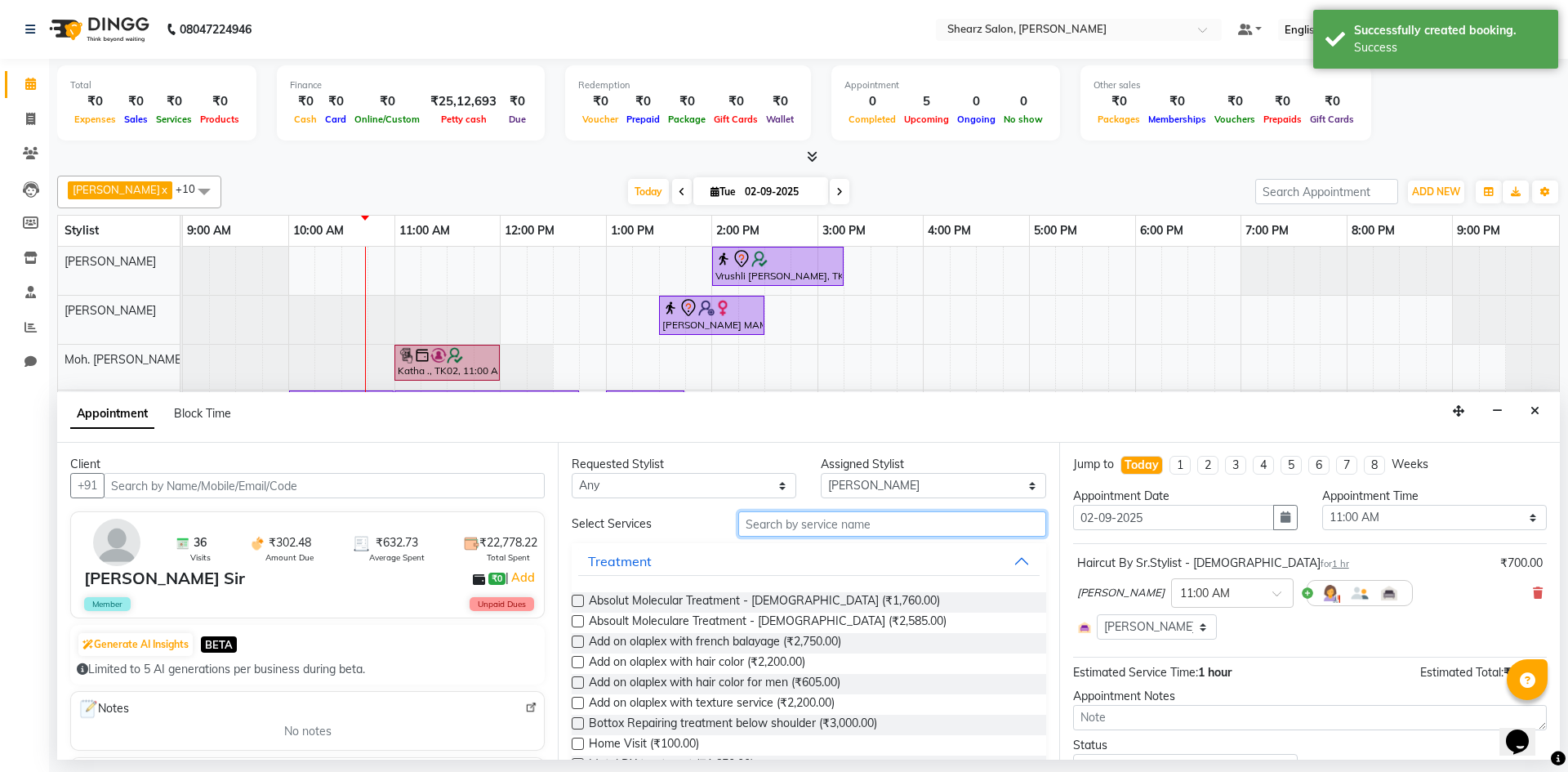
click at [783, 526] on input "text" at bounding box center [892, 524] width 308 height 25
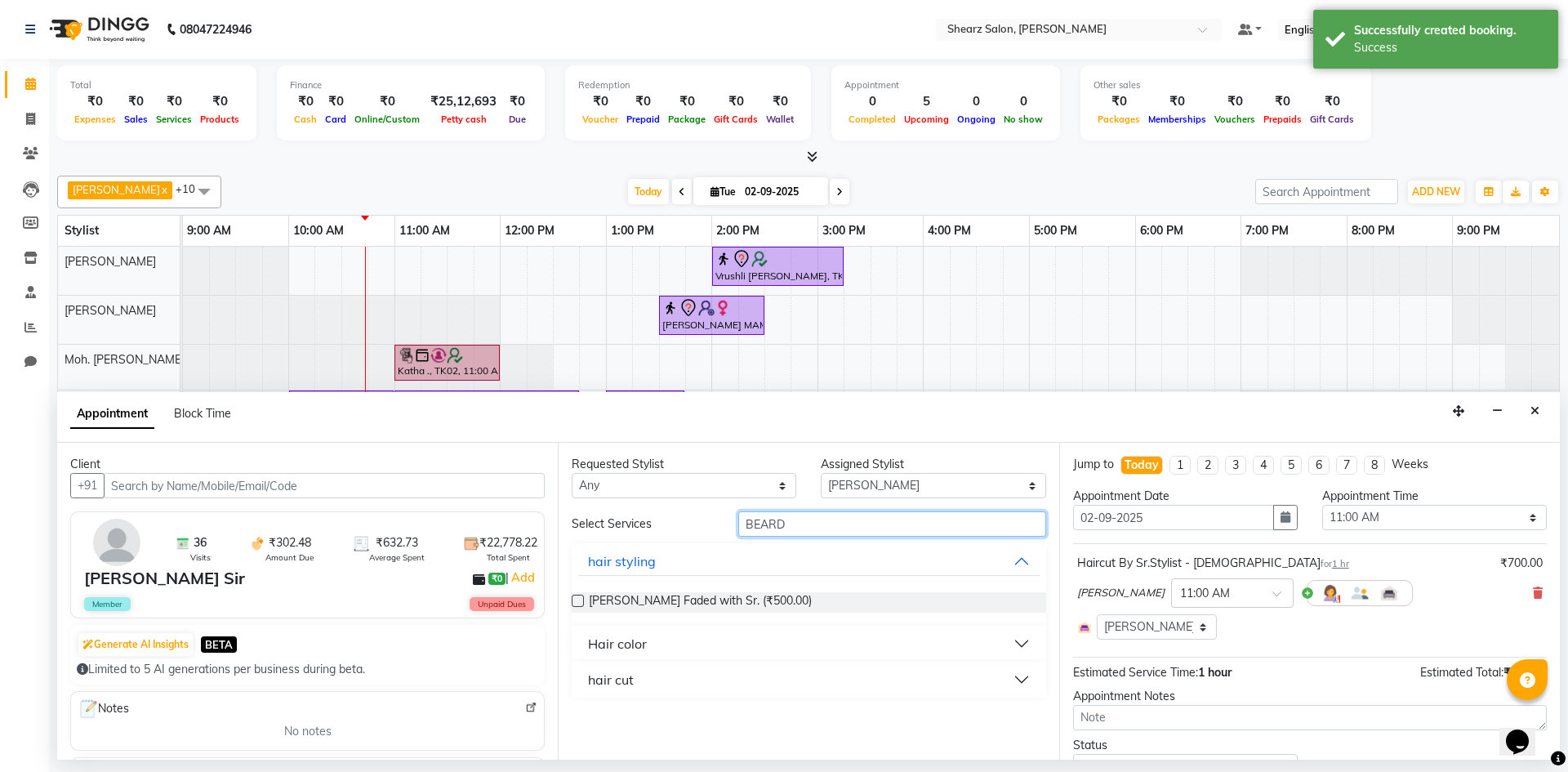
type input "BEARD"
click at [663, 685] on button "hair cut" at bounding box center [808, 679] width 461 height 29
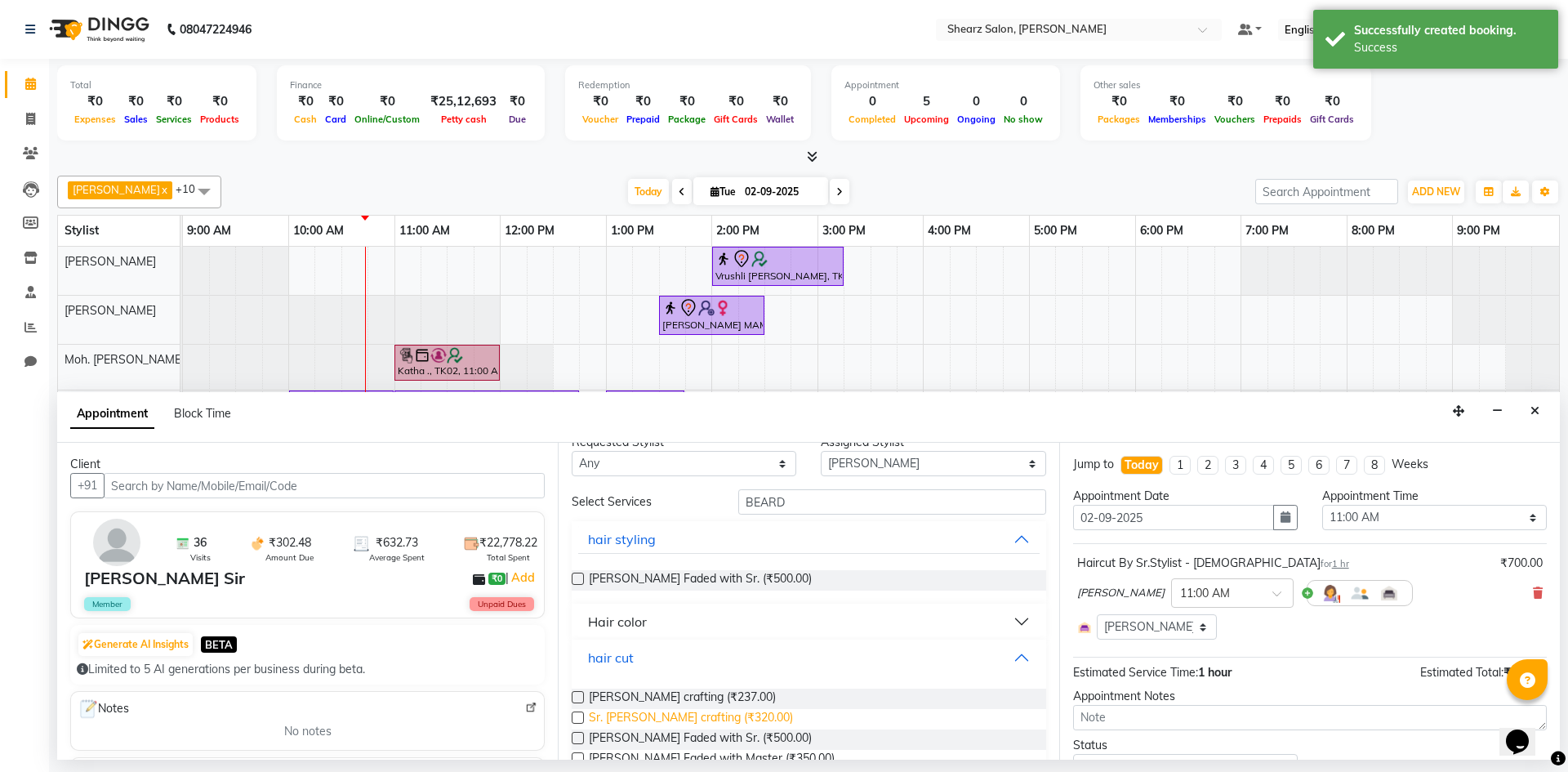
scroll to position [48, 0]
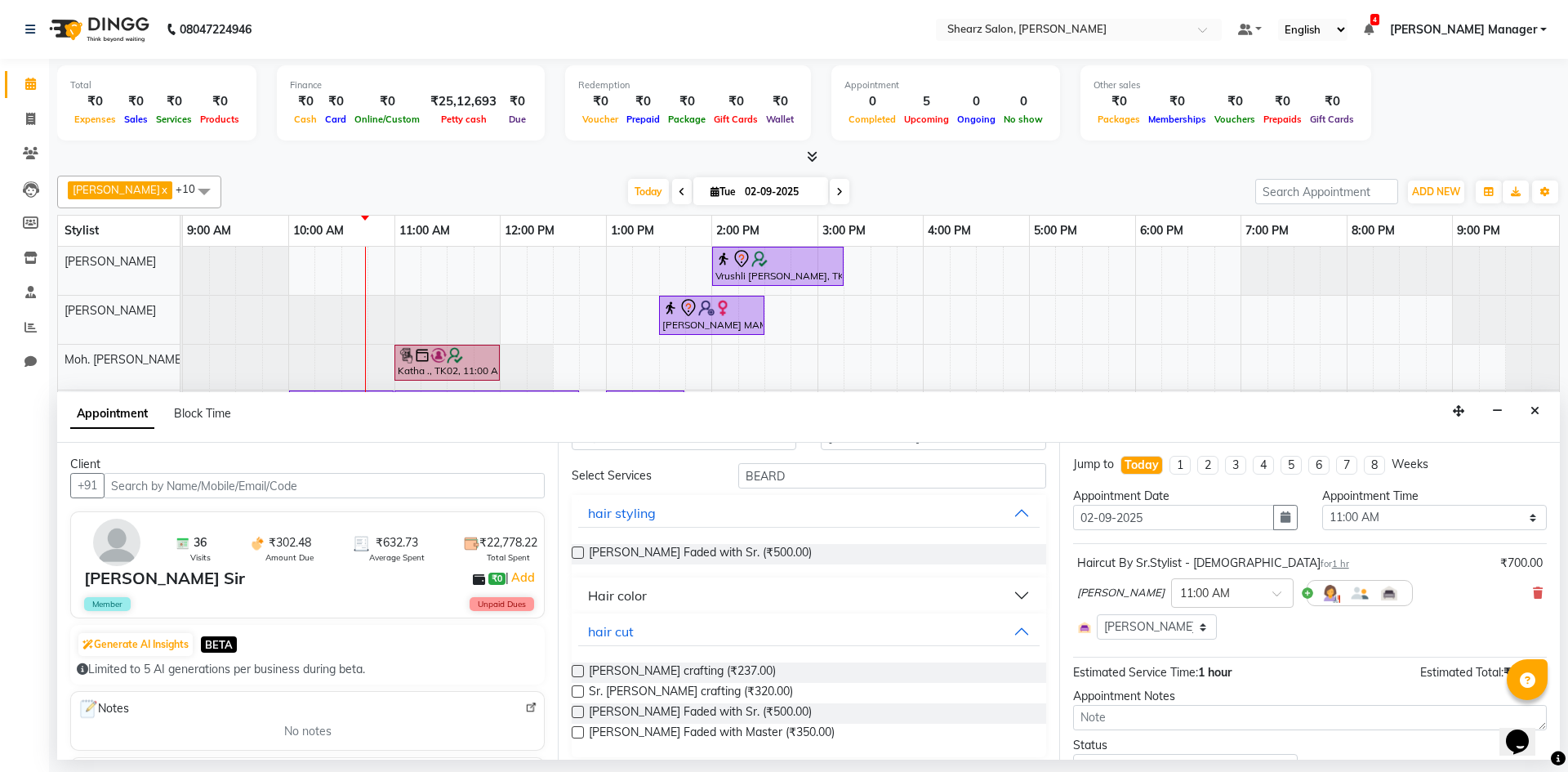
drag, startPoint x: 707, startPoint y: 692, endPoint x: 1305, endPoint y: 684, distance: 598.1
click at [735, 694] on div "Sr. [PERSON_NAME] crafting (₹320.00)" at bounding box center [808, 693] width 474 height 20
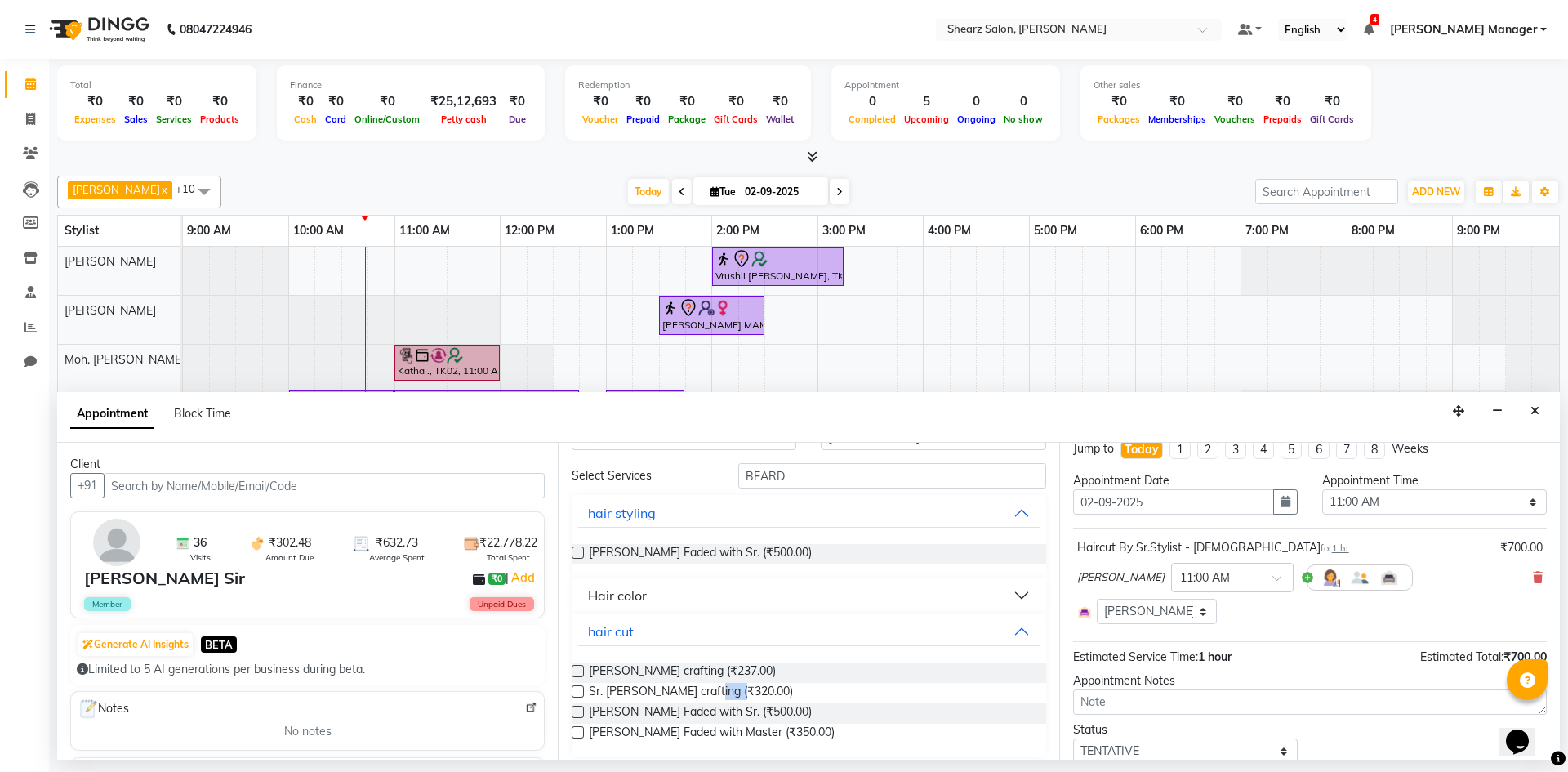
scroll to position [0, 0]
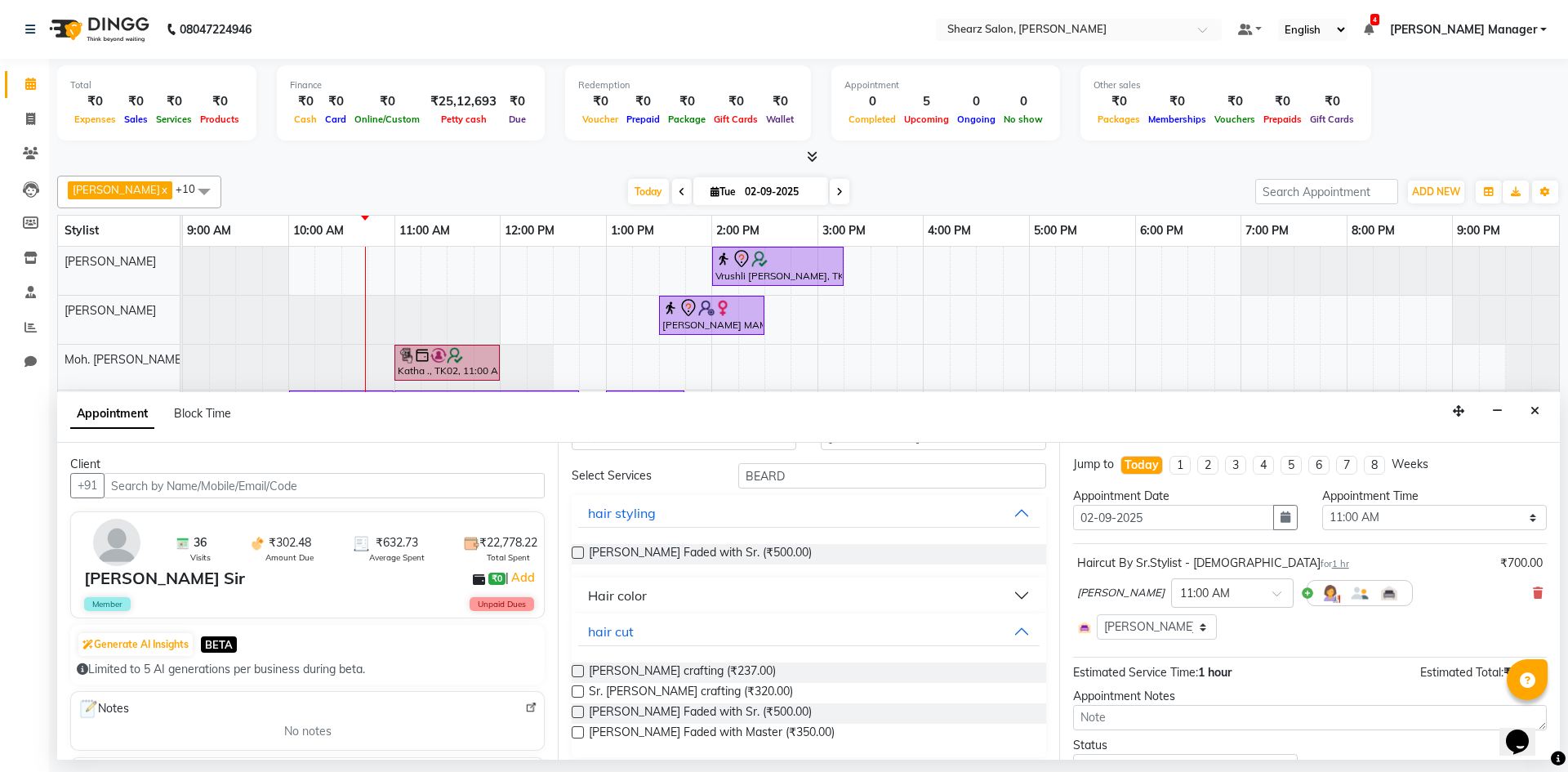
click at [576, 689] on label at bounding box center [578, 692] width 12 height 12
click at [576, 689] on input "checkbox" at bounding box center [577, 693] width 11 height 11
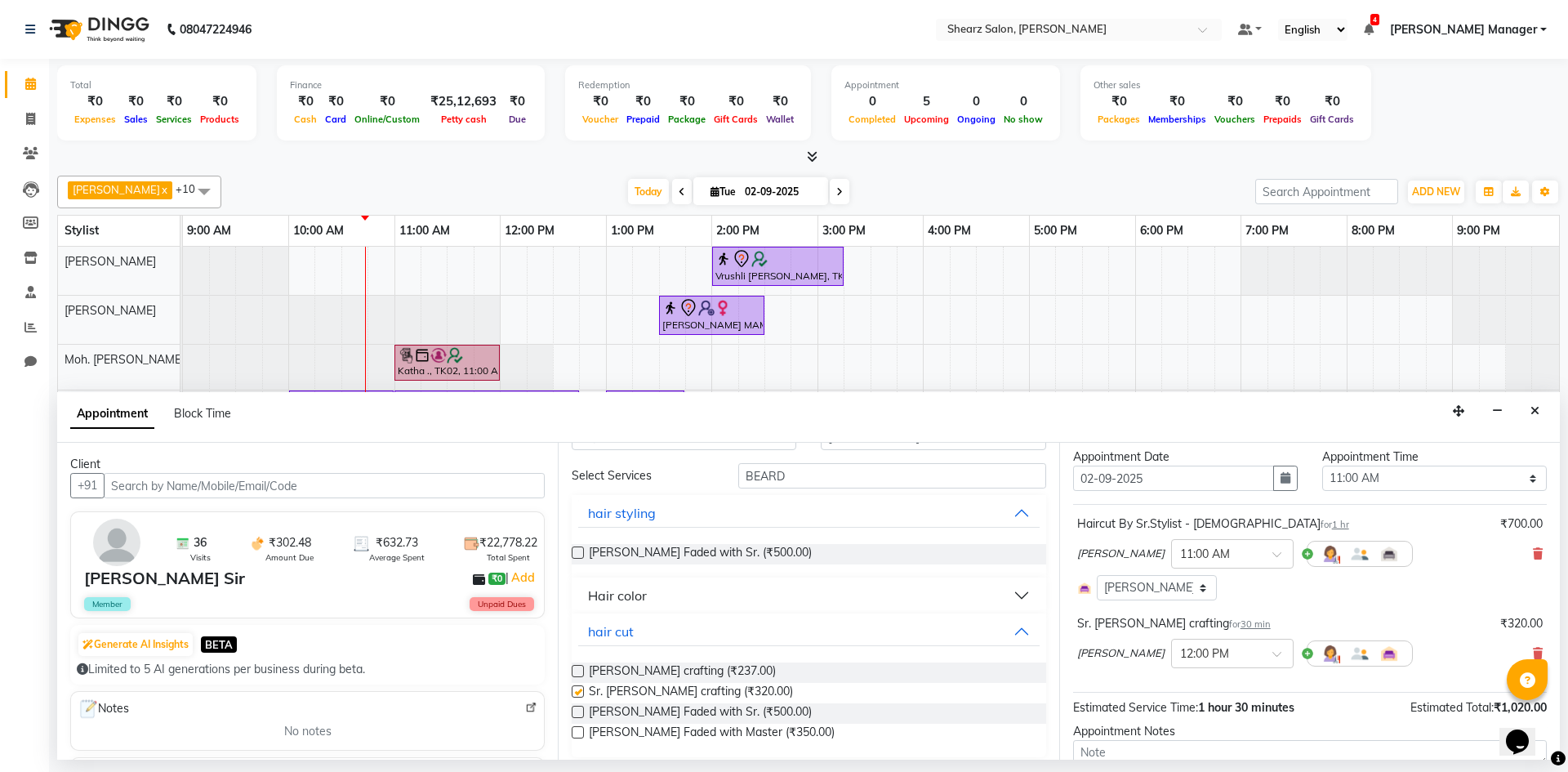
checkbox input "false"
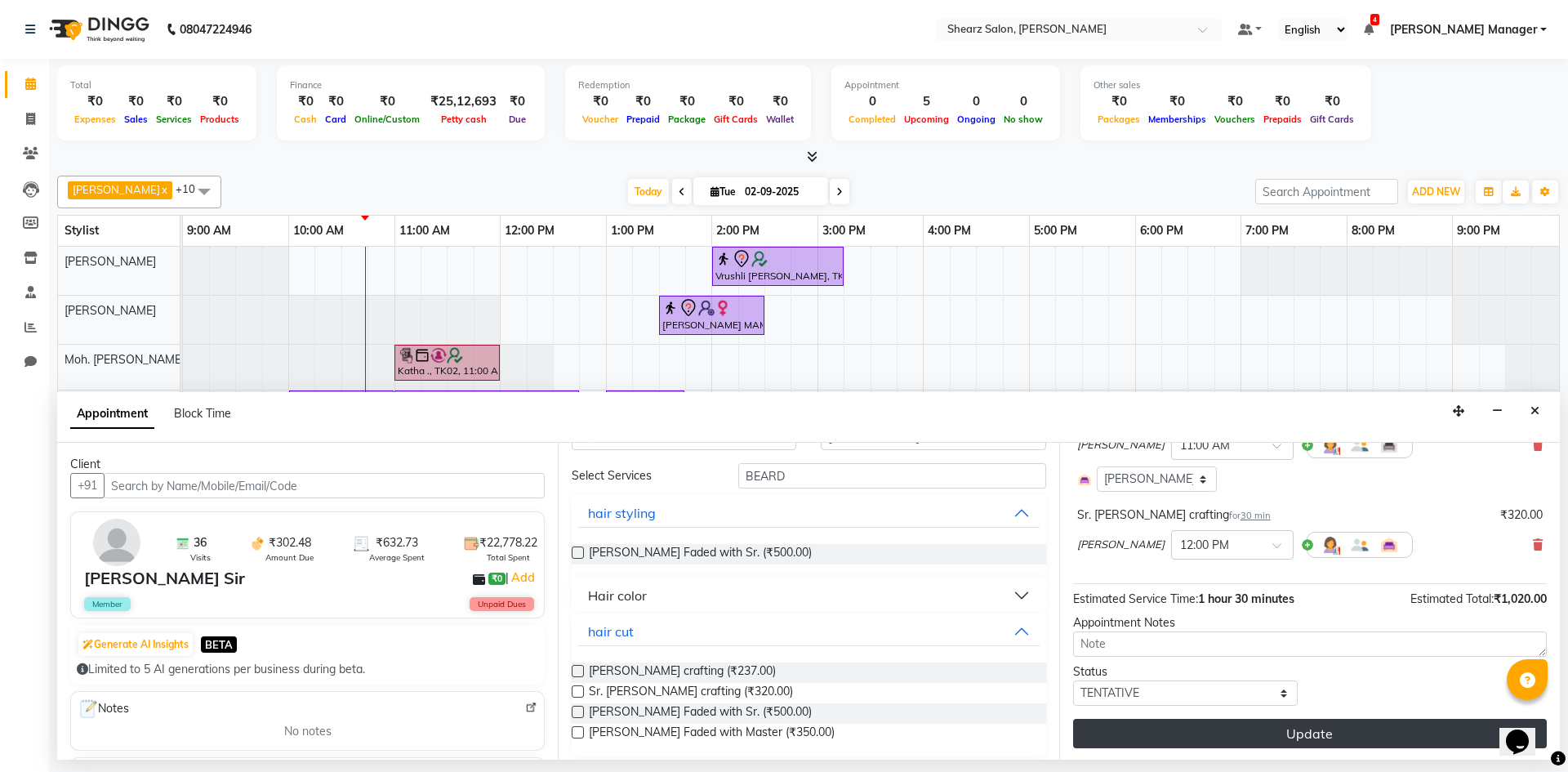
scroll to position [150, 0]
click at [1390, 744] on button "Update" at bounding box center [1310, 731] width 474 height 29
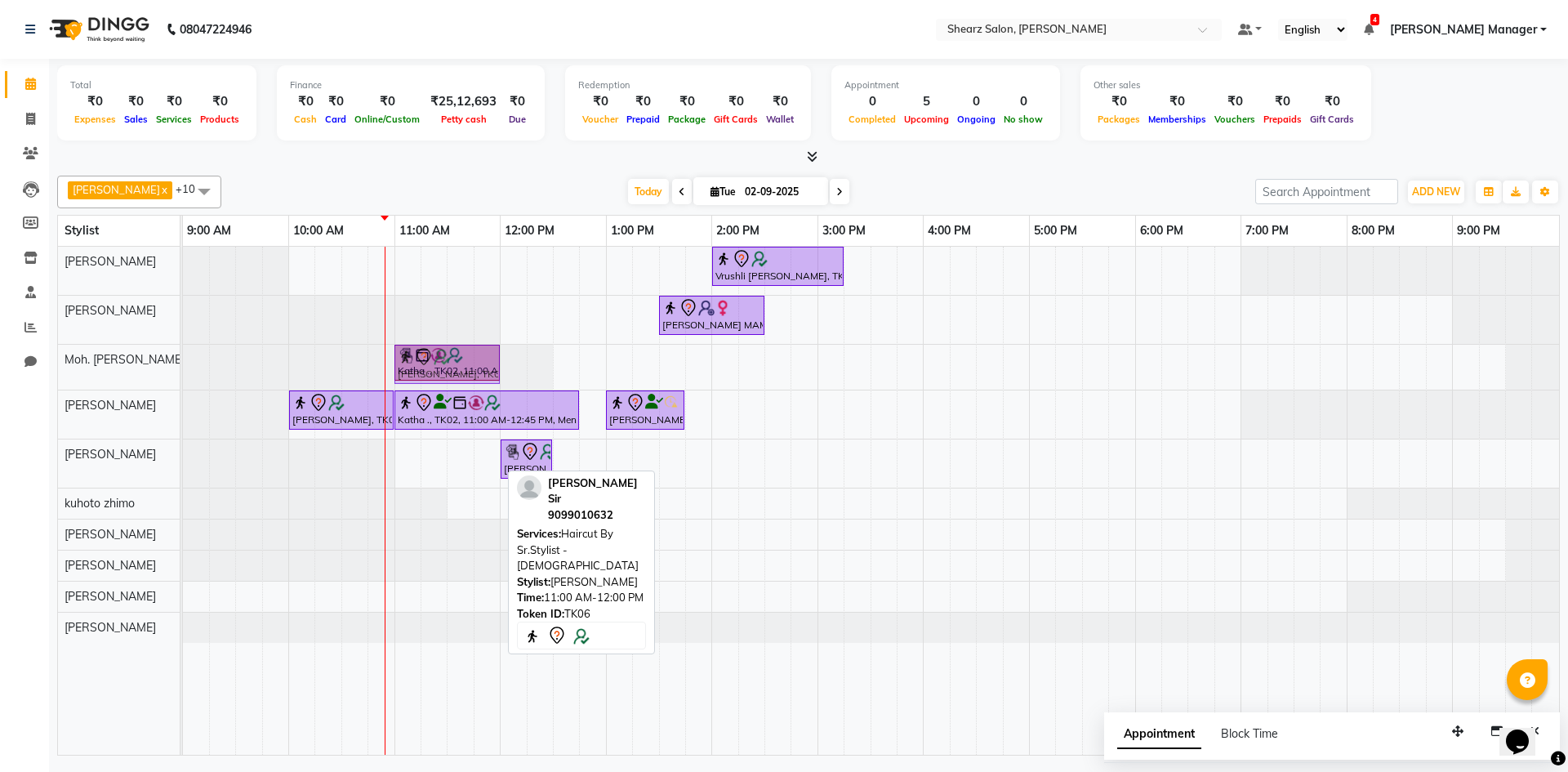
drag, startPoint x: 469, startPoint y: 476, endPoint x: 483, endPoint y: 362, distance: 114.9
click at [482, 368] on tbody "Vrushli [PERSON_NAME], TK03, 02:00 PM-03:15 PM, Full Back Massage [PERSON_NAME]…" at bounding box center [870, 445] width 1376 height 396
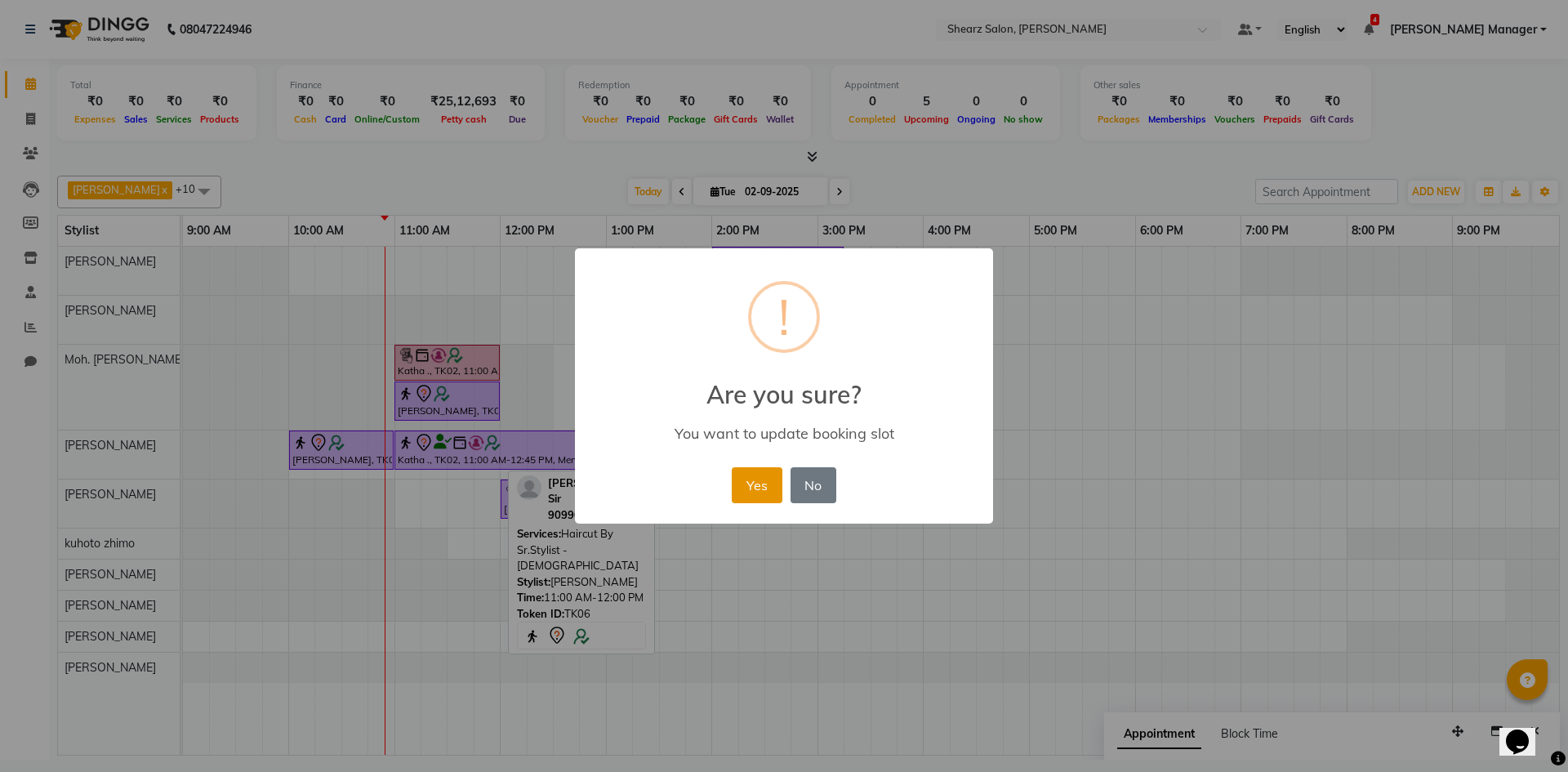
click at [777, 481] on button "Yes" at bounding box center [757, 485] width 50 height 36
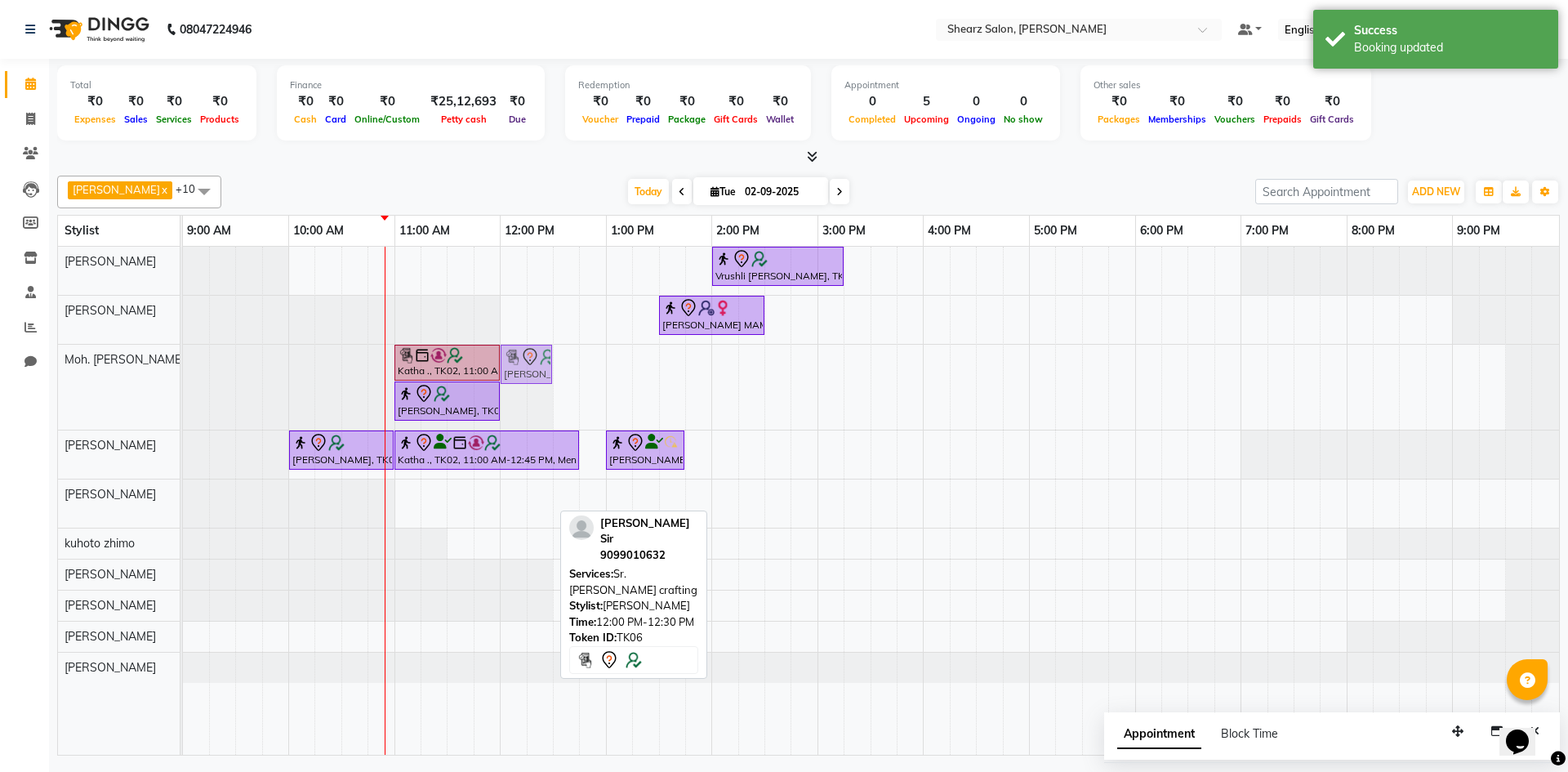
drag, startPoint x: 505, startPoint y: 497, endPoint x: 516, endPoint y: 405, distance: 92.7
click at [516, 405] on tbody "Vrushli [PERSON_NAME], TK03, 02:00 PM-03:15 PM, Full Back Massage [PERSON_NAME]…" at bounding box center [870, 465] width 1376 height 436
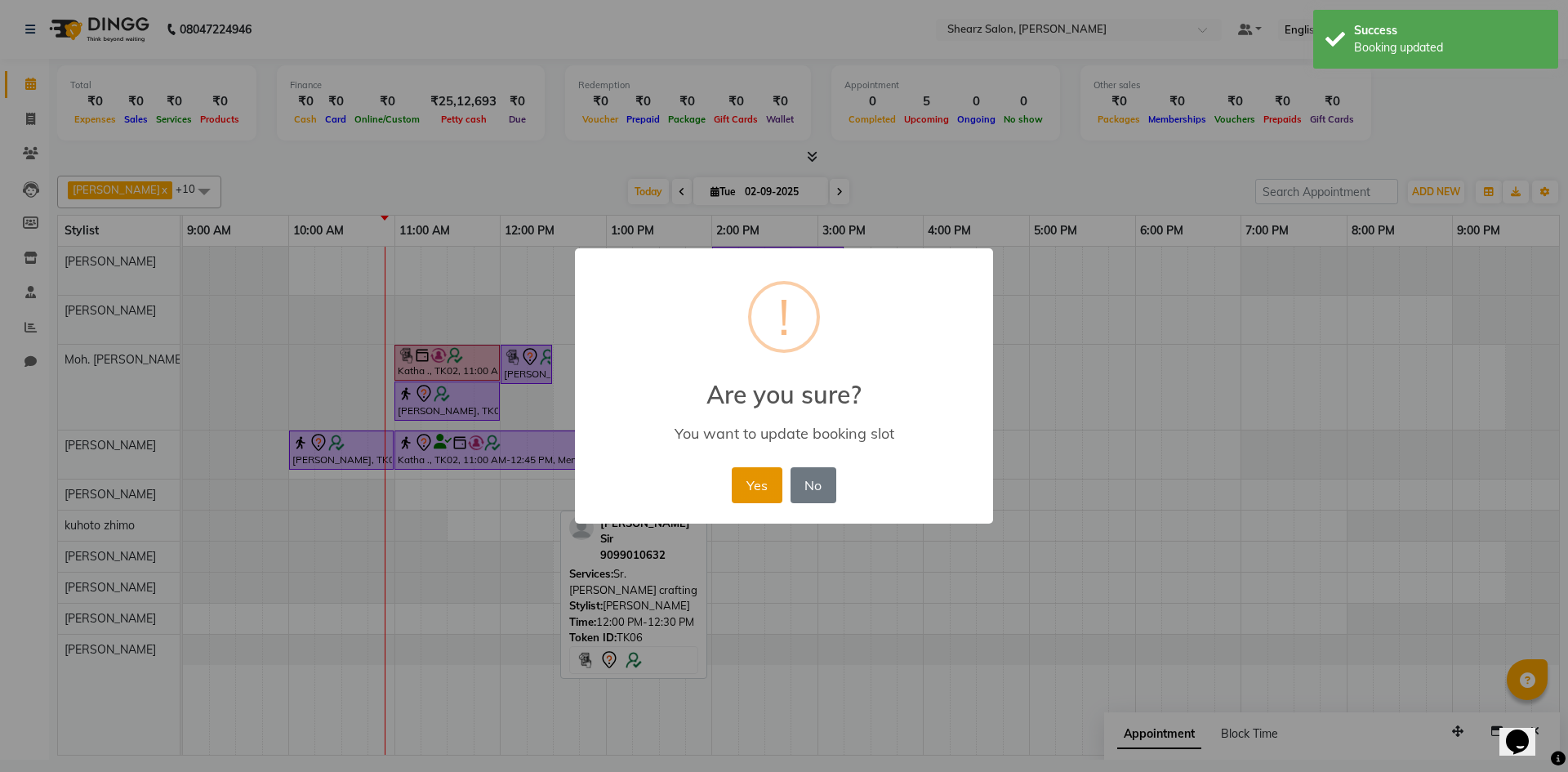
click at [778, 483] on button "Yes" at bounding box center [757, 485] width 50 height 36
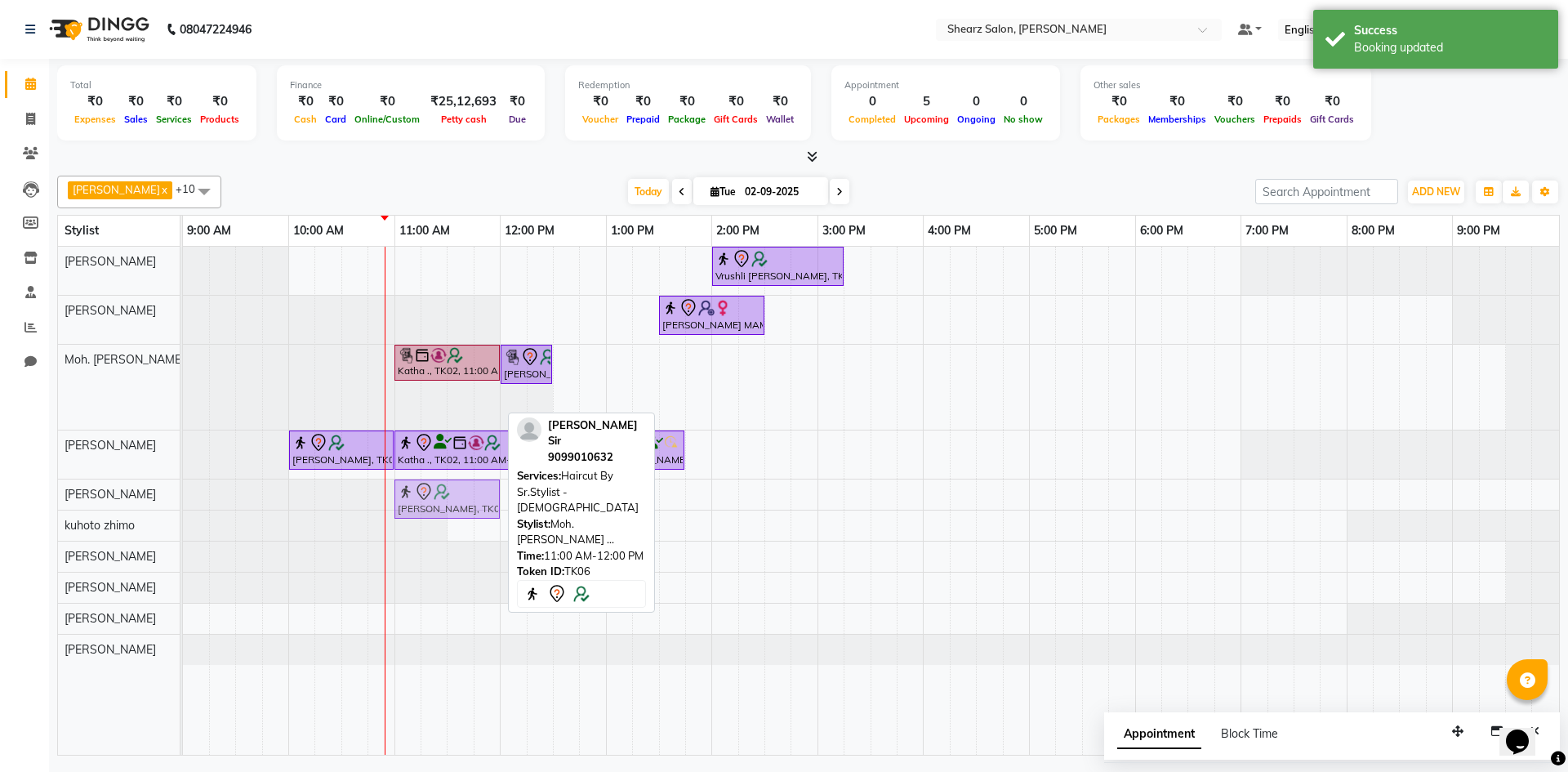
drag, startPoint x: 418, startPoint y: 404, endPoint x: 422, endPoint y: 482, distance: 78.1
click at [422, 483] on tbody "Vrushli [PERSON_NAME], TK03, 02:00 PM-03:15 PM, Full Back Massage [PERSON_NAME]…" at bounding box center [870, 456] width 1376 height 418
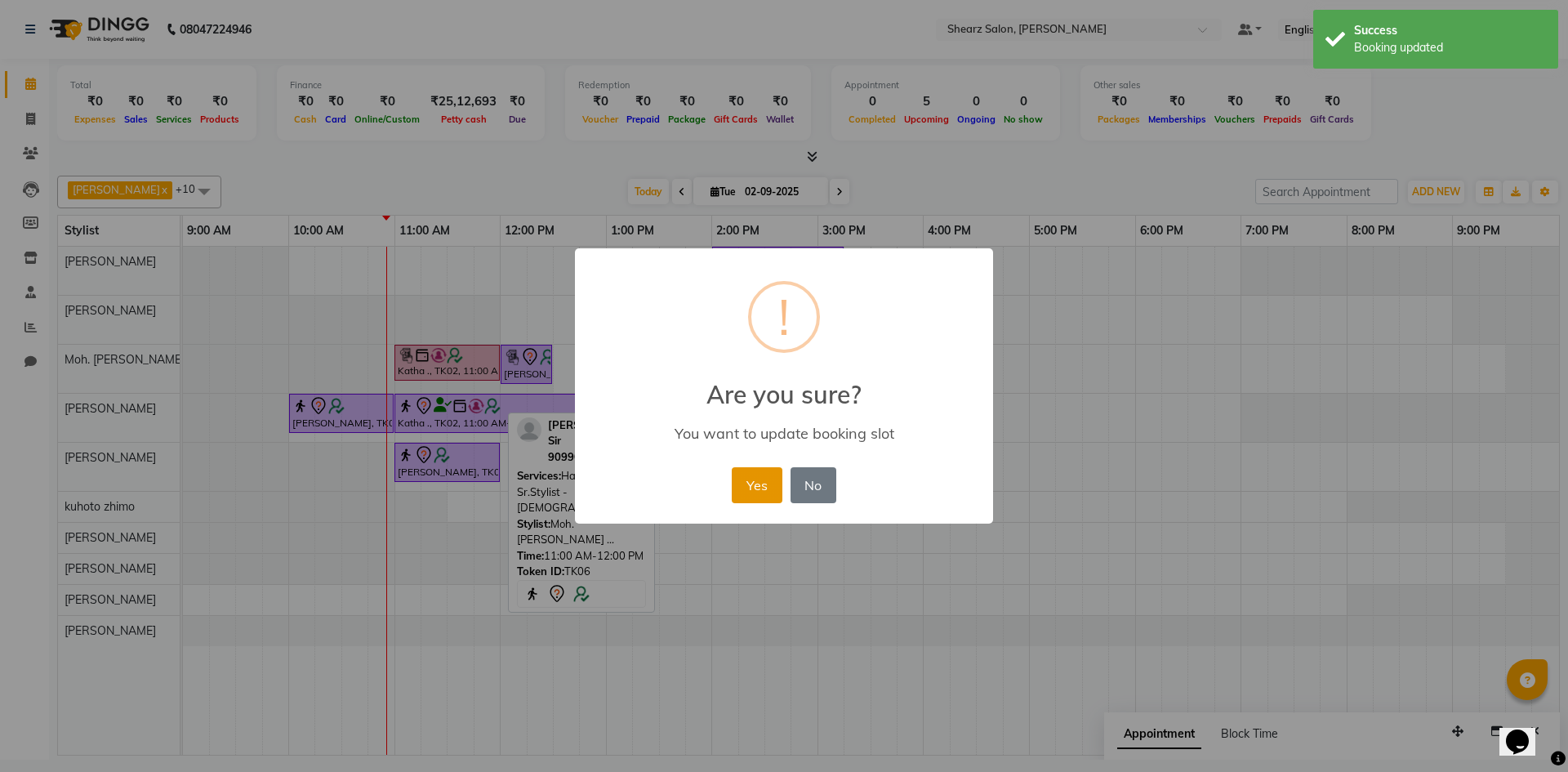
click at [764, 470] on button "Yes" at bounding box center [757, 485] width 50 height 36
